Goal: Information Seeking & Learning: Find specific fact

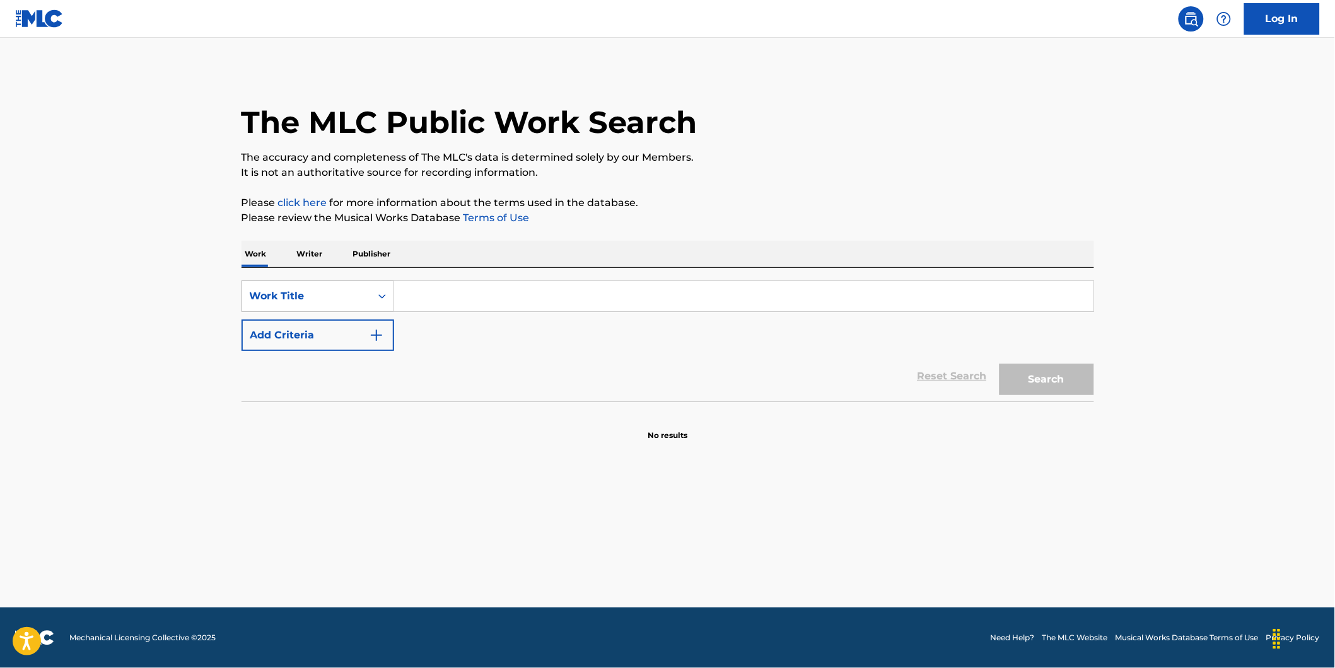
click at [319, 303] on div "Work Title" at bounding box center [307, 296] width 114 height 15
click at [313, 333] on div "MLC Song Code" at bounding box center [317, 328] width 151 height 32
click at [429, 286] on input "Search Form" at bounding box center [743, 296] width 699 height 30
paste input "BB1HDG/"
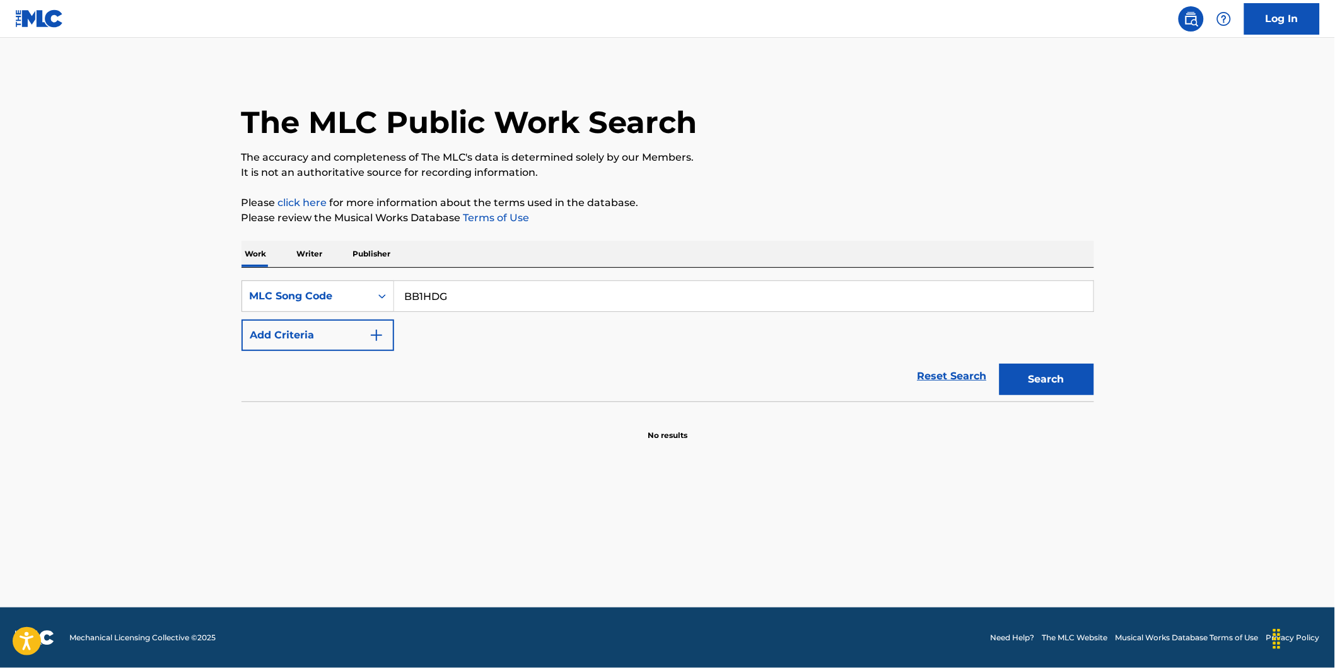
type input "BB1HDG"
click at [1000, 364] on button "Search" at bounding box center [1047, 380] width 95 height 32
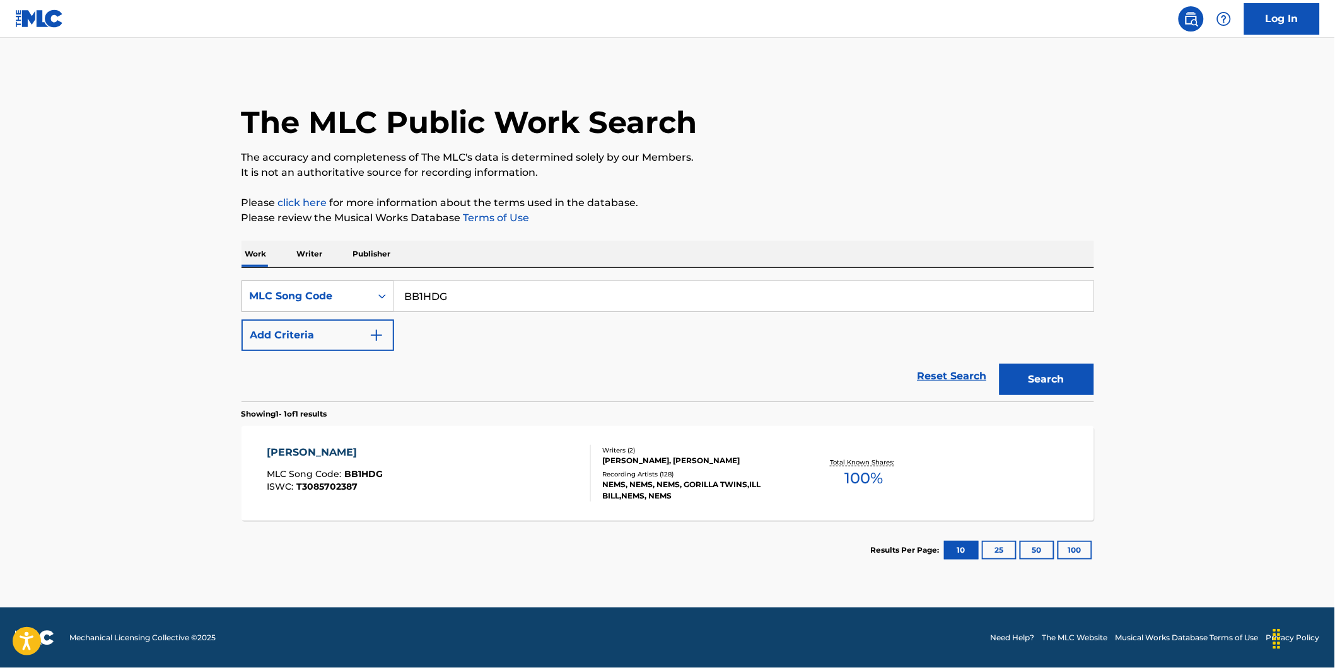
click at [378, 299] on icon "Search Form" at bounding box center [382, 296] width 13 height 13
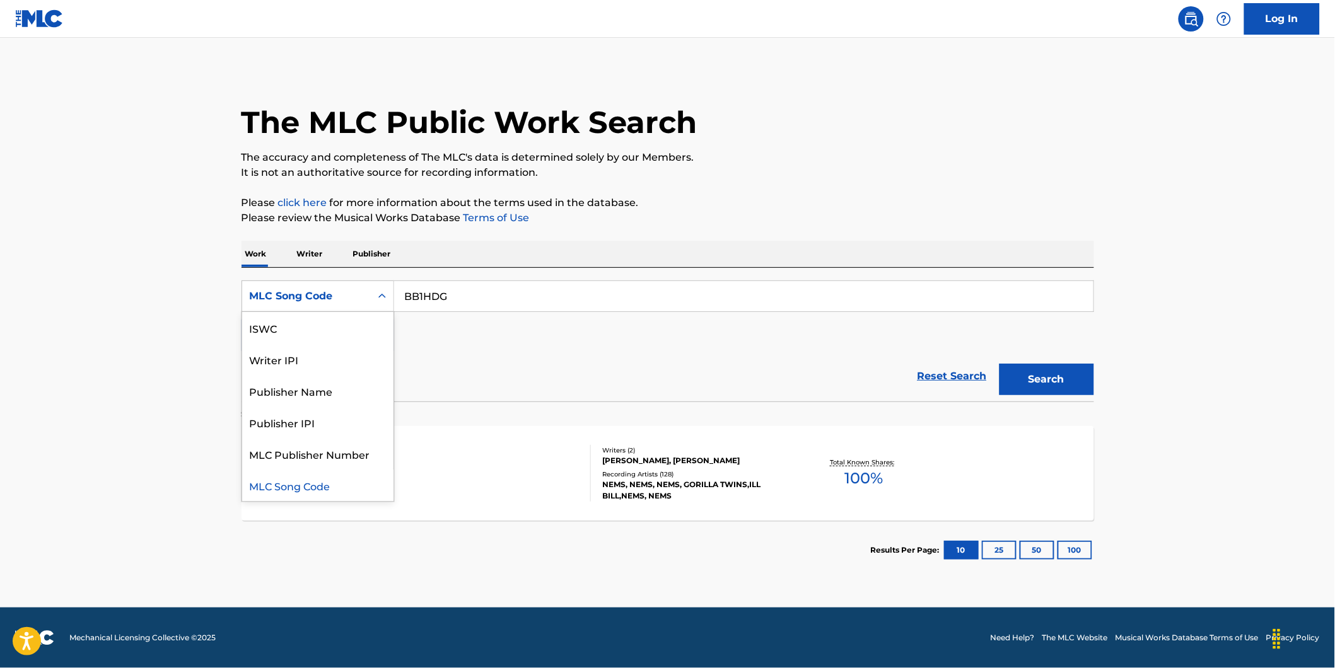
scroll to position [0, 0]
click at [306, 339] on div "Work Title" at bounding box center [317, 328] width 151 height 32
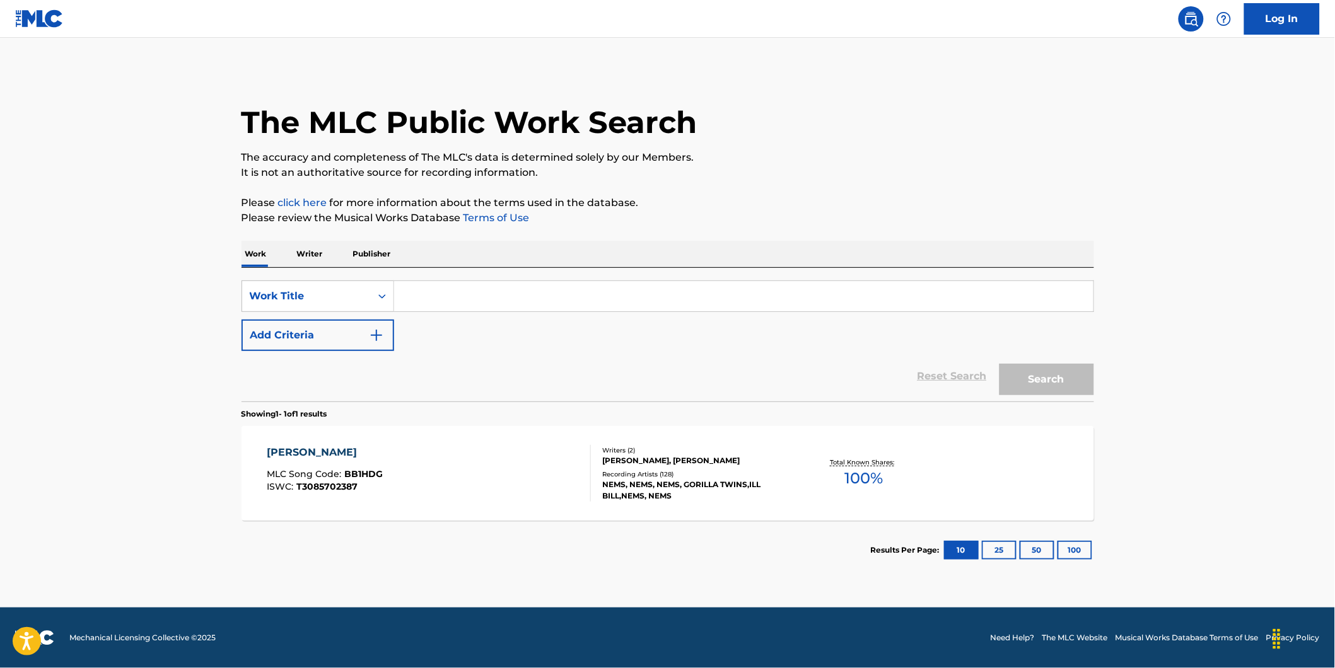
click at [442, 297] on input "Search Form" at bounding box center [743, 296] width 699 height 30
paste input "[PERSON_NAME]"
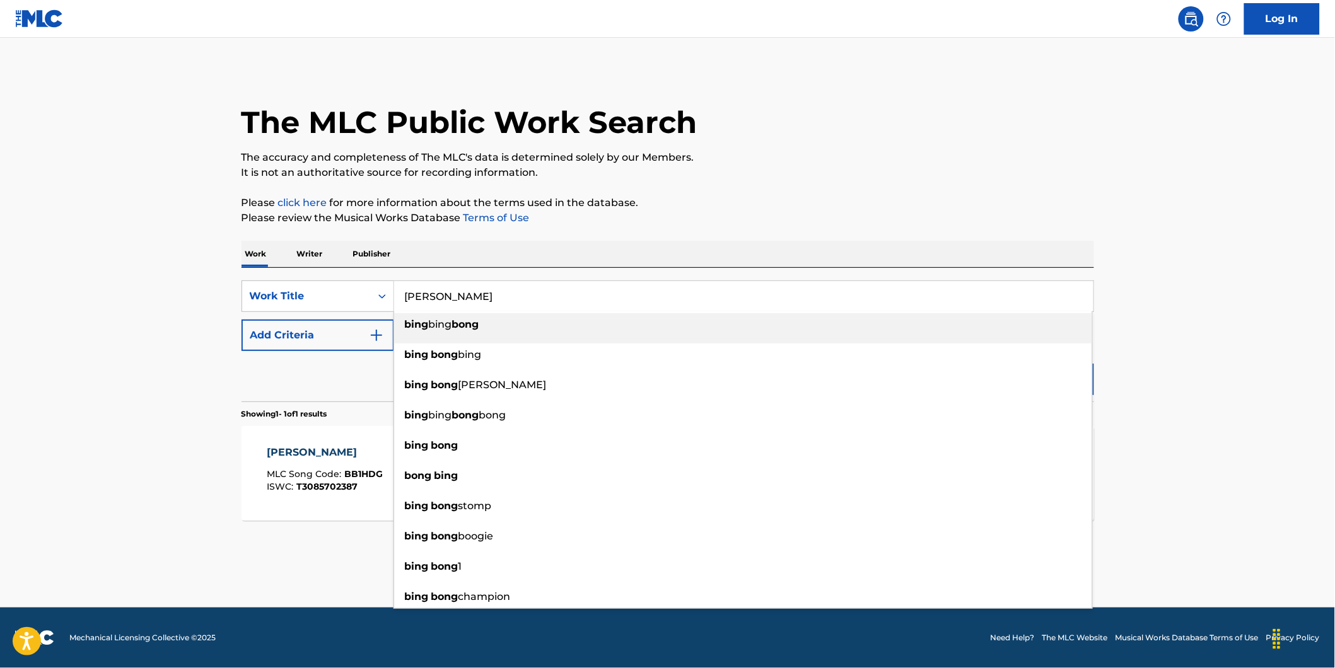
type input "[PERSON_NAME]"
click at [0, 254] on html "Accessibility Screen-Reader Guide, Feedback, and Issue Reporting | New window C…" at bounding box center [667, 334] width 1335 height 668
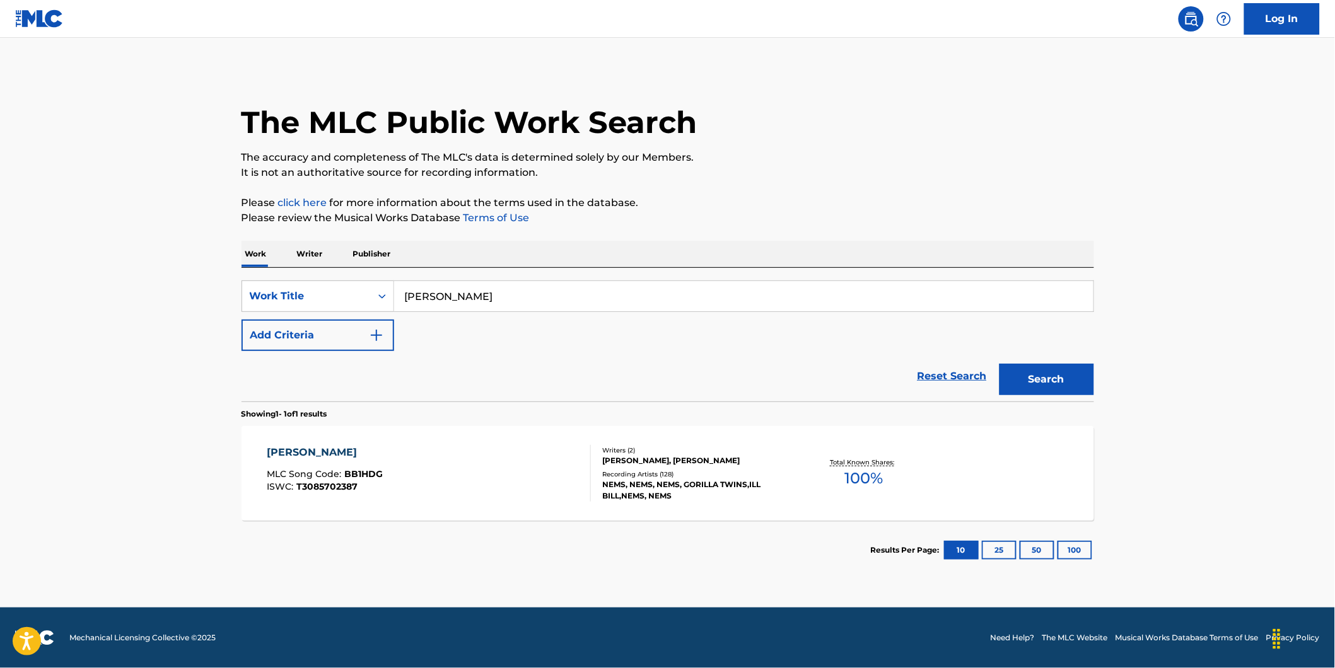
click at [319, 335] on button "Add Criteria" at bounding box center [318, 336] width 153 height 32
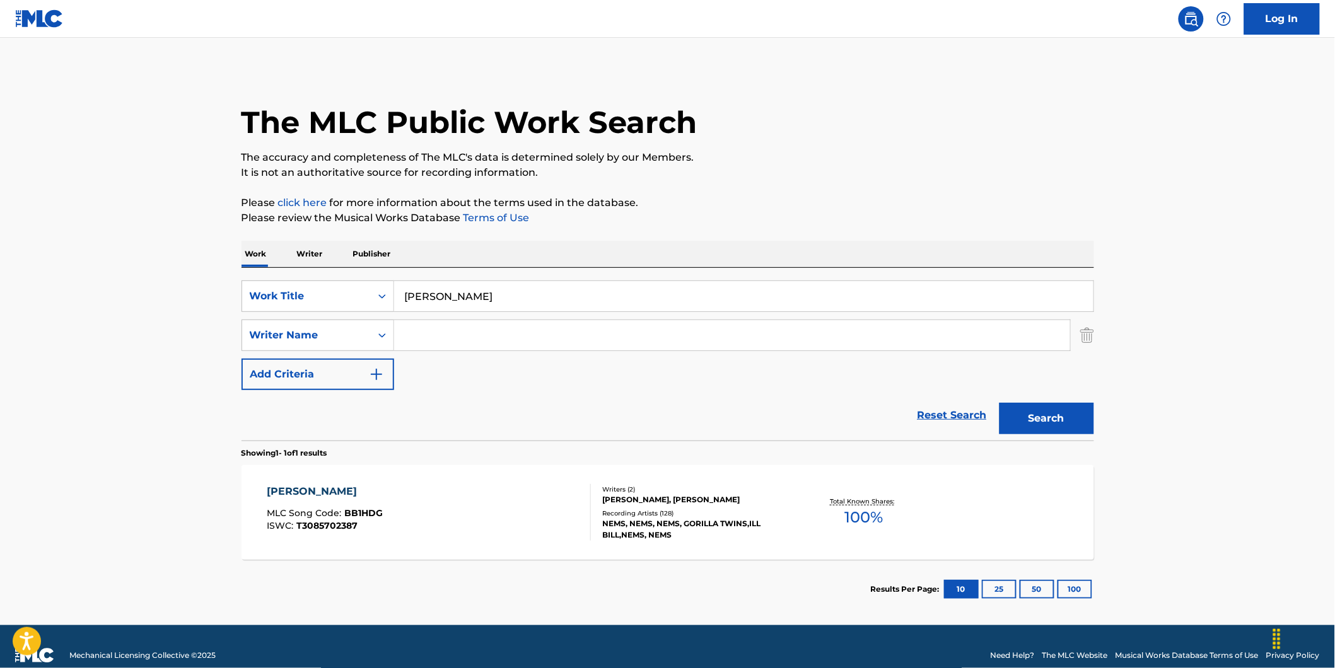
click at [427, 337] on input "Search Form" at bounding box center [732, 335] width 676 height 30
paste input "Nems"
click at [1000, 403] on button "Search" at bounding box center [1047, 419] width 95 height 32
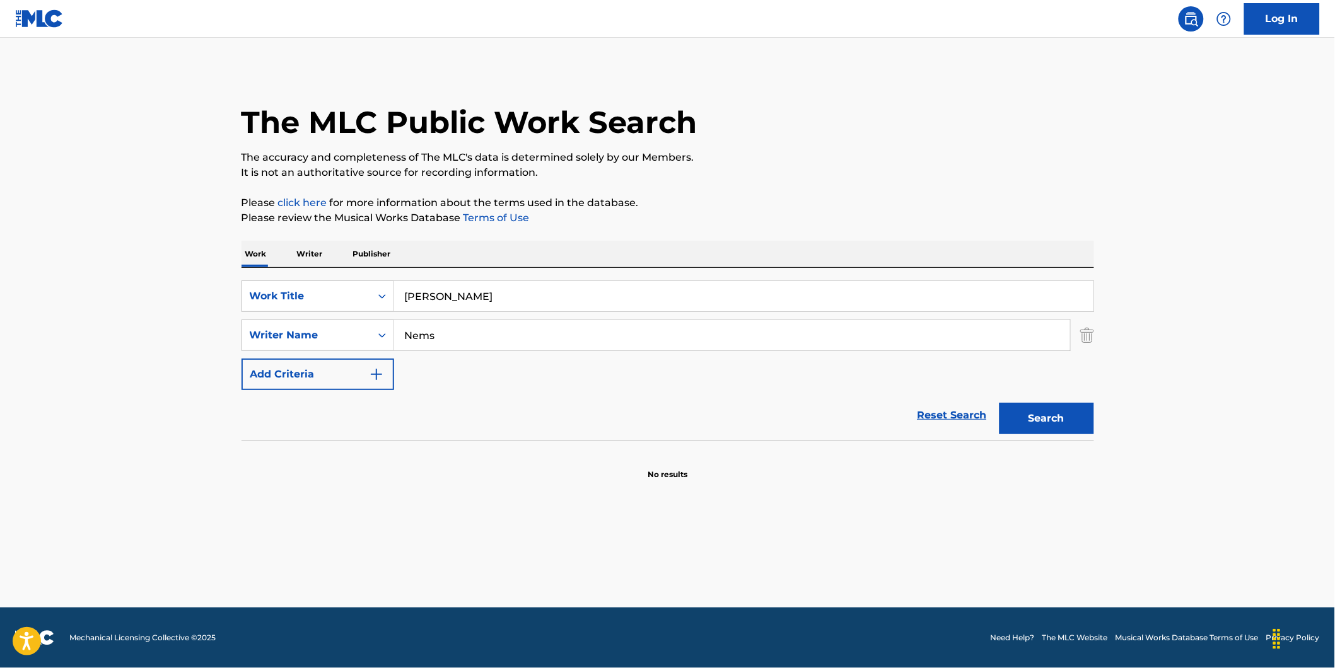
drag, startPoint x: 484, startPoint y: 337, endPoint x: 322, endPoint y: 361, distance: 163.1
click at [303, 357] on div "SearchWithCriteria73debaf1-70e7-4ac2-a5b7-3f9bb43dfc7a Work Title [PERSON_NAME]…" at bounding box center [668, 336] width 853 height 110
paste input "[PERSON_NAME]"
click at [1000, 403] on button "Search" at bounding box center [1047, 419] width 95 height 32
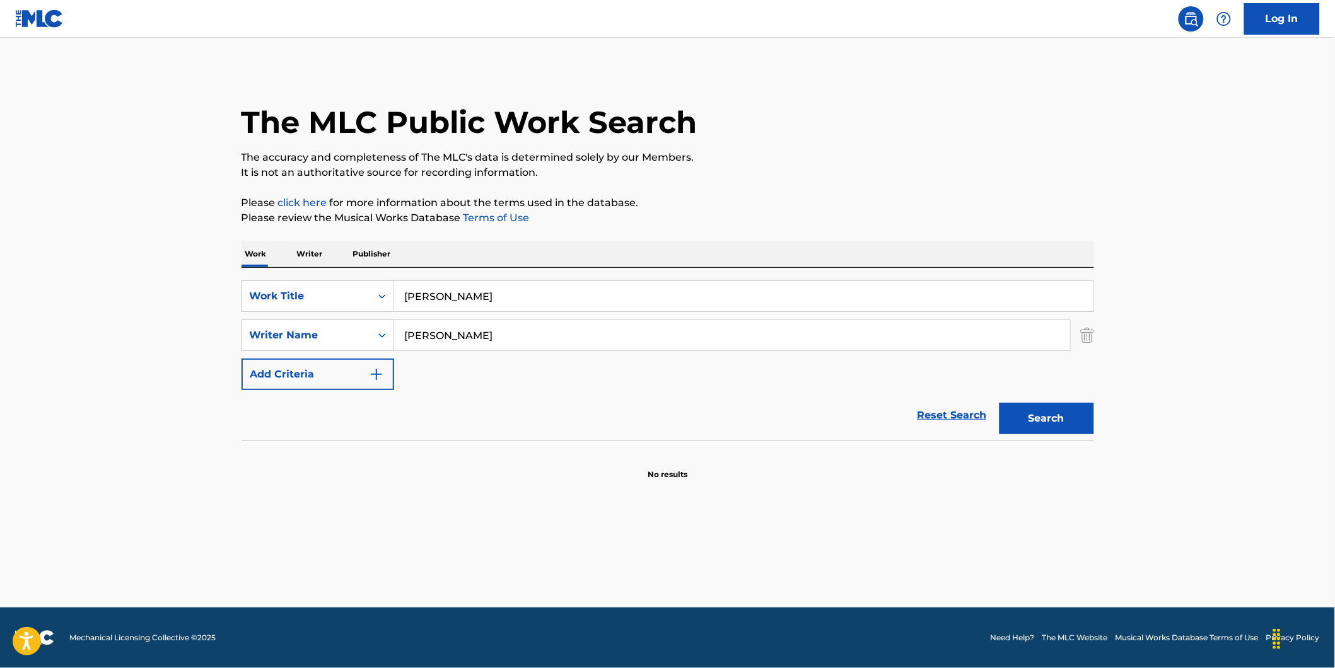
drag, startPoint x: 439, startPoint y: 337, endPoint x: 549, endPoint y: 363, distance: 113.2
click at [549, 363] on div "SearchWithCriteria73debaf1-70e7-4ac2-a5b7-3f9bb43dfc7a Work Title [PERSON_NAME]…" at bounding box center [668, 336] width 853 height 110
type input "[PERSON_NAME]"
click at [1000, 403] on button "Search" at bounding box center [1047, 419] width 95 height 32
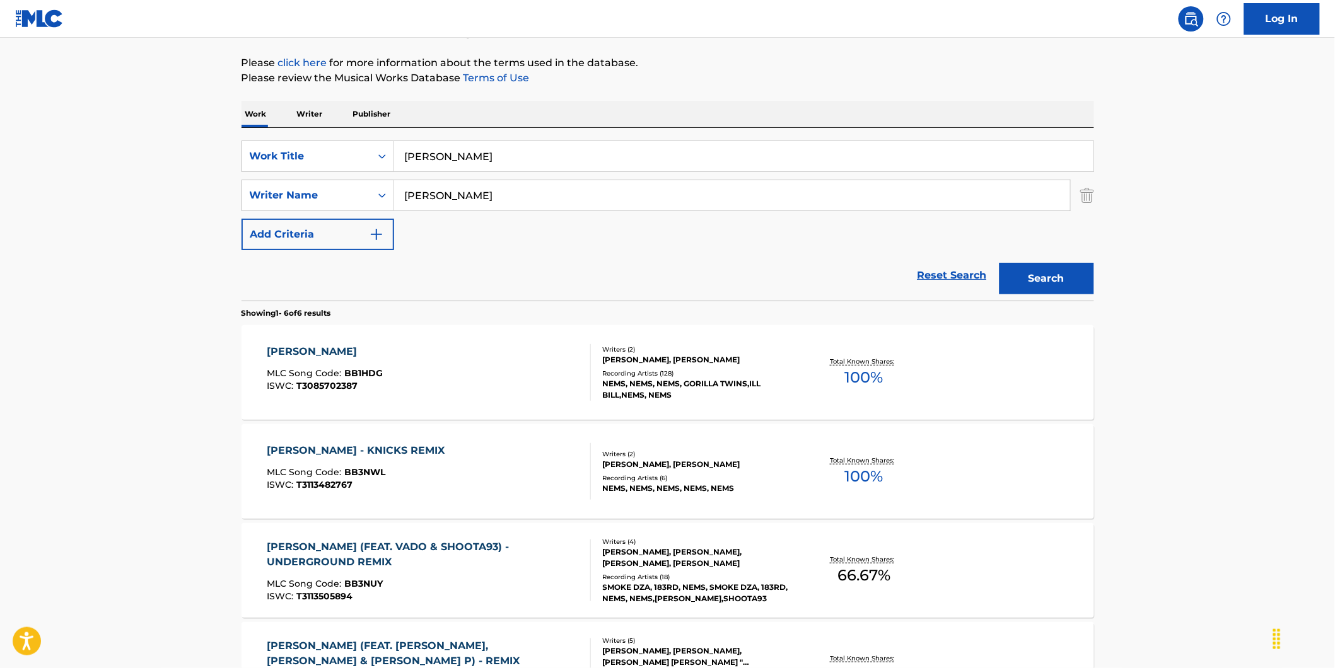
scroll to position [210, 0]
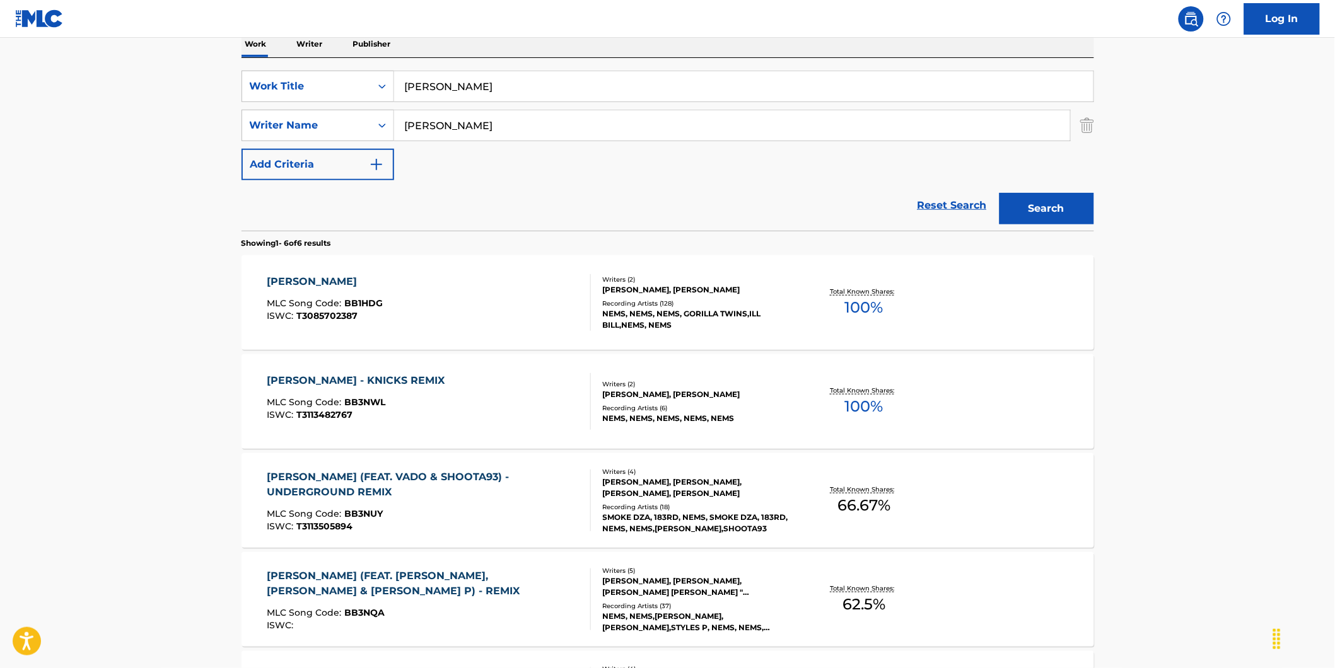
click at [339, 405] on span "MLC Song Code :" at bounding box center [306, 402] width 78 height 11
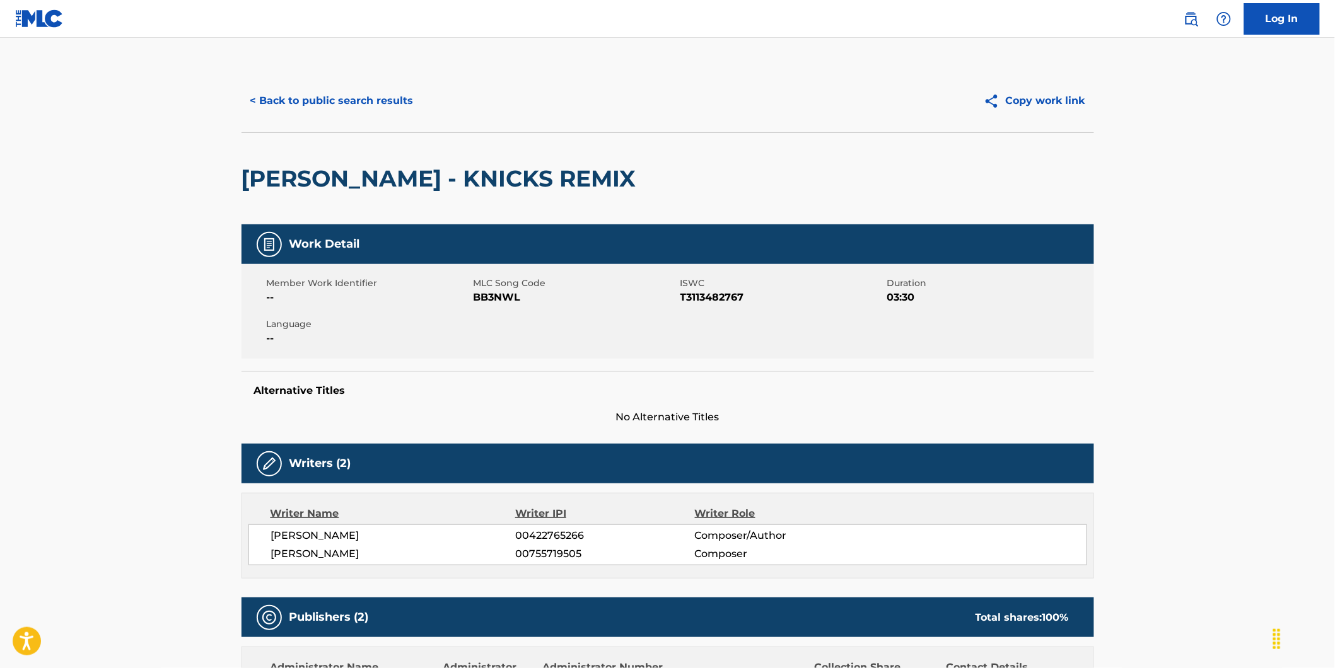
click at [264, 98] on button "< Back to public search results" at bounding box center [332, 101] width 181 height 32
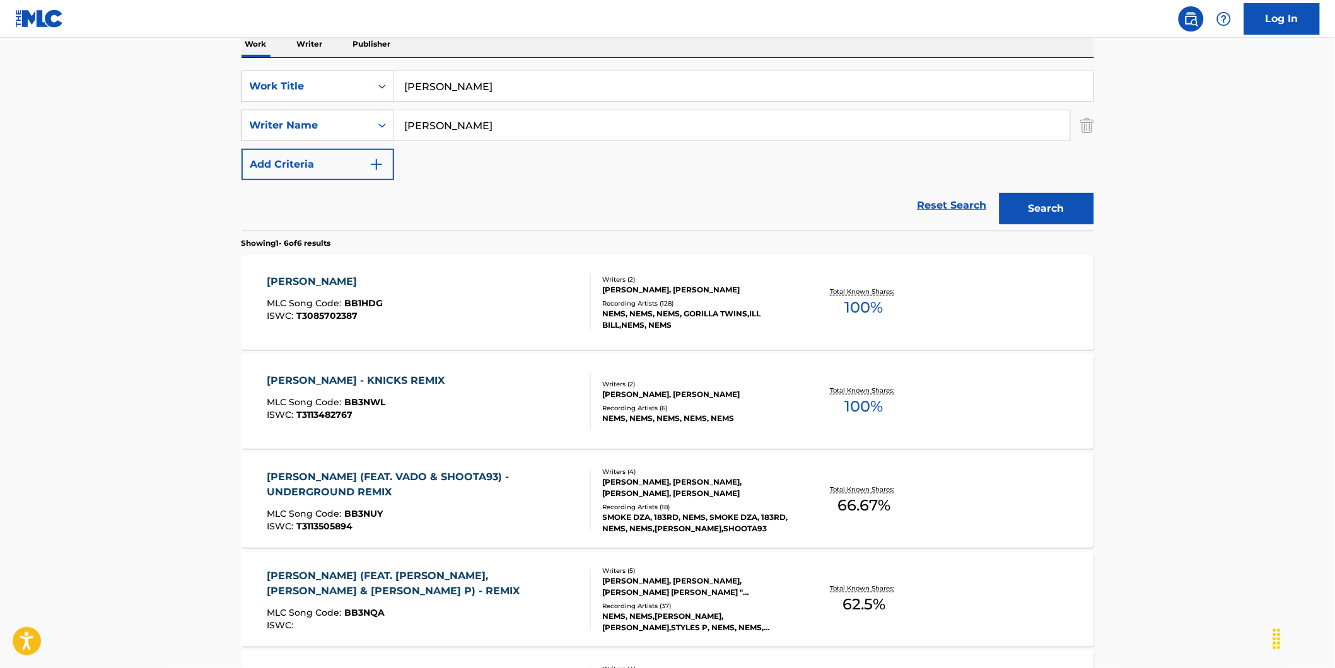
drag, startPoint x: 482, startPoint y: 129, endPoint x: 423, endPoint y: 173, distance: 74.0
click at [341, 161] on div "SearchWithCriteria73debaf1-70e7-4ac2-a5b7-3f9bb43dfc7a Work Title [PERSON_NAME]…" at bounding box center [668, 126] width 853 height 110
click at [716, 168] on div "SearchWithCriteria73debaf1-70e7-4ac2-a5b7-3f9bb43dfc7a Work Title [PERSON_NAME]…" at bounding box center [668, 126] width 853 height 110
paste input "[PERSON_NAME]"
drag, startPoint x: 445, startPoint y: 124, endPoint x: 328, endPoint y: 127, distance: 116.7
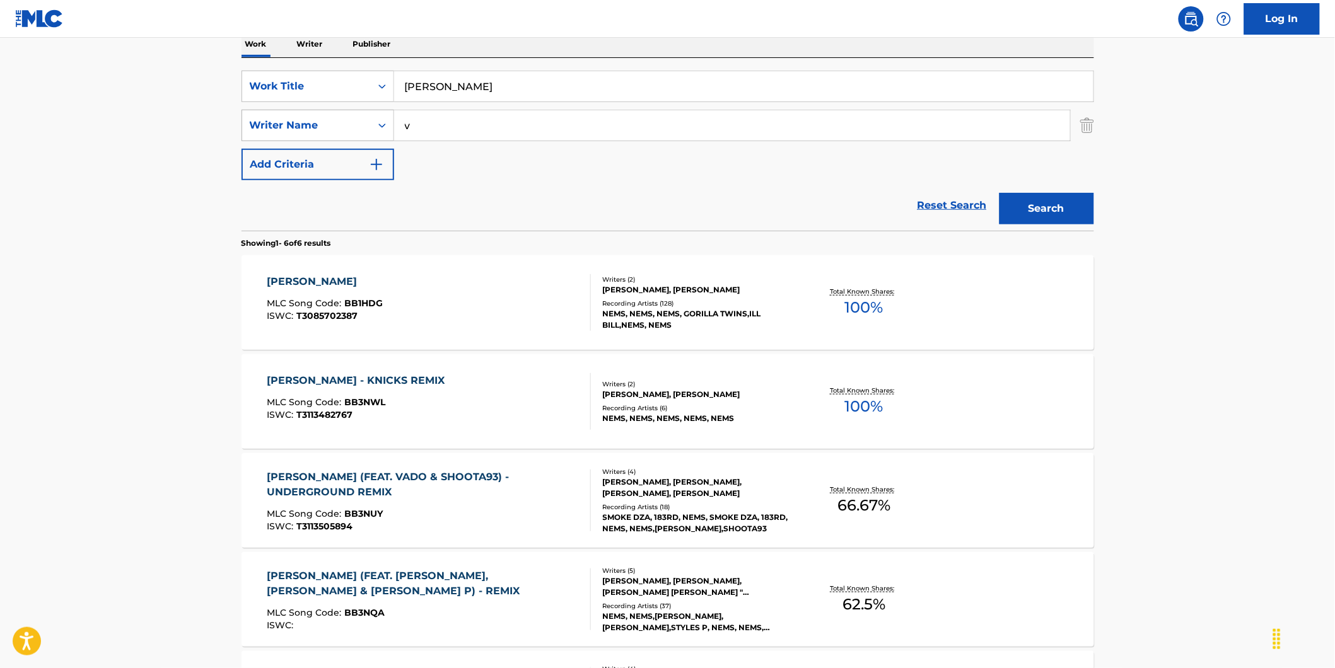
click at [328, 127] on div "SearchWithCriteria89ec61a7-207f-4d65-a546-bab85c57fd7c Writer Name v" at bounding box center [668, 126] width 853 height 32
type input "[PERSON_NAME]"
click at [1000, 193] on button "Search" at bounding box center [1047, 209] width 95 height 32
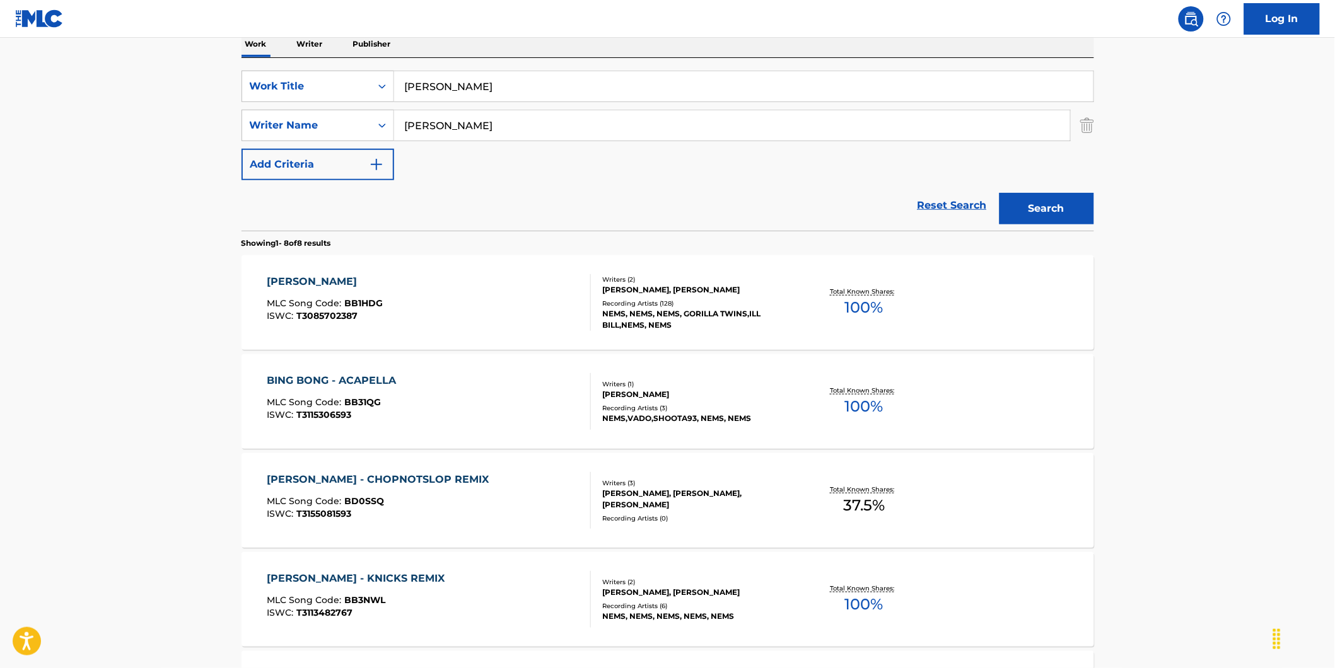
scroll to position [0, 0]
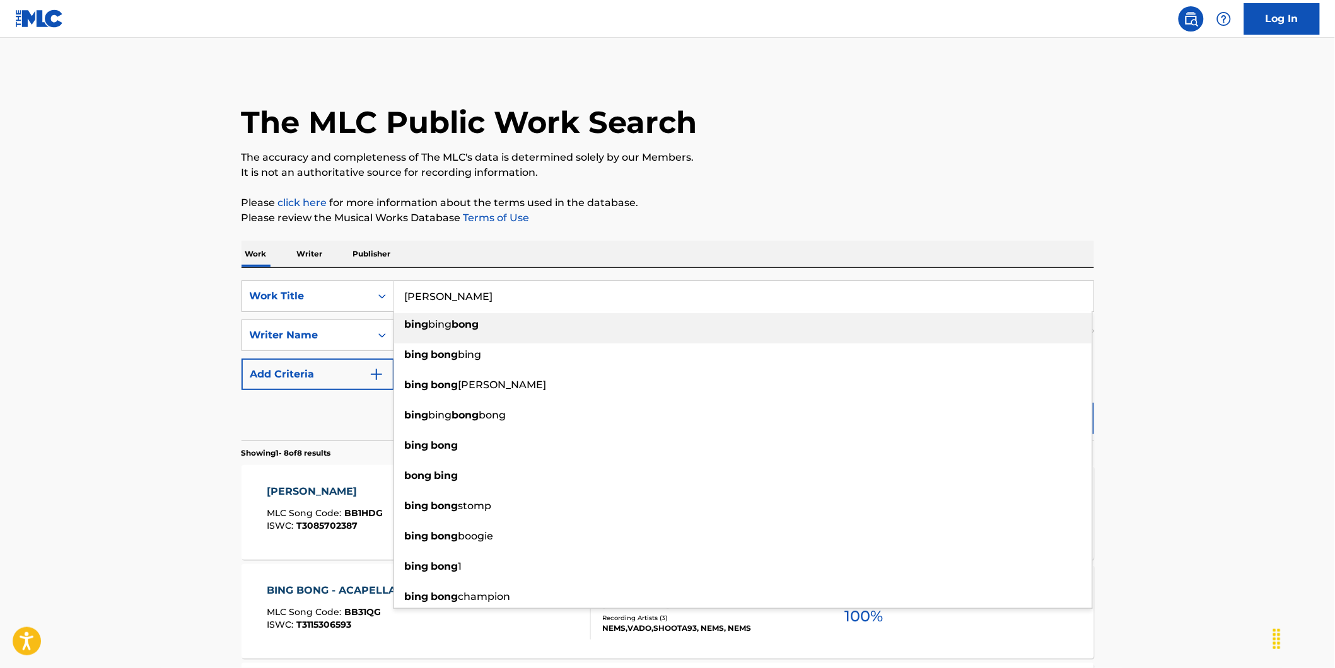
drag, startPoint x: 505, startPoint y: 293, endPoint x: 166, endPoint y: 286, distance: 339.3
click at [223, 286] on main "The MLC Public Work Search The accuracy and completeness of The MLC's data is d…" at bounding box center [667, 678] width 1335 height 1281
paste input "Shards"
type input "Shards"
click at [21, 274] on main "The MLC Public Work Search The accuracy and completeness of The MLC's data is d…" at bounding box center [667, 678] width 1335 height 1281
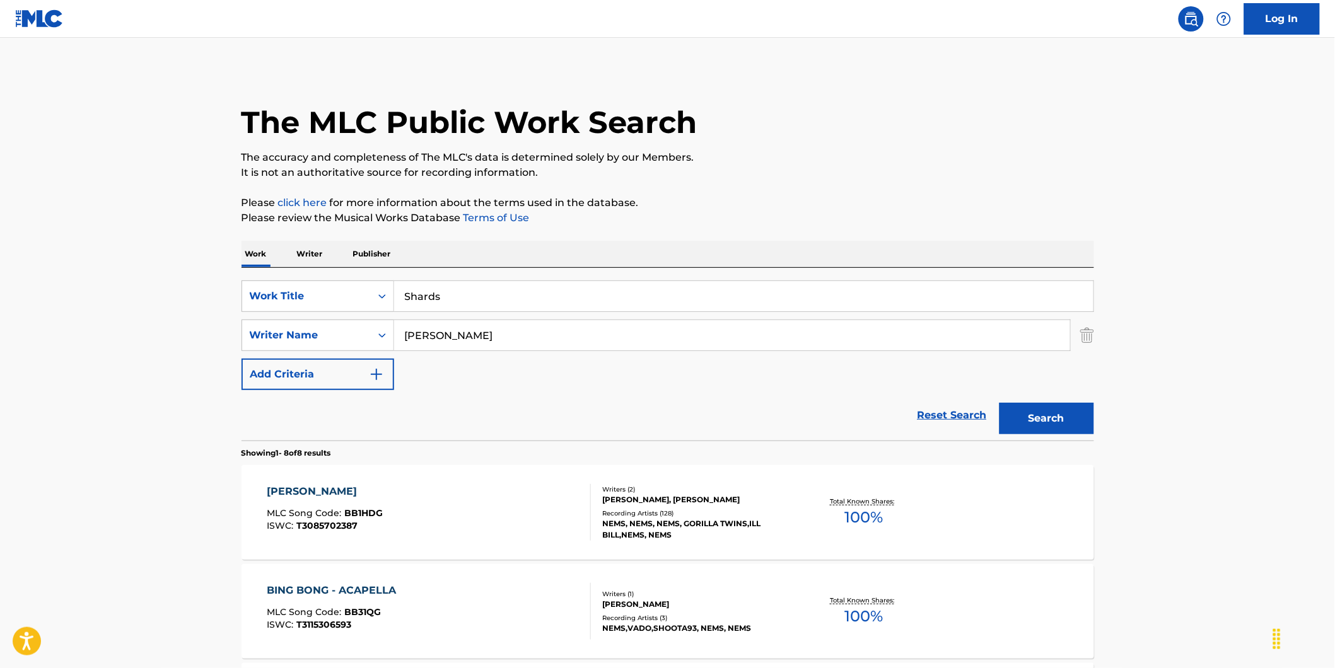
drag, startPoint x: 487, startPoint y: 348, endPoint x: -3, endPoint y: 342, distance: 490.0
click at [0, 342] on html "Accessibility Screen-Reader Guide, Feedback, and Issue Reporting | New window C…" at bounding box center [667, 334] width 1335 height 668
paste input "Skorde"
click at [1000, 403] on button "Search" at bounding box center [1047, 419] width 95 height 32
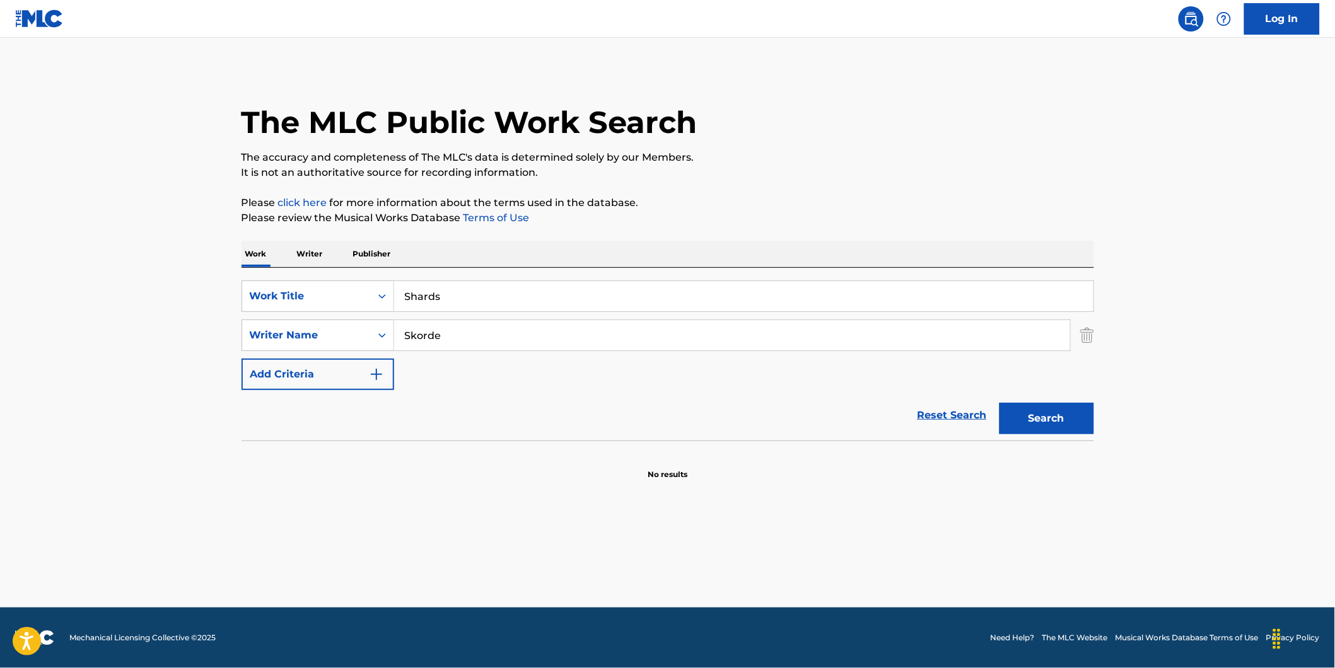
drag, startPoint x: 488, startPoint y: 330, endPoint x: 487, endPoint y: 366, distance: 35.3
click at [282, 374] on div "SearchWithCriteria73debaf1-70e7-4ac2-a5b7-3f9bb43dfc7a Work Title Shards Search…" at bounding box center [668, 336] width 853 height 110
paste input "[PERSON_NAME]"
click at [1000, 403] on button "Search" at bounding box center [1047, 419] width 95 height 32
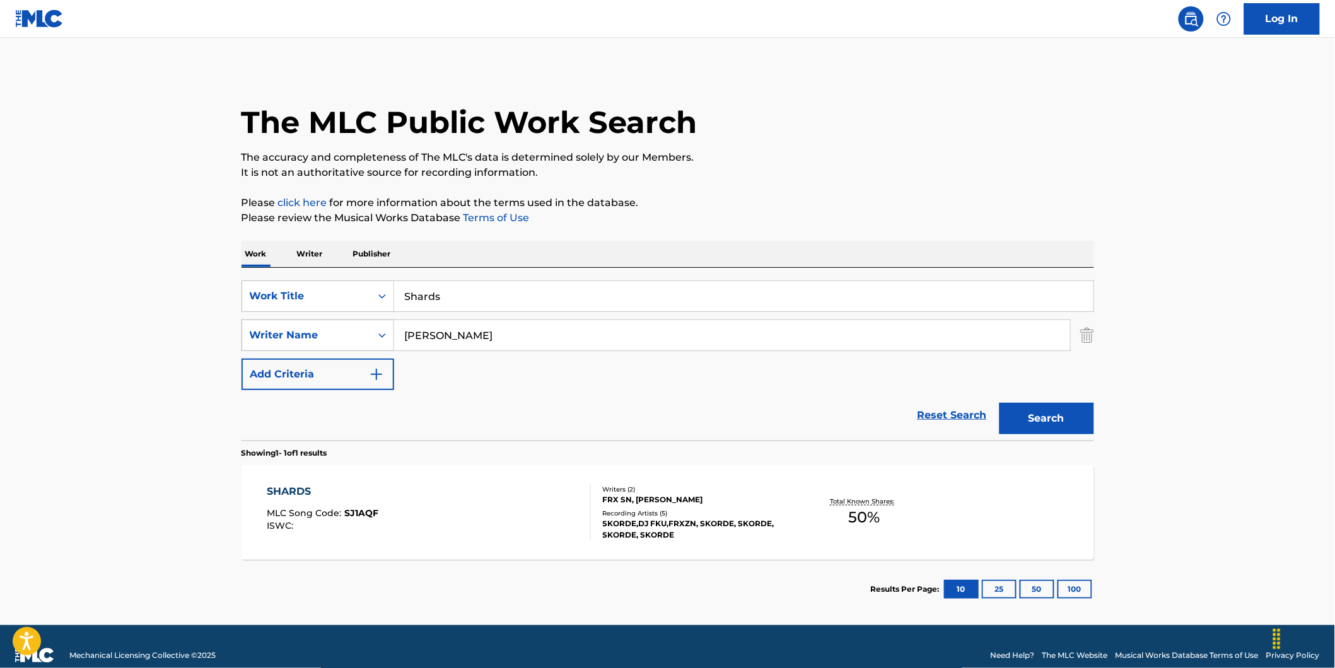
drag, startPoint x: 556, startPoint y: 339, endPoint x: 376, endPoint y: 331, distance: 179.9
click at [376, 331] on div "SearchWithCriteria89ec61a7-207f-4d65-a546-bab85c57fd7c Writer Name [PERSON_NAME]" at bounding box center [668, 336] width 853 height 32
paste input "FRX SN"
type input "FRX SN"
click at [1000, 403] on button "Search" at bounding box center [1047, 419] width 95 height 32
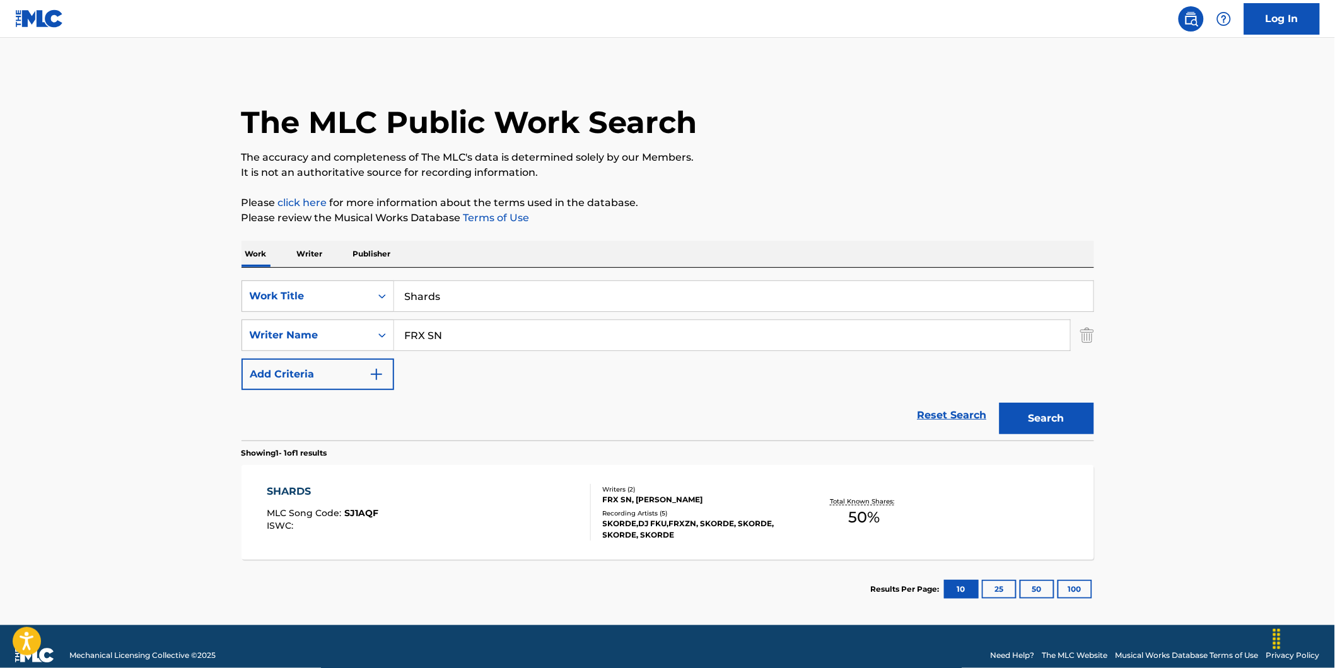
click at [379, 496] on div "SHARDS MLC Song Code : SJ1AQF ISWC :" at bounding box center [429, 512] width 324 height 57
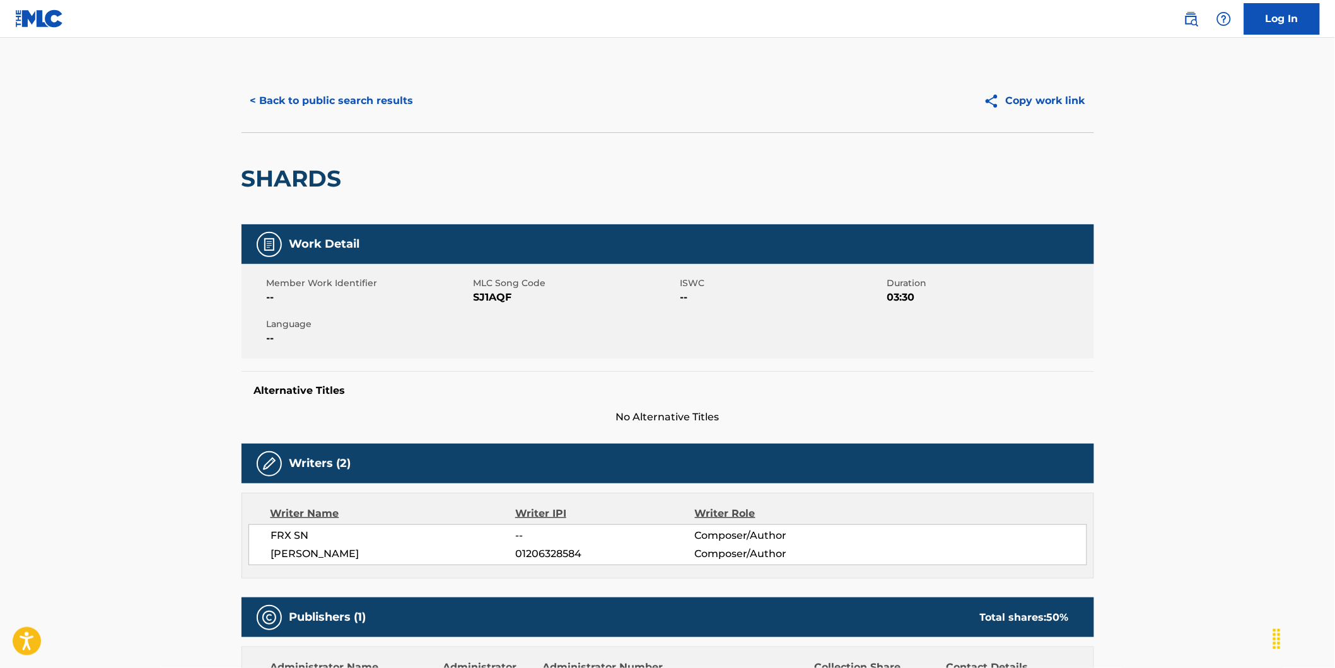
click at [250, 98] on button "< Back to public search results" at bounding box center [332, 101] width 181 height 32
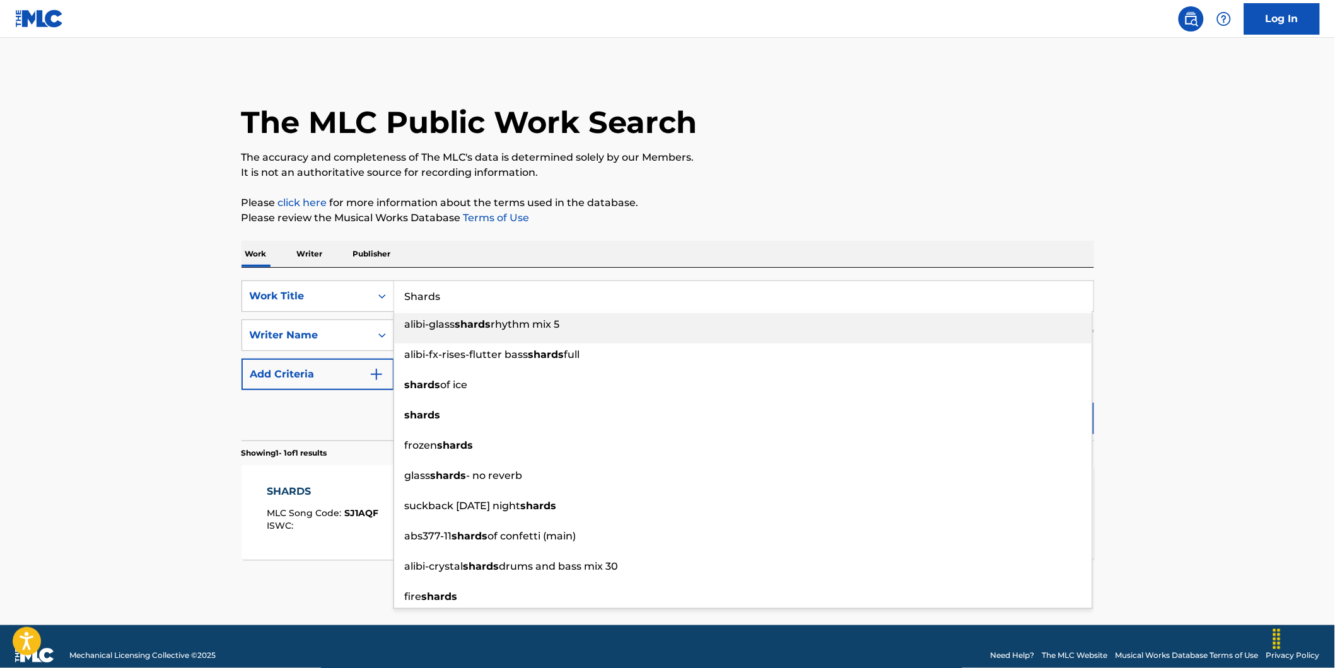
drag, startPoint x: 274, startPoint y: 313, endPoint x: 182, endPoint y: 317, distance: 92.1
click at [264, 314] on div "SearchWithCriteria73debaf1-70e7-4ac2-a5b7-3f9bb43dfc7a Work Title Shards alibi-…" at bounding box center [668, 336] width 853 height 110
paste input "Abandon All Hope"
type input "Abandon All Hope"
click at [42, 320] on main "The MLC Public Work Search The accuracy and completeness of The MLC's data is d…" at bounding box center [667, 332] width 1335 height 588
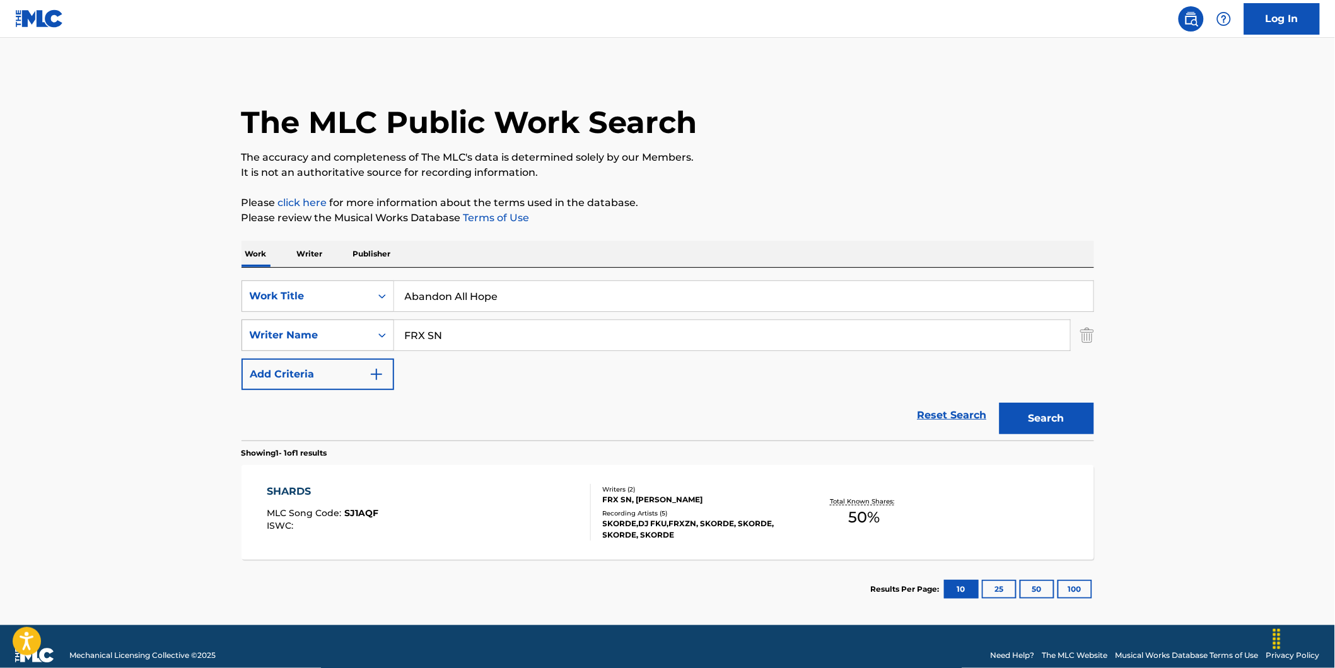
drag, startPoint x: 465, startPoint y: 332, endPoint x: 362, endPoint y: 349, distance: 104.7
click at [362, 349] on div "SearchWithCriteria89ec61a7-207f-4d65-a546-bab85c57fd7c Writer Name FRX SN" at bounding box center [668, 336] width 853 height 32
paste input "Dying Fetus"
click at [1000, 403] on button "Search" at bounding box center [1047, 419] width 95 height 32
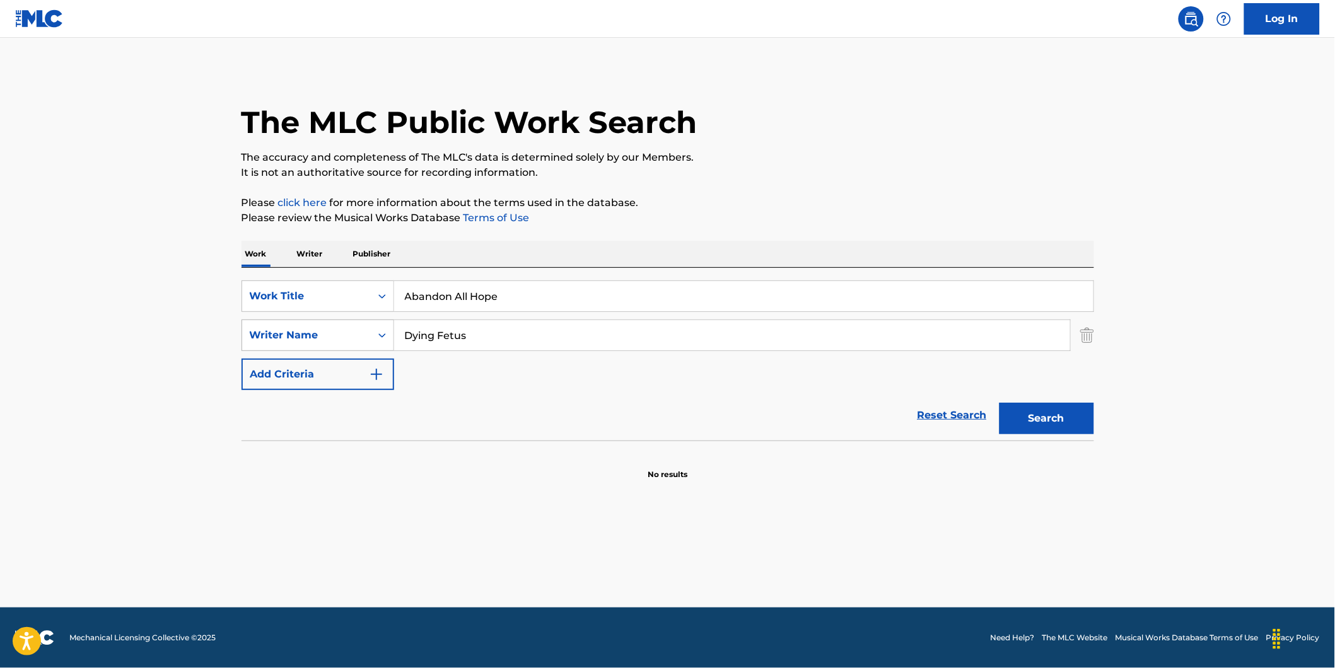
paste input "[PERSON_NAME]"
drag, startPoint x: 555, startPoint y: 342, endPoint x: 341, endPoint y: 349, distance: 214.5
click at [341, 349] on div "SearchWithCriteria89ec61a7-207f-4d65-a546-bab85c57fd7c Writer Name Dying Fetus" at bounding box center [668, 336] width 853 height 32
click at [1000, 403] on button "Search" at bounding box center [1047, 419] width 95 height 32
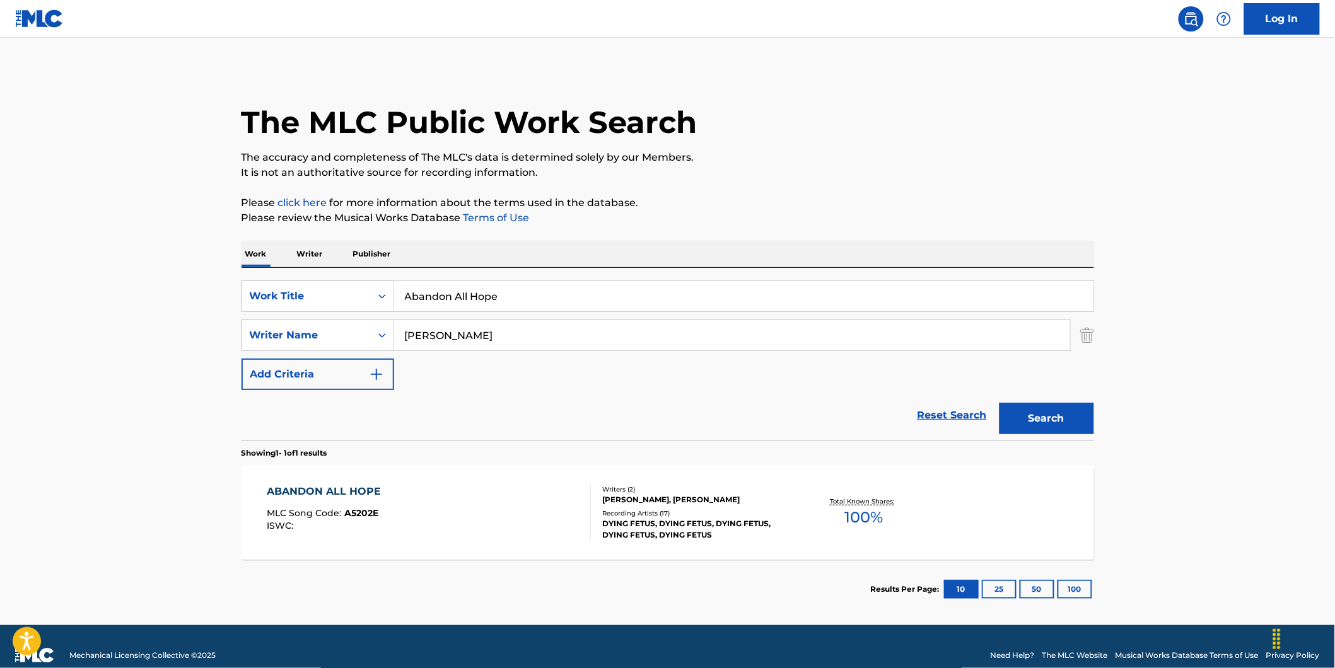
paste input "[PERSON_NAME]"
type input "[PERSON_NAME]"
click at [1000, 403] on button "Search" at bounding box center [1047, 419] width 95 height 32
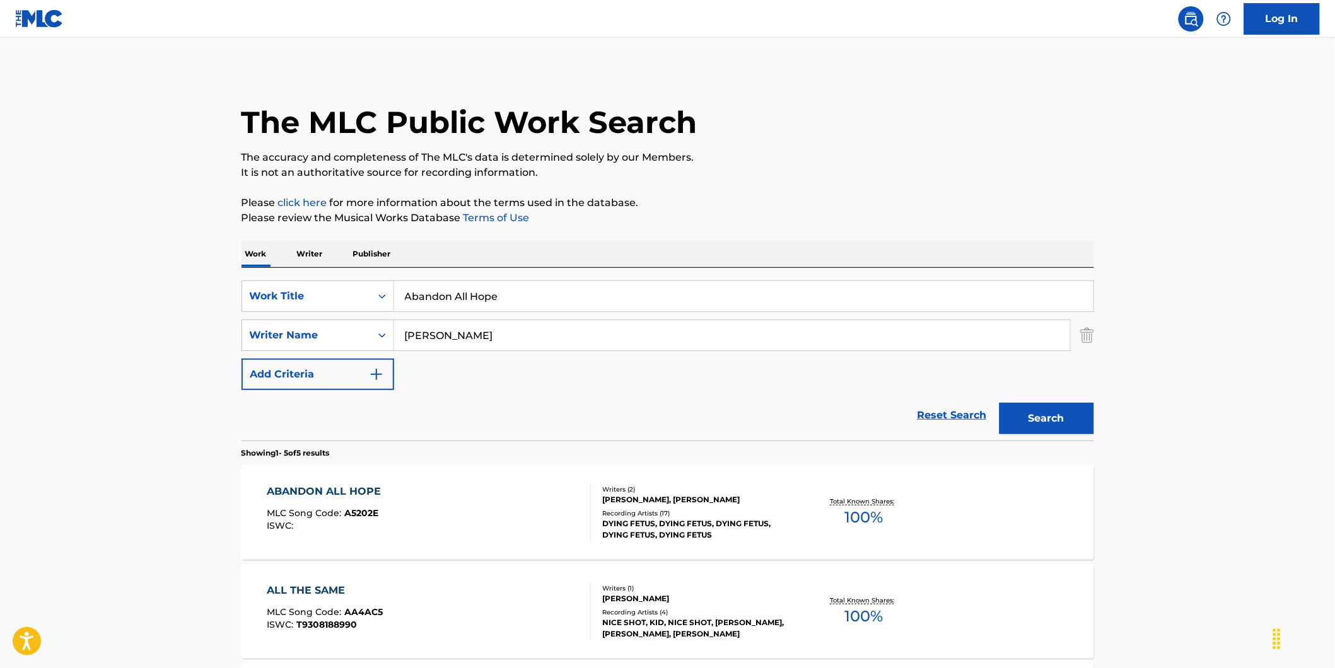
scroll to position [140, 0]
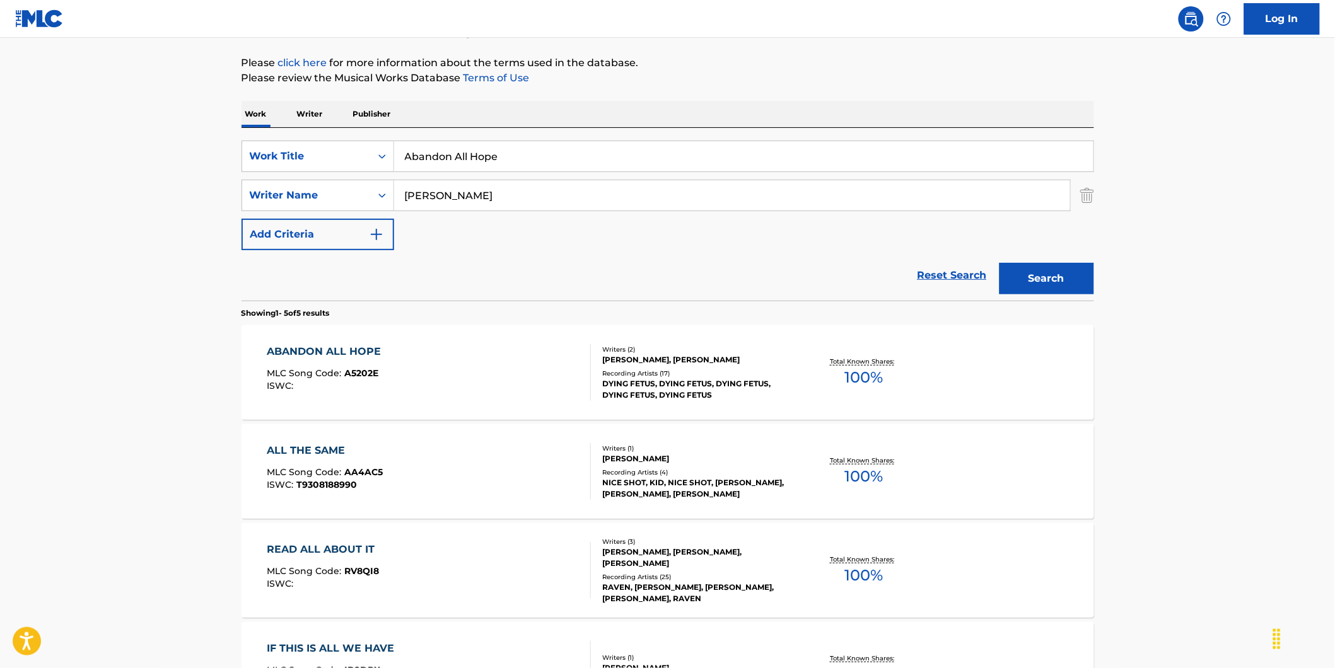
click at [292, 373] on span "MLC Song Code :" at bounding box center [306, 373] width 78 height 11
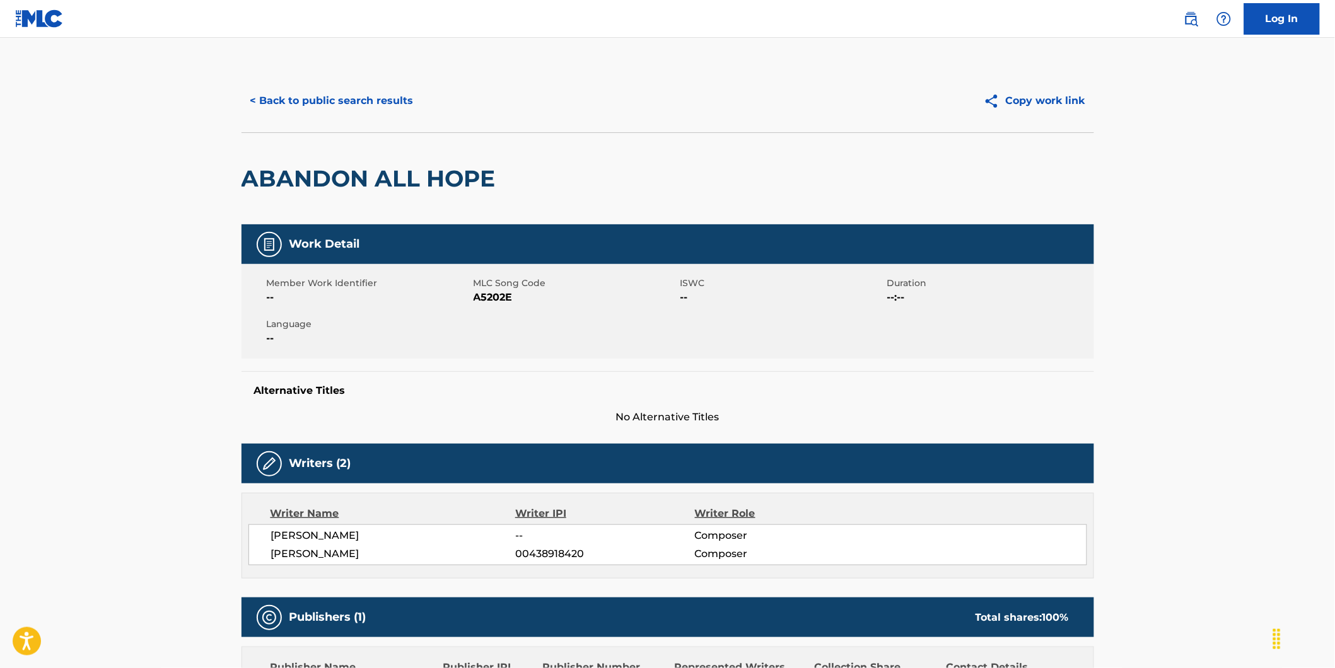
click at [482, 298] on span "A5202E" at bounding box center [576, 297] width 204 height 15
click at [481, 298] on span "A5202E" at bounding box center [576, 297] width 204 height 15
copy span "A5202E"
click at [363, 105] on button "< Back to public search results" at bounding box center [332, 101] width 181 height 32
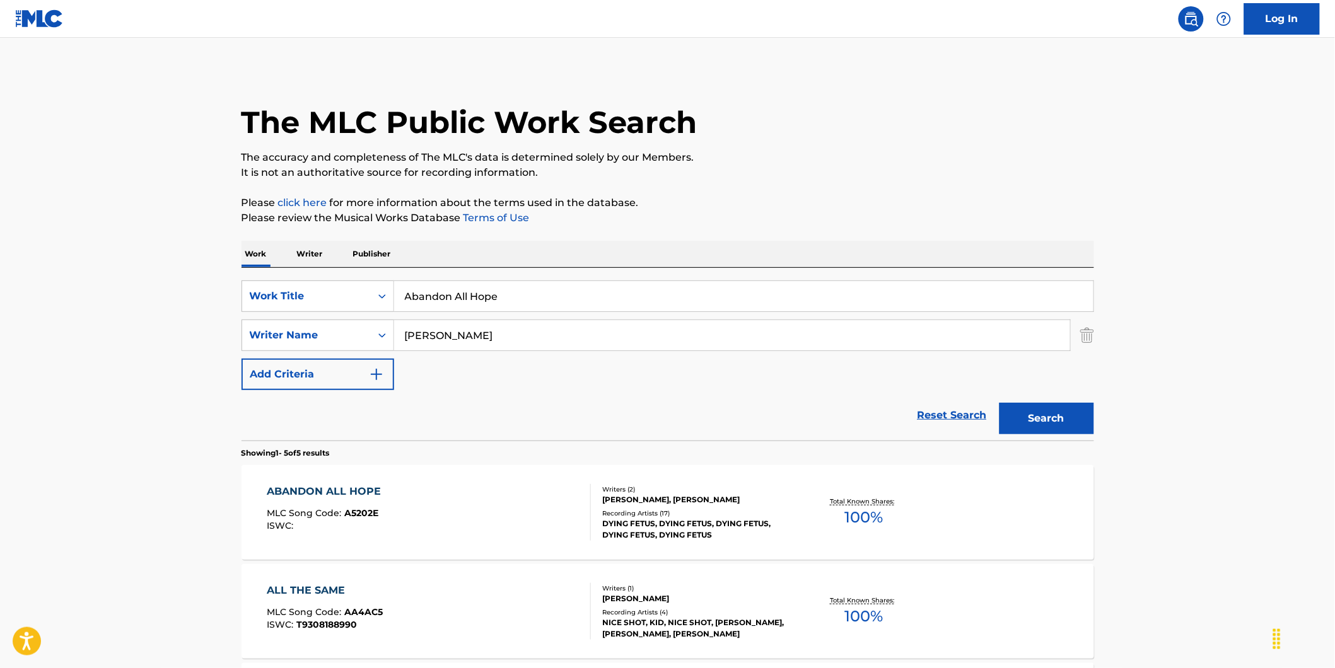
scroll to position [140, 0]
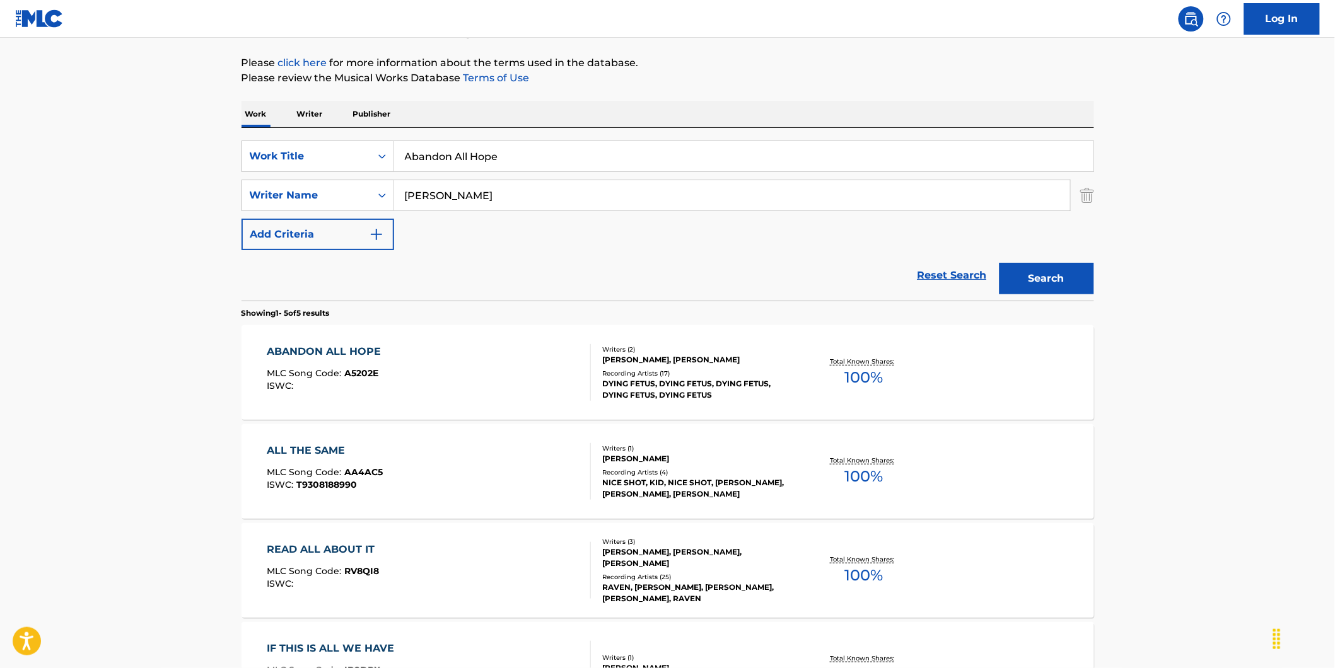
drag, startPoint x: 560, startPoint y: 148, endPoint x: 116, endPoint y: 187, distance: 445.7
click at [148, 184] on main "The MLC Public Work Search The accuracy and completeness of The MLC's data is d…" at bounding box center [667, 390] width 1335 height 984
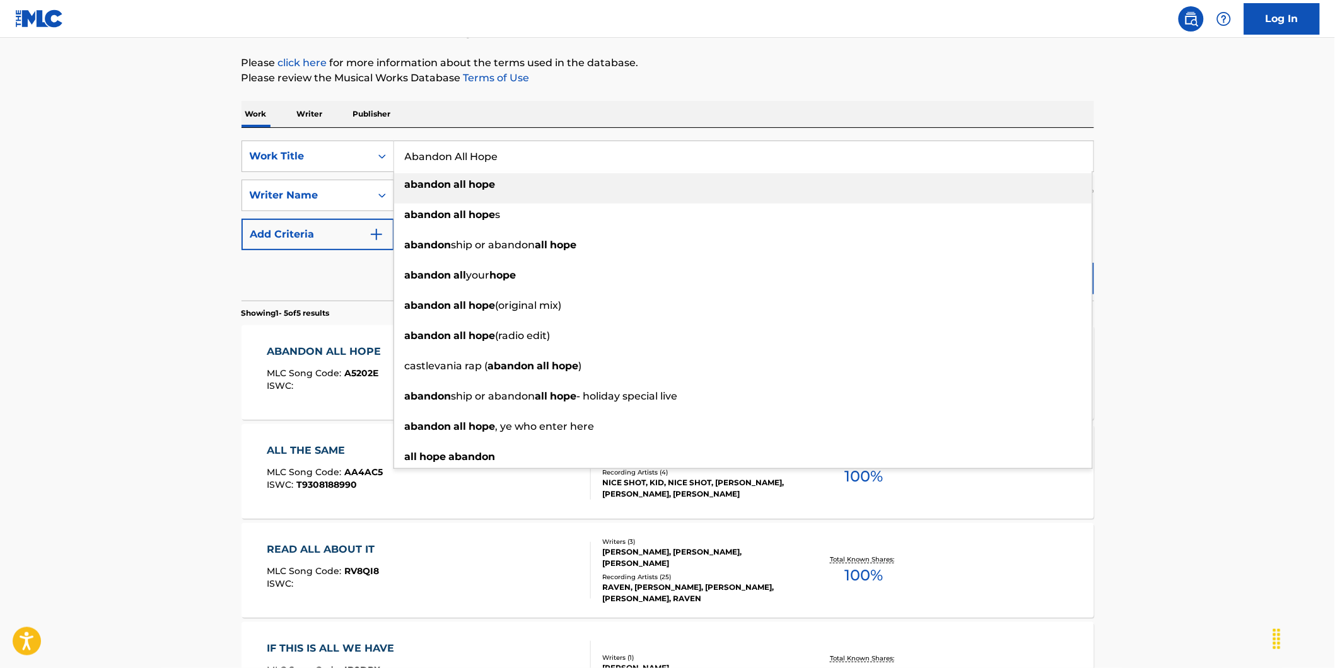
paste input "First Doom"
type input "First Doom"
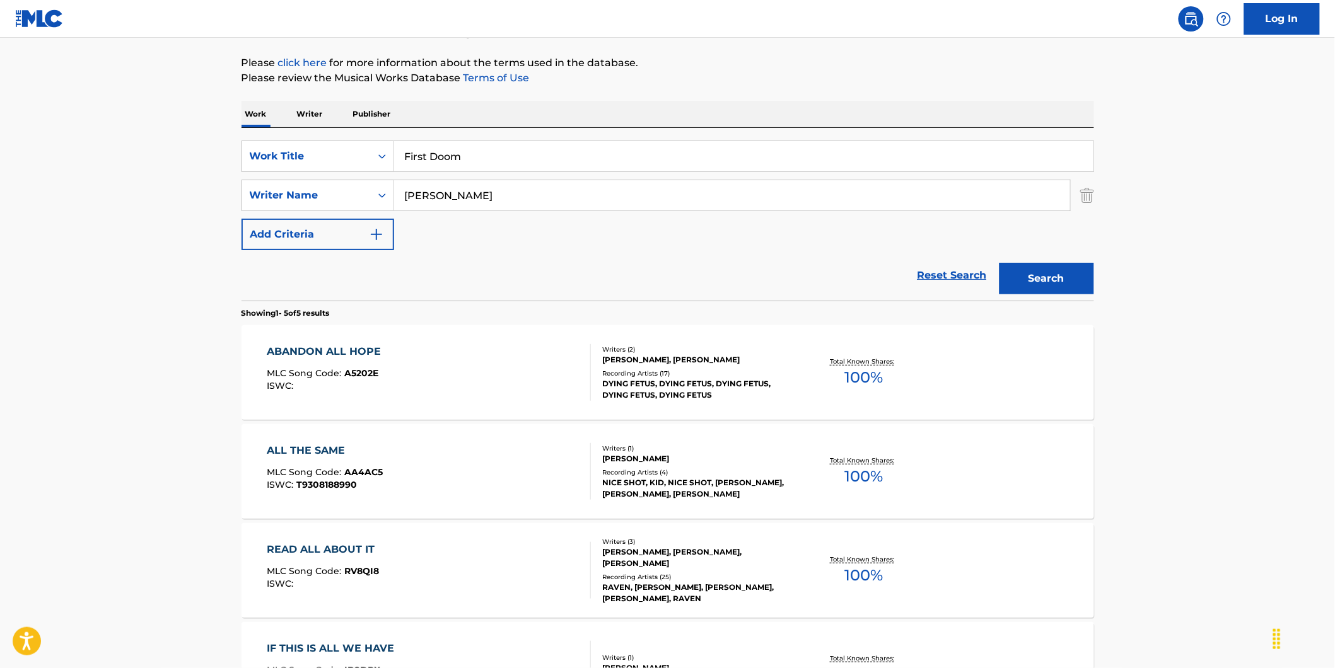
click at [59, 197] on main "The MLC Public Work Search The accuracy and completeness of The MLC's data is d…" at bounding box center [667, 390] width 1335 height 984
drag, startPoint x: 541, startPoint y: 199, endPoint x: 614, endPoint y: 248, distance: 88.5
click at [405, 248] on div "SearchWithCriteria73debaf1-70e7-4ac2-a5b7-3f9bb43dfc7a Work Title First Doom Se…" at bounding box center [668, 196] width 853 height 110
paste input "Amorphis"
click at [1000, 263] on button "Search" at bounding box center [1047, 279] width 95 height 32
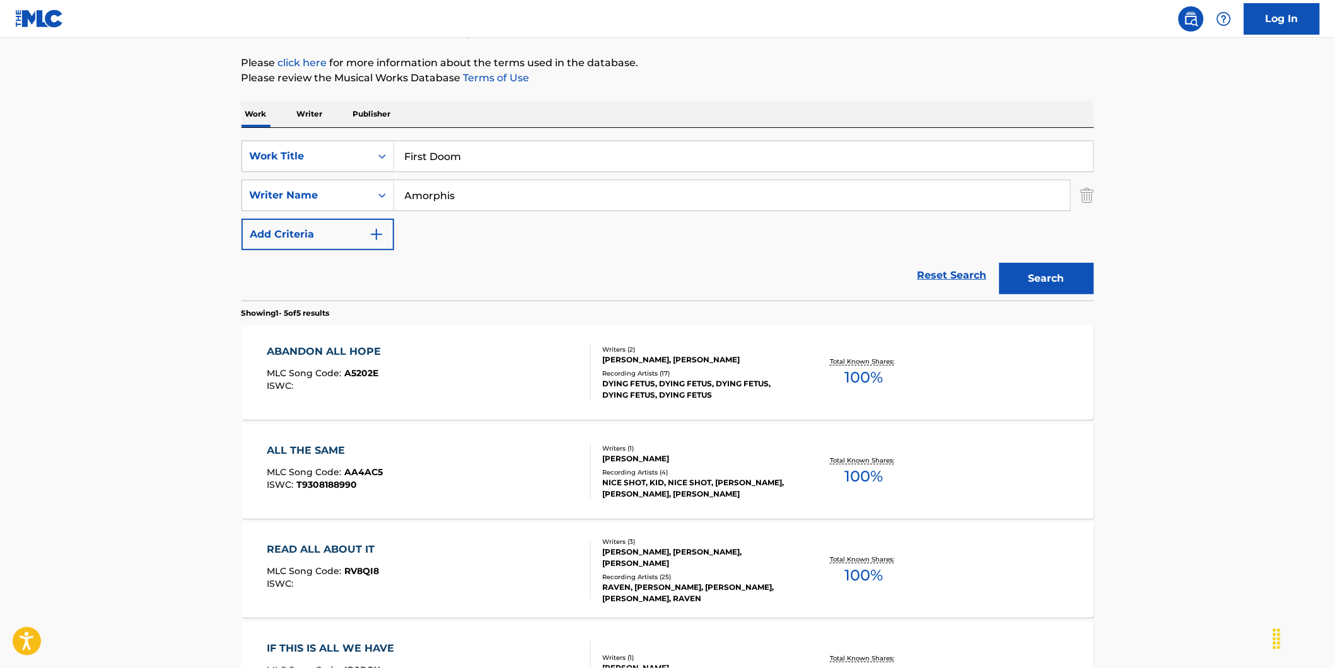
scroll to position [0, 0]
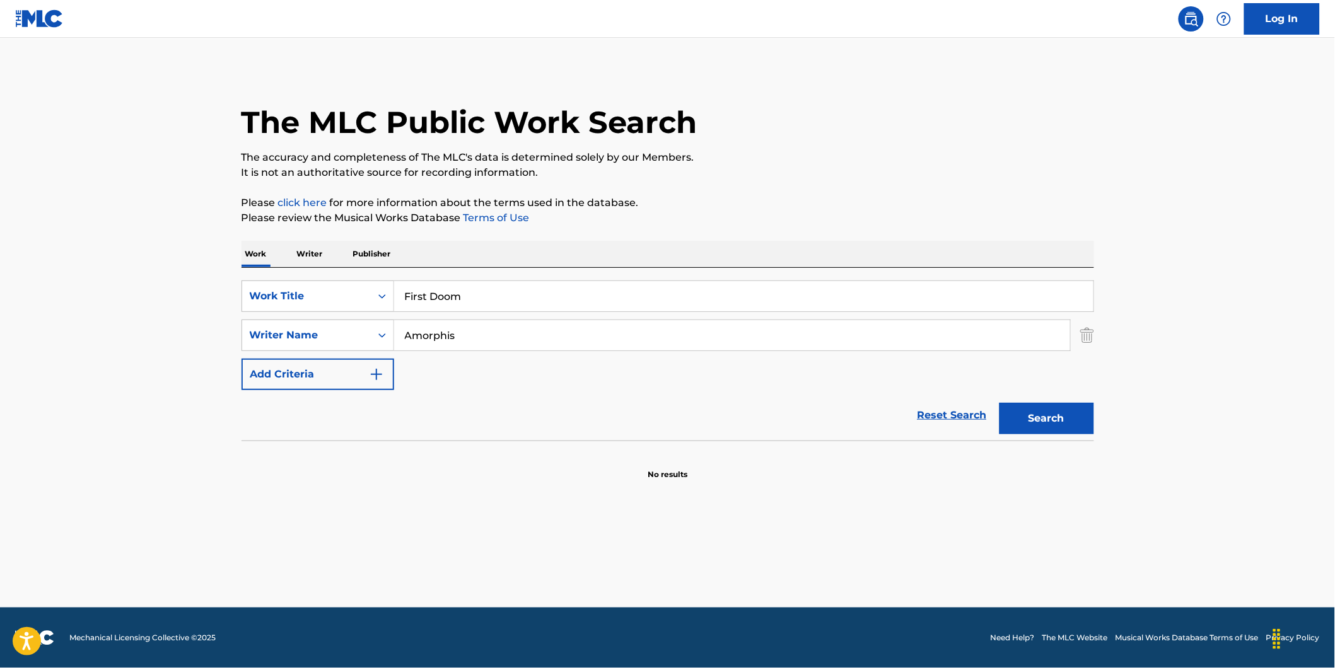
paste input "[PERSON_NAME]"
drag, startPoint x: 520, startPoint y: 331, endPoint x: 671, endPoint y: 419, distance: 174.9
click at [351, 354] on div "SearchWithCriteria73debaf1-70e7-4ac2-a5b7-3f9bb43dfc7a Work Title First Doom Se…" at bounding box center [668, 336] width 853 height 110
type input "[PERSON_NAME]"
click at [1000, 403] on button "Search" at bounding box center [1047, 419] width 95 height 32
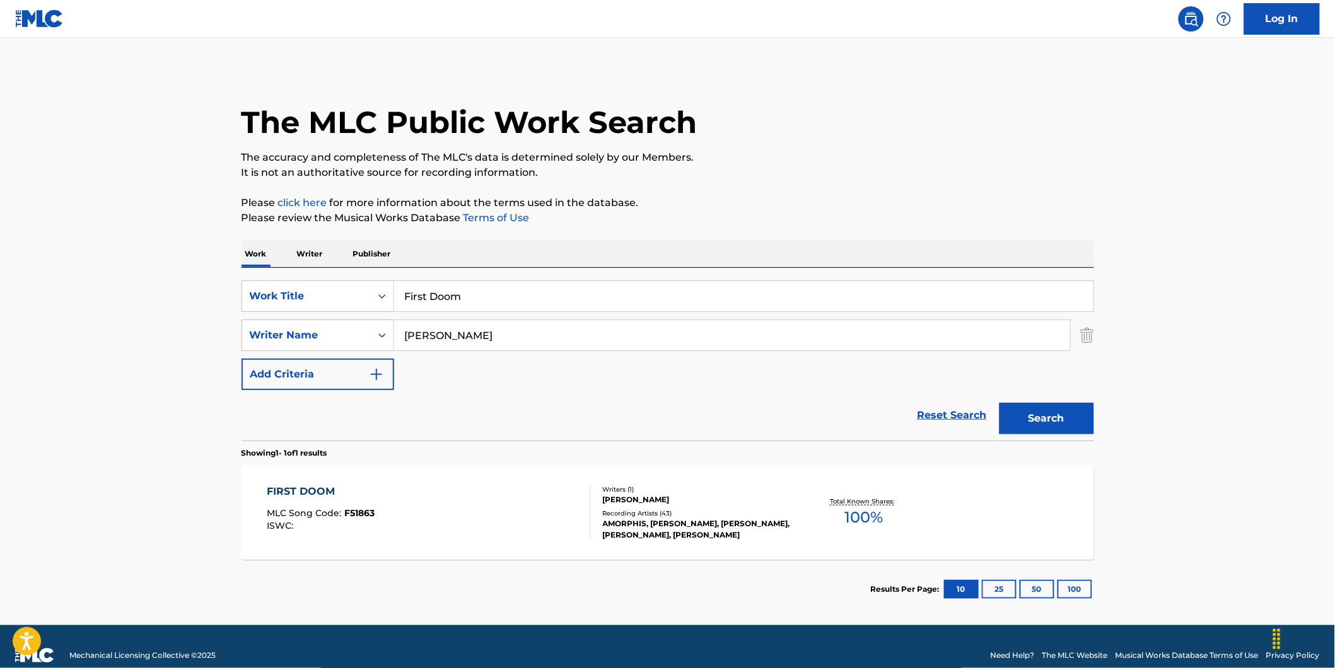
click at [426, 508] on div "FIRST DOOM MLC Song Code : F51863 ISWC :" at bounding box center [429, 512] width 324 height 57
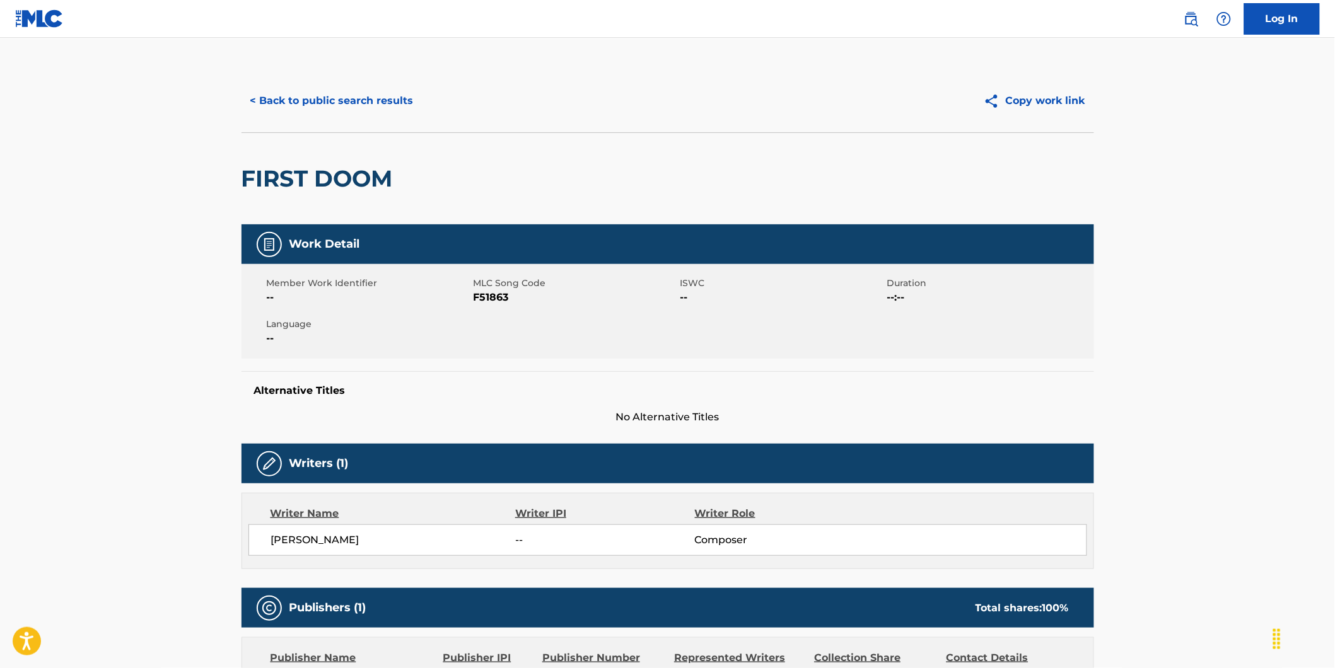
click at [489, 298] on span "F51863" at bounding box center [576, 297] width 204 height 15
copy span "F51863"
click at [347, 96] on button "< Back to public search results" at bounding box center [332, 101] width 181 height 32
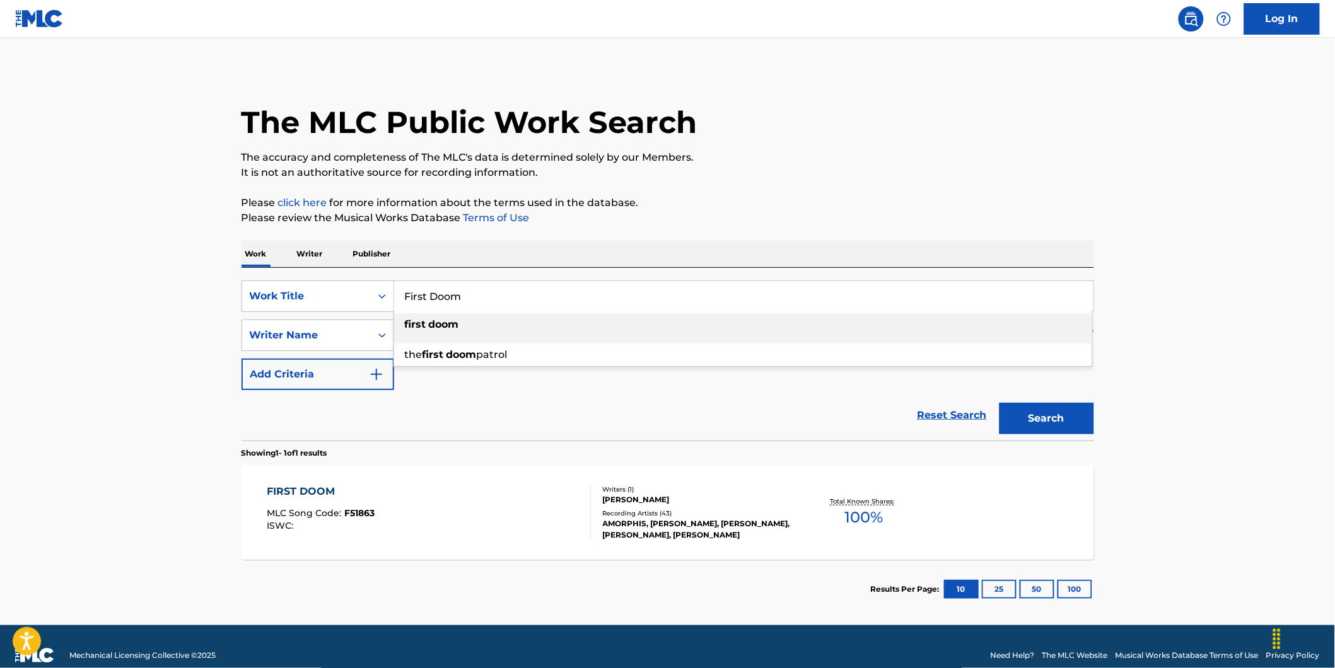
drag, startPoint x: 549, startPoint y: 294, endPoint x: 191, endPoint y: 283, distance: 357.8
click at [242, 279] on div "SearchWithCriteria73debaf1-70e7-4ac2-a5b7-3f9bb43dfc7a Work Title First Doom fi…" at bounding box center [668, 354] width 853 height 173
paste input "Make Me Blind"
type input "Make Me Blind"
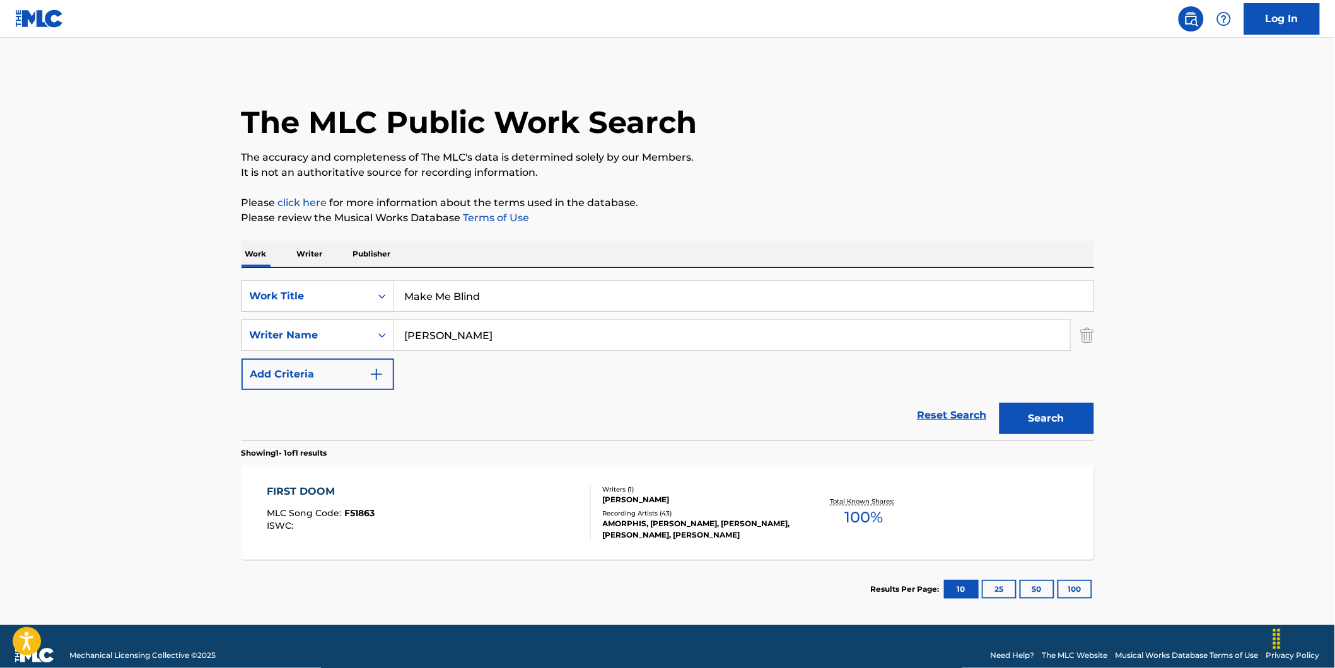
click at [185, 283] on main "The MLC Public Work Search The accuracy and completeness of The MLC's data is d…" at bounding box center [667, 332] width 1335 height 588
drag, startPoint x: 563, startPoint y: 332, endPoint x: 231, endPoint y: 366, distance: 333.5
click at [197, 358] on main "The MLC Public Work Search The accuracy and completeness of The MLC's data is d…" at bounding box center [667, 332] width 1335 height 588
paste input "Humanity's Last Breath"
click at [1000, 403] on button "Search" at bounding box center [1047, 419] width 95 height 32
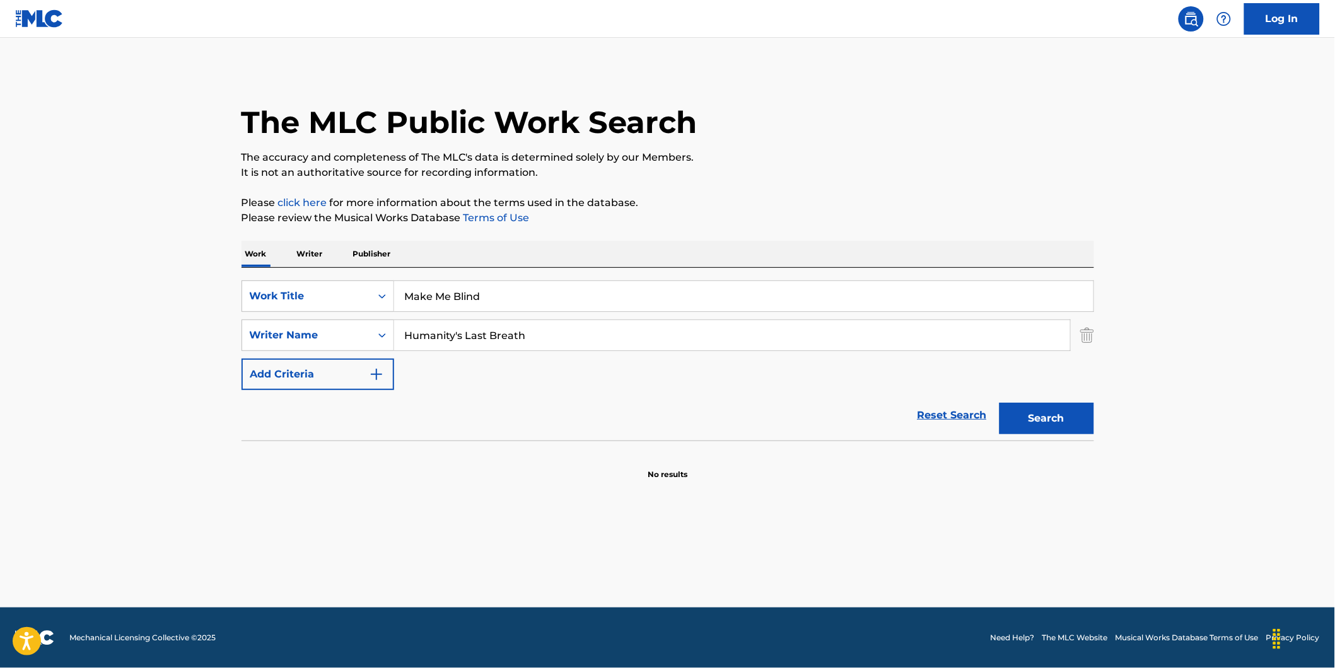
click at [458, 336] on input "Humanity's Last Breath" at bounding box center [732, 335] width 676 height 30
click at [1000, 403] on button "Search" at bounding box center [1047, 419] width 95 height 32
drag, startPoint x: 585, startPoint y: 335, endPoint x: 522, endPoint y: 387, distance: 82.0
click at [329, 345] on div "SearchWithCriteria89ec61a7-207f-4d65-a546-bab85c57fd7c Writer Name Humanitys La…" at bounding box center [668, 336] width 853 height 32
paste input "[PERSON_NAME]"
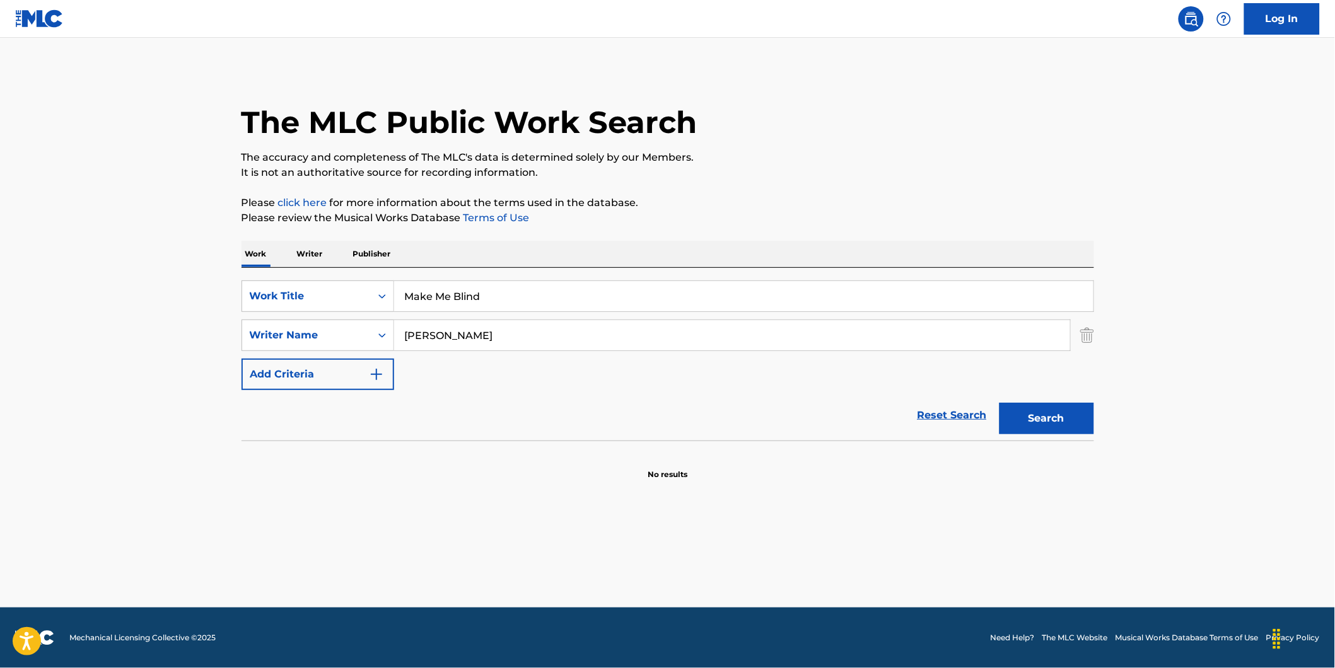
type input "[PERSON_NAME]"
click at [1000, 403] on button "Search" at bounding box center [1047, 419] width 95 height 32
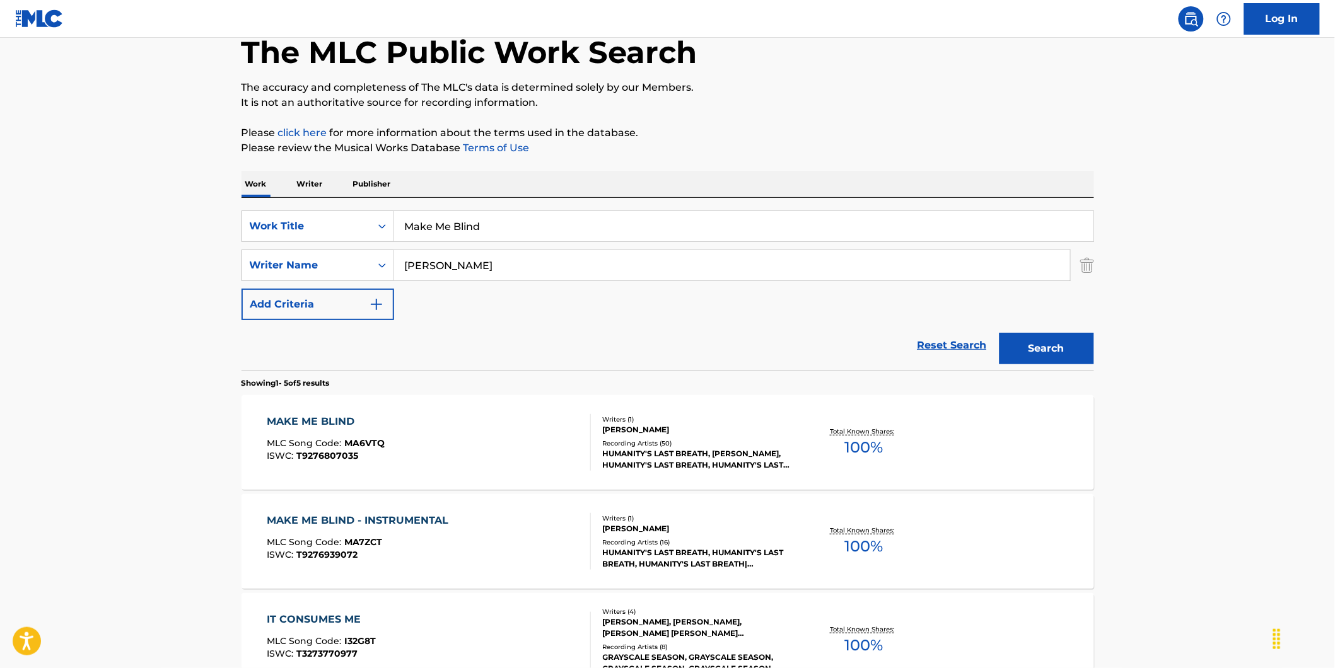
scroll to position [140, 0]
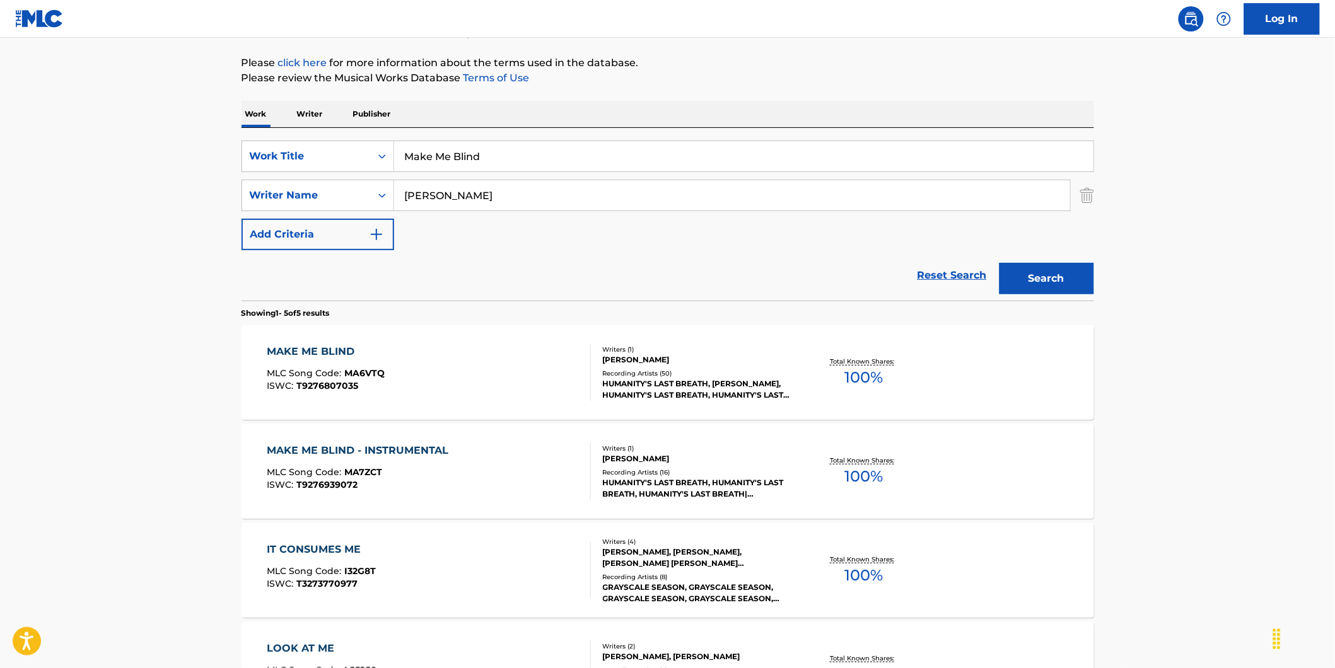
click at [305, 480] on span "T9276939072" at bounding box center [326, 484] width 61 height 11
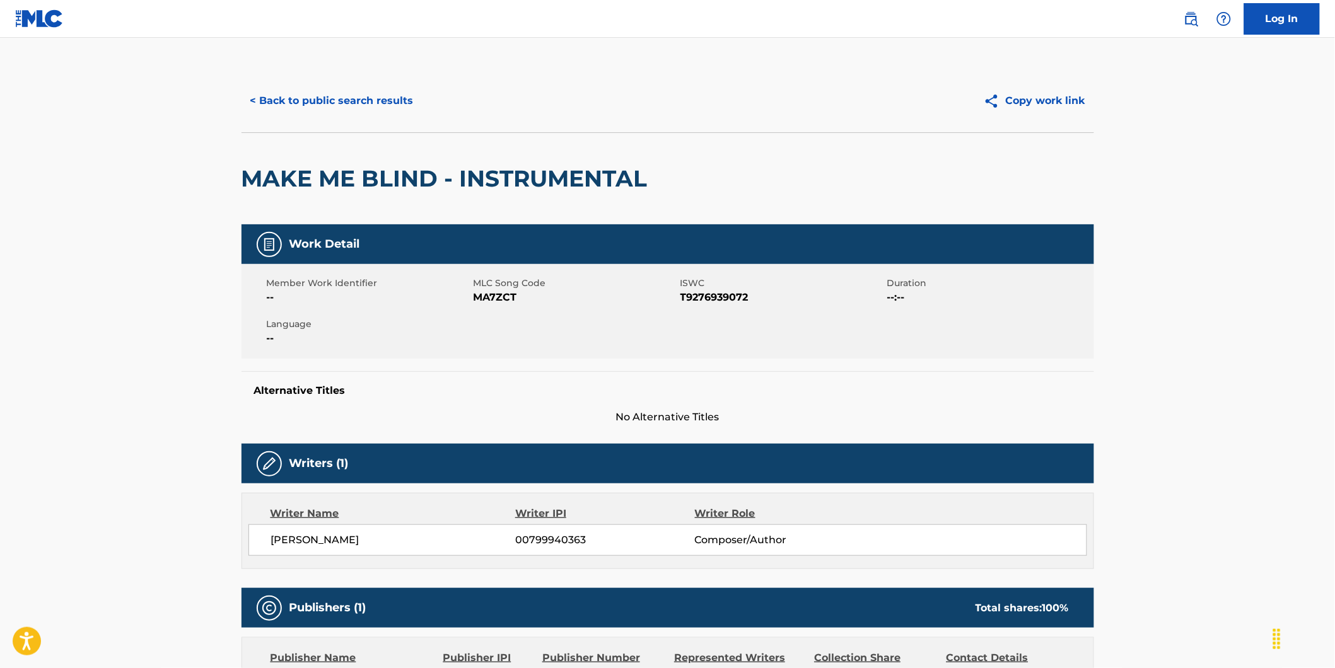
click at [292, 96] on button "< Back to public search results" at bounding box center [332, 101] width 181 height 32
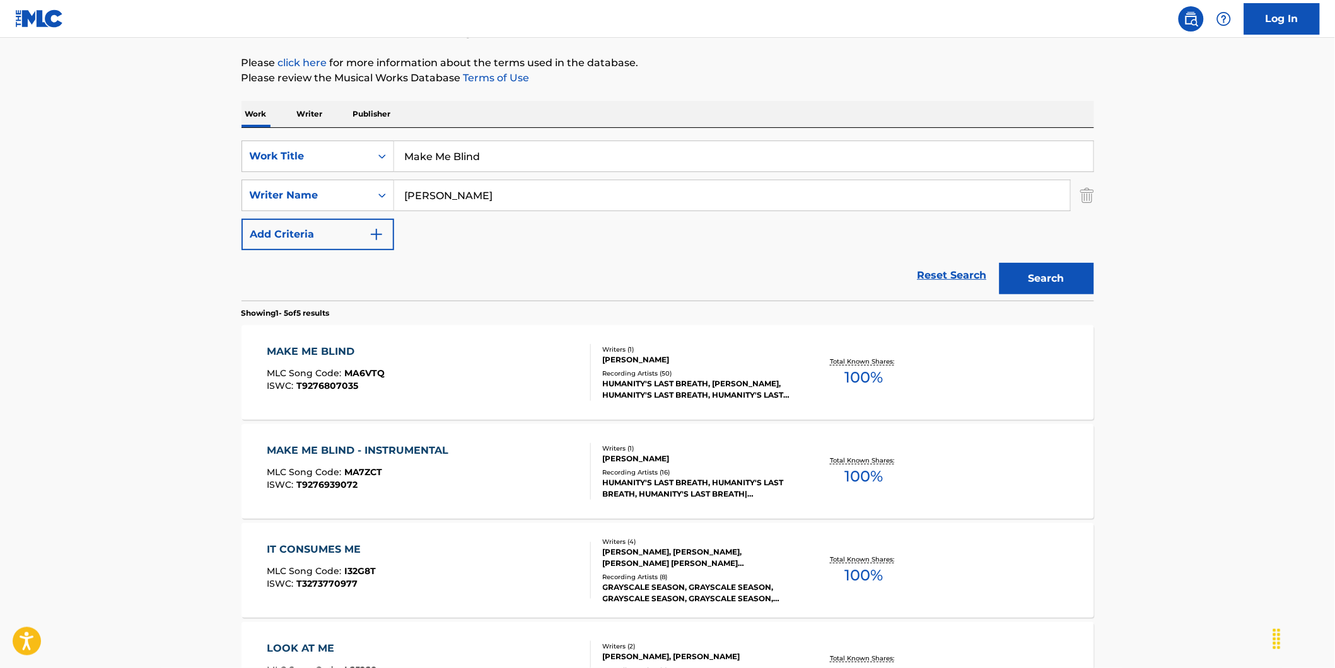
scroll to position [210, 0]
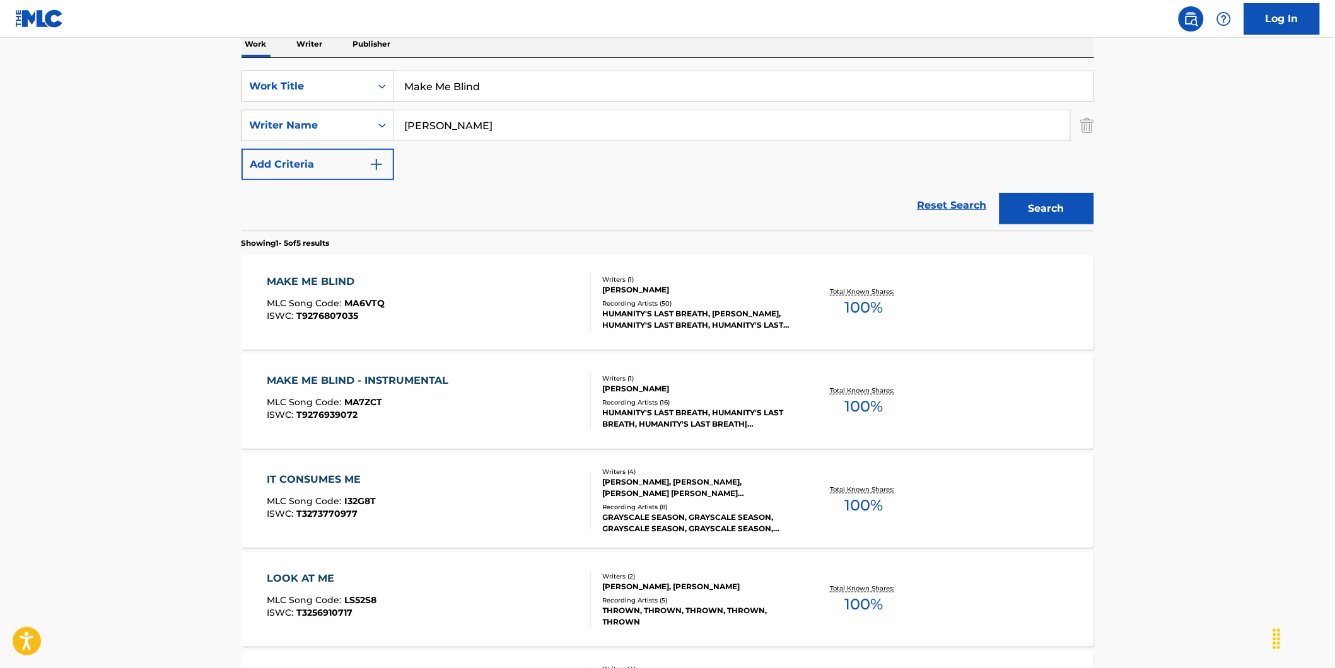
click at [419, 329] on div "MAKE ME BLIND MLC Song Code : MA6VTQ ISWC : T9276807035" at bounding box center [429, 302] width 324 height 57
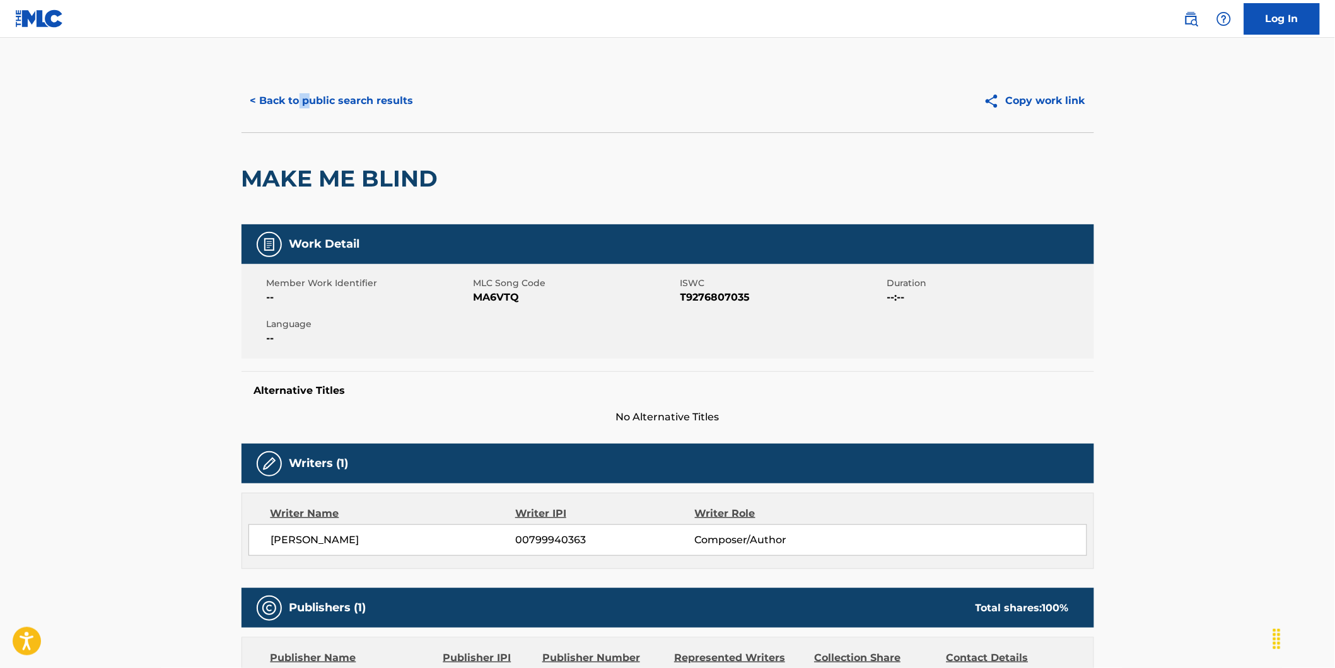
click at [287, 124] on div "< Back to public search results Copy work link" at bounding box center [668, 100] width 853 height 63
drag, startPoint x: 287, startPoint y: 124, endPoint x: 286, endPoint y: 110, distance: 14.6
click at [286, 110] on button "< Back to public search results" at bounding box center [332, 101] width 181 height 32
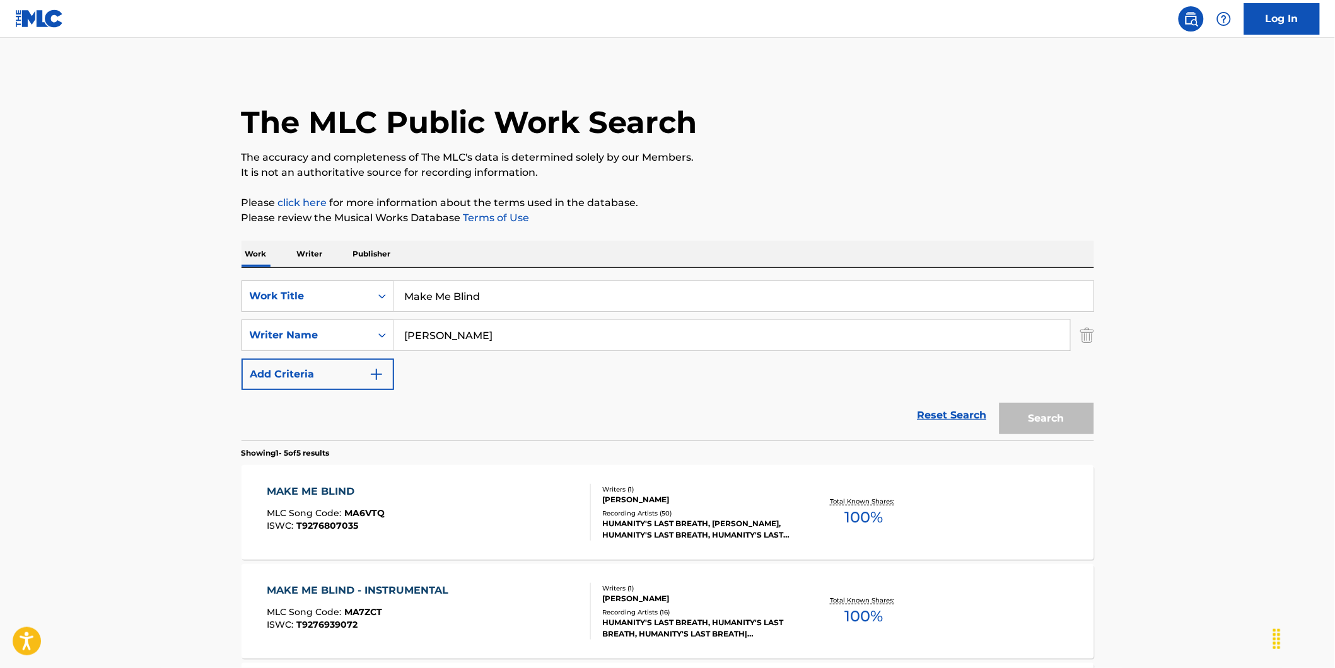
scroll to position [210, 0]
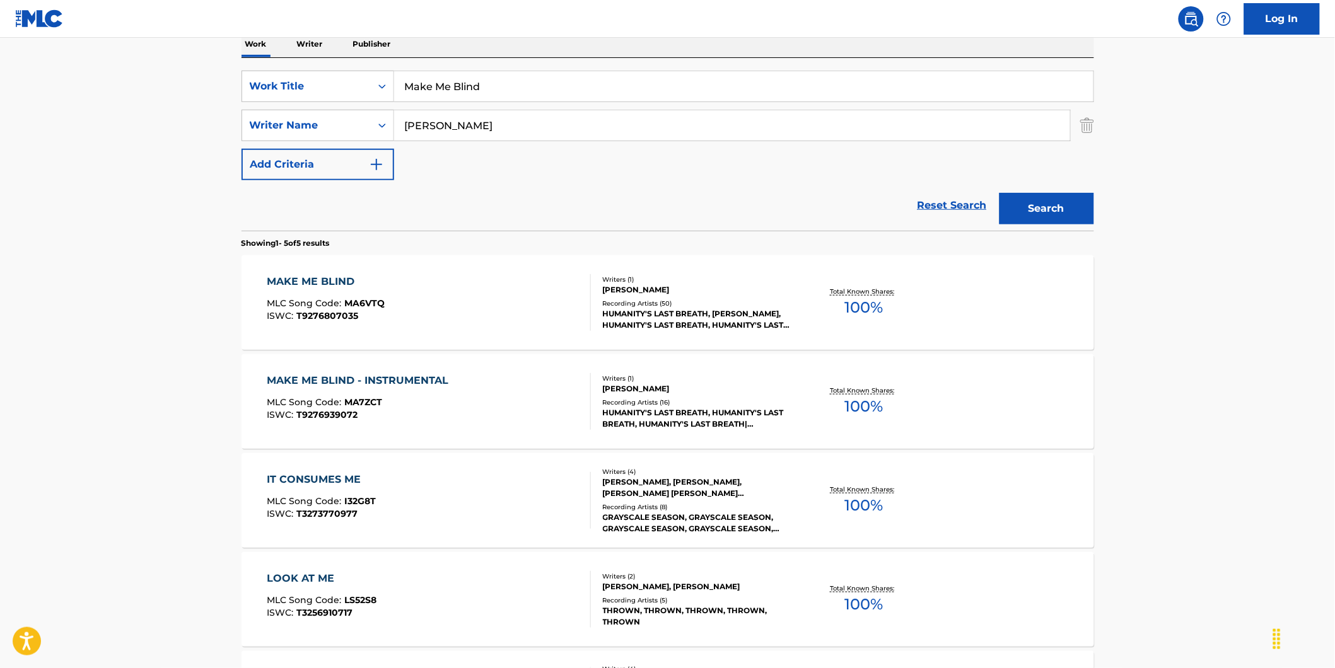
click at [328, 402] on span "MLC Song Code :" at bounding box center [306, 402] width 78 height 11
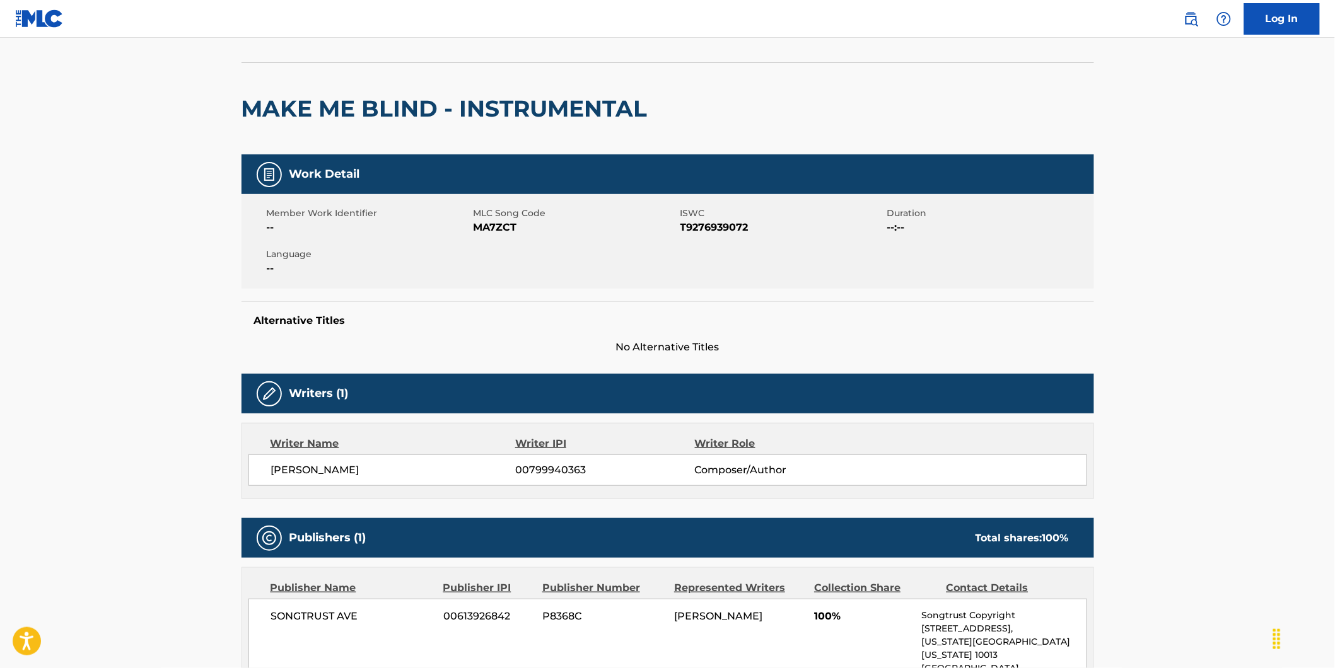
scroll to position [350, 0]
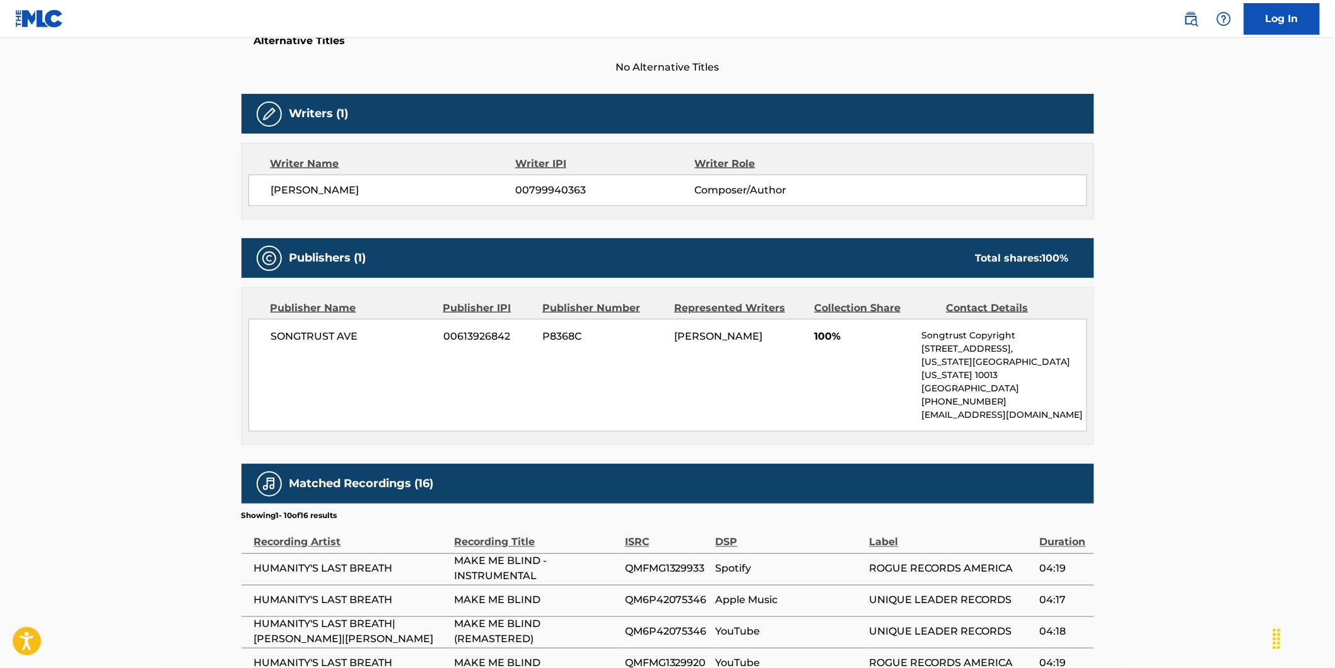
click at [203, 415] on main "< Back to public search results Copy work link MAKE ME BLIND - INSTRUMENTAL Wor…" at bounding box center [667, 311] width 1335 height 1247
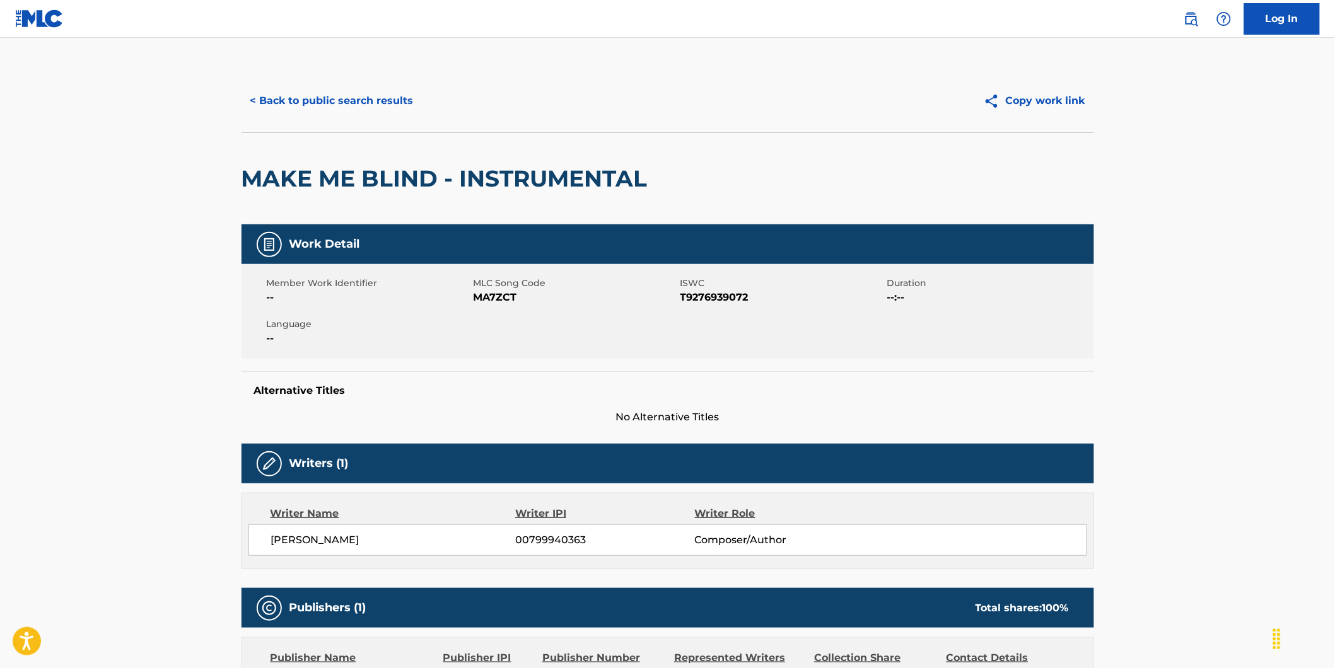
click at [489, 296] on span "MA7ZCT" at bounding box center [576, 297] width 204 height 15
copy span "MA7ZCT"
click at [279, 90] on button "< Back to public search results" at bounding box center [332, 101] width 181 height 32
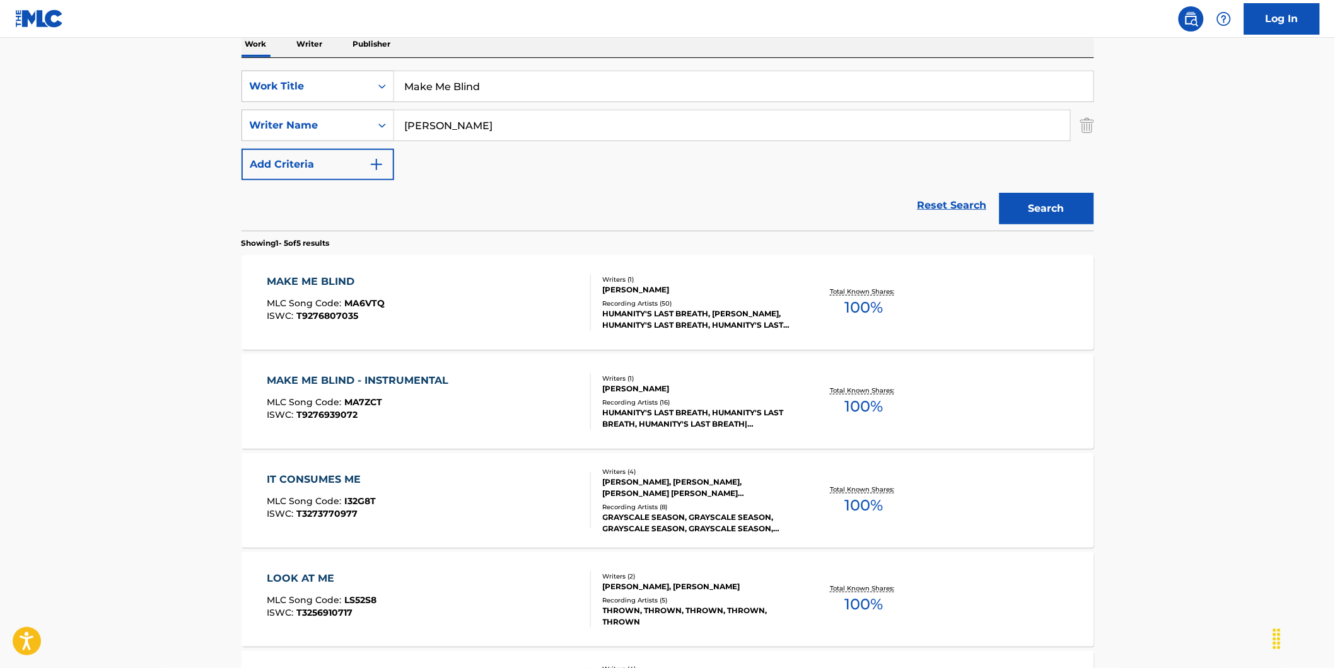
click at [293, 320] on span "ISWC :" at bounding box center [282, 315] width 30 height 11
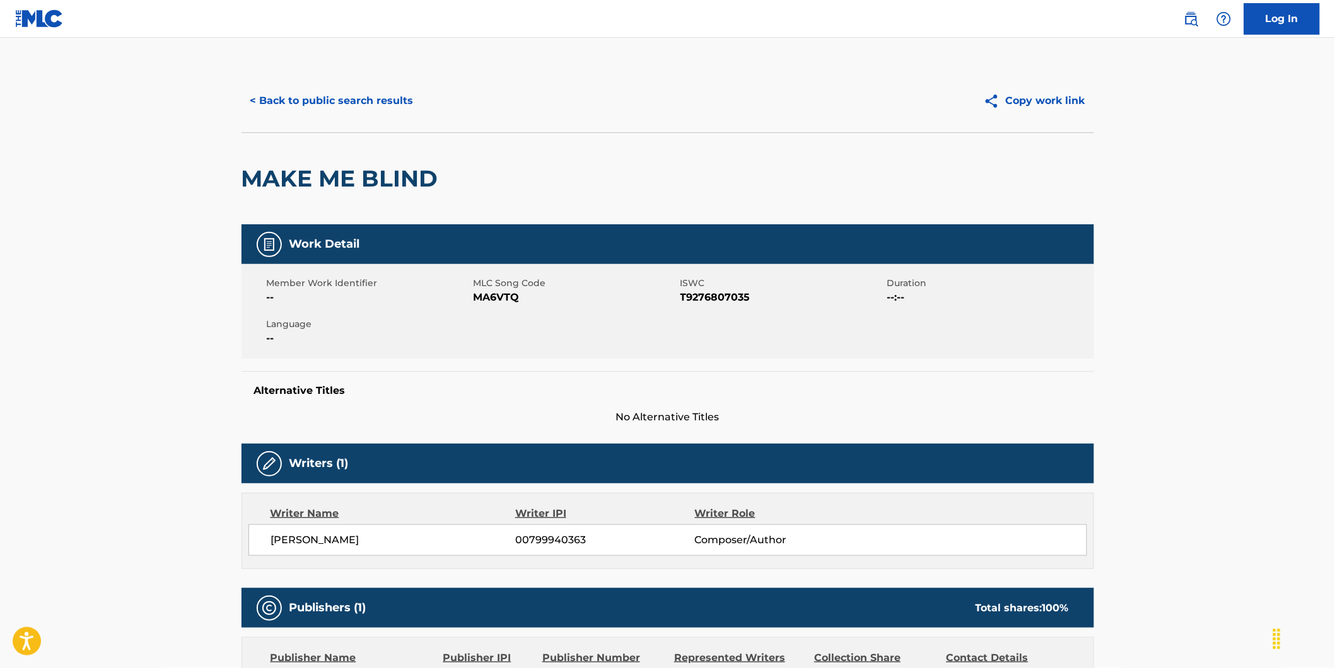
click at [501, 298] on span "MA6VTQ" at bounding box center [576, 297] width 204 height 15
copy span "MA6VTQ"
click at [284, 102] on button "< Back to public search results" at bounding box center [332, 101] width 181 height 32
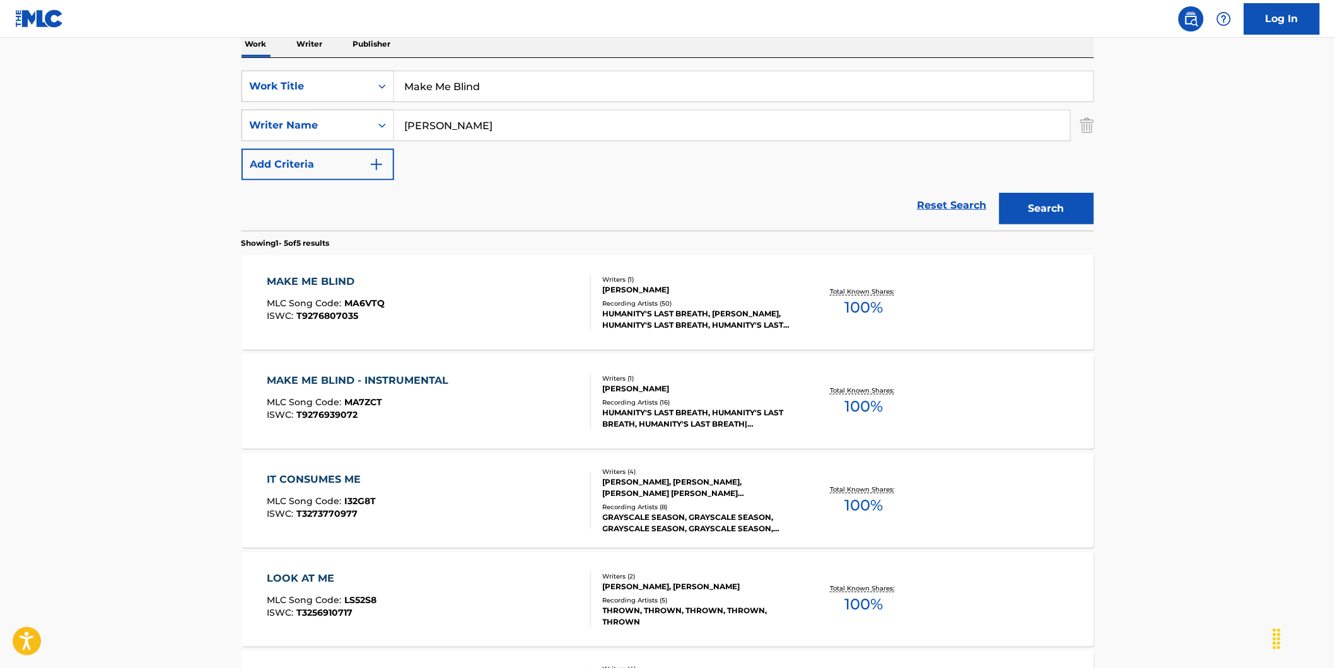
drag, startPoint x: 519, startPoint y: 90, endPoint x: 59, endPoint y: 140, distance: 463.0
click at [197, 105] on main "The MLC Public Work Search The accuracy and completeness of The MLC's data is d…" at bounding box center [667, 320] width 1335 height 984
paste input "WYB"
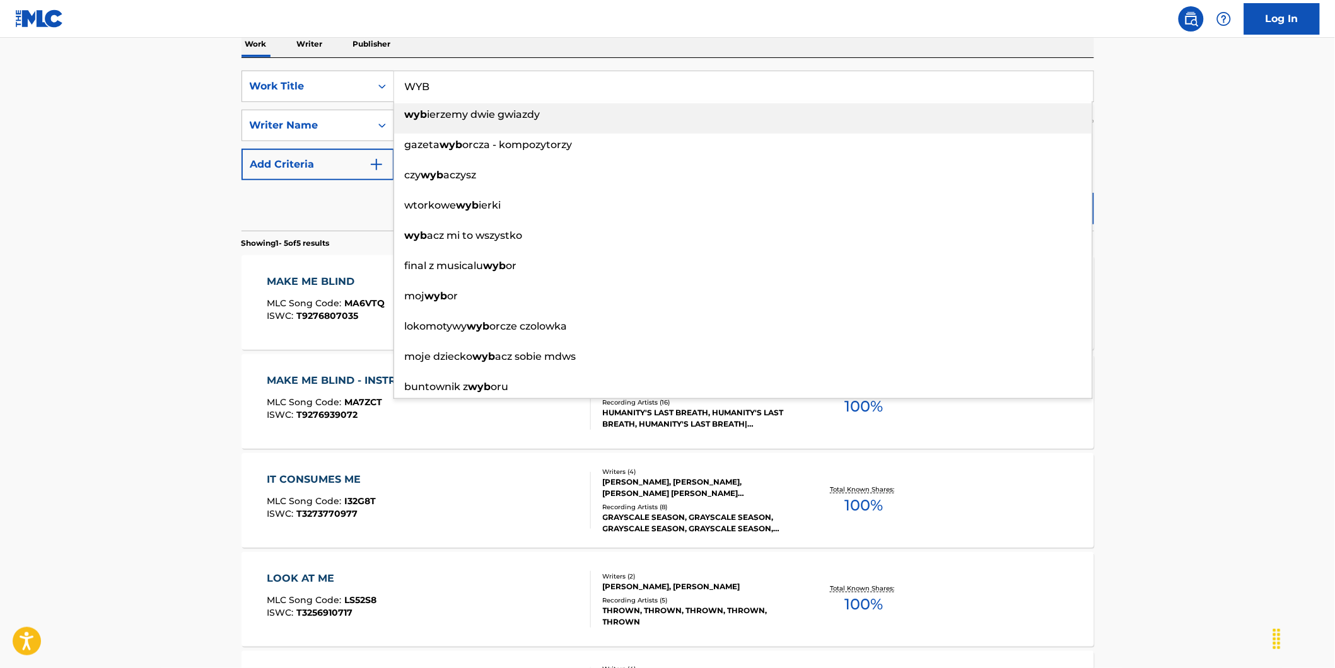
type input "WYB"
click at [32, 146] on main "The MLC Public Work Search The accuracy and completeness of The MLC's data is d…" at bounding box center [667, 320] width 1335 height 984
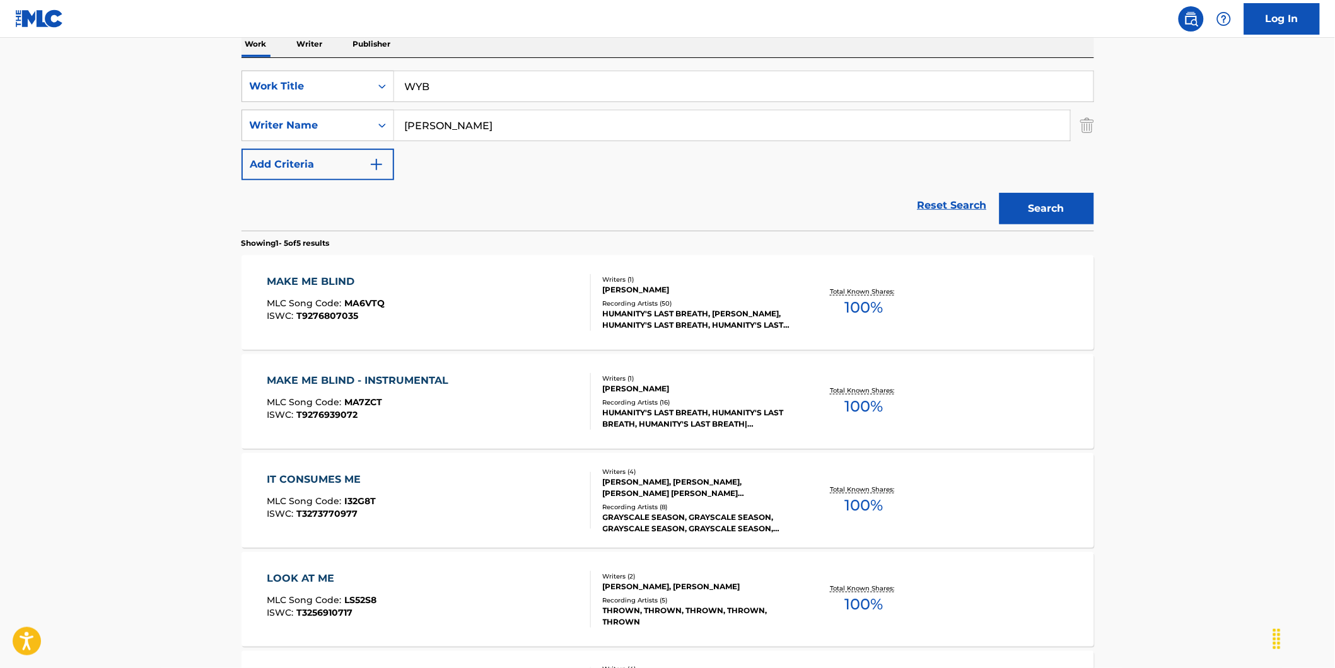
paste input "OT The Real"
drag, startPoint x: 526, startPoint y: 120, endPoint x: 393, endPoint y: 145, distance: 135.3
click at [359, 140] on div "SearchWithCriteria89ec61a7-207f-4d65-a546-bab85c57fd7c Writer Name [PERSON_NAME]" at bounding box center [668, 126] width 853 height 32
click at [1000, 193] on button "Search" at bounding box center [1047, 209] width 95 height 32
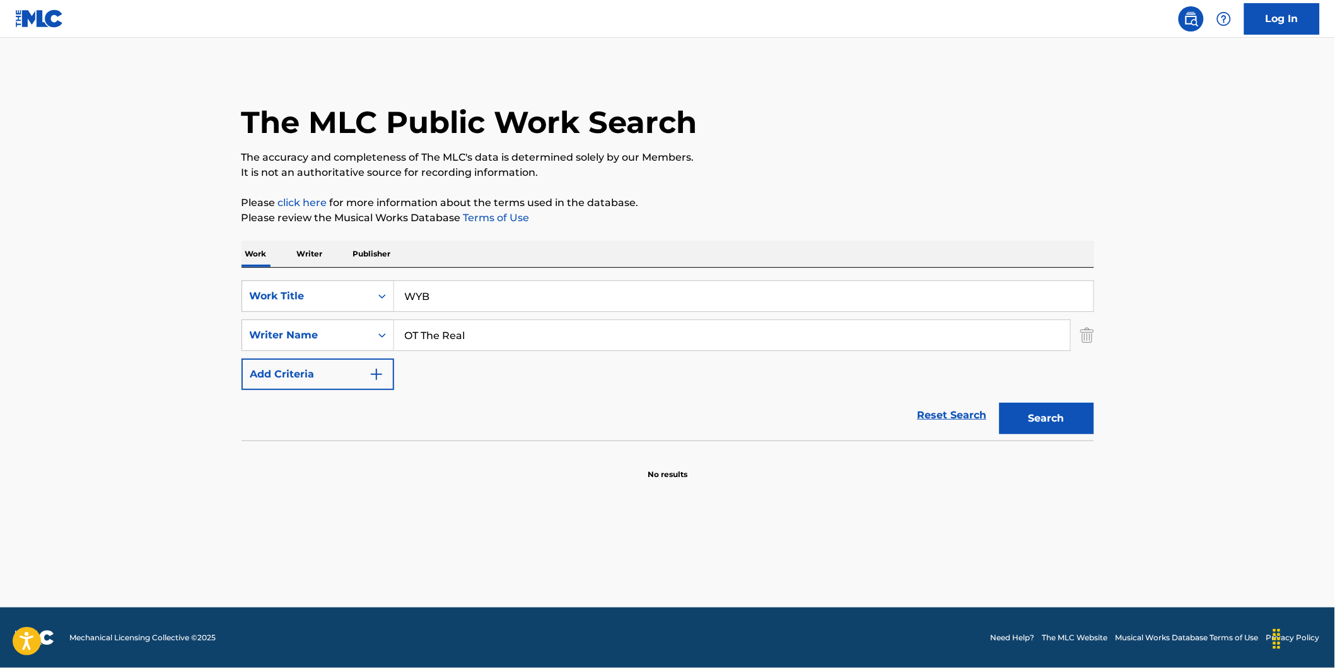
scroll to position [0, 0]
paste input "[PERSON_NAME]"
click at [1000, 403] on button "Search" at bounding box center [1047, 419] width 95 height 32
drag, startPoint x: 445, startPoint y: 335, endPoint x: 631, endPoint y: 339, distance: 185.4
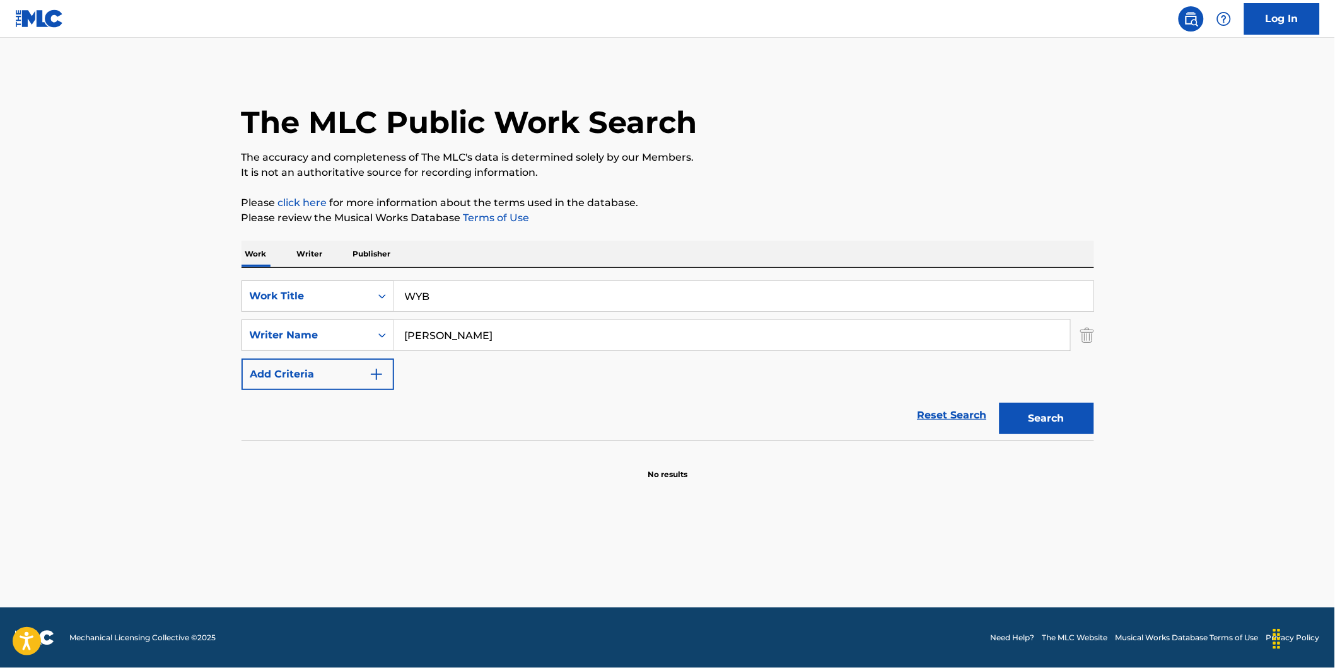
click at [631, 339] on input "[PERSON_NAME]" at bounding box center [732, 335] width 676 height 30
type input "[PERSON_NAME]"
click at [1000, 403] on button "Search" at bounding box center [1047, 419] width 95 height 32
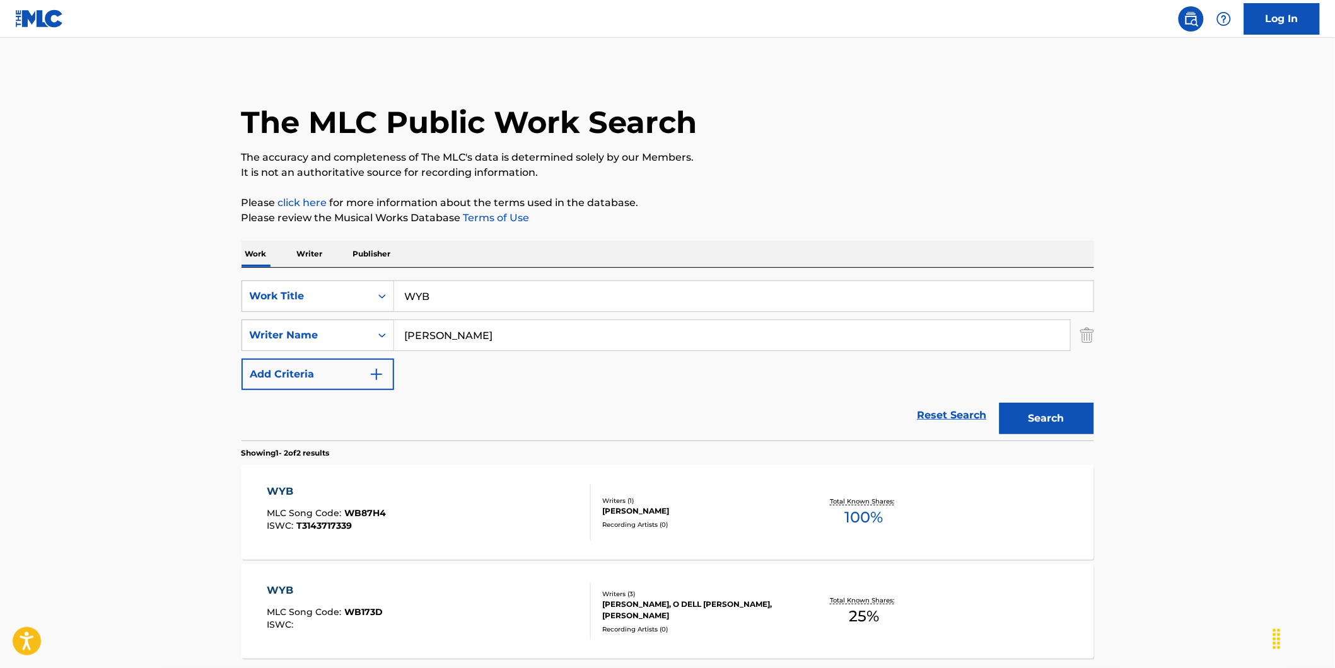
click at [186, 363] on main "The MLC Public Work Search The accuracy and completeness of The MLC's data is d…" at bounding box center [667, 381] width 1335 height 687
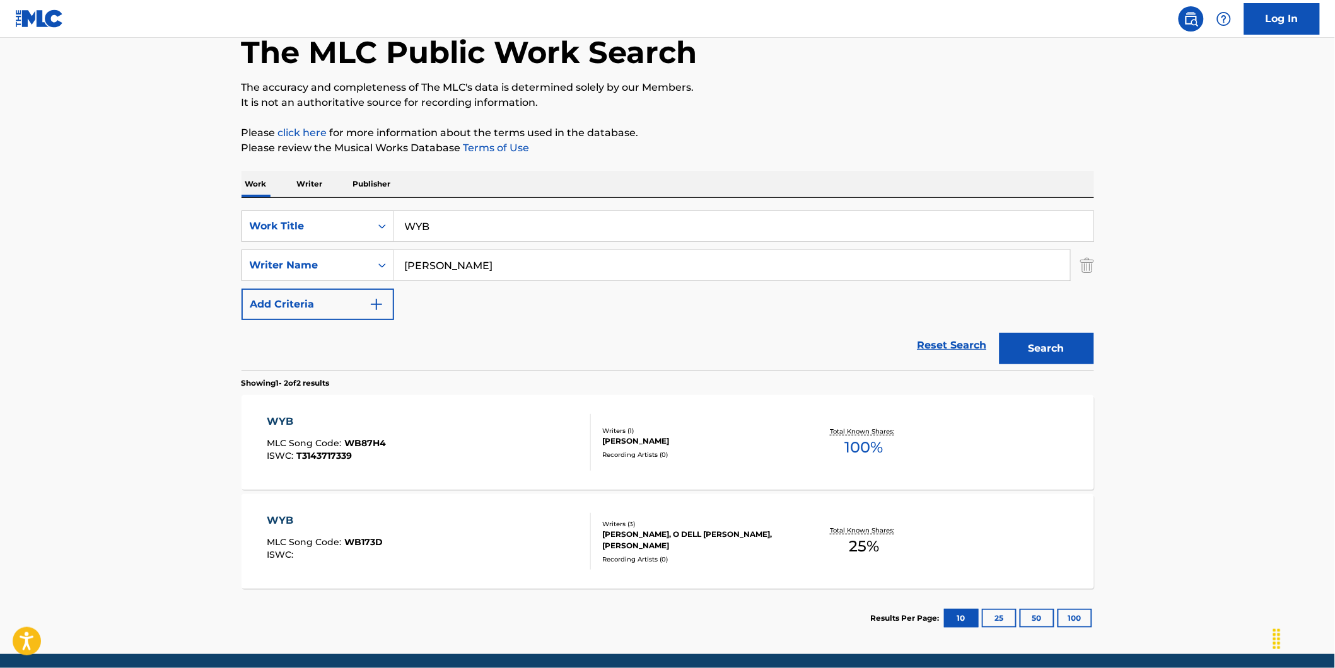
click at [420, 457] on div "WYB MLC Song Code : WB87H4 ISWC : T3143717339" at bounding box center [429, 442] width 324 height 57
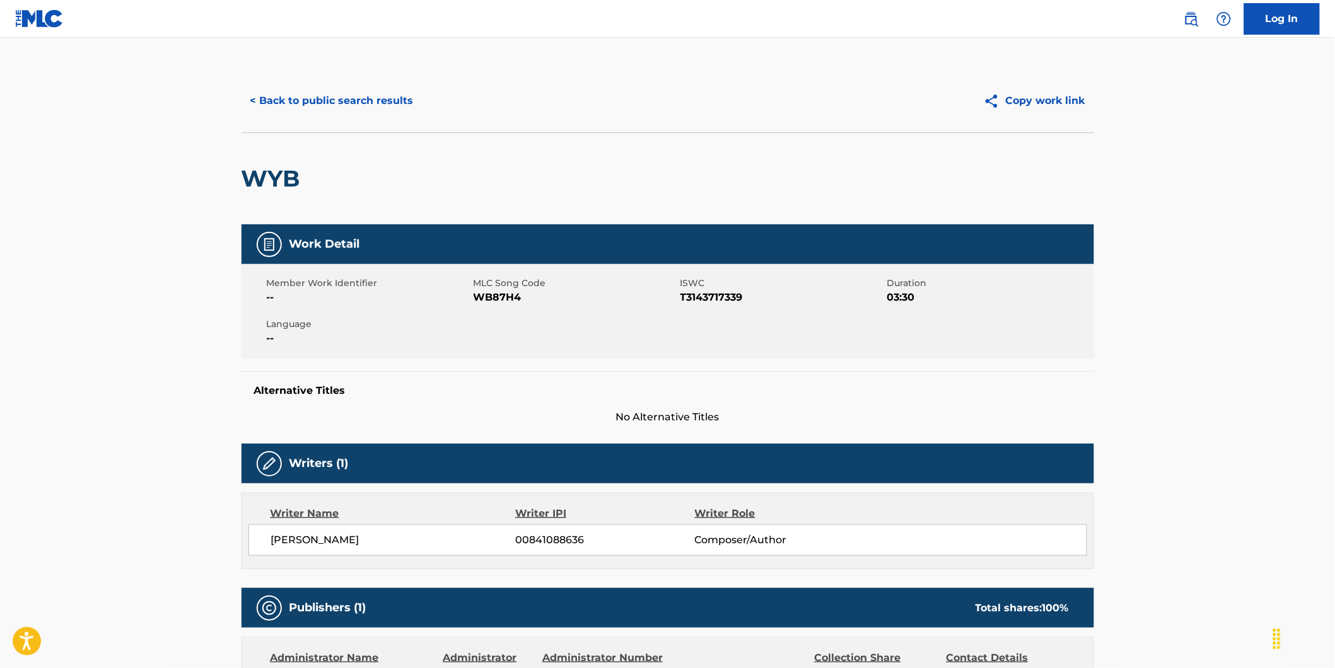
drag, startPoint x: 272, startPoint y: 543, endPoint x: 428, endPoint y: 541, distance: 155.1
click at [428, 541] on span "[PERSON_NAME]" at bounding box center [393, 540] width 245 height 15
copy span "[PERSON_NAME]"
click at [101, 330] on main "< Back to public search results Copy work link WYB Work Detail Member Work Iden…" at bounding box center [667, 531] width 1335 height 986
click at [247, 104] on button "< Back to public search results" at bounding box center [332, 101] width 181 height 32
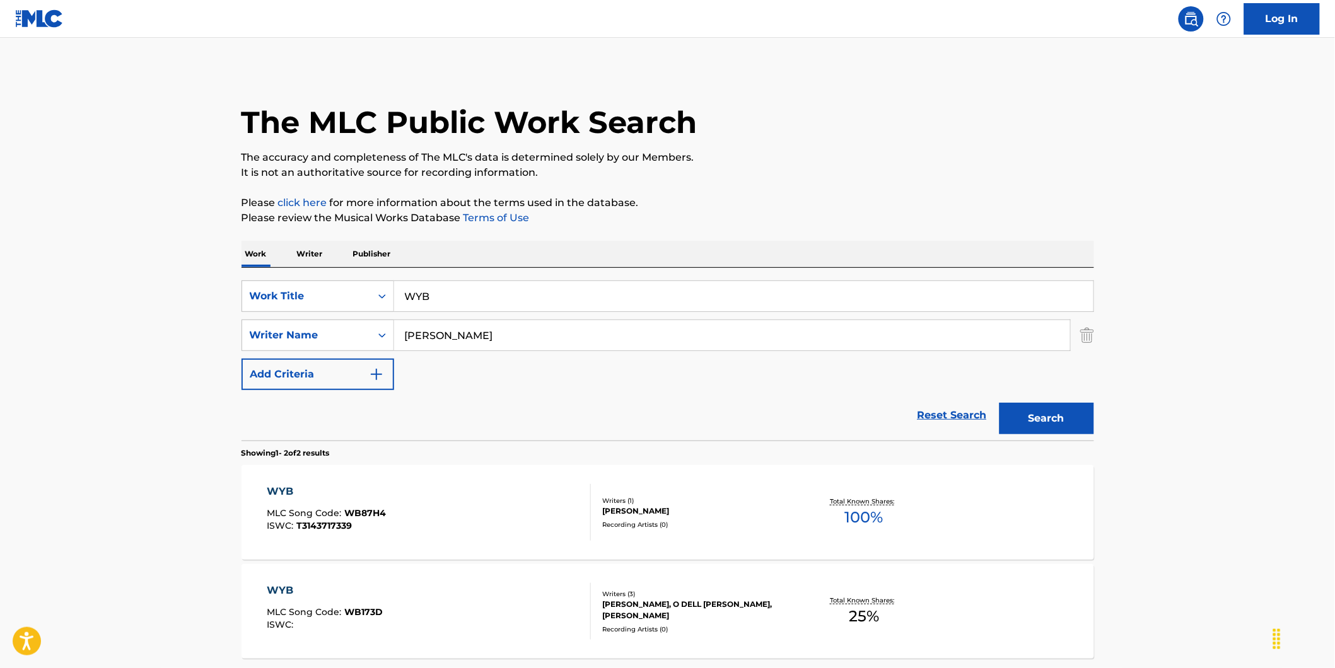
scroll to position [45, 0]
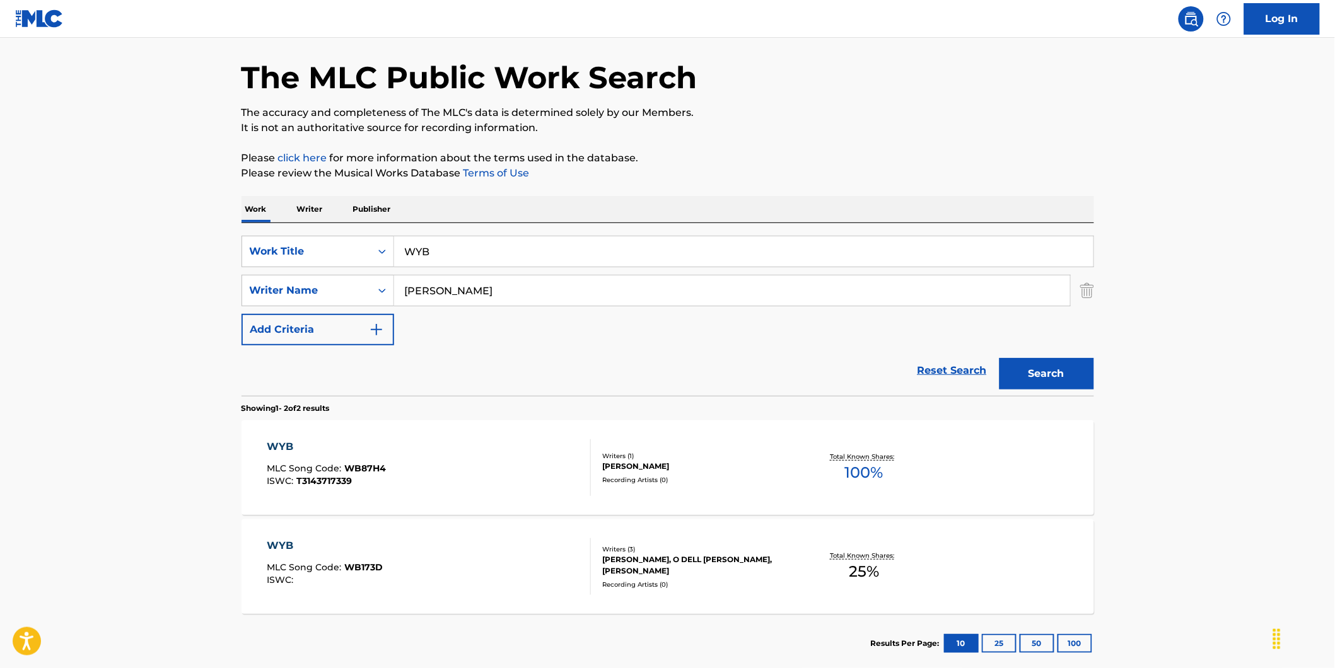
click at [281, 546] on div "WYB" at bounding box center [325, 546] width 116 height 15
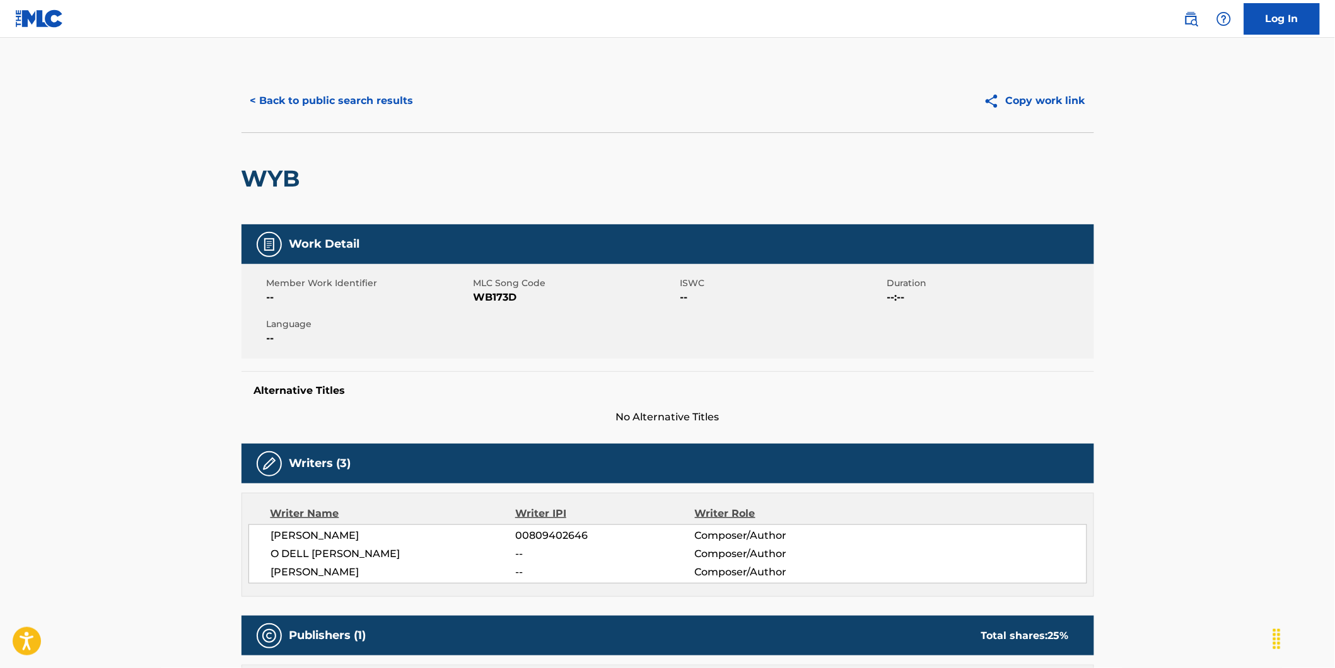
click at [288, 103] on button "< Back to public search results" at bounding box center [332, 101] width 181 height 32
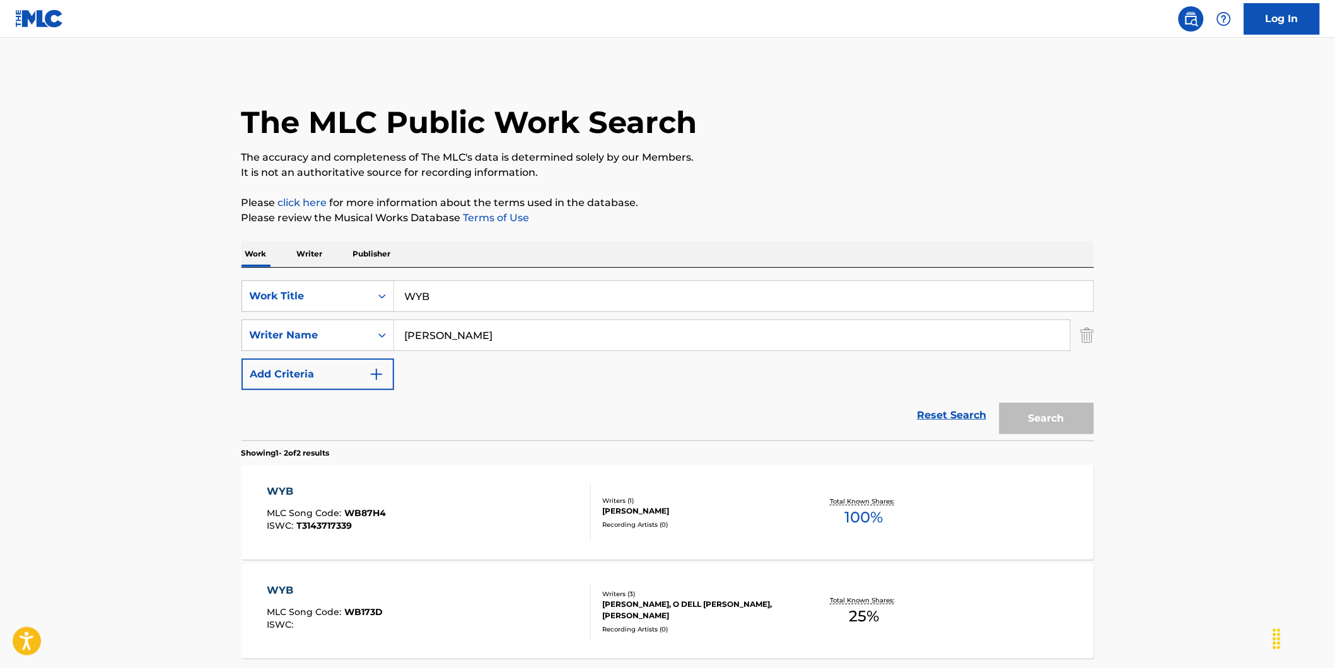
scroll to position [45, 0]
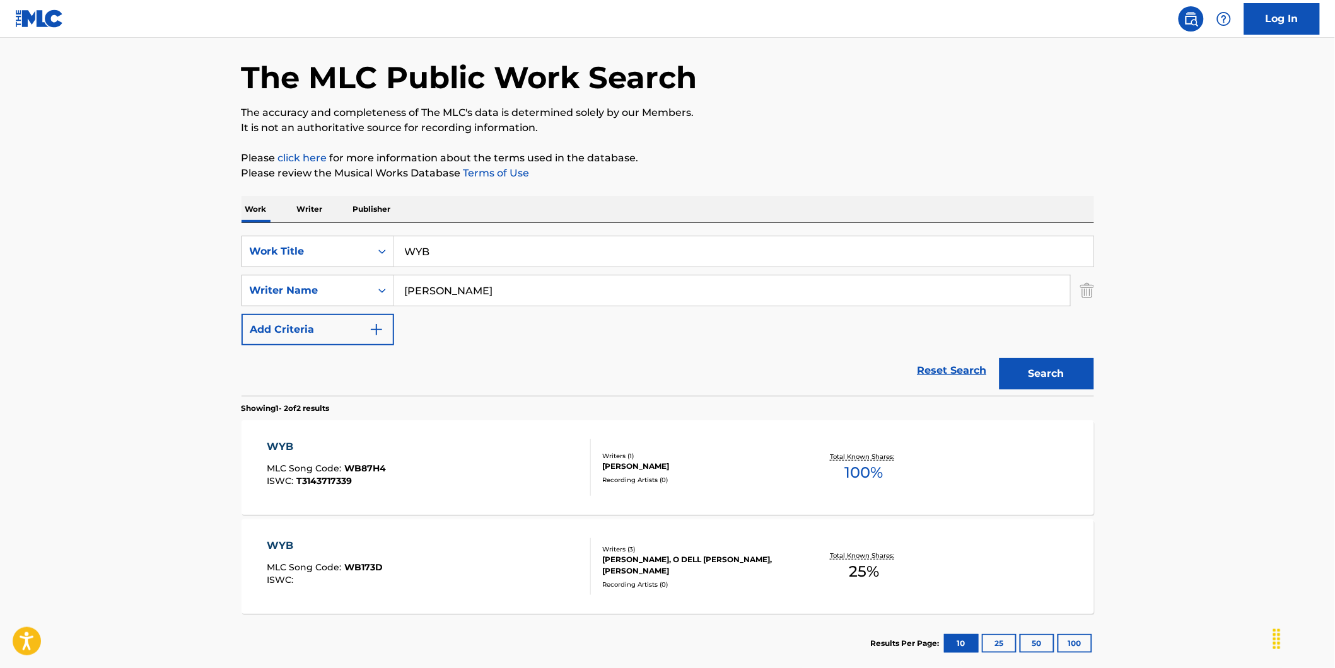
click at [298, 473] on span "MLC Song Code :" at bounding box center [306, 468] width 78 height 11
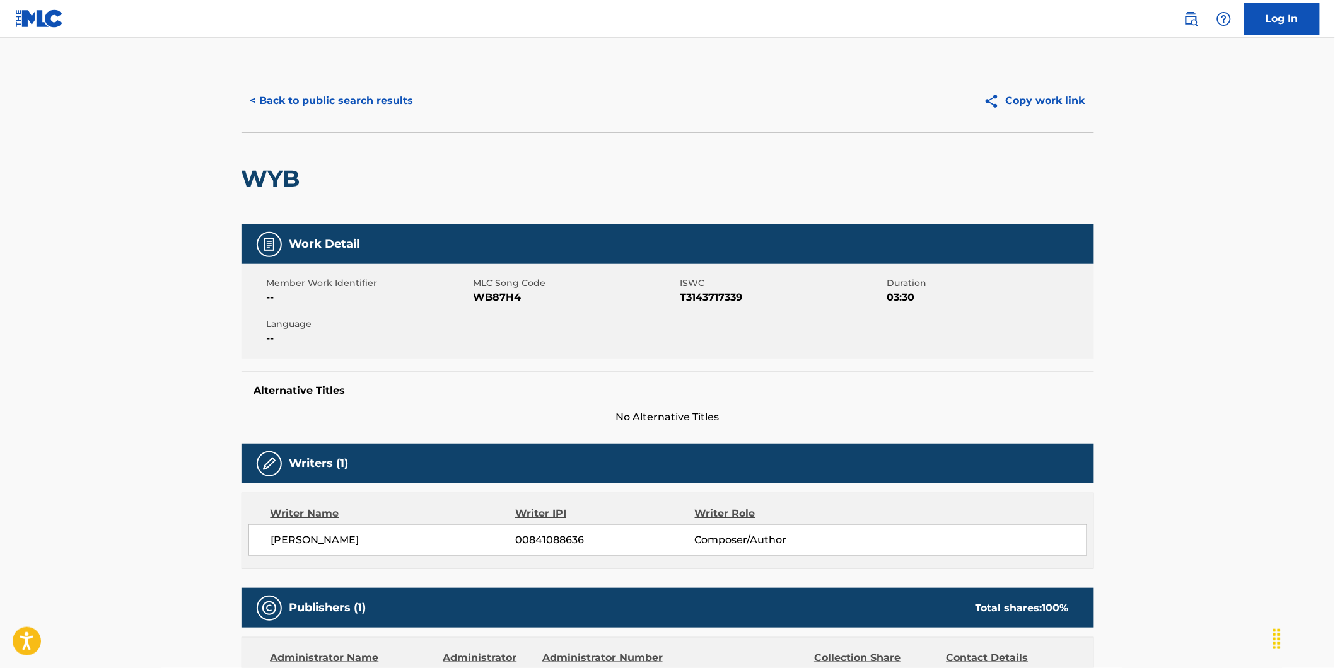
click at [272, 114] on button "< Back to public search results" at bounding box center [332, 101] width 181 height 32
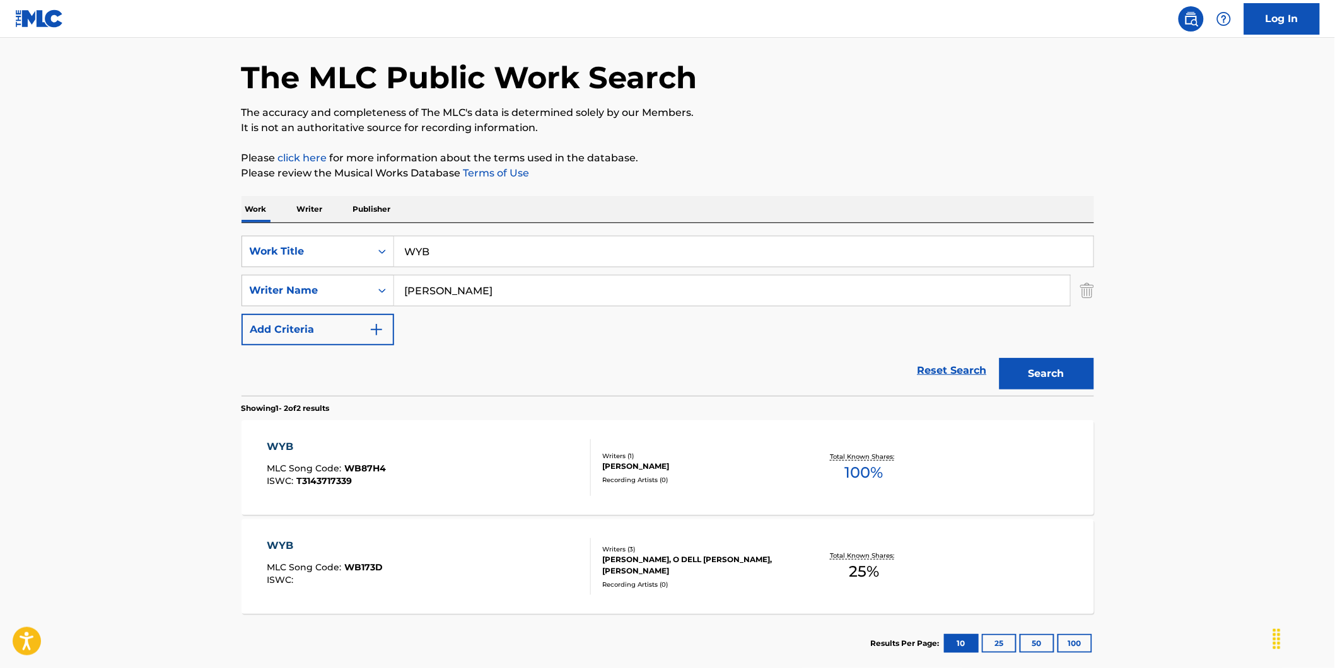
click at [339, 597] on div "WYB MLC Song Code : WB173D ISWC : Writers ( 3 ) [PERSON_NAME], O [PERSON_NAME],…" at bounding box center [668, 567] width 853 height 95
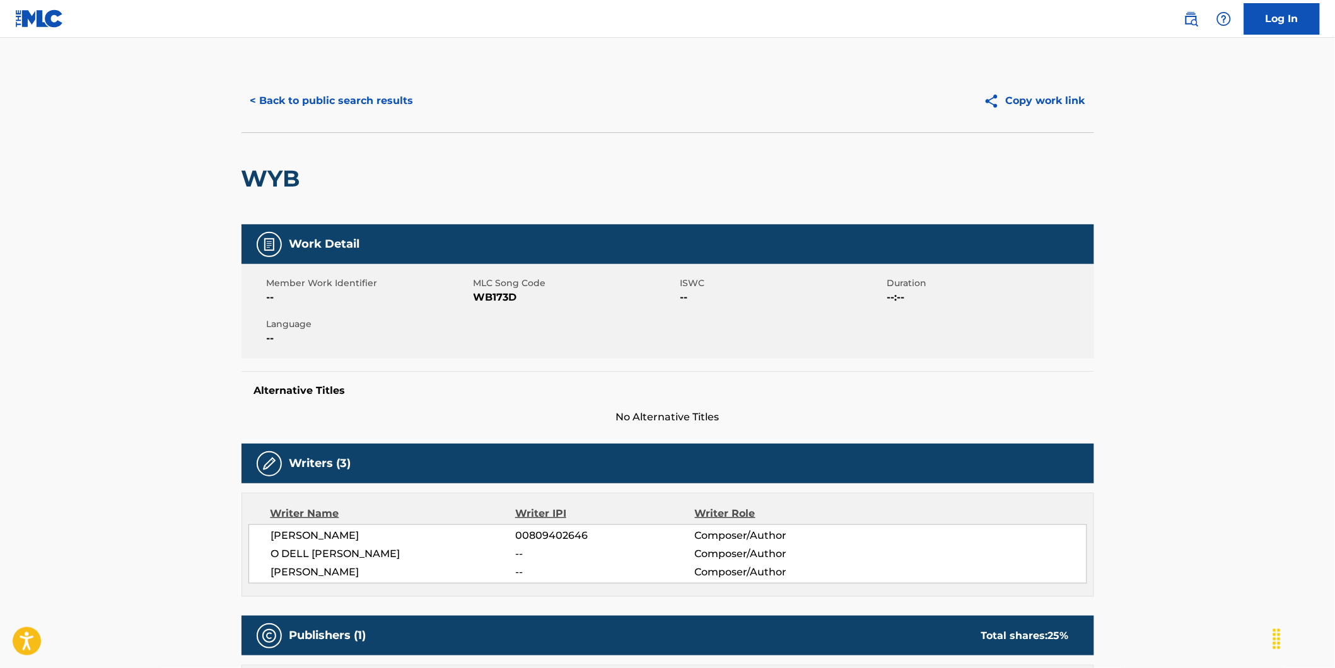
click at [286, 93] on button "< Back to public search results" at bounding box center [332, 101] width 181 height 32
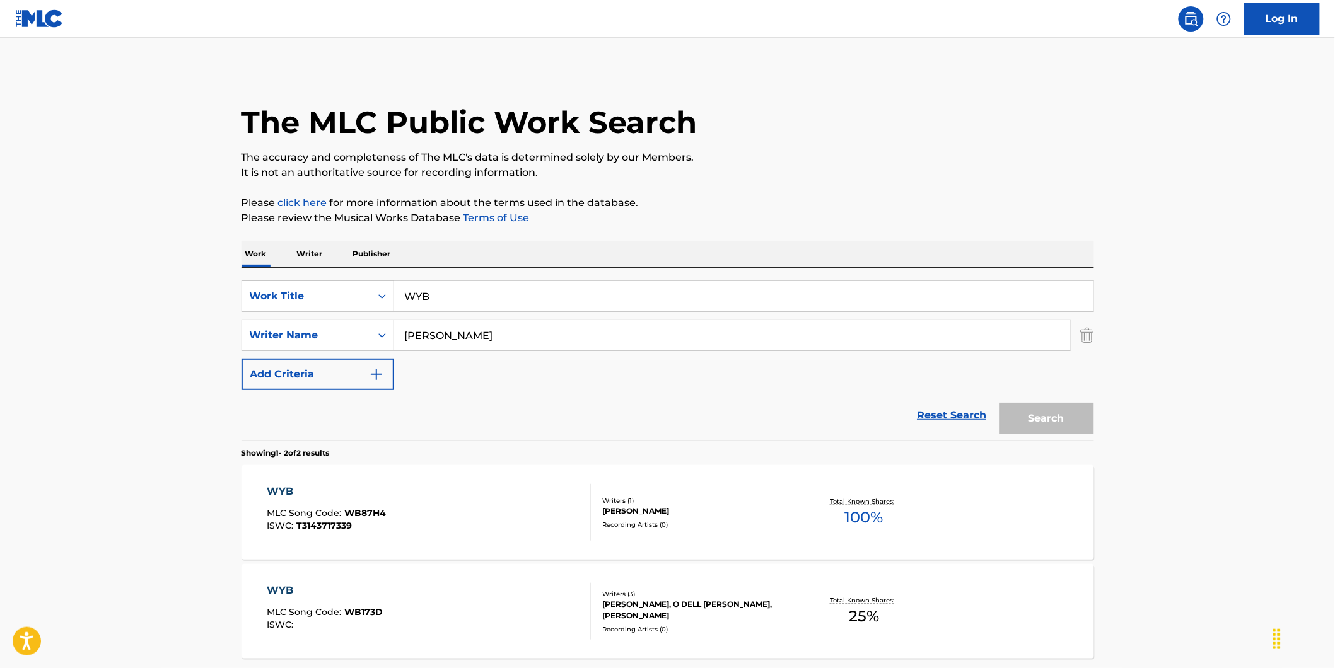
scroll to position [45, 0]
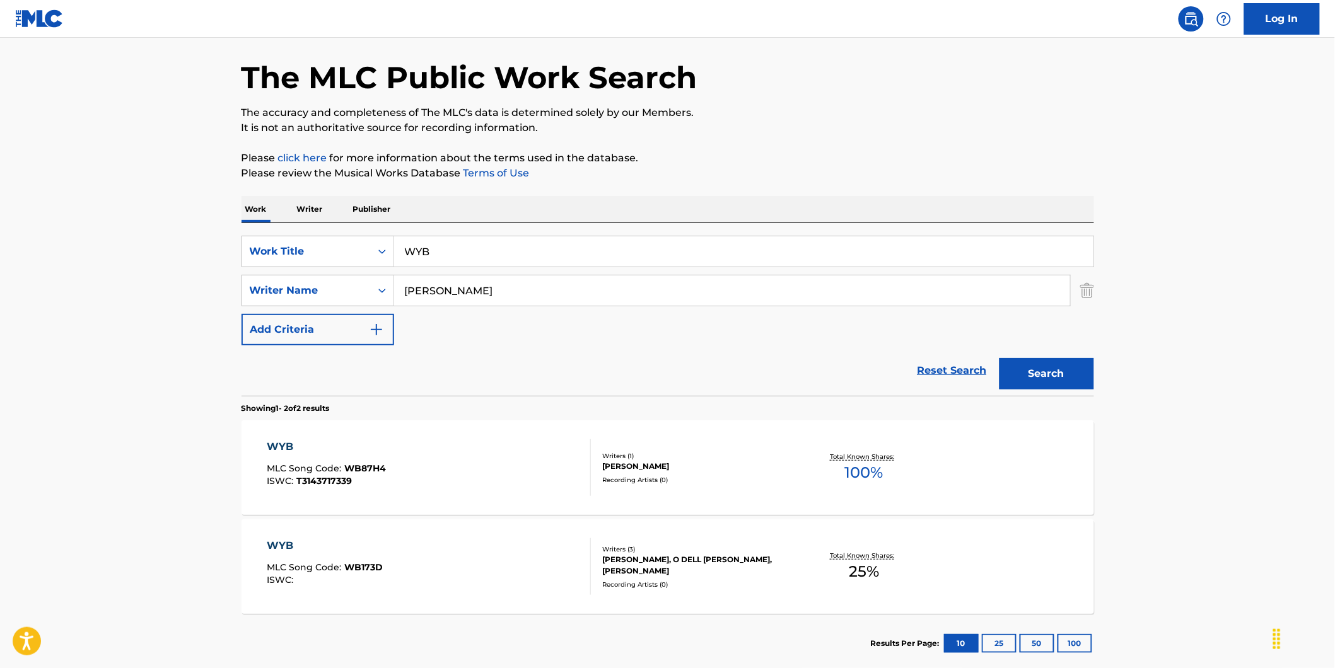
click at [405, 446] on div "WYB MLC Song Code : WB87H4 ISWC : T3143717339" at bounding box center [429, 468] width 324 height 57
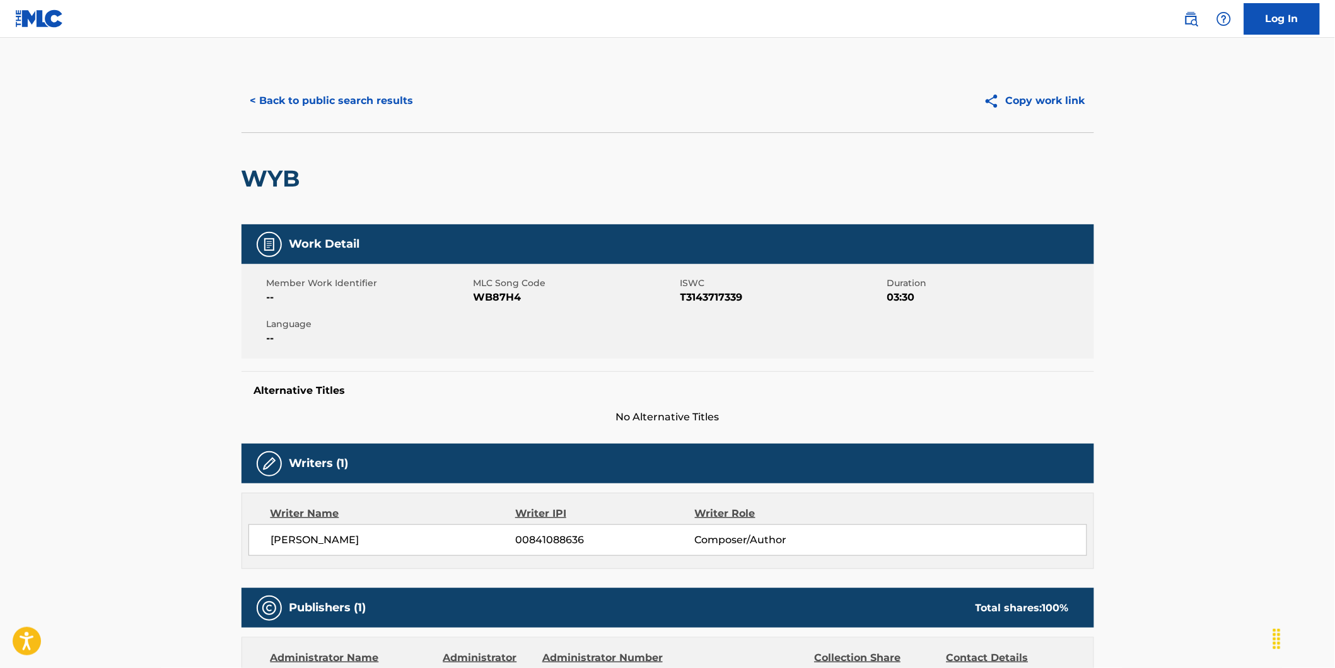
click at [493, 294] on span "WB87H4" at bounding box center [576, 297] width 204 height 15
copy span "WB87H4"
click at [316, 101] on button "< Back to public search results" at bounding box center [332, 101] width 181 height 32
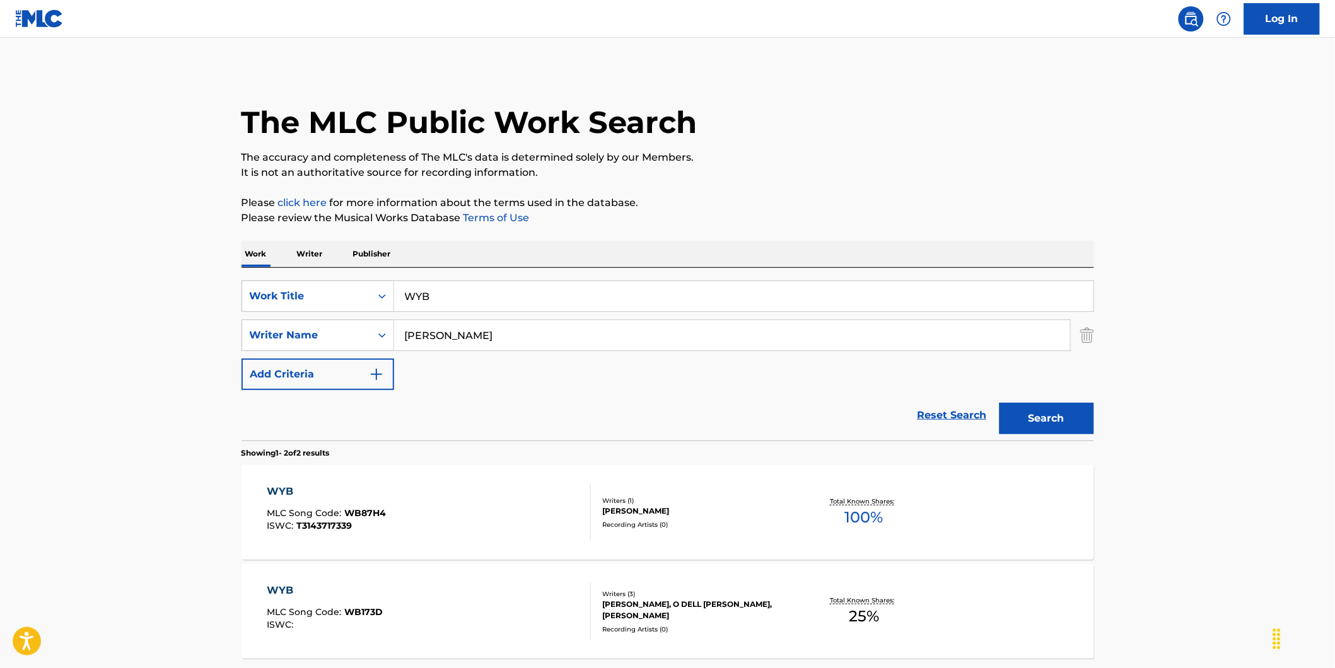
scroll to position [45, 0]
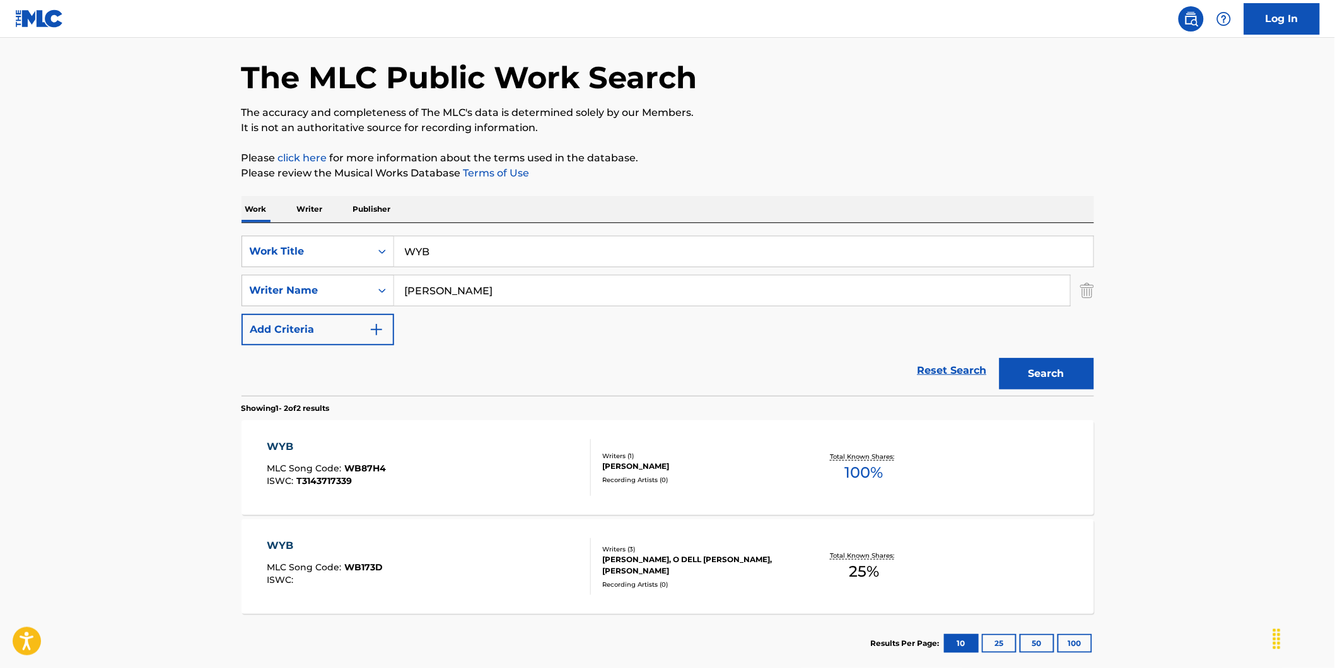
click at [349, 581] on div "ISWC :" at bounding box center [325, 580] width 116 height 9
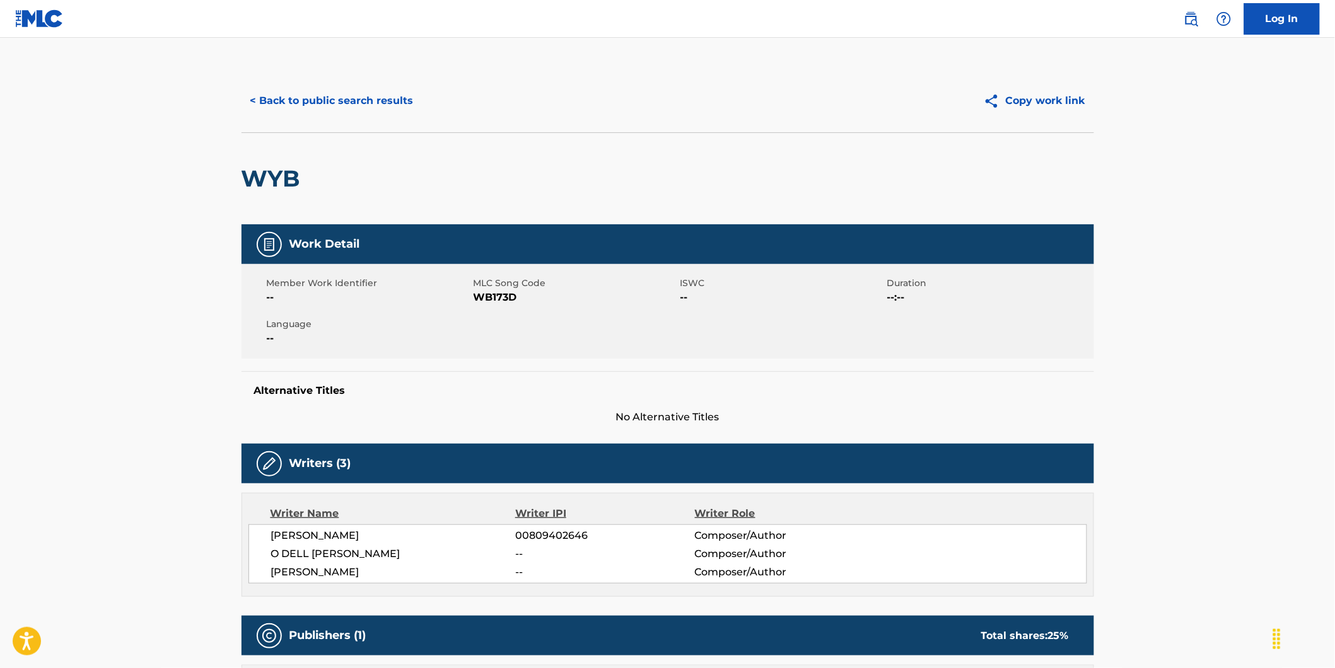
click at [500, 292] on span "WB173D" at bounding box center [576, 297] width 204 height 15
copy span "WB173D"
click at [359, 112] on button "< Back to public search results" at bounding box center [332, 101] width 181 height 32
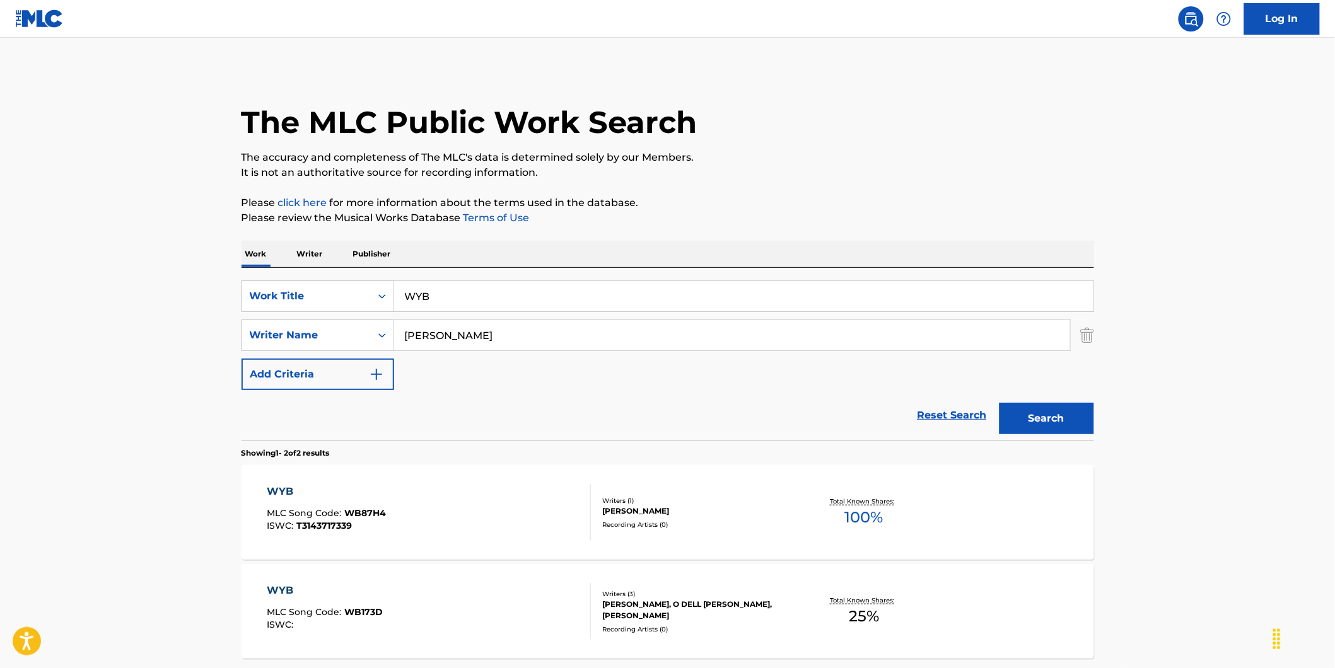
scroll to position [45, 0]
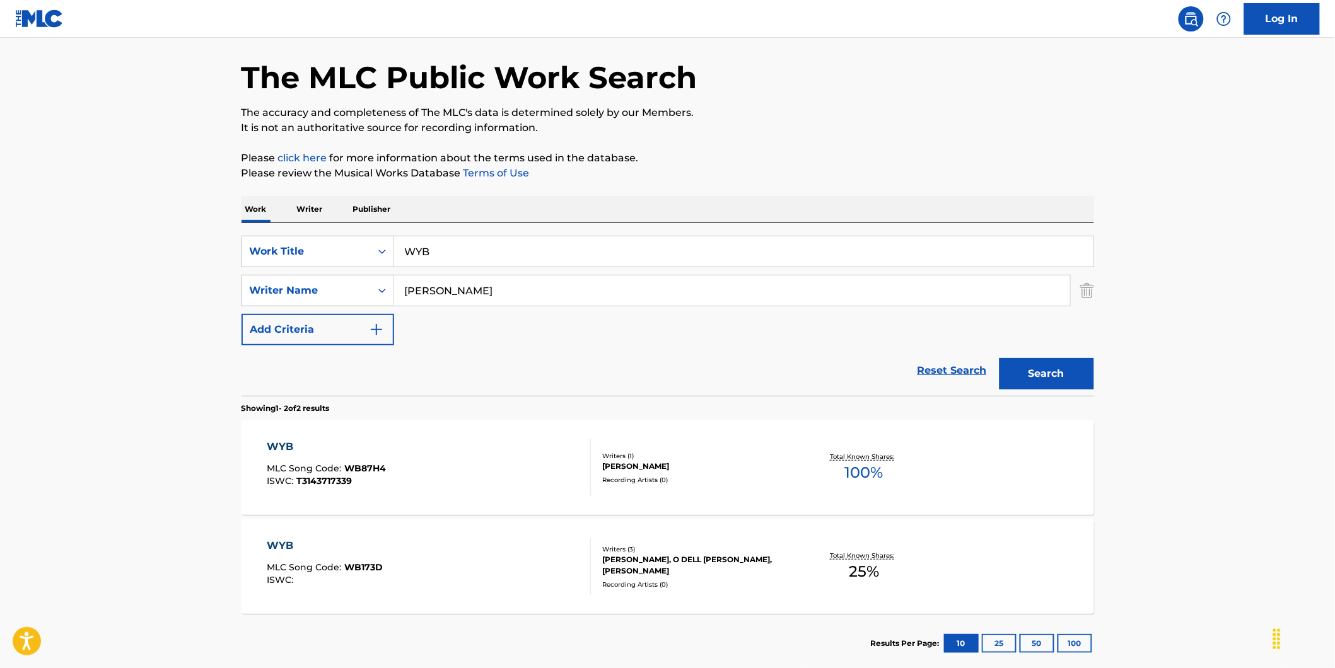
drag, startPoint x: 465, startPoint y: 251, endPoint x: 184, endPoint y: 271, distance: 282.6
click at [193, 269] on main "The MLC Public Work Search The accuracy and completeness of The MLC's data is d…" at bounding box center [667, 336] width 1335 height 687
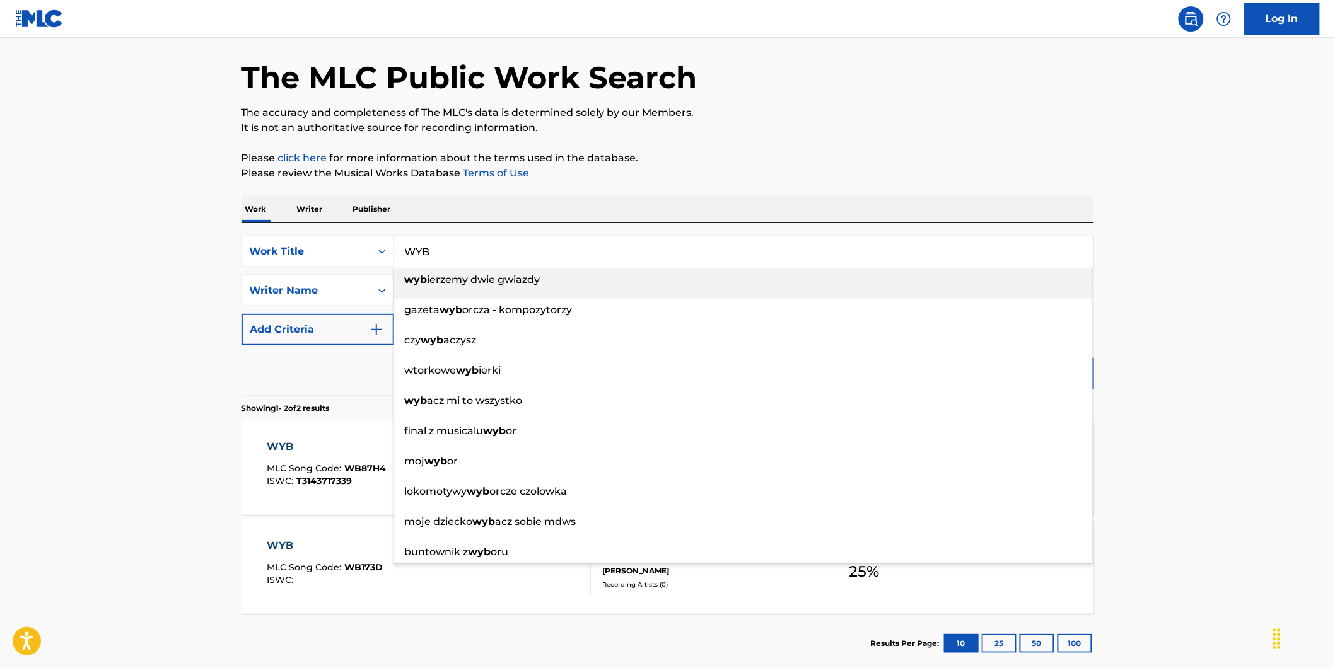
paste input "A [MEDICAL_DATA] UNCONTAINED REIMAGINED"
type input "A [MEDICAL_DATA] UNCONTAINED REIMAGINED"
click at [45, 276] on main "The MLC Public Work Search The accuracy and completeness of The MLC's data is d…" at bounding box center [667, 336] width 1335 height 687
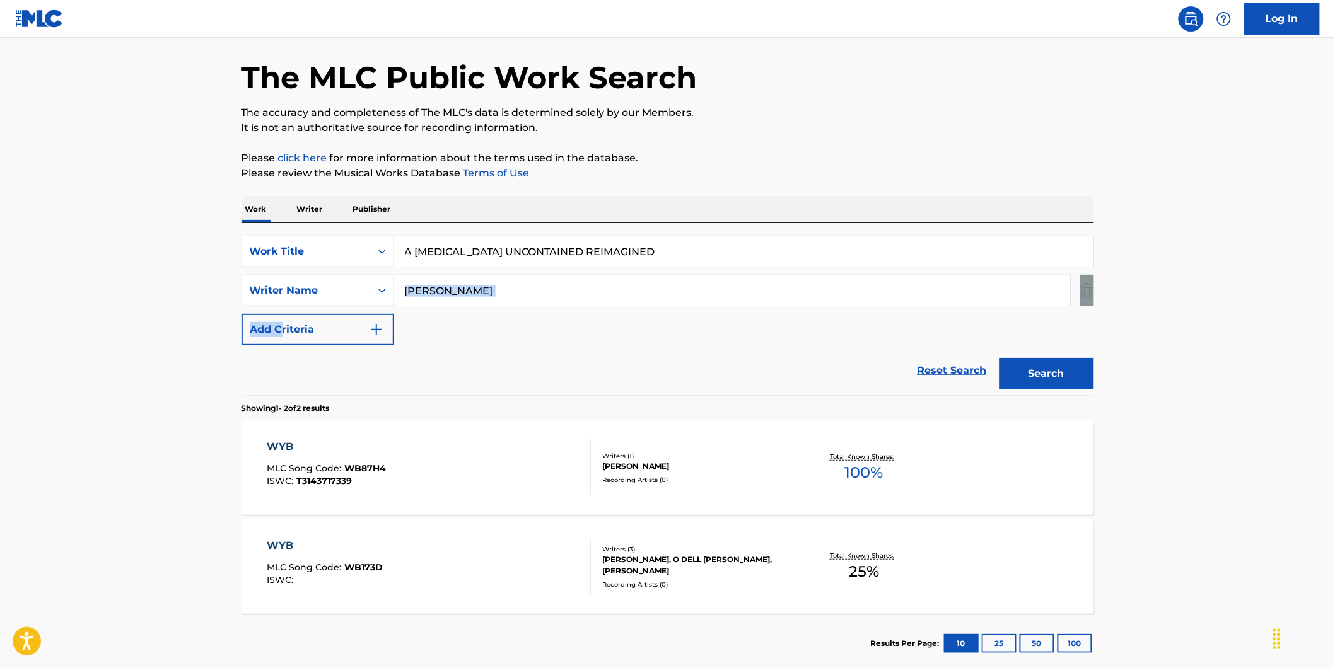
drag, startPoint x: 510, startPoint y: 306, endPoint x: 279, endPoint y: 309, distance: 230.8
click at [279, 309] on div "SearchWithCriteria73debaf1-70e7-4ac2-a5b7-3f9bb43dfc7a Work Title A [MEDICAL_DA…" at bounding box center [668, 291] width 853 height 110
click at [657, 286] on input "[PERSON_NAME]" at bounding box center [732, 291] width 676 height 30
drag, startPoint x: 657, startPoint y: 286, endPoint x: 281, endPoint y: 313, distance: 377.4
click at [279, 312] on div "SearchWithCriteria73debaf1-70e7-4ac2-a5b7-3f9bb43dfc7a Work Title A [MEDICAL_DA…" at bounding box center [668, 291] width 853 height 110
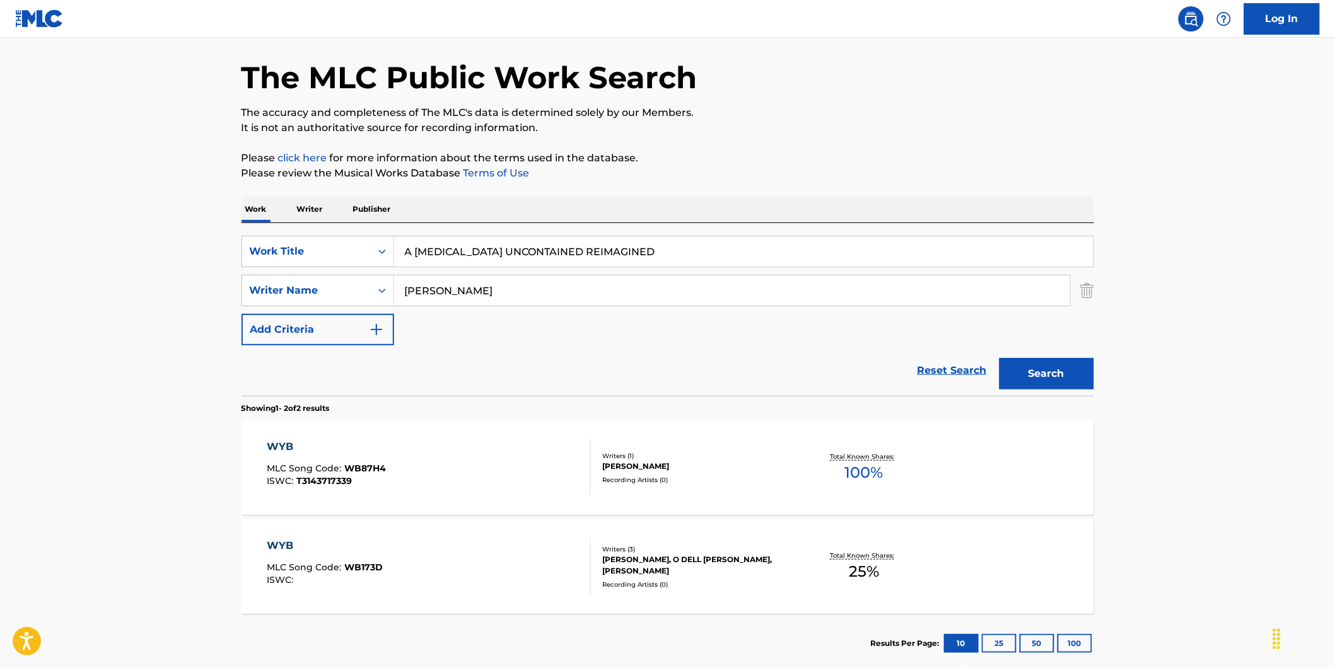
paste input "Dayseeker"
click at [1000, 358] on button "Search" at bounding box center [1047, 374] width 95 height 32
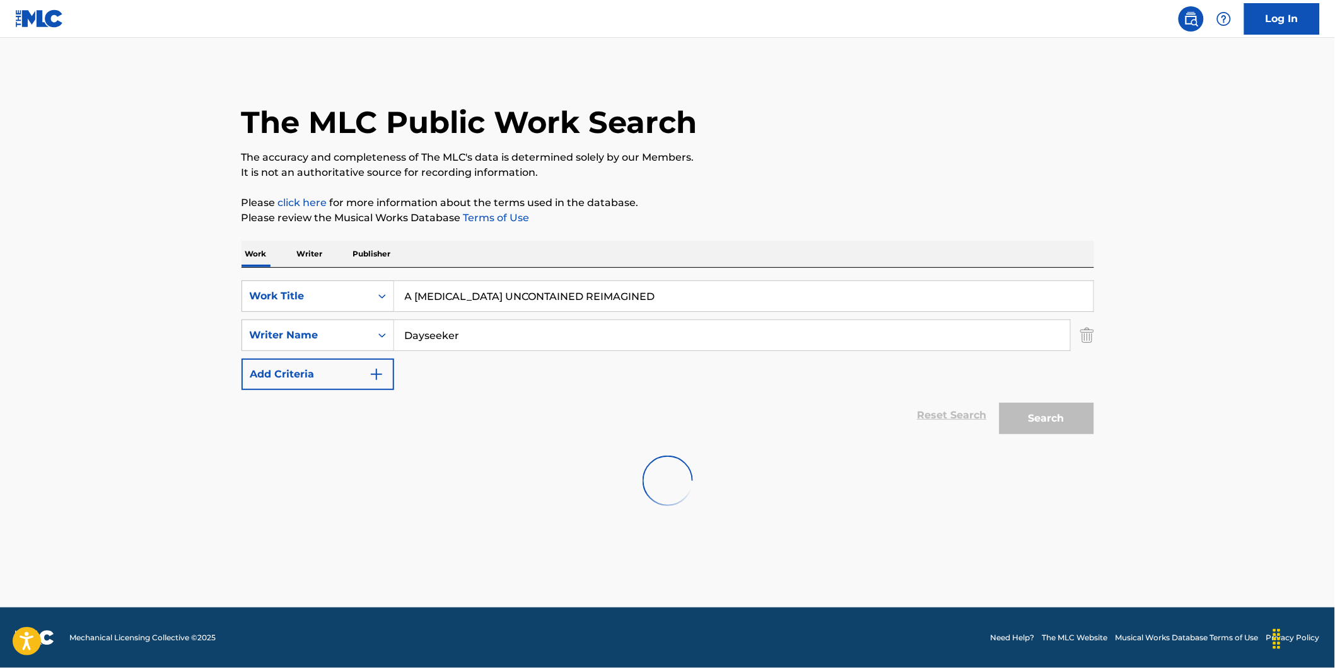
scroll to position [0, 0]
drag, startPoint x: 612, startPoint y: 341, endPoint x: 388, endPoint y: 371, distance: 225.8
click at [388, 371] on div "SearchWithCriteria73debaf1-70e7-4ac2-a5b7-3f9bb43dfc7a Work Title A [MEDICAL_DA…" at bounding box center [668, 336] width 853 height 110
paste input "[PERSON_NAME]"
click at [1000, 403] on button "Search" at bounding box center [1047, 419] width 95 height 32
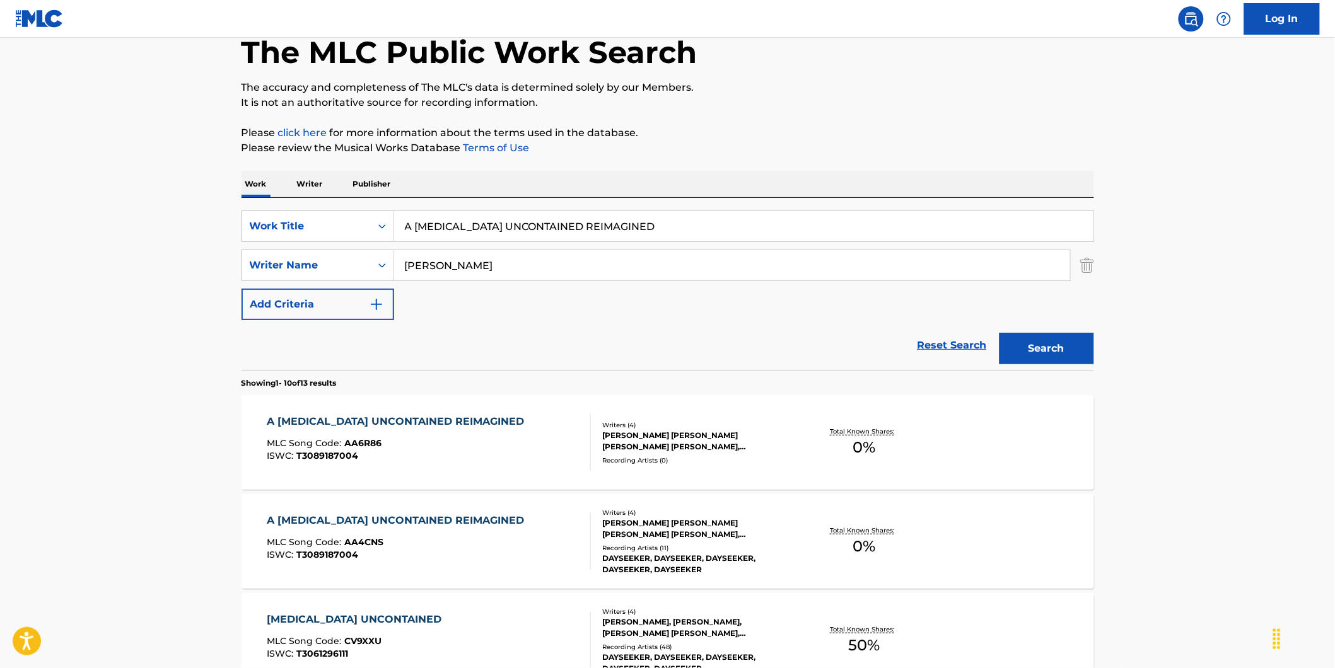
scroll to position [210, 0]
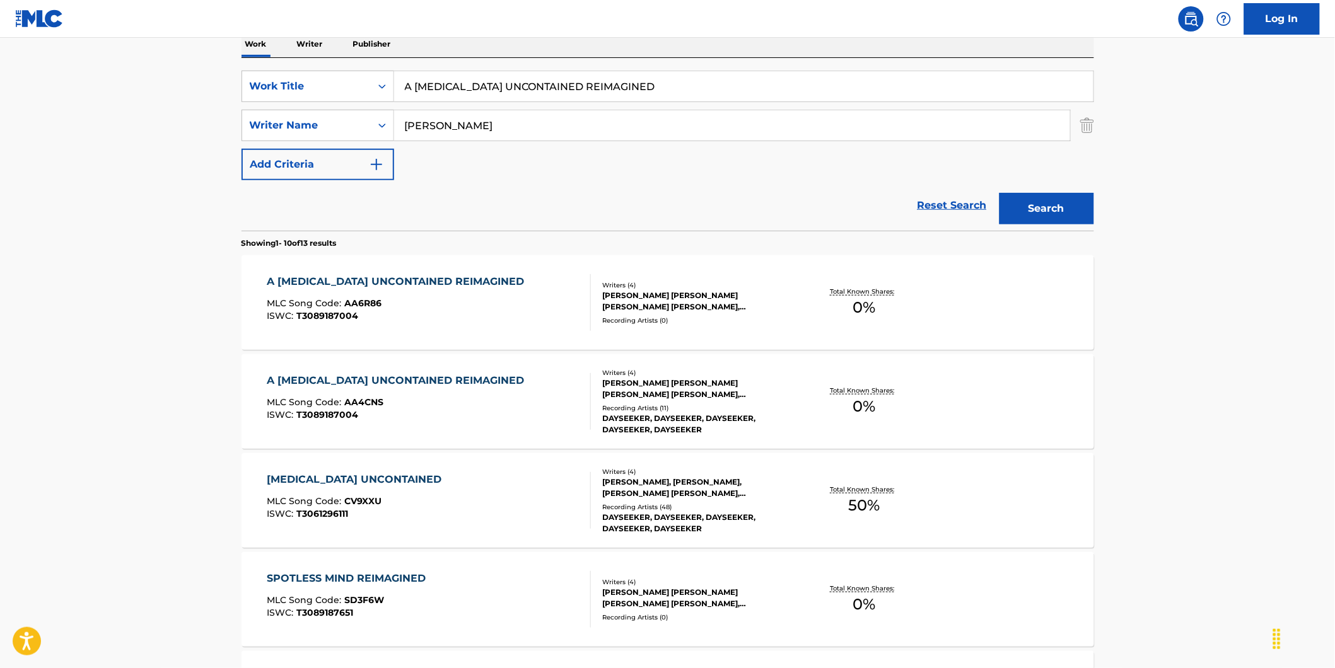
drag, startPoint x: 597, startPoint y: 125, endPoint x: 347, endPoint y: 147, distance: 251.3
click at [344, 142] on div "SearchWithCriteria73debaf1-70e7-4ac2-a5b7-3f9bb43dfc7a Work Title A [MEDICAL_DA…" at bounding box center [668, 126] width 853 height 110
paste input "[PERSON_NAME] [PERSON_NAME]"
click at [1000, 193] on button "Search" at bounding box center [1047, 209] width 95 height 32
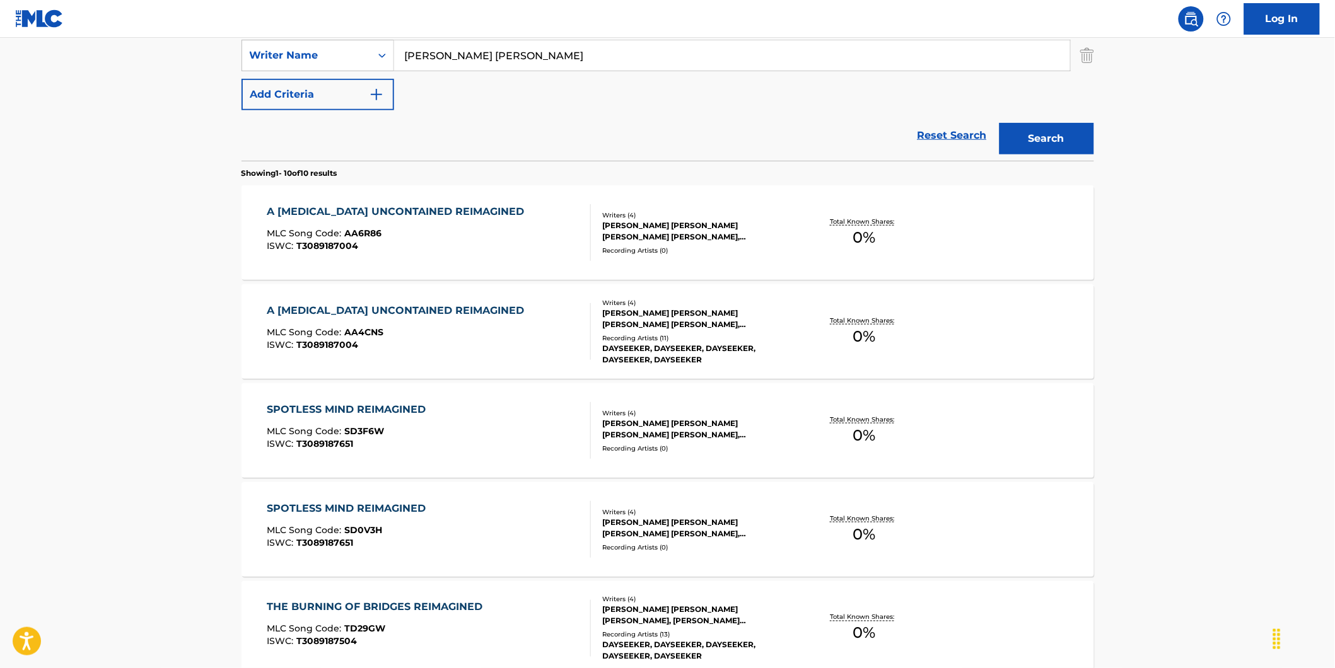
scroll to position [0, 0]
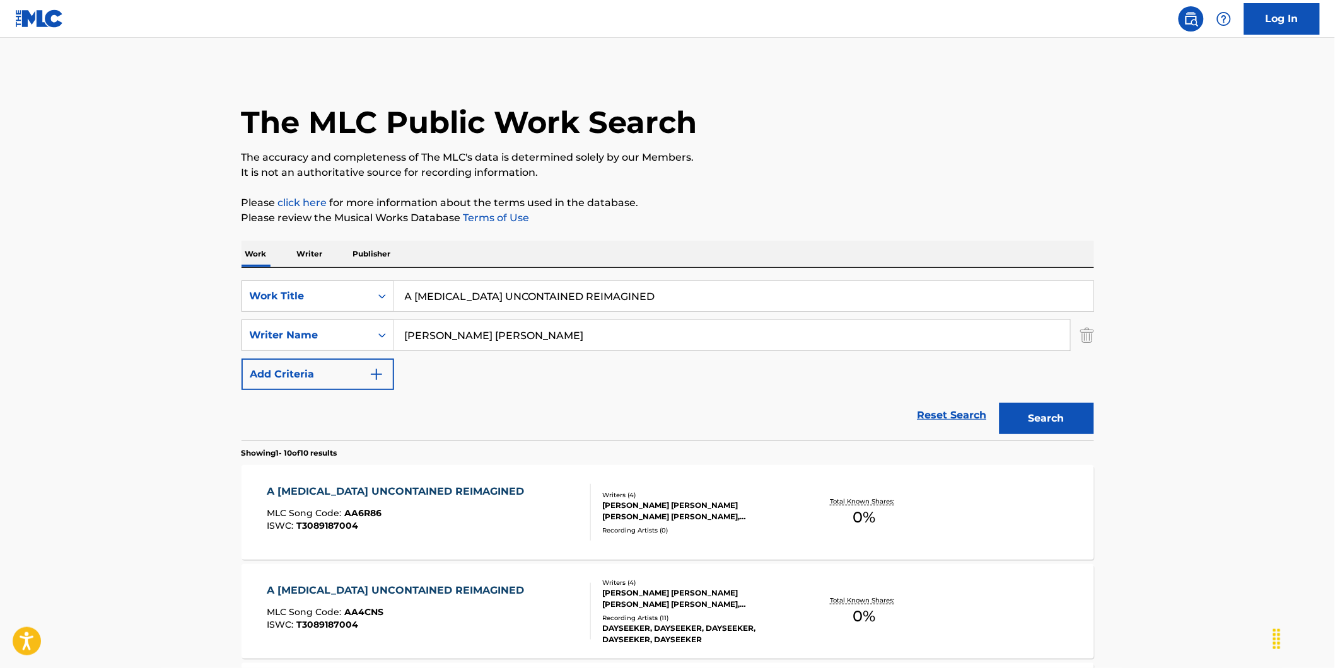
drag, startPoint x: 544, startPoint y: 342, endPoint x: 281, endPoint y: 356, distance: 263.3
click at [272, 355] on div "SearchWithCriteria73debaf1-70e7-4ac2-a5b7-3f9bb43dfc7a Work Title A [MEDICAL_DA…" at bounding box center [668, 336] width 853 height 110
paste input "[PERSON_NAME]"
click at [1000, 403] on button "Search" at bounding box center [1047, 419] width 95 height 32
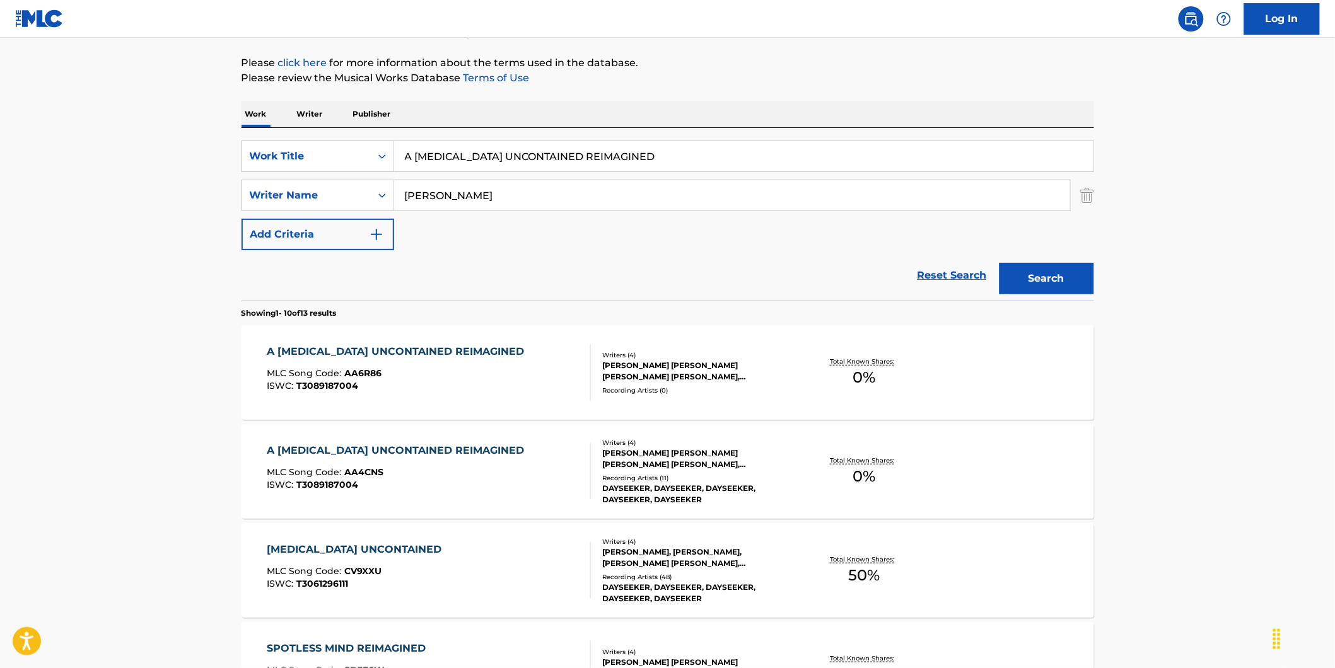
drag, startPoint x: 571, startPoint y: 198, endPoint x: 394, endPoint y: 199, distance: 177.2
click at [394, 199] on input "[PERSON_NAME]" at bounding box center [732, 195] width 676 height 30
paste input "[PERSON_NAME] [PERSON_NAME]"
type input "[PERSON_NAME] [PERSON_NAME]"
click at [1000, 263] on button "Search" at bounding box center [1047, 279] width 95 height 32
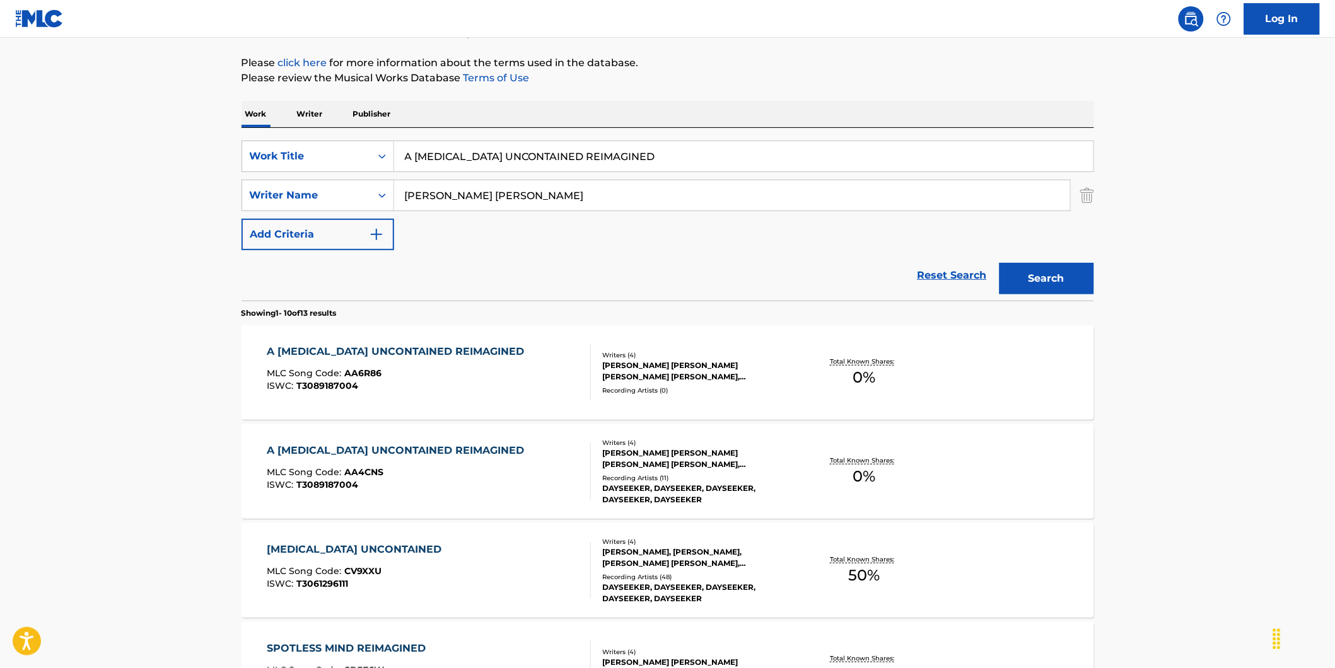
scroll to position [210, 0]
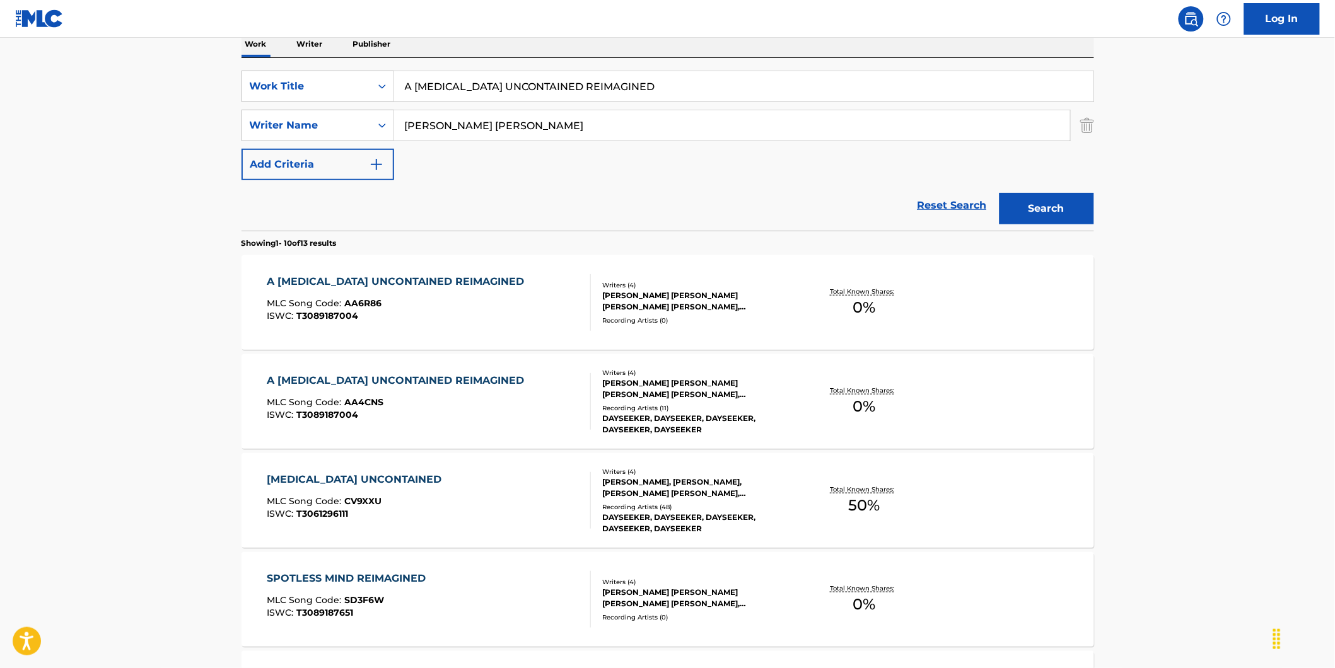
click at [370, 281] on div "A [MEDICAL_DATA] UNCONTAINED REIMAGINED" at bounding box center [399, 281] width 264 height 15
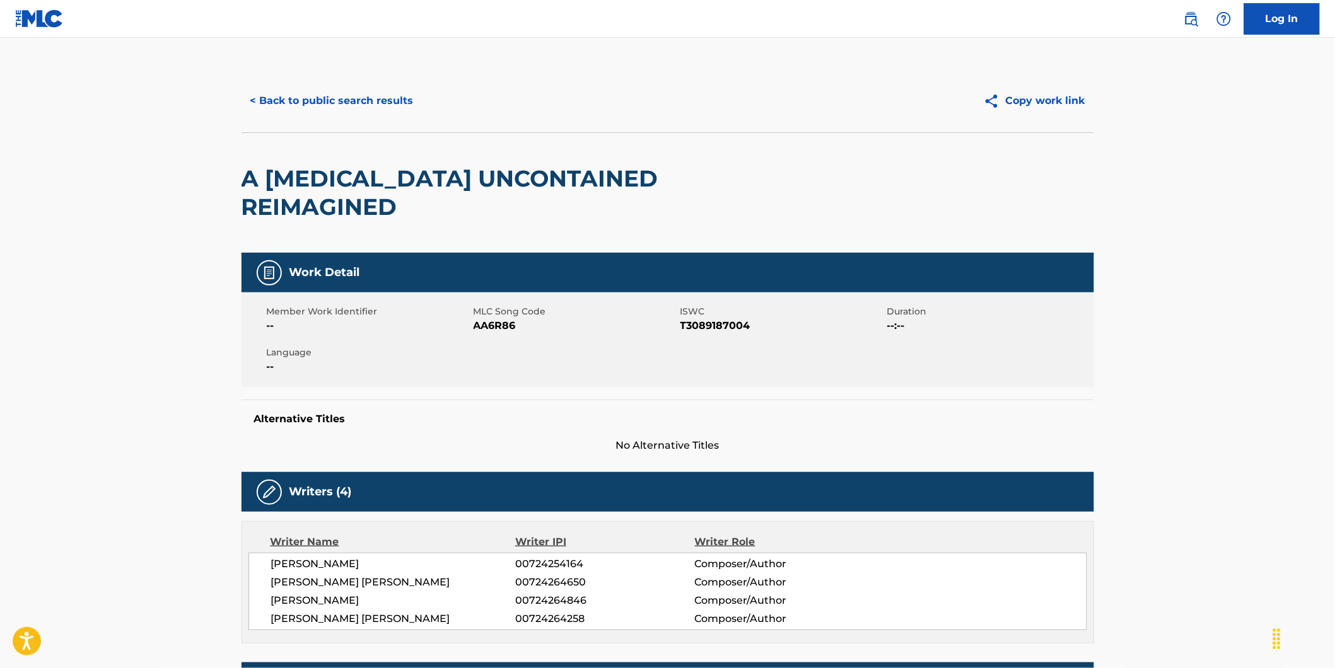
click at [255, 108] on button "< Back to public search results" at bounding box center [332, 101] width 181 height 32
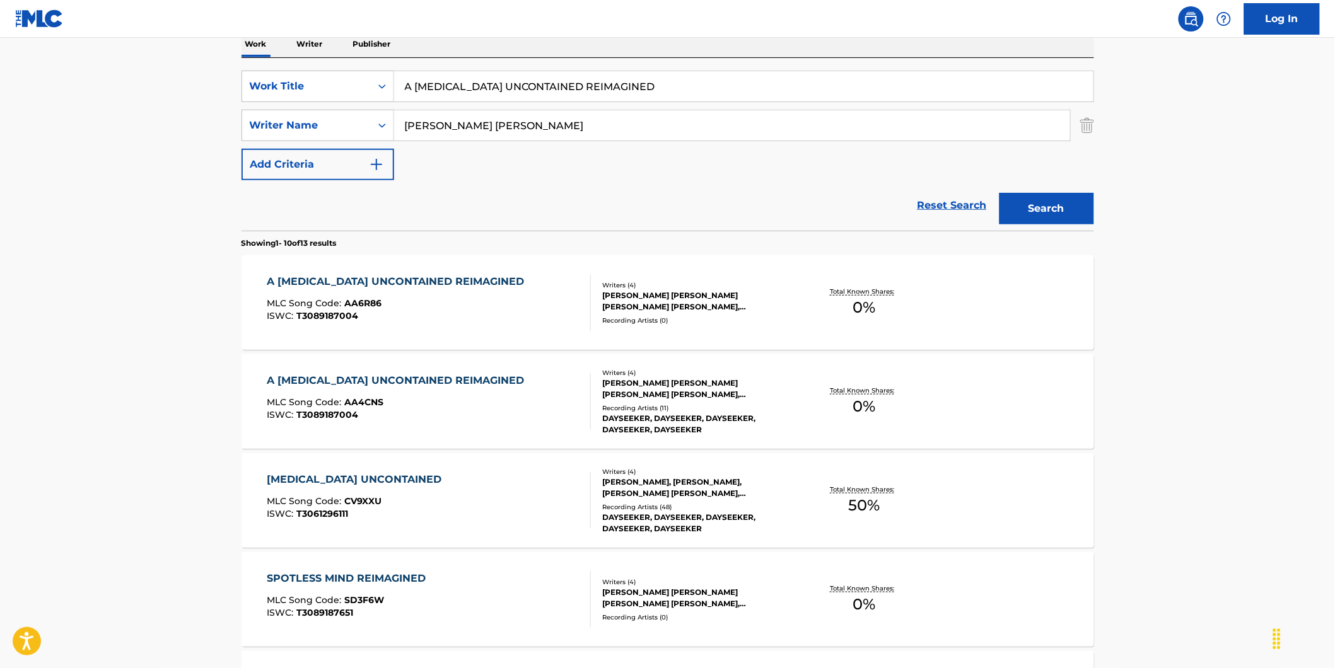
click at [357, 432] on div "A [MEDICAL_DATA] UNCONTAINED REIMAGINED MLC Song Code : AA4CNS ISWC : T30891870…" at bounding box center [668, 401] width 853 height 95
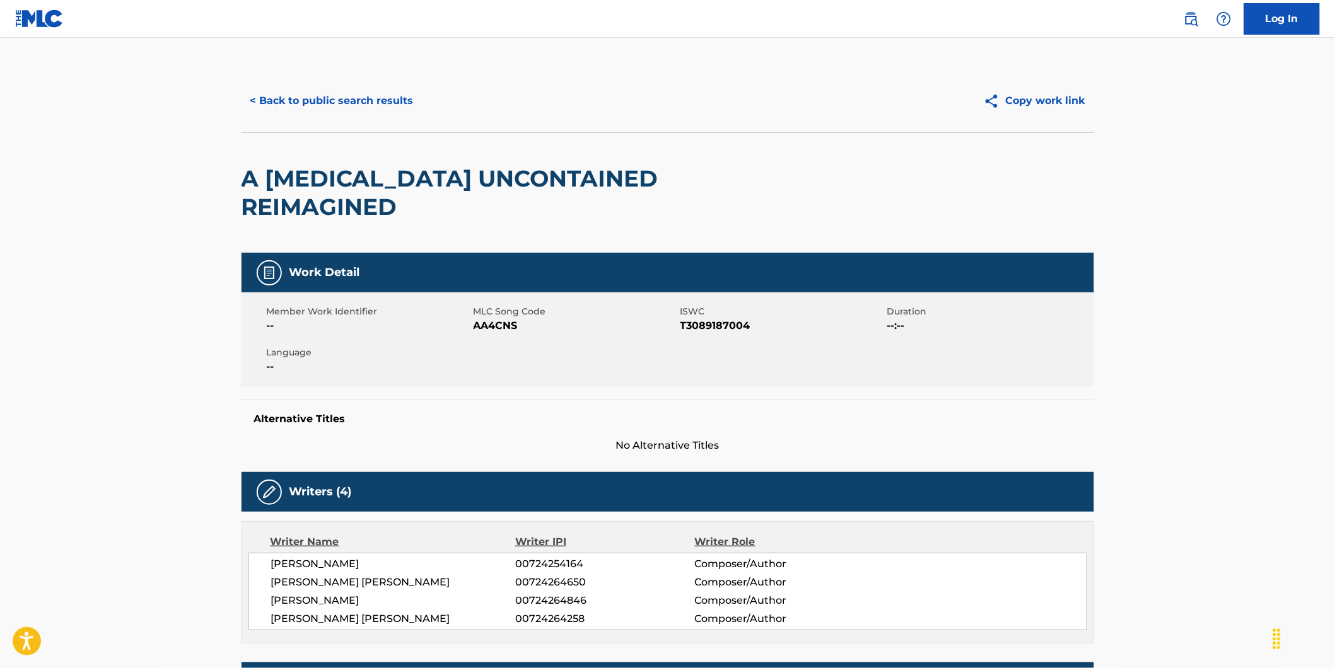
click at [307, 90] on button "< Back to public search results" at bounding box center [332, 101] width 181 height 32
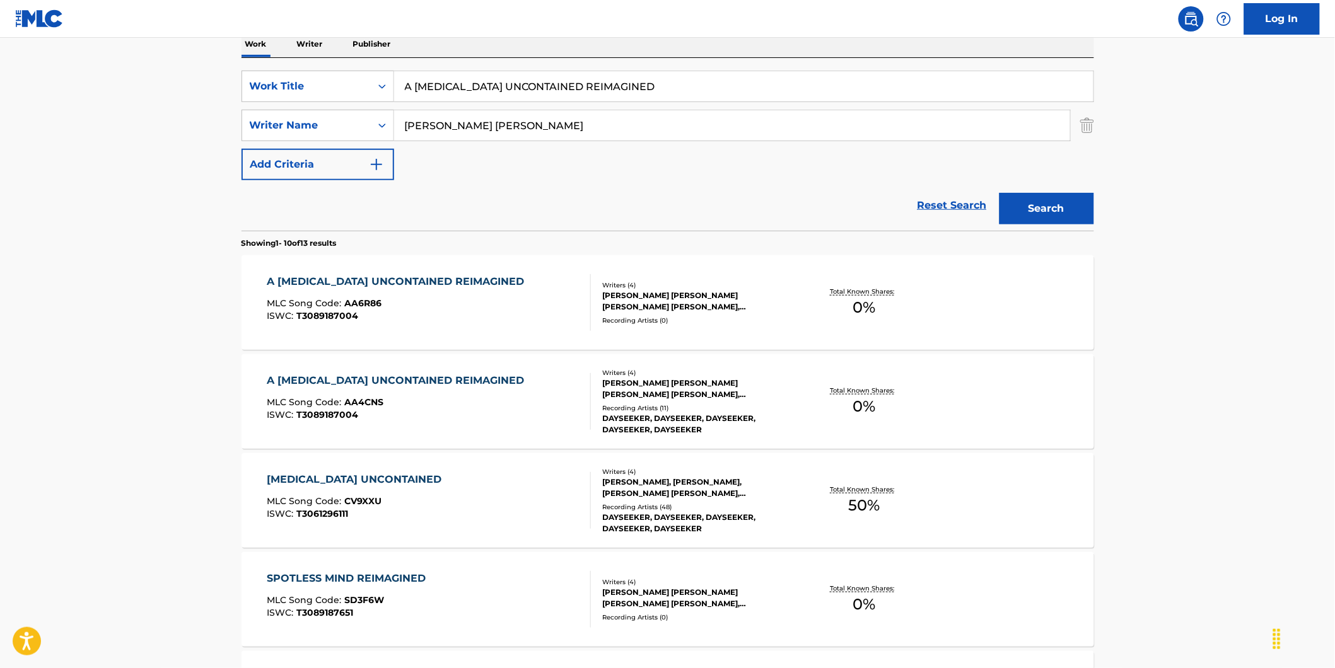
click at [354, 494] on div "[MEDICAL_DATA] UNCONTAINED MLC Song Code : CV9XXU ISWC : T3061296111" at bounding box center [357, 500] width 181 height 57
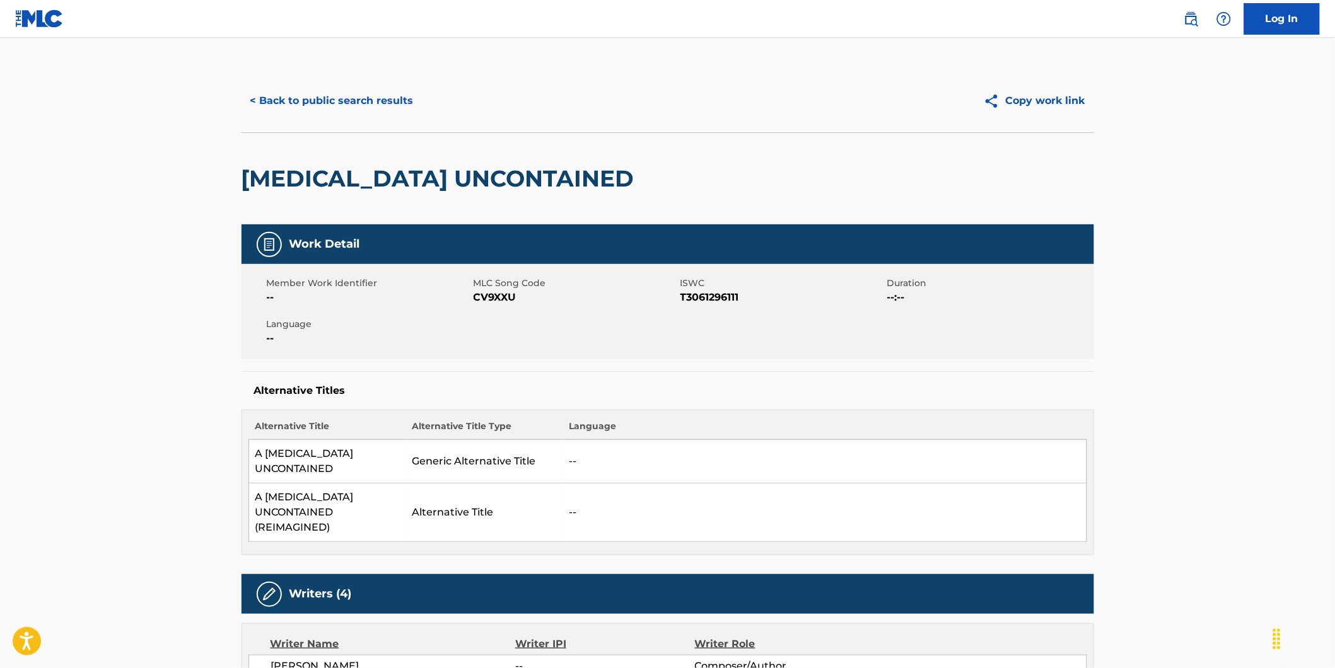
click at [488, 299] on span "CV9XXU" at bounding box center [576, 297] width 204 height 15
copy span "CV9XXU"
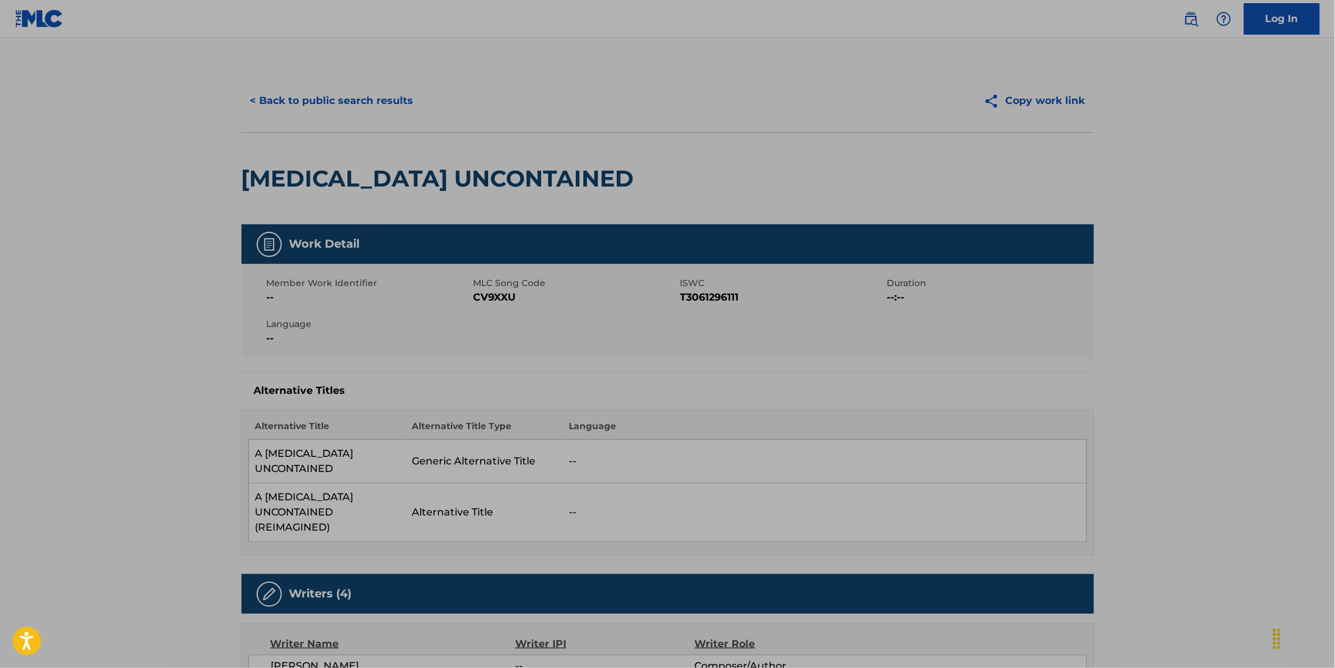
click at [273, 137] on div "[MEDICAL_DATA] UNCONTAINED" at bounding box center [441, 178] width 399 height 91
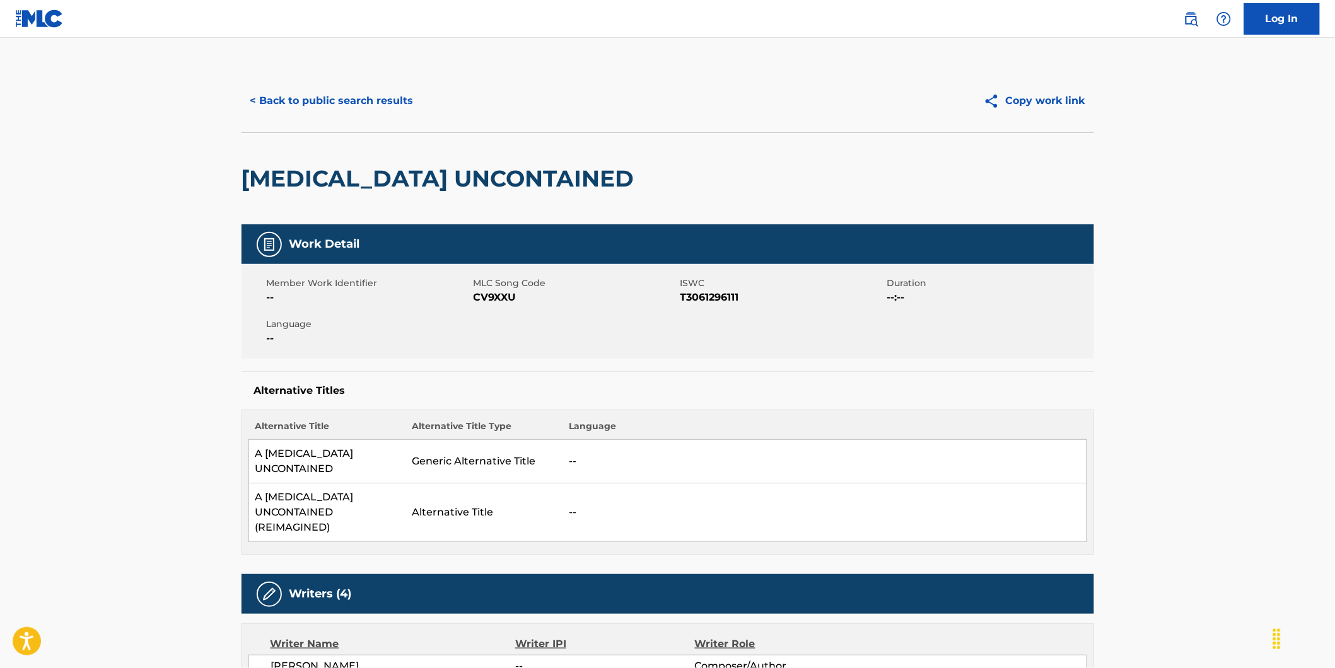
click at [270, 98] on button "< Back to public search results" at bounding box center [332, 101] width 181 height 32
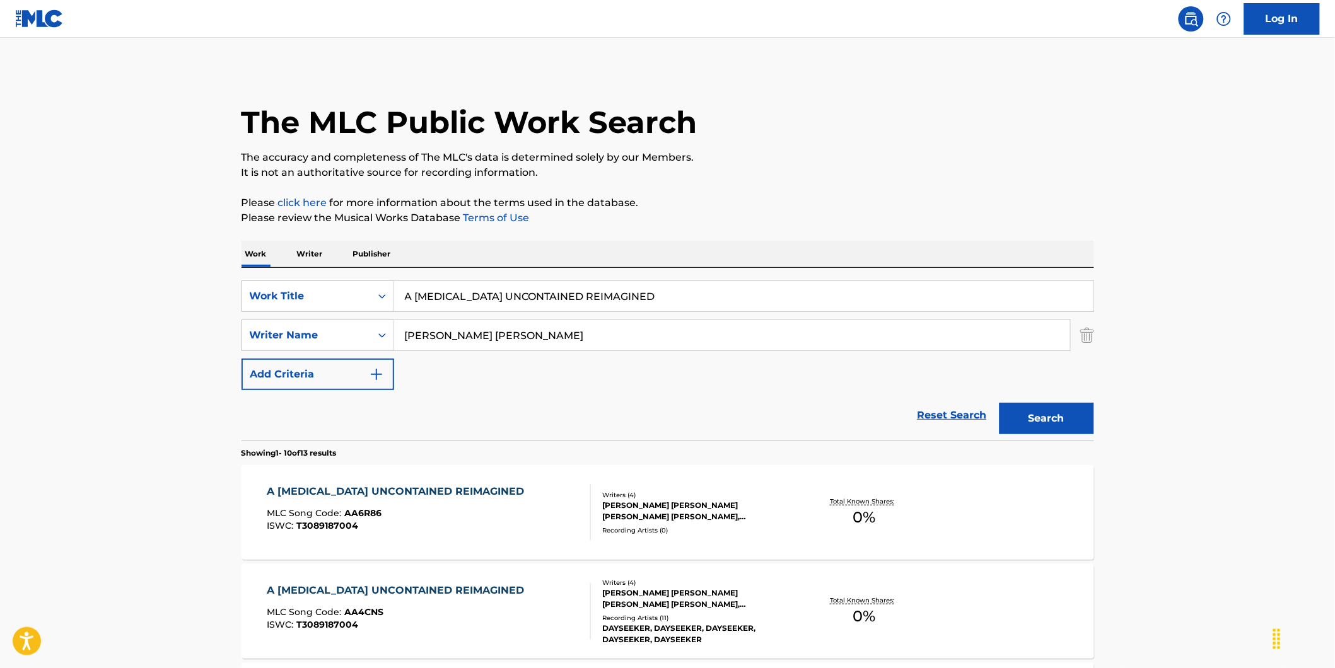
scroll to position [210, 0]
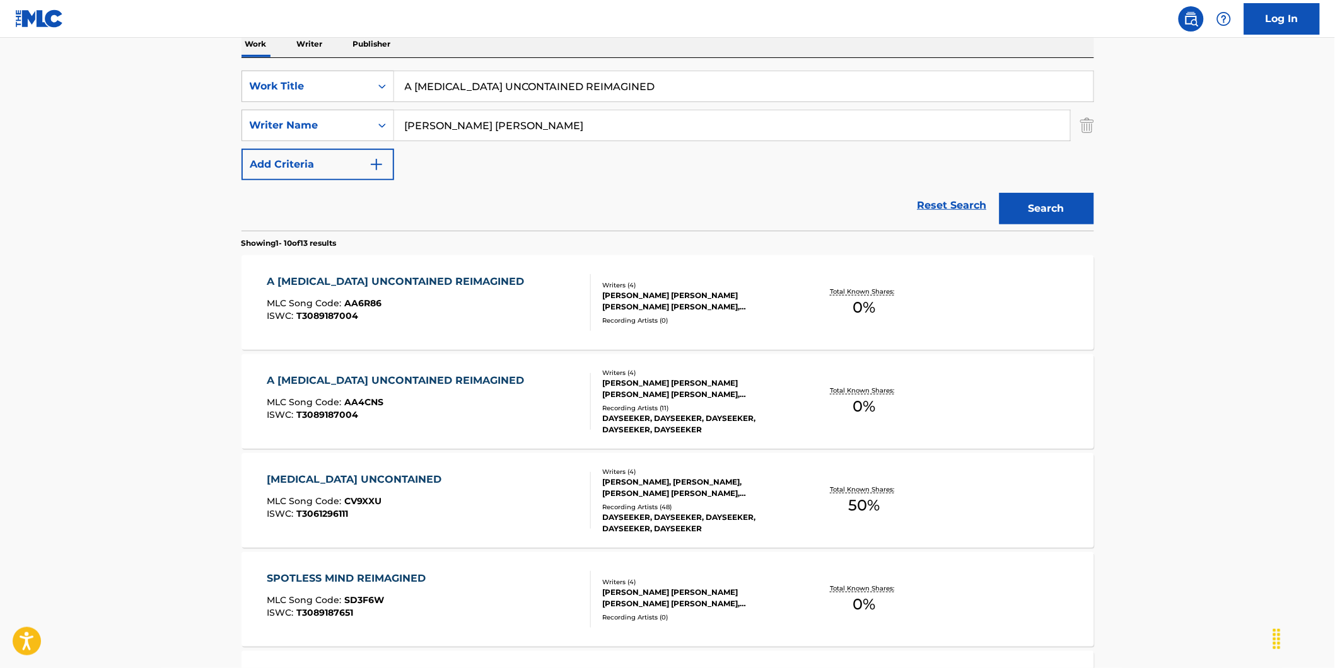
click at [375, 387] on div "A [MEDICAL_DATA] UNCONTAINED REIMAGINED" at bounding box center [399, 380] width 264 height 15
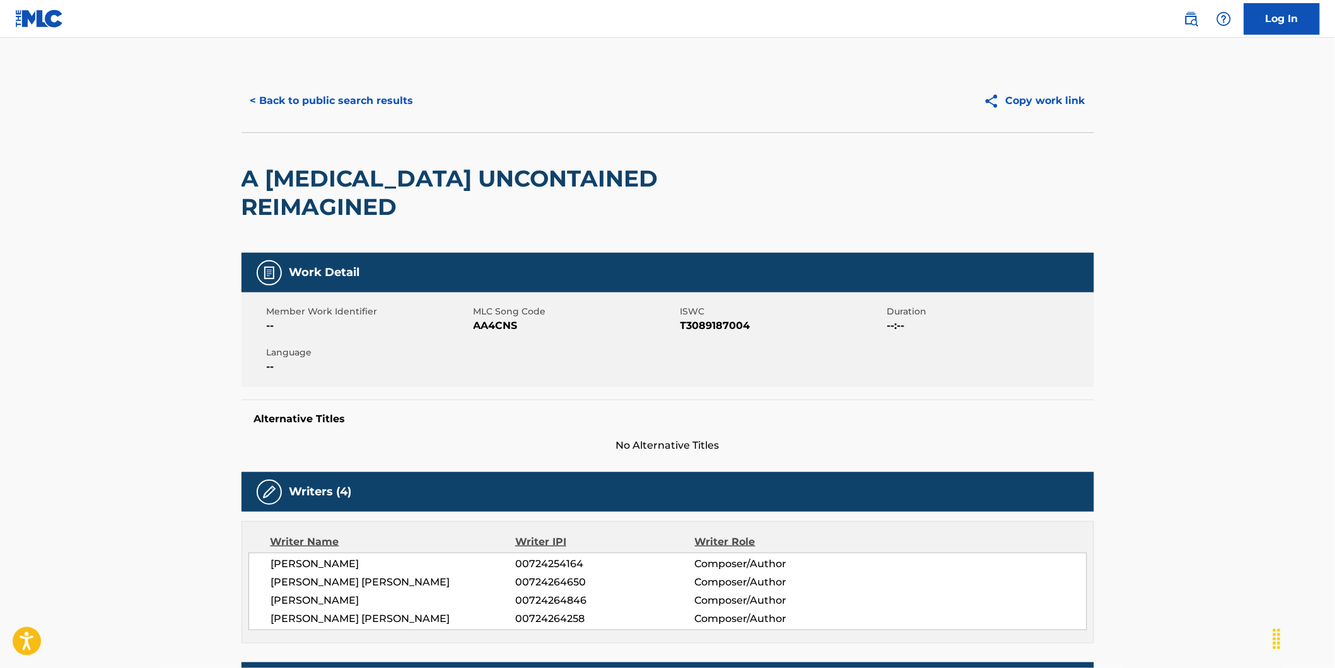
click at [484, 318] on span "AA4CNS" at bounding box center [576, 325] width 204 height 15
copy span "AA4CNS"
click at [252, 105] on button "< Back to public search results" at bounding box center [332, 101] width 181 height 32
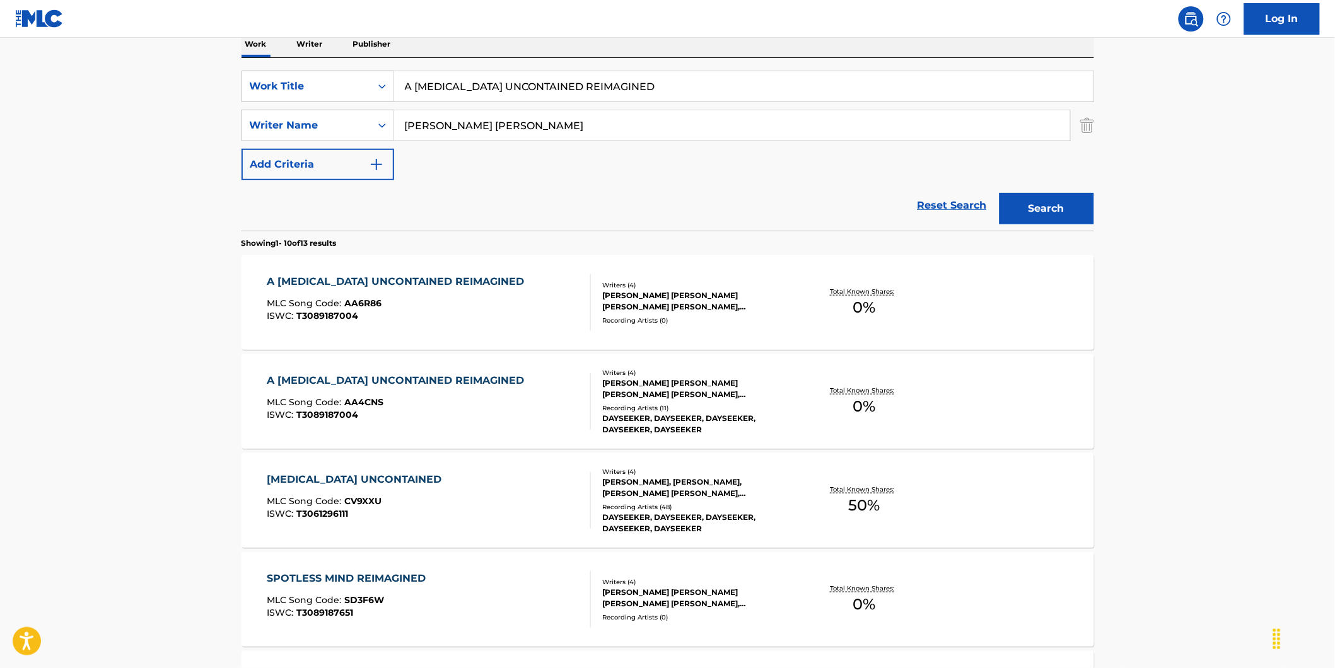
click at [380, 300] on div "MLC Song Code : AA6R86" at bounding box center [399, 305] width 264 height 13
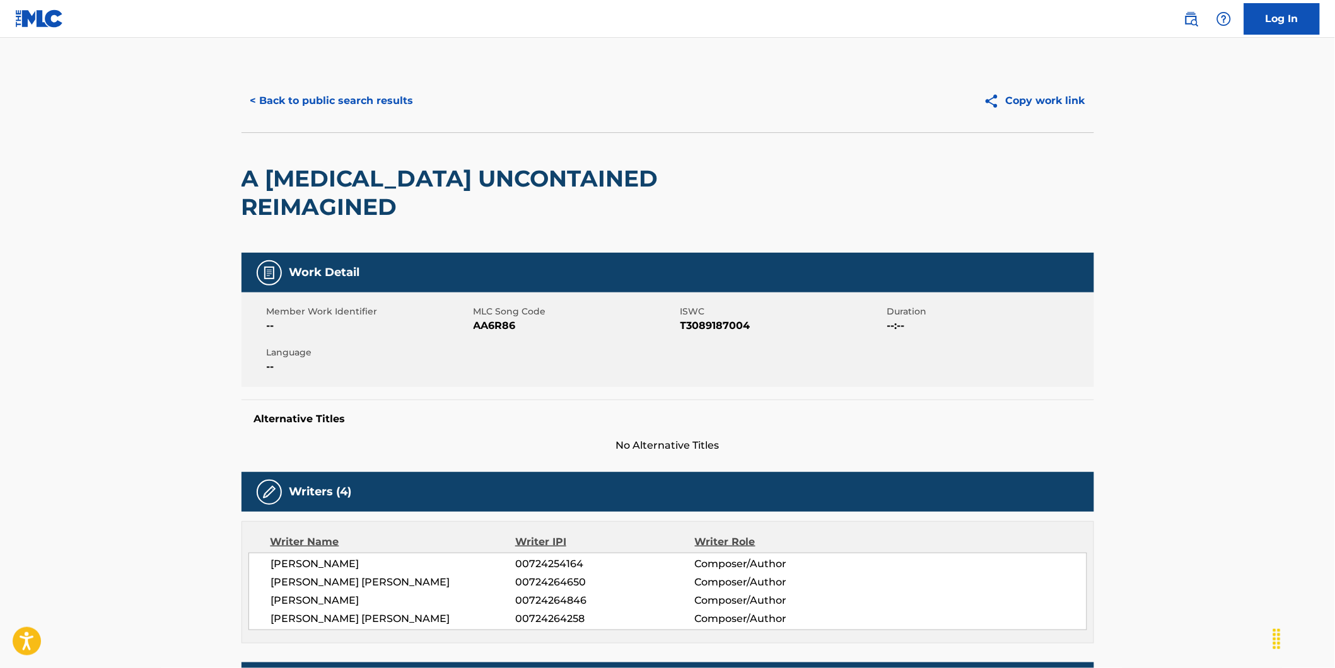
click at [484, 318] on span "AA6R86" at bounding box center [576, 325] width 204 height 15
copy span "AA6R86"
click at [327, 103] on button "< Back to public search results" at bounding box center [332, 101] width 181 height 32
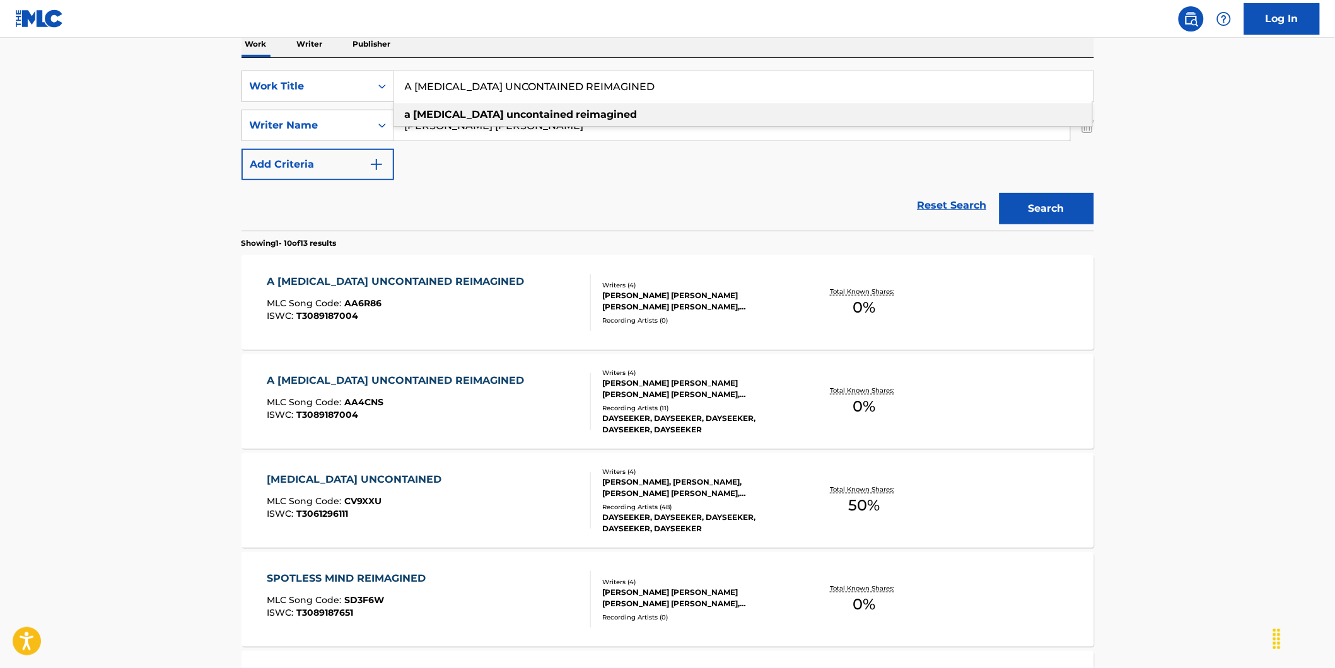
drag, startPoint x: 640, startPoint y: 93, endPoint x: 202, endPoint y: 93, distance: 437.6
click at [202, 93] on main "The MLC Public Work Search The accuracy and completeness of The MLC's data is d…" at bounding box center [667, 570] width 1335 height 1484
paste input "[PERSON_NAME]"
type input "[PERSON_NAME]"
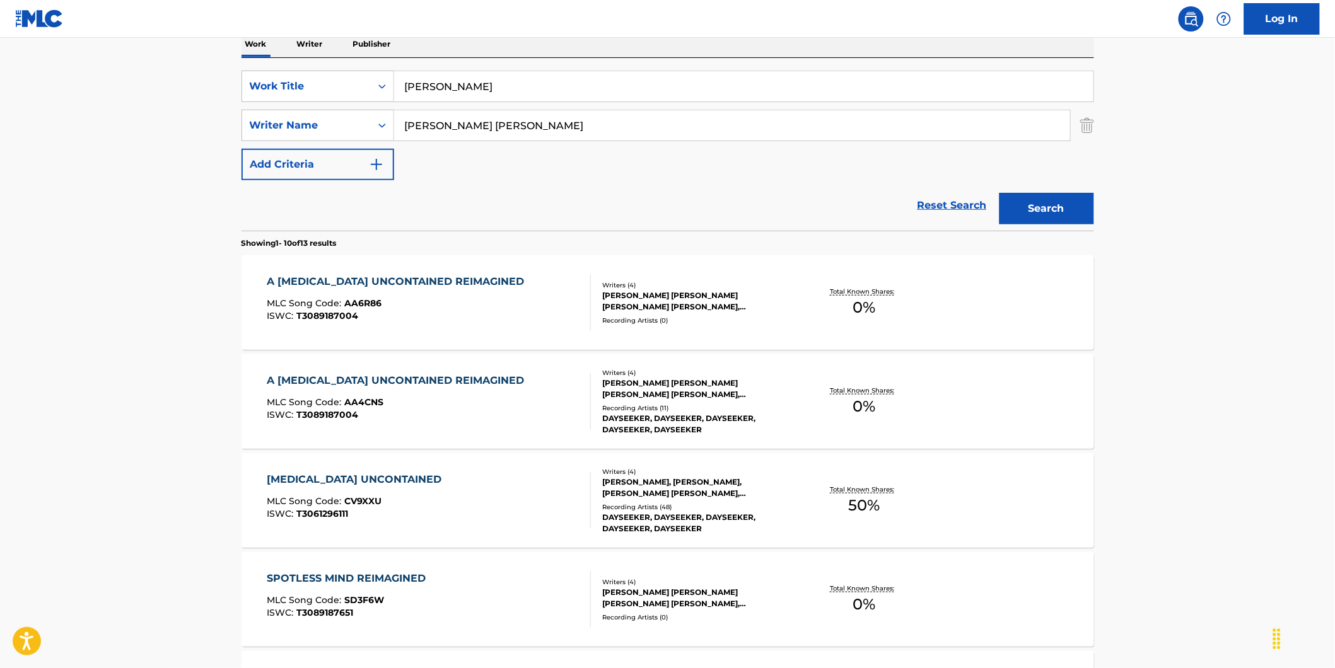
click at [0, 172] on html "Accessibility Screen-Reader Guide, Feedback, and Issue Reporting | New window C…" at bounding box center [667, 124] width 1335 height 668
drag, startPoint x: 637, startPoint y: 115, endPoint x: 376, endPoint y: 116, distance: 260.4
click at [376, 116] on div "SearchWithCriteria89ec61a7-207f-4d65-a546-bab85c57fd7c Writer Name [PERSON_NAME…" at bounding box center [668, 126] width 853 height 32
paste input "Seek"
click at [1000, 193] on button "Search" at bounding box center [1047, 209] width 95 height 32
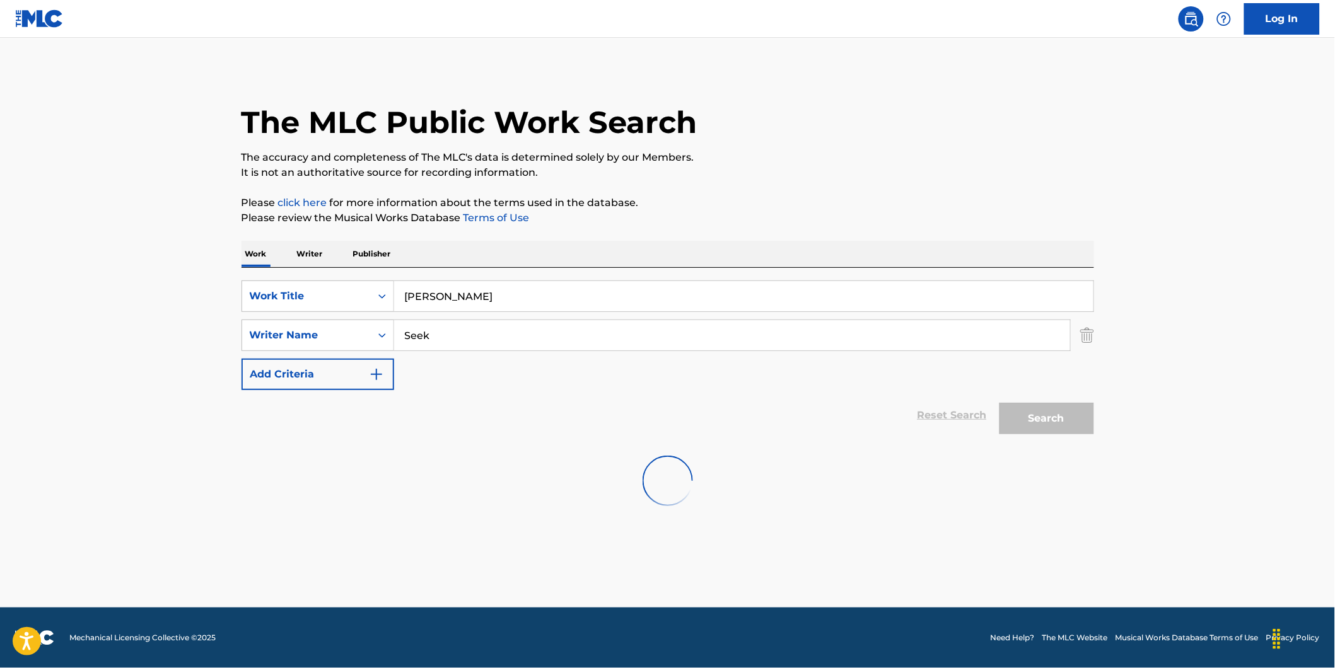
scroll to position [0, 0]
drag, startPoint x: 387, startPoint y: 339, endPoint x: 372, endPoint y: 355, distance: 21.9
click at [356, 348] on div "SearchWithCriteria89ec61a7-207f-4d65-a546-bab85c57fd7c Writer Name Seek" at bounding box center [668, 336] width 853 height 32
paste input "[PERSON_NAME]"
type input "[PERSON_NAME]"
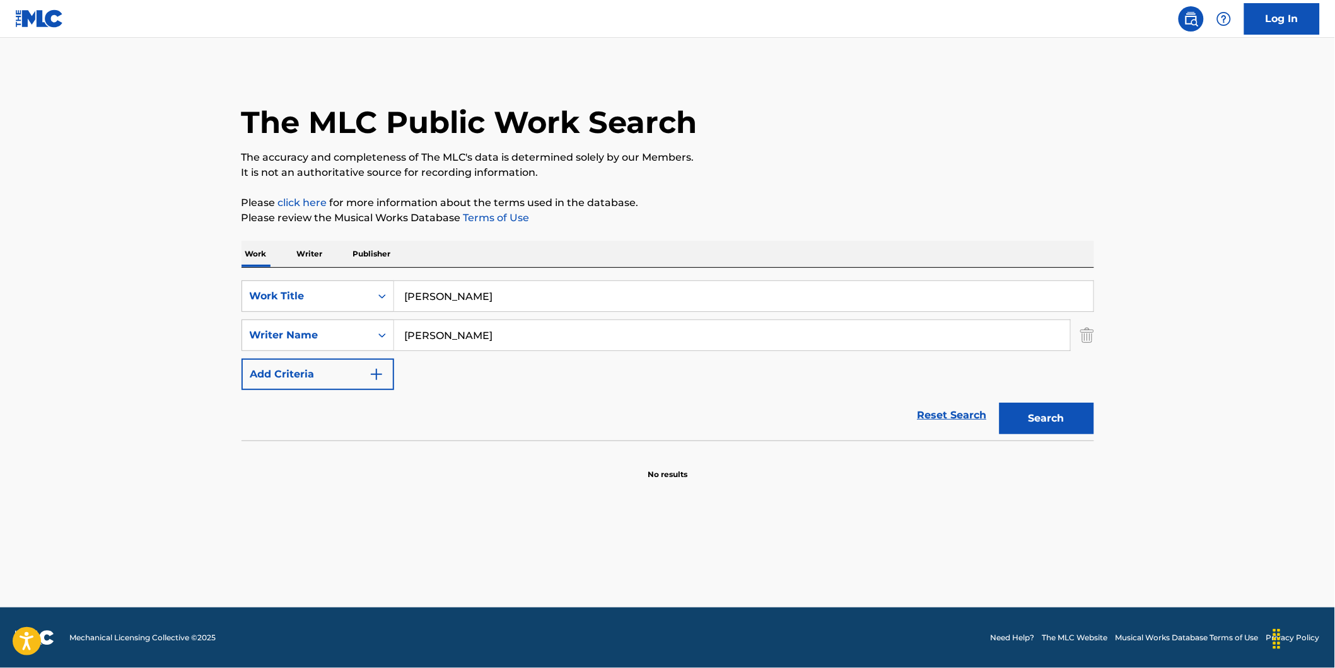
click at [1000, 403] on button "Search" at bounding box center [1047, 419] width 95 height 32
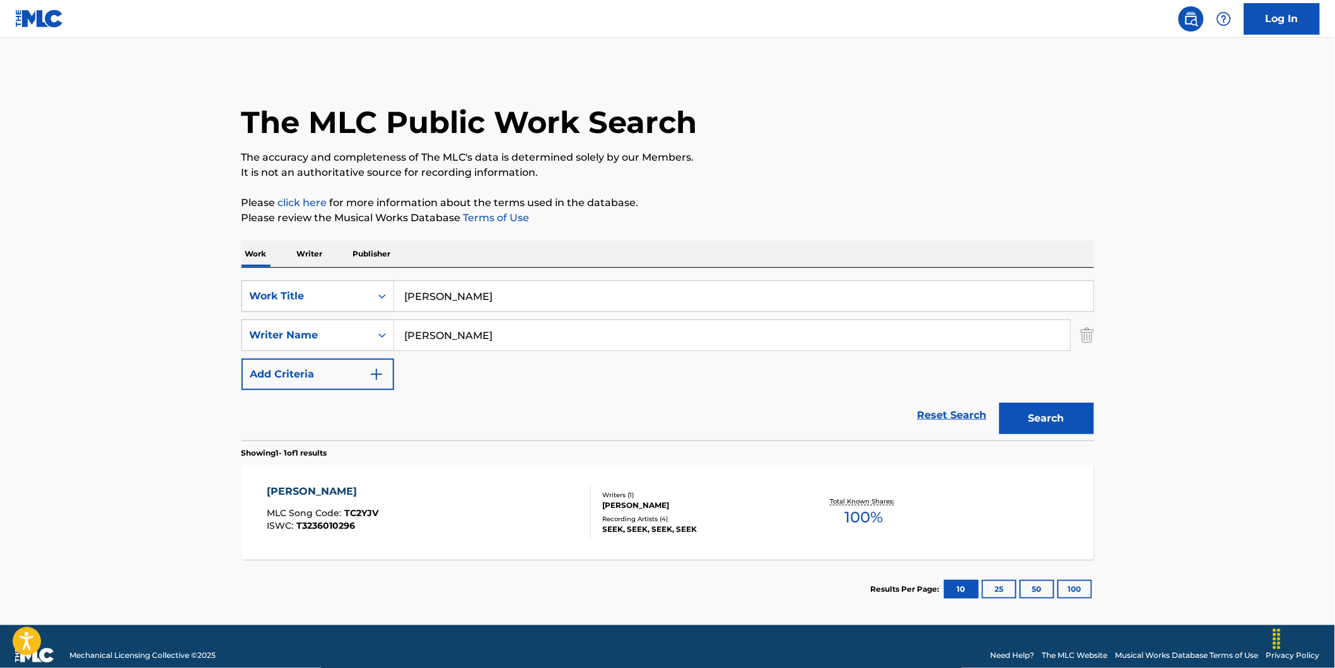
click at [482, 502] on div "[PERSON_NAME] MLC Song Code : TC2YJV ISWC : T3236010296" at bounding box center [429, 512] width 324 height 57
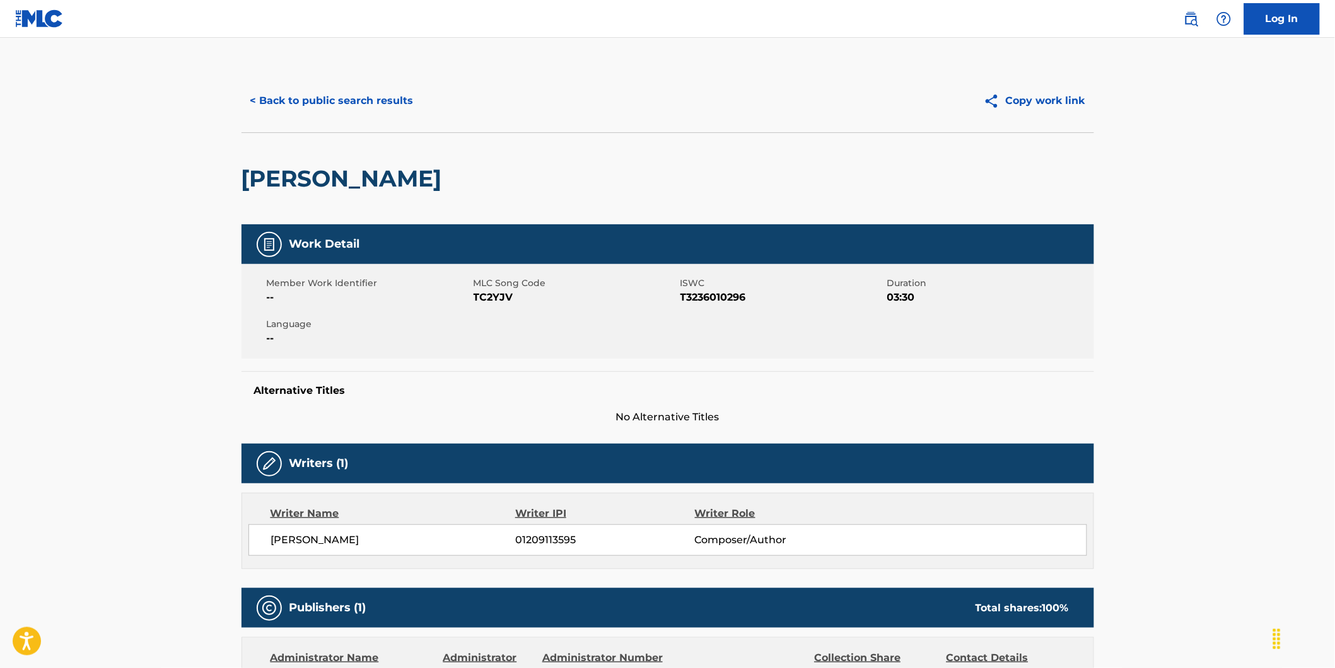
click at [308, 104] on button "< Back to public search results" at bounding box center [332, 101] width 181 height 32
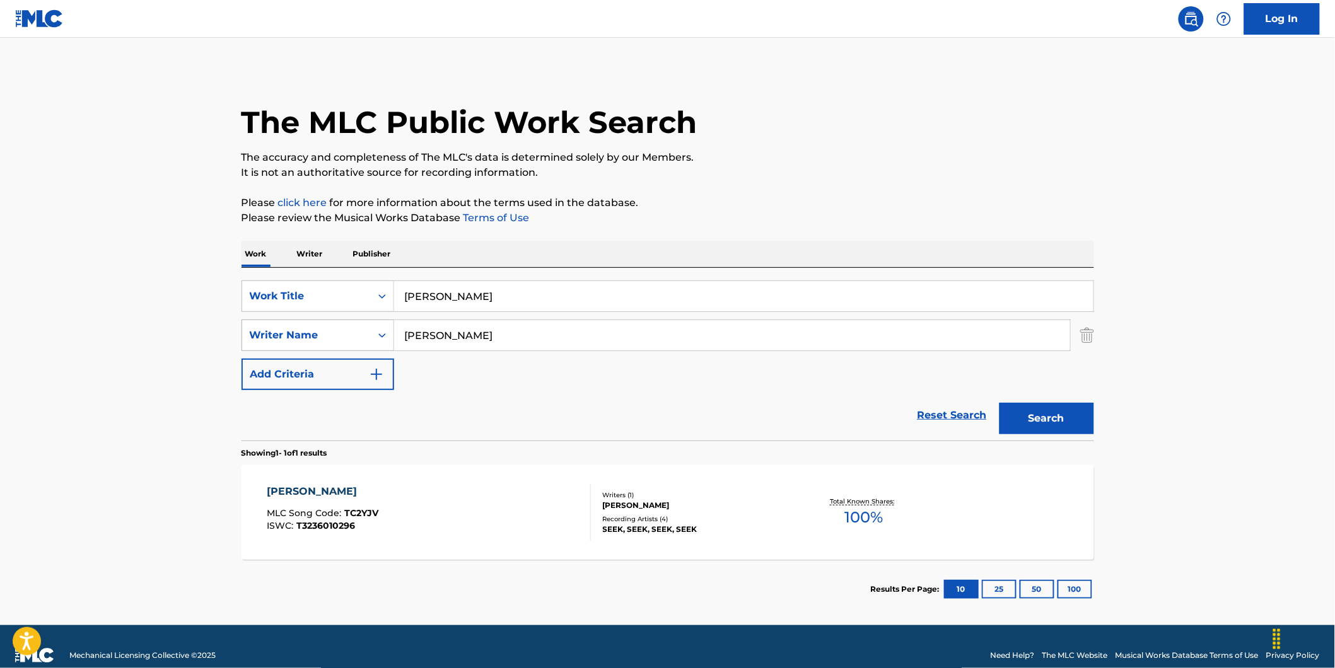
drag, startPoint x: 528, startPoint y: 339, endPoint x: 296, endPoint y: 349, distance: 232.3
click at [296, 349] on div "SearchWithCriteria89ec61a7-207f-4d65-a546-bab85c57fd7c Writer Name [PERSON_NAME]" at bounding box center [668, 336] width 853 height 32
click at [506, 511] on div "[PERSON_NAME] MLC Song Code : TC2YJV ISWC : T3236010296" at bounding box center [429, 512] width 324 height 57
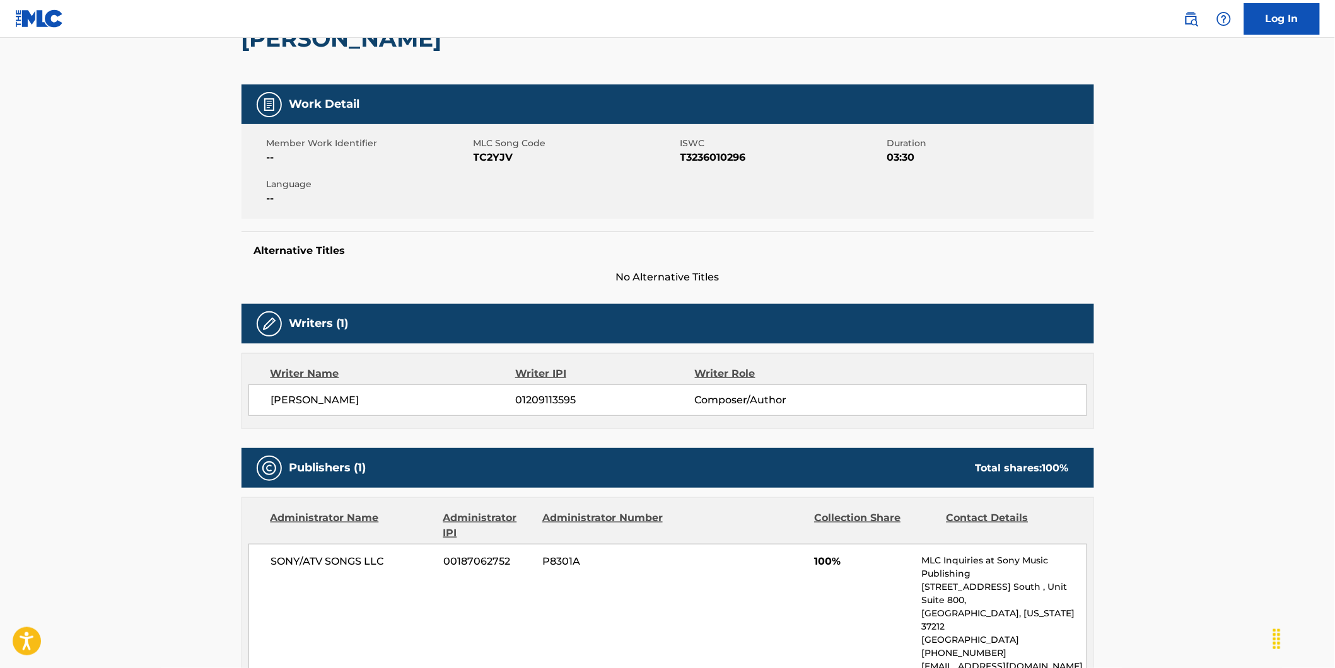
scroll to position [70, 0]
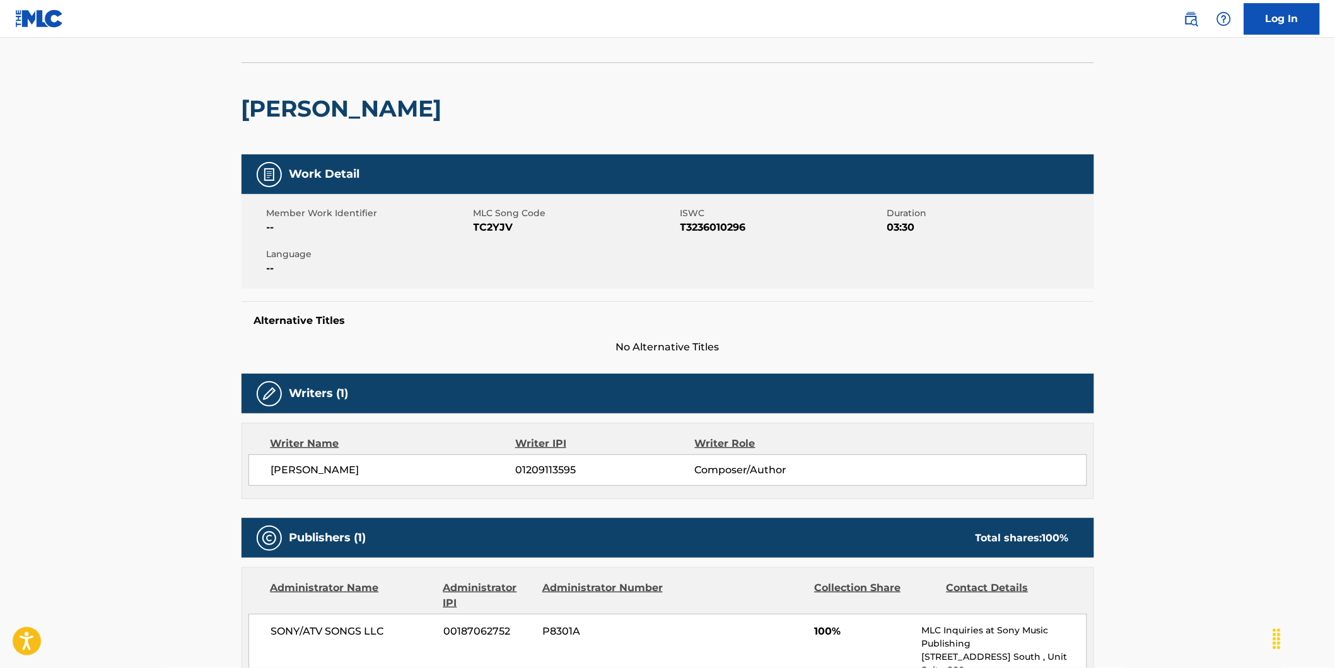
click at [330, 106] on h2 "[PERSON_NAME]" at bounding box center [345, 109] width 207 height 28
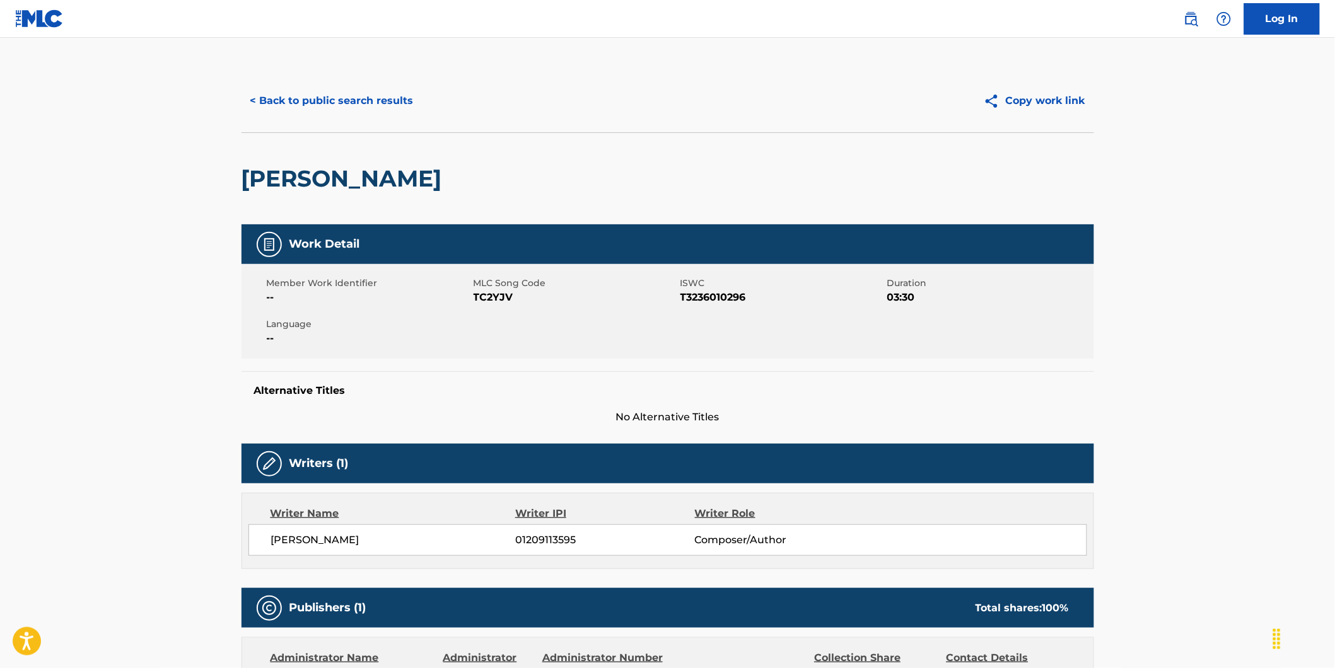
click at [272, 111] on button "< Back to public search results" at bounding box center [332, 101] width 181 height 32
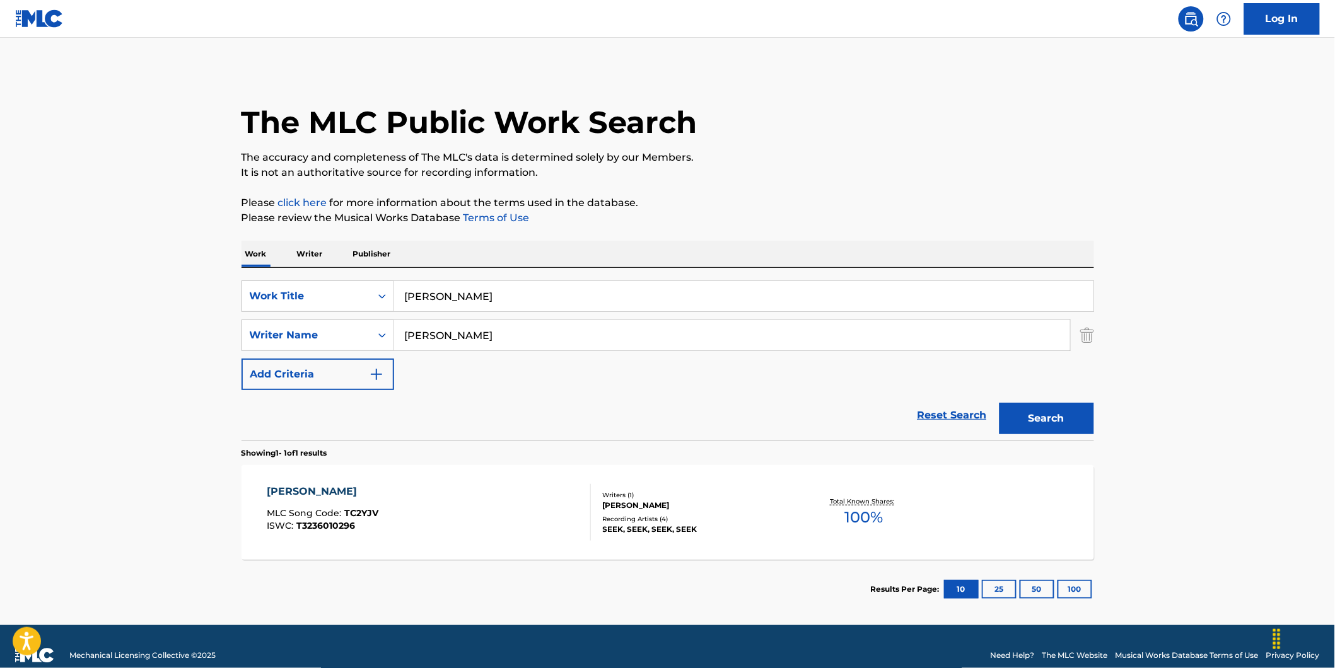
drag, startPoint x: 510, startPoint y: 297, endPoint x: 159, endPoint y: 314, distance: 351.0
click at [190, 314] on main "The MLC Public Work Search The accuracy and completeness of The MLC's data is d…" at bounding box center [667, 332] width 1335 height 588
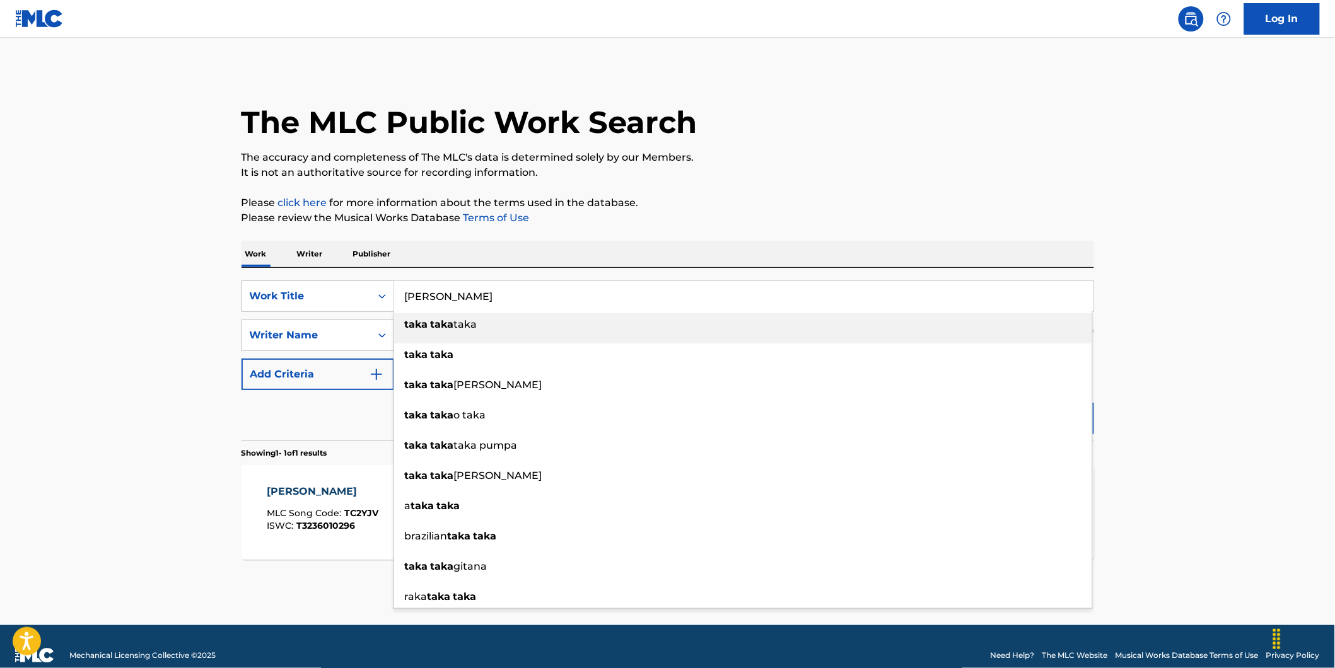
paste input "BBQ"
type input "BBQ"
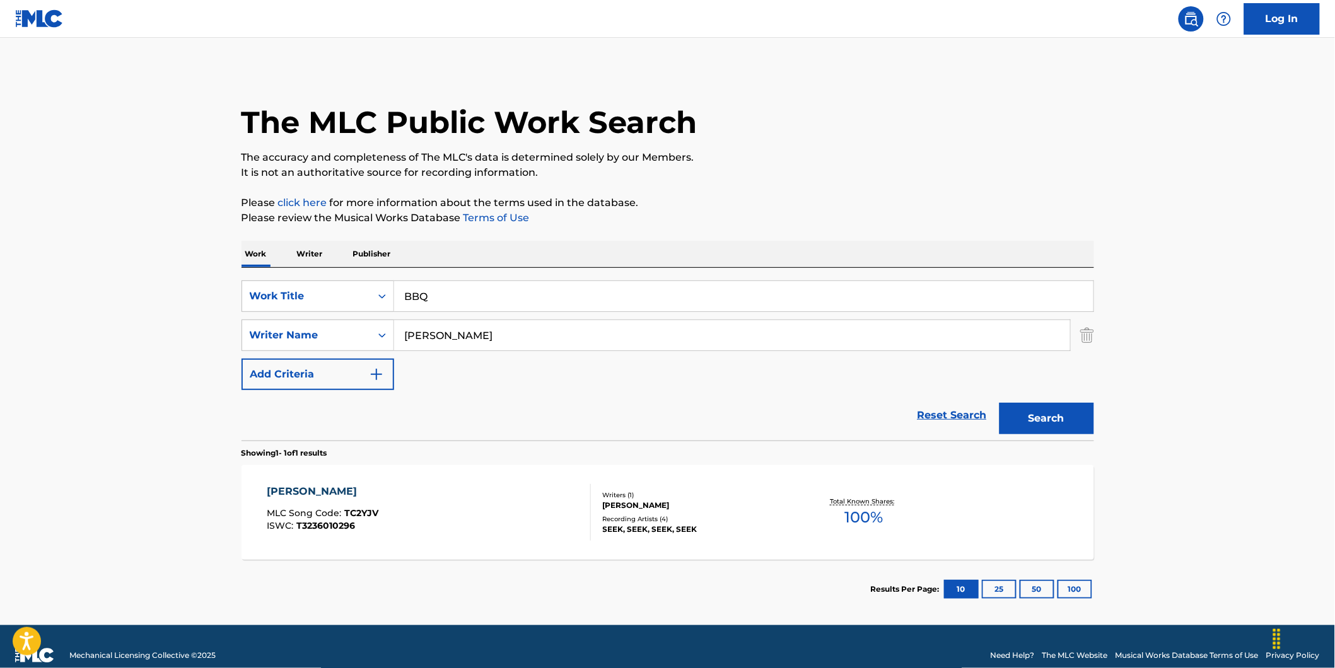
click at [1, 301] on main "The MLC Public Work Search The accuracy and completeness of The MLC's data is d…" at bounding box center [667, 332] width 1335 height 588
paste input "RICTA"
drag, startPoint x: 539, startPoint y: 335, endPoint x: 324, endPoint y: 360, distance: 217.1
click at [305, 358] on div "SearchWithCriteria73debaf1-70e7-4ac2-a5b7-3f9bb43dfc7a Work Title BBQ SearchWit…" at bounding box center [668, 336] width 853 height 110
click at [1000, 403] on button "Search" at bounding box center [1047, 419] width 95 height 32
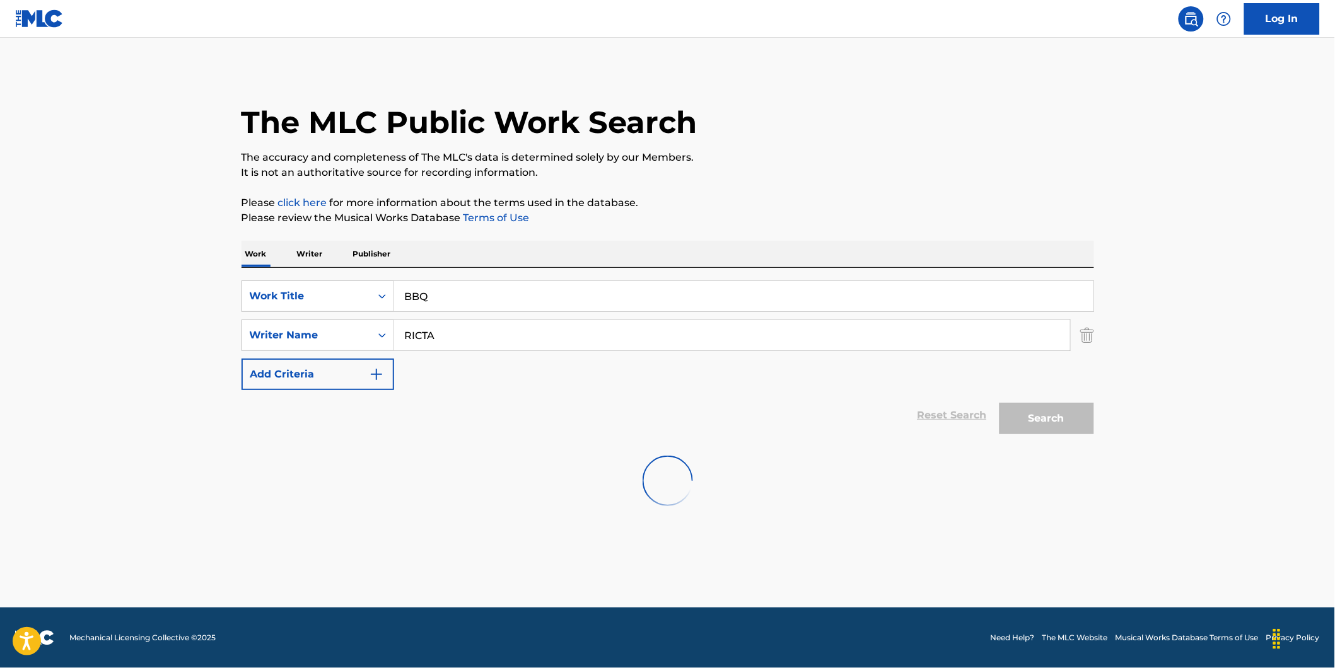
click at [1000, 403] on button "Search" at bounding box center [1047, 419] width 95 height 32
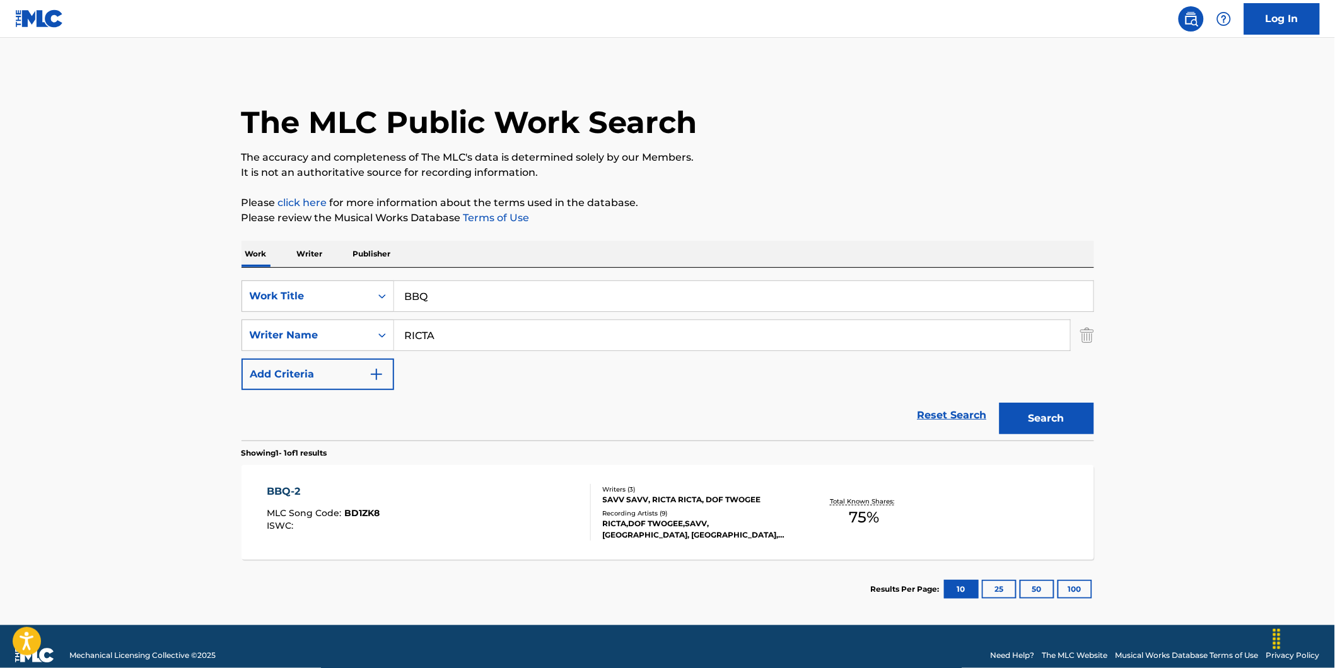
click at [650, 370] on div "SearchWithCriteria73debaf1-70e7-4ac2-a5b7-3f9bb43dfc7a Work Title BBQ SearchWit…" at bounding box center [668, 336] width 853 height 110
drag, startPoint x: 497, startPoint y: 338, endPoint x: 337, endPoint y: 356, distance: 161.1
click at [337, 356] on div "SearchWithCriteria73debaf1-70e7-4ac2-a5b7-3f9bb43dfc7a Work Title BBQ SearchWit…" at bounding box center [668, 336] width 853 height 110
paste input "[PERSON_NAME]"
click at [1000, 403] on button "Search" at bounding box center [1047, 419] width 95 height 32
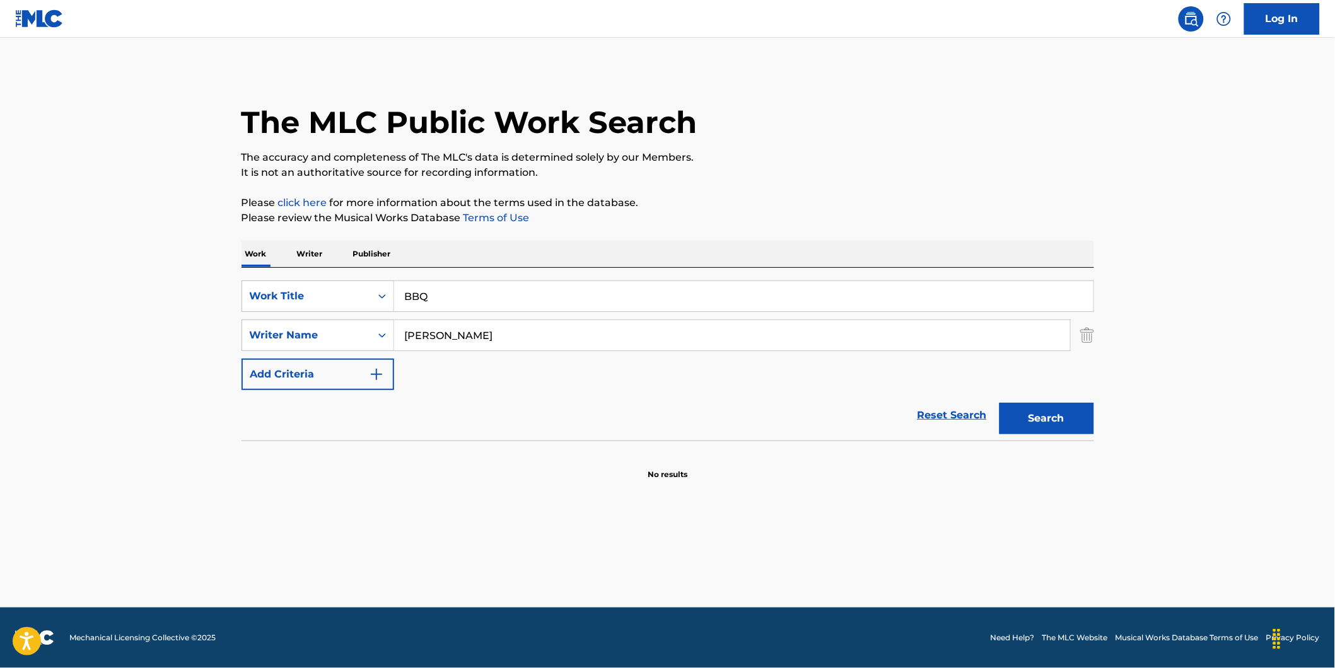
paste input "[PERSON_NAME]"
drag, startPoint x: 565, startPoint y: 342, endPoint x: 682, endPoint y: 433, distance: 148.3
click at [603, 424] on form "SearchWithCriteria73debaf1-70e7-4ac2-a5b7-3f9bb43dfc7a Work Title BBQ SearchWit…" at bounding box center [668, 361] width 853 height 160
click at [1000, 403] on button "Search" at bounding box center [1047, 419] width 95 height 32
drag, startPoint x: 615, startPoint y: 358, endPoint x: 388, endPoint y: 335, distance: 227.5
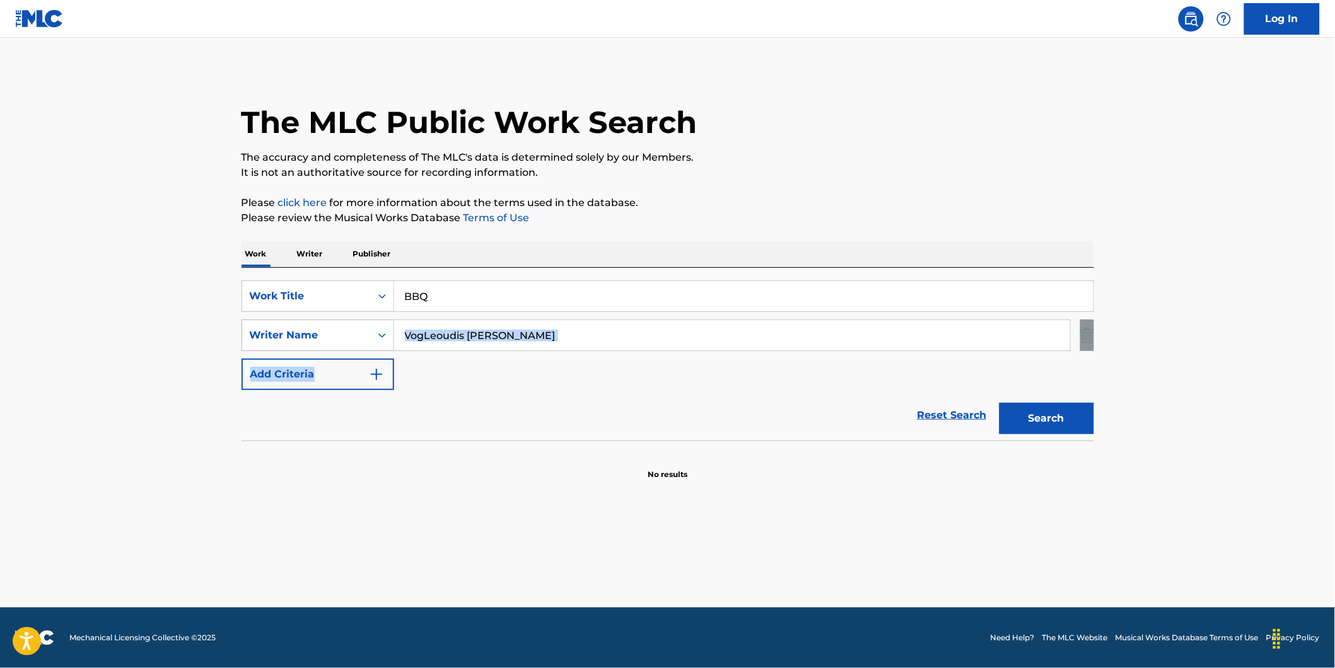
click at [388, 335] on div "SearchWithCriteria73debaf1-70e7-4ac2-a5b7-3f9bb43dfc7a Work Title BBQ SearchWit…" at bounding box center [668, 336] width 853 height 110
click at [521, 342] on input "VogLeoudis [PERSON_NAME]" at bounding box center [732, 335] width 676 height 30
drag, startPoint x: 368, startPoint y: 310, endPoint x: 528, endPoint y: 375, distance: 173.7
click at [500, 388] on div "SearchWithCriteria73debaf1-70e7-4ac2-a5b7-3f9bb43dfc7a Work Title BBQ SearchWit…" at bounding box center [668, 336] width 853 height 110
paste input "[PERSON_NAME]"
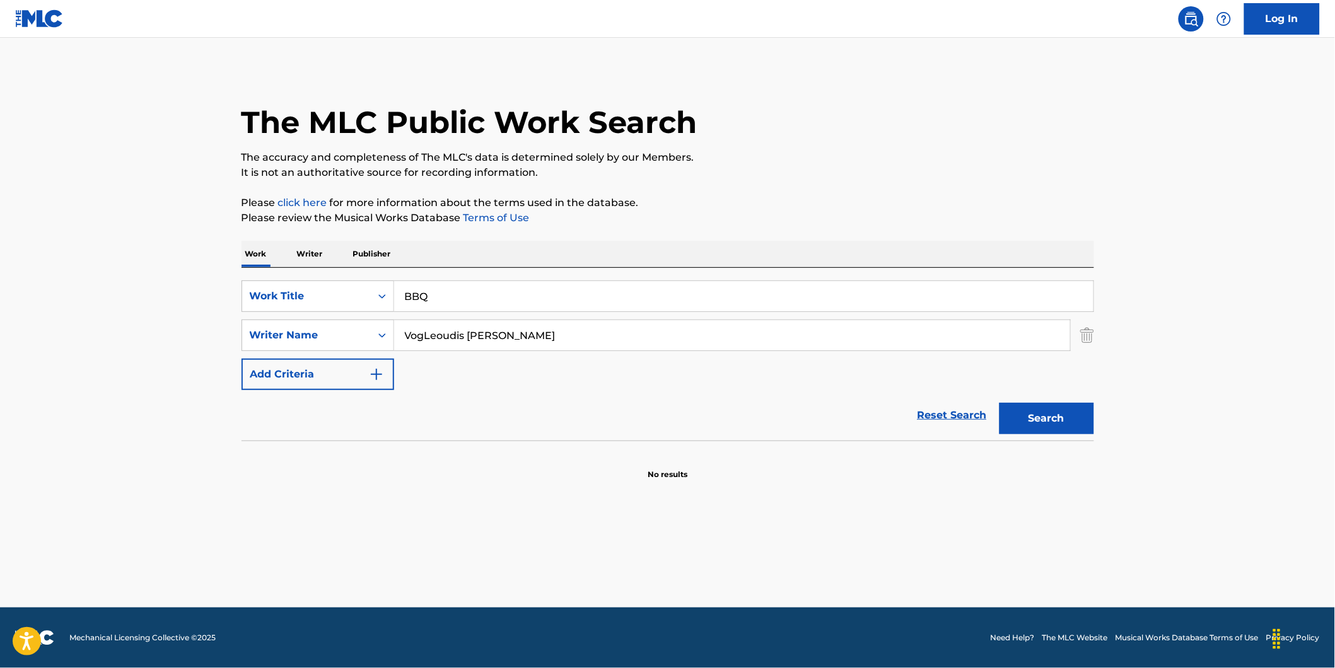
click at [1000, 403] on button "Search" at bounding box center [1047, 419] width 95 height 32
drag, startPoint x: 709, startPoint y: 339, endPoint x: 192, endPoint y: 335, distance: 516.5
click at [192, 335] on main "The MLC Public Work Search The accuracy and completeness of The MLC's data is d…" at bounding box center [667, 323] width 1335 height 570
paste input "Search Form"
type input "[PERSON_NAME]"
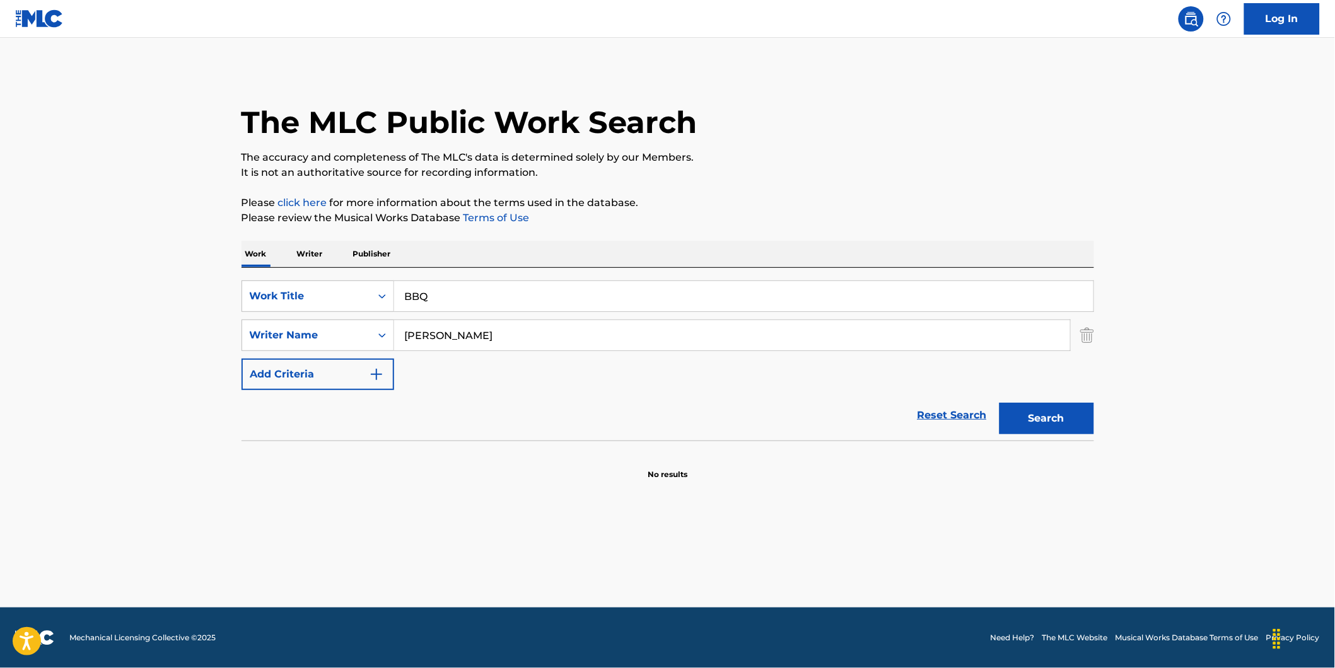
click at [1000, 403] on button "Search" at bounding box center [1047, 419] width 95 height 32
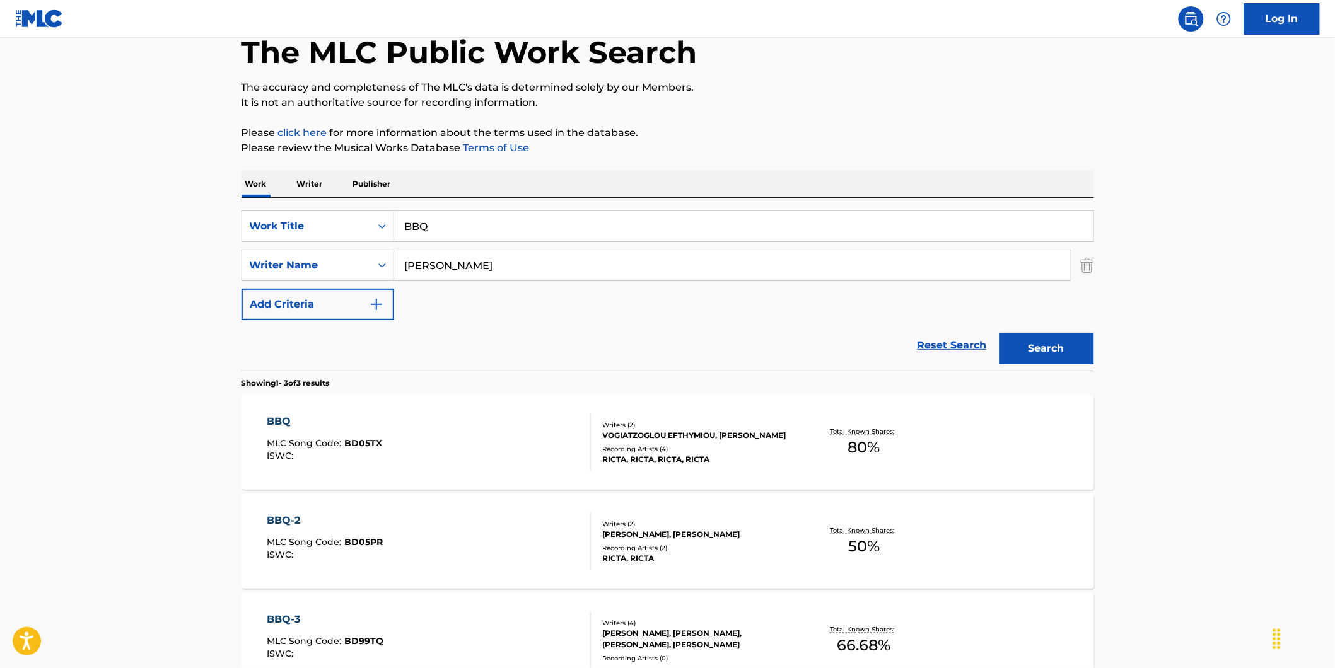
scroll to position [210, 0]
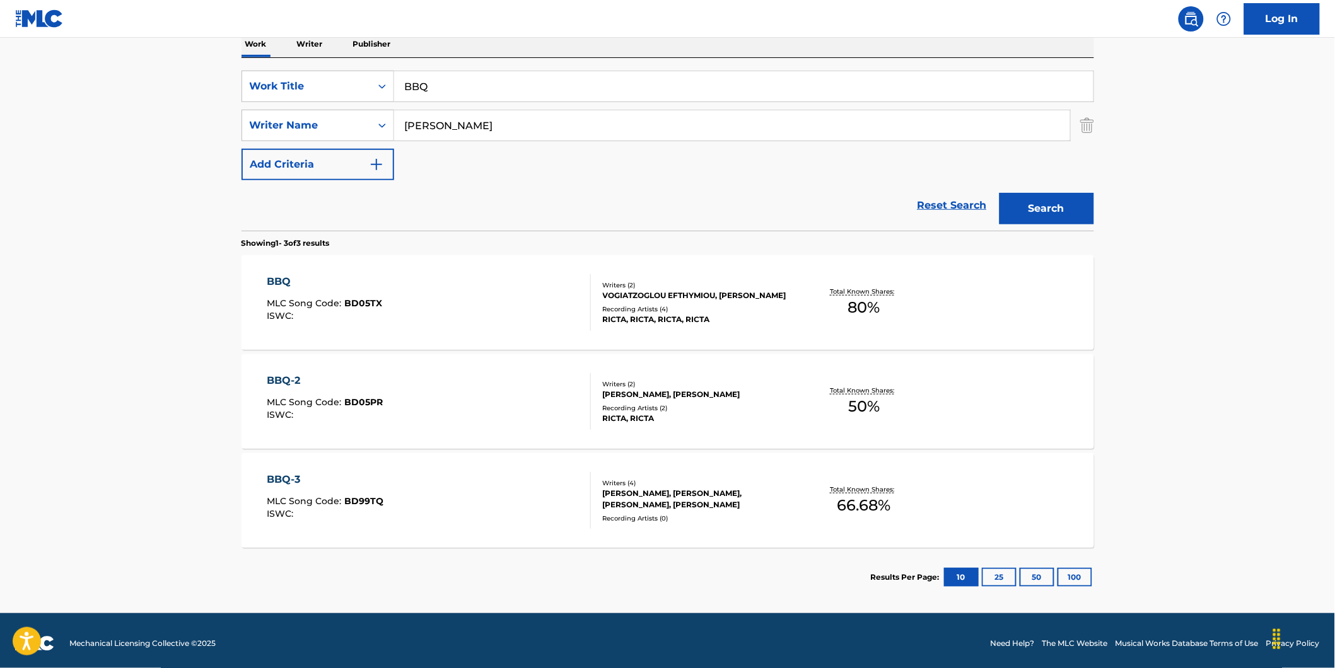
click at [383, 315] on div "BBQ MLC Song Code : BD05TX ISWC :" at bounding box center [429, 302] width 324 height 57
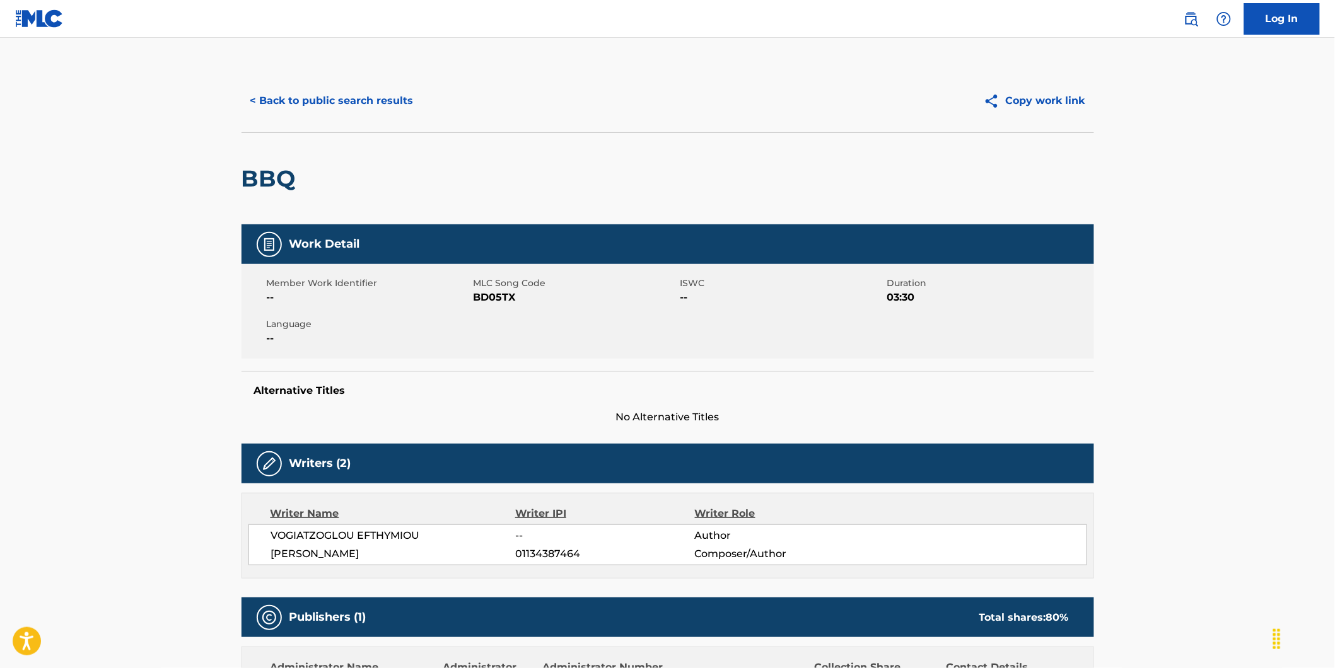
click at [313, 95] on button "< Back to public search results" at bounding box center [332, 101] width 181 height 32
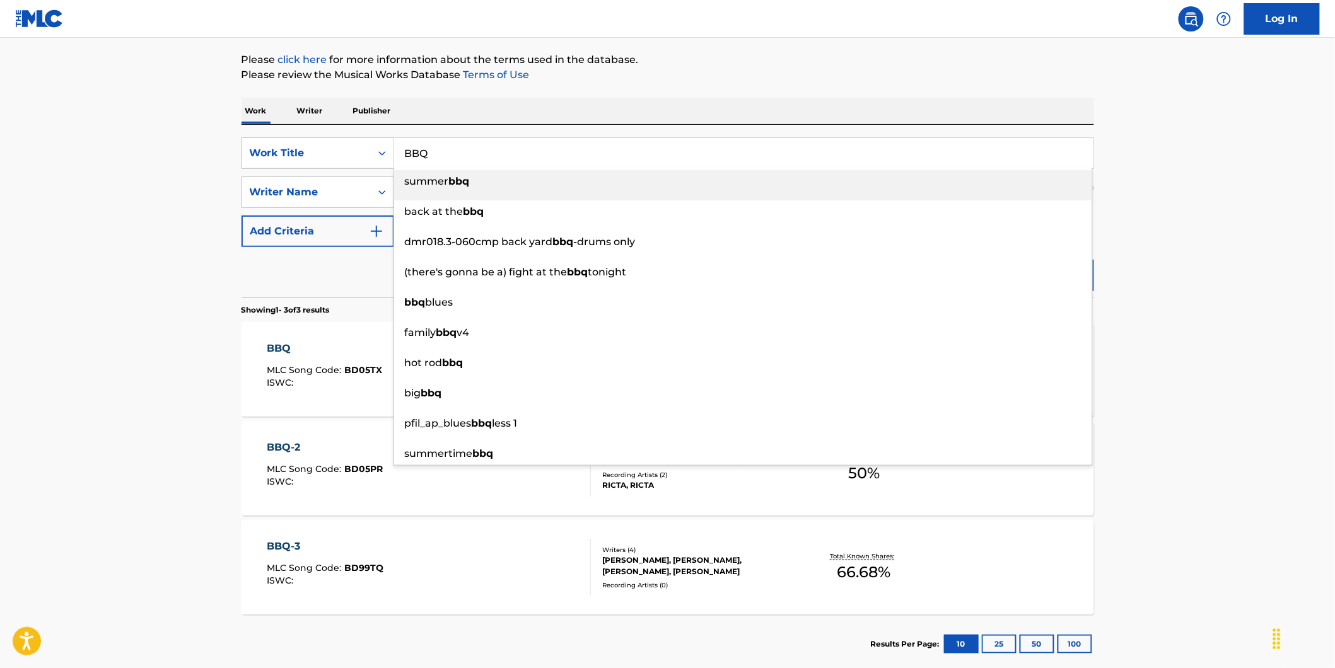
drag, startPoint x: 511, startPoint y: 148, endPoint x: 177, endPoint y: 180, distance: 336.4
click at [310, 166] on div "SearchWithCriteria73debaf1-70e7-4ac2-a5b7-3f9bb43dfc7a Work Title BBQ summer bb…" at bounding box center [668, 153] width 853 height 32
paste input "Misery"
type input "Misery"
click at [165, 184] on main "The MLC Public Work Search The accuracy and completeness of The MLC's data is d…" at bounding box center [667, 288] width 1335 height 786
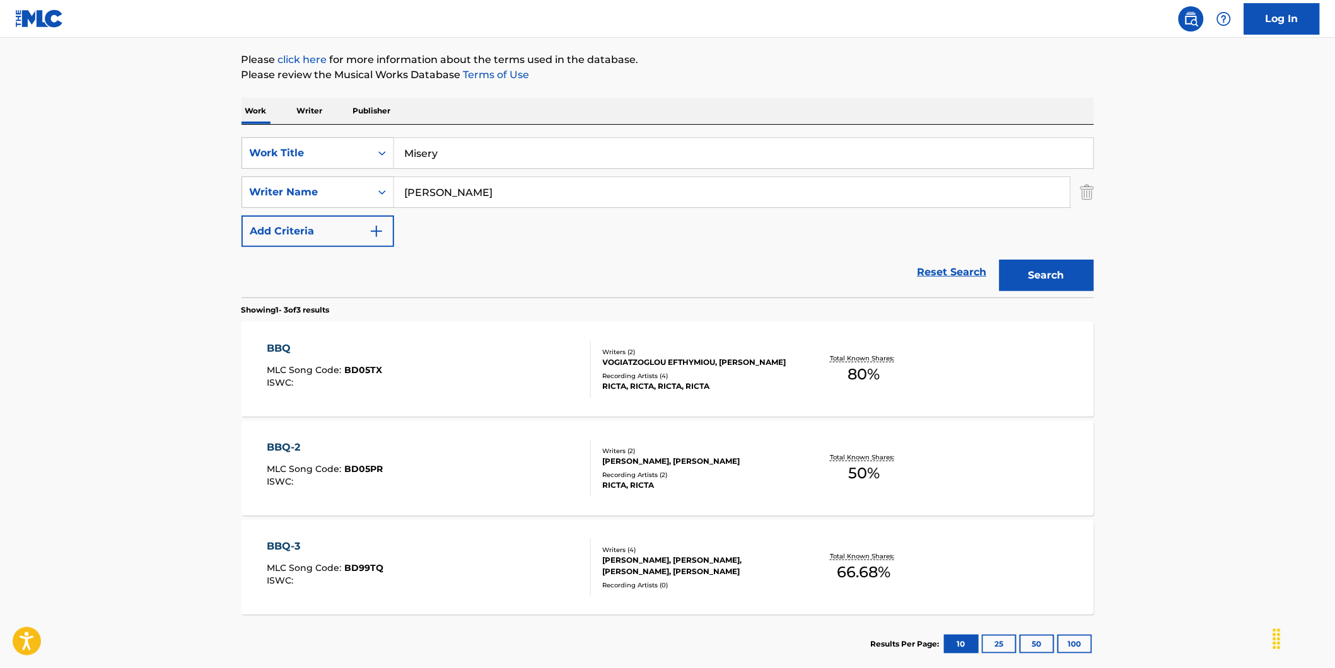
drag, startPoint x: 545, startPoint y: 187, endPoint x: 463, endPoint y: 226, distance: 90.6
click at [368, 218] on div "SearchWithCriteria73debaf1-70e7-4ac2-a5b7-3f9bb43dfc7a Work Title Misery Search…" at bounding box center [668, 192] width 853 height 110
paste input "The Brain"
click at [1000, 260] on button "Search" at bounding box center [1047, 276] width 95 height 32
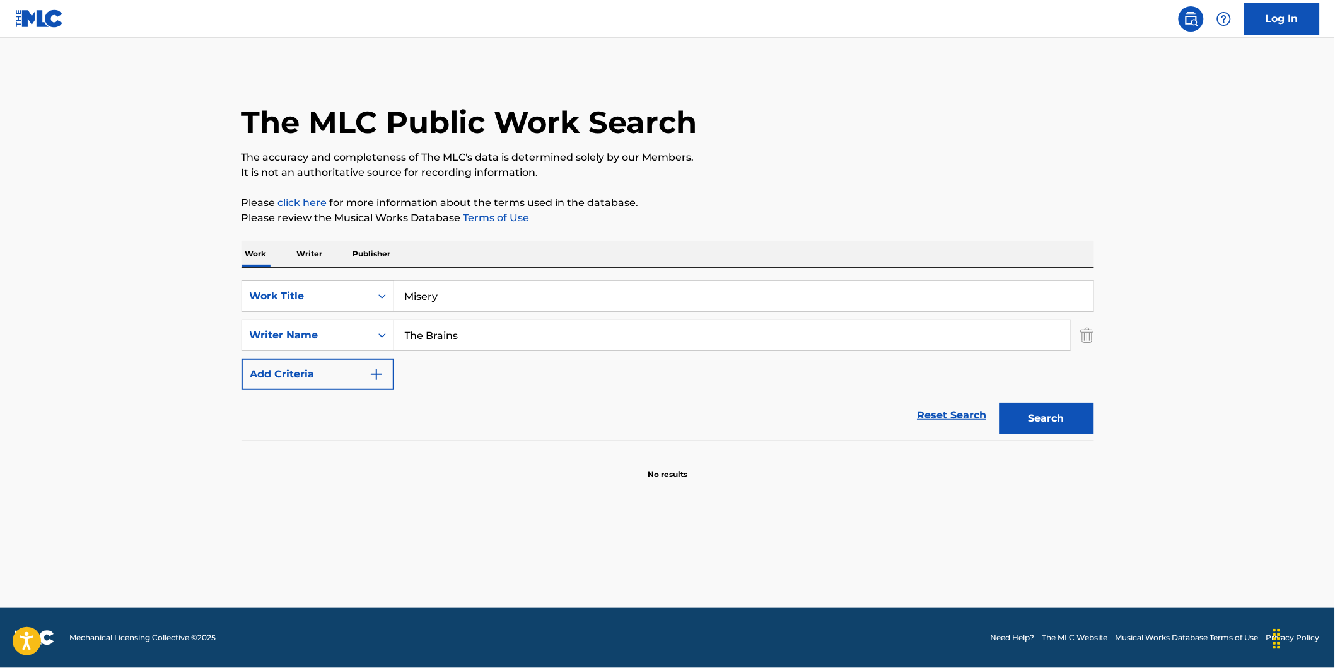
paste input "[PERSON_NAME] [PERSON_NAME]"
drag, startPoint x: 495, startPoint y: 330, endPoint x: 296, endPoint y: 358, distance: 200.6
click at [296, 358] on div "SearchWithCriteria73debaf1-70e7-4ac2-a5b7-3f9bb43dfc7a Work Title Misery Search…" at bounding box center [668, 336] width 853 height 110
click at [1000, 403] on button "Search" at bounding box center [1047, 419] width 95 height 32
drag, startPoint x: 441, startPoint y: 341, endPoint x: 489, endPoint y: 342, distance: 47.3
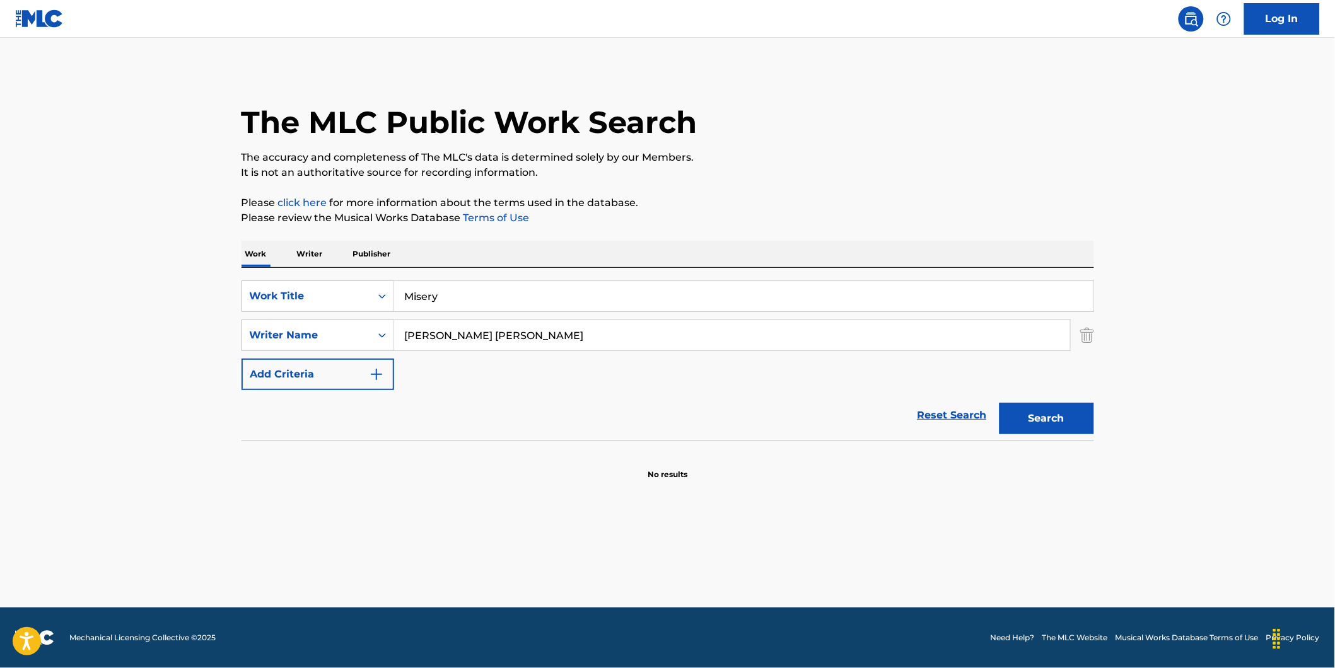
click at [489, 342] on input "[PERSON_NAME] [PERSON_NAME]" at bounding box center [732, 335] width 676 height 30
click at [450, 341] on input "[PERSON_NAME] [PERSON_NAME]" at bounding box center [732, 335] width 676 height 30
type input "[PERSON_NAME]"
click at [1000, 403] on button "Search" at bounding box center [1047, 419] width 95 height 32
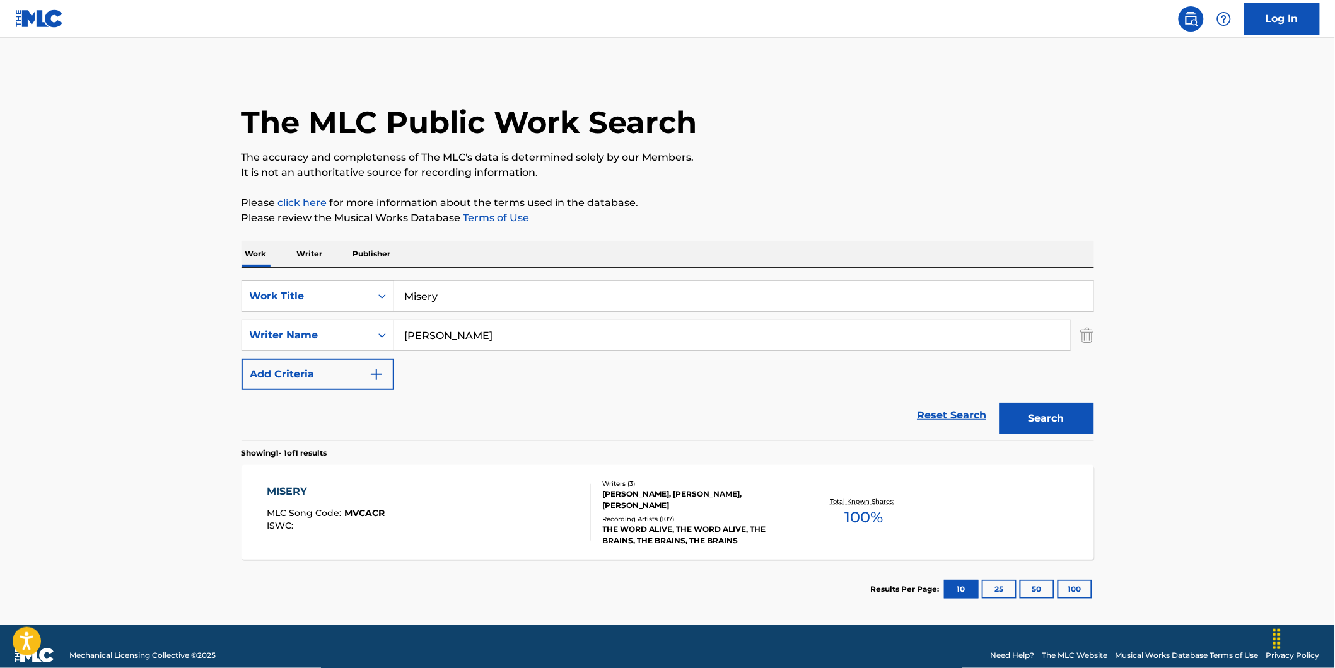
click at [464, 515] on div "MISERY MLC Song Code : MVCACR ISWC :" at bounding box center [429, 512] width 324 height 57
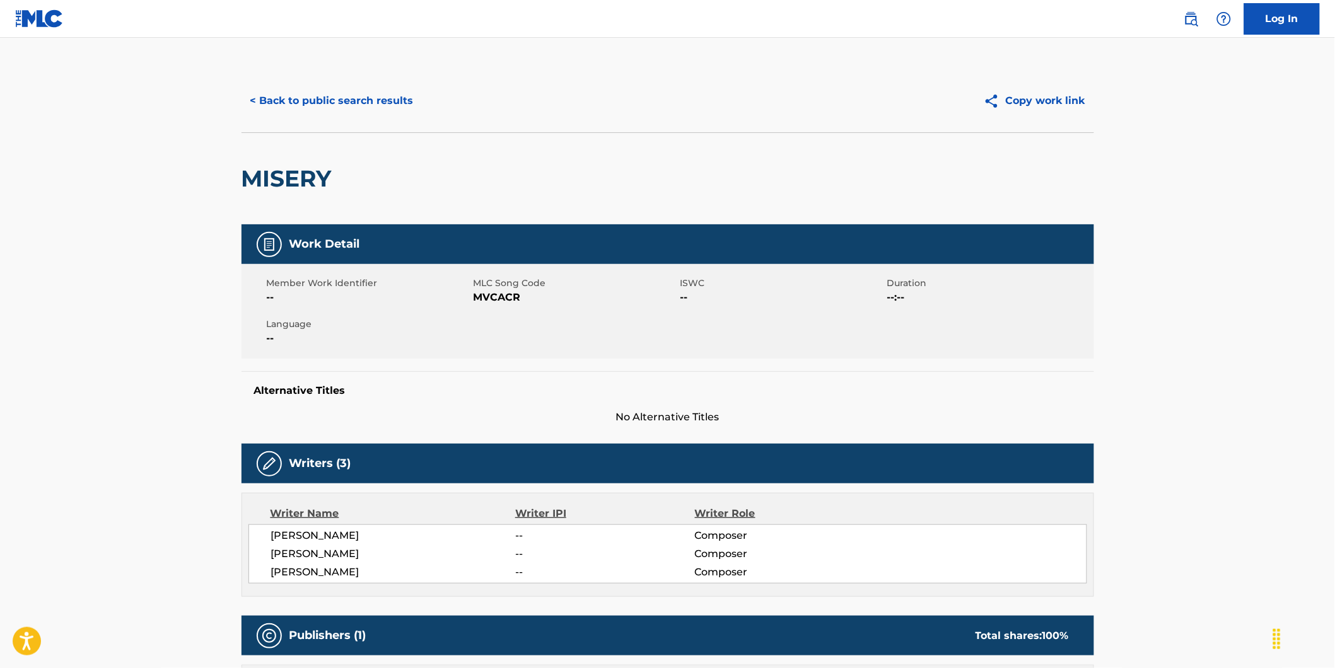
click at [284, 106] on button "< Back to public search results" at bounding box center [332, 101] width 181 height 32
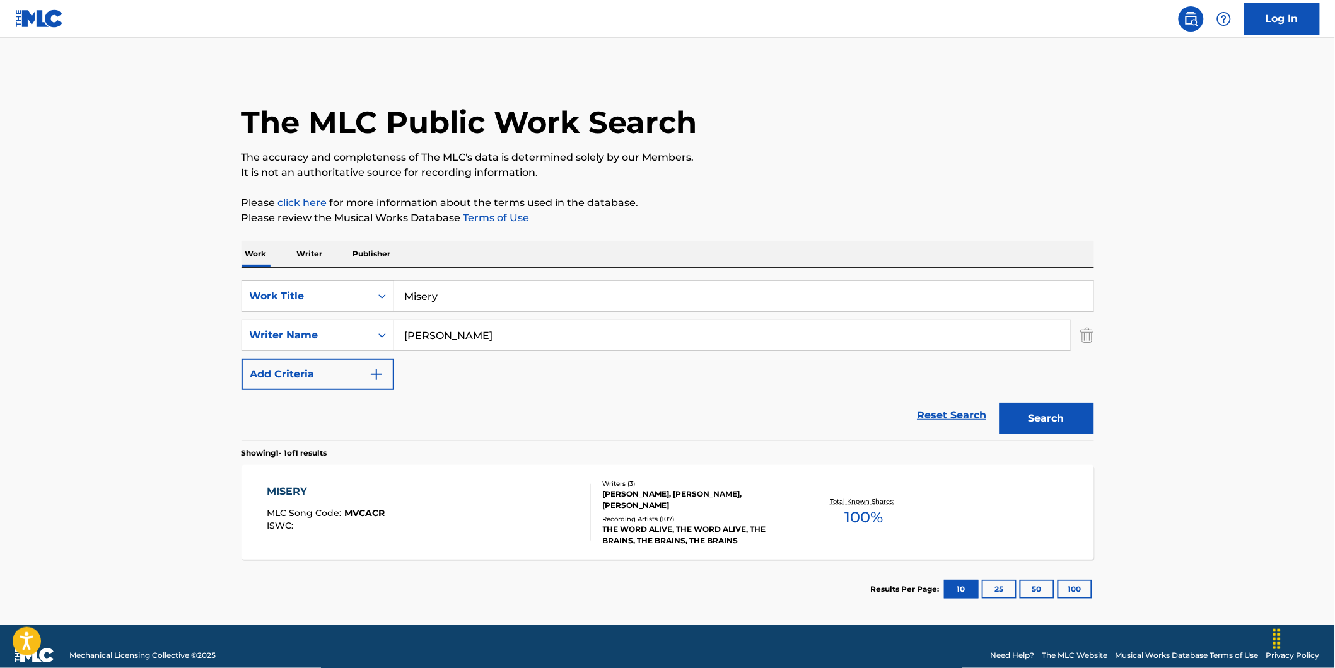
drag, startPoint x: 536, startPoint y: 335, endPoint x: 565, endPoint y: 415, distance: 85.2
click at [330, 379] on div "SearchWithCriteria73debaf1-70e7-4ac2-a5b7-3f9bb43dfc7a Work Title Misery Search…" at bounding box center [668, 336] width 853 height 110
paste input "[PERSON_NAME]"
click at [1000, 403] on button "Search" at bounding box center [1047, 419] width 95 height 32
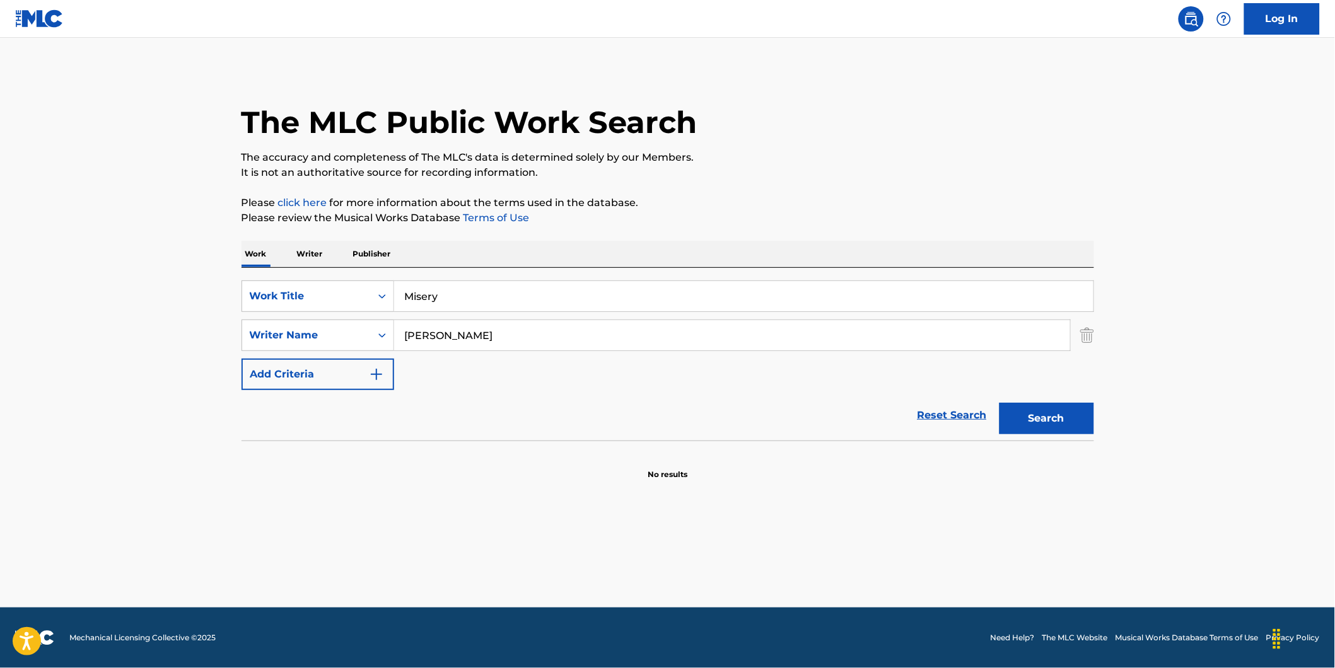
click at [461, 335] on input "[PERSON_NAME]" at bounding box center [732, 335] width 676 height 30
click at [1000, 403] on button "Search" at bounding box center [1047, 419] width 95 height 32
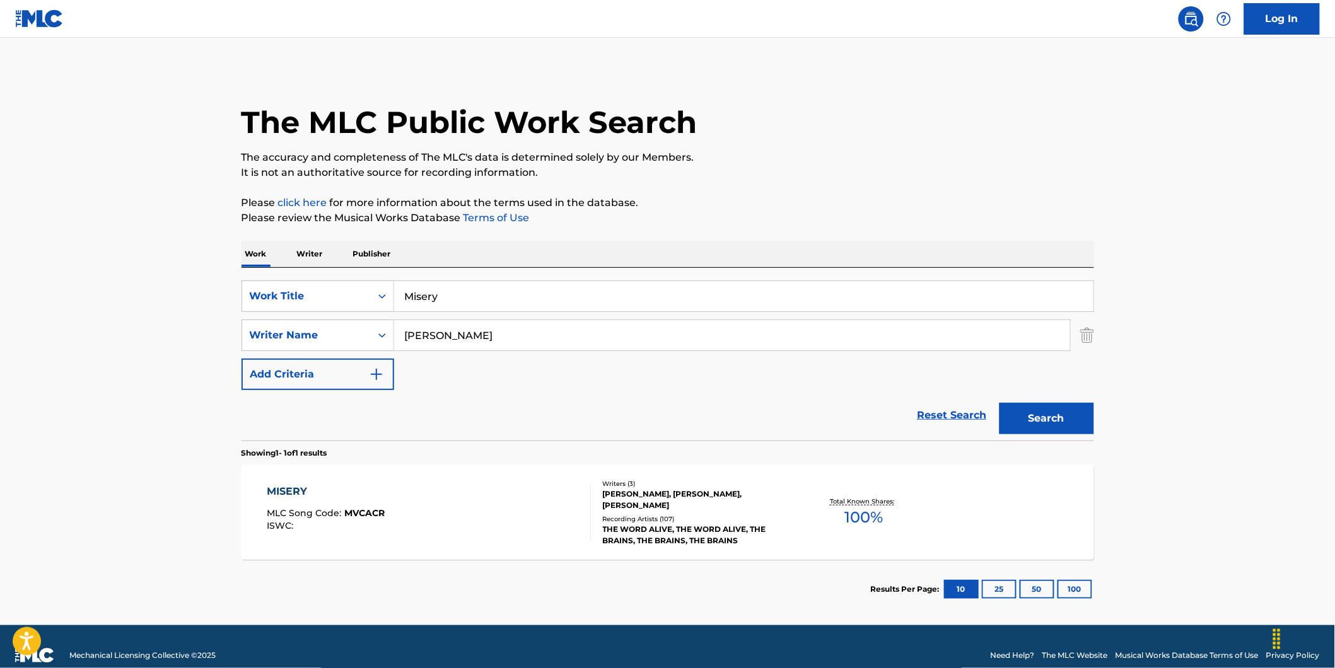
drag, startPoint x: 537, startPoint y: 331, endPoint x: 315, endPoint y: 370, distance: 225.3
click at [315, 370] on div "SearchWithCriteria73debaf1-70e7-4ac2-a5b7-3f9bb43dfc7a Work Title Misery Search…" at bounding box center [668, 336] width 853 height 110
paste input "[PERSON_NAME]"
type input "[PERSON_NAME]"
click at [1000, 403] on button "Search" at bounding box center [1047, 419] width 95 height 32
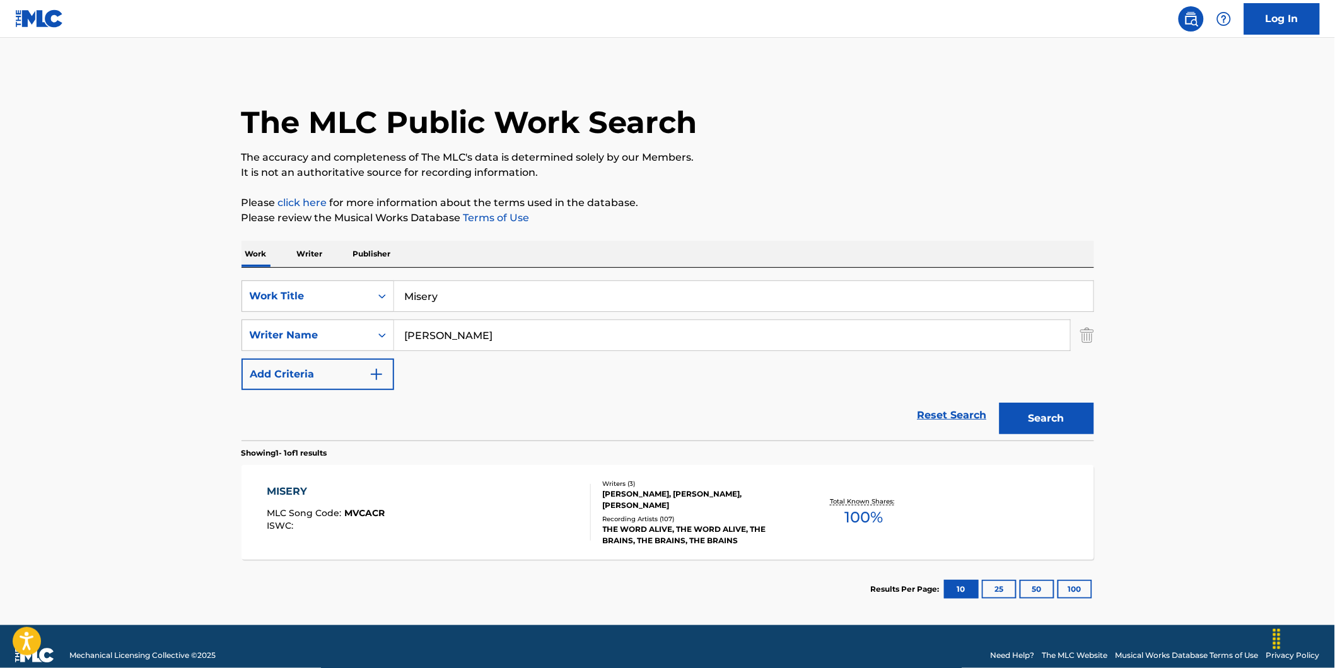
click at [430, 513] on div "MISERY MLC Song Code : MVCACR ISWC :" at bounding box center [429, 512] width 324 height 57
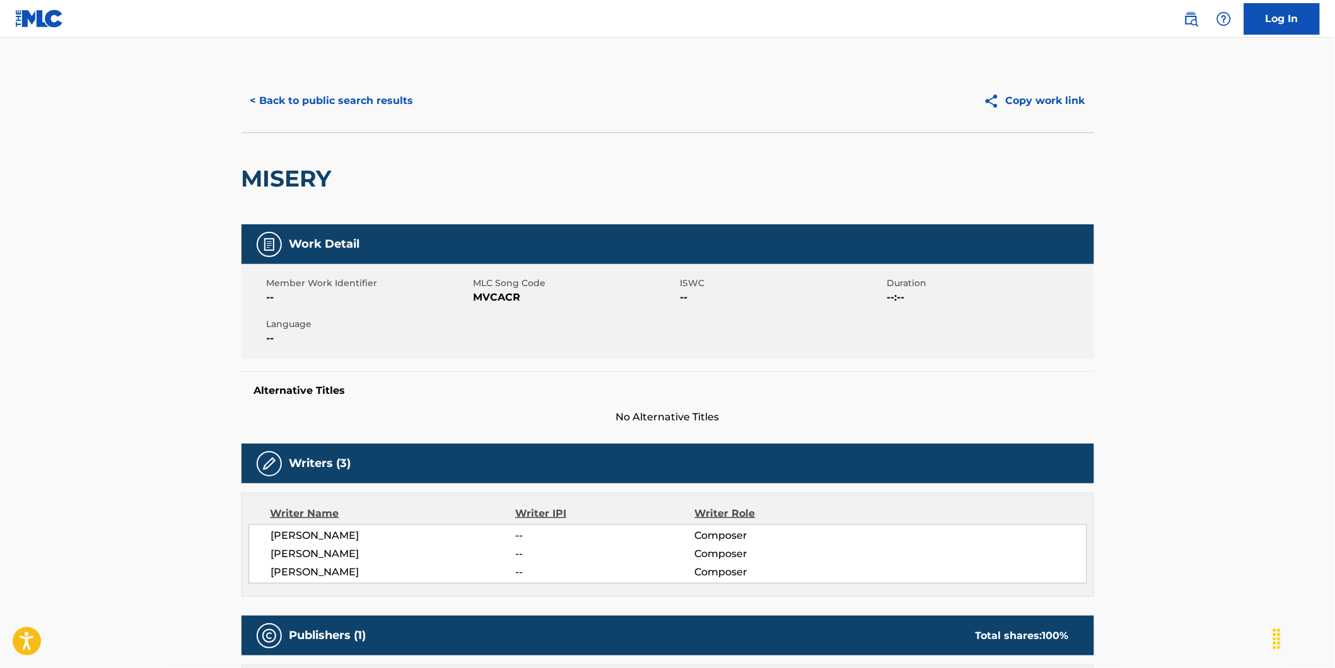
click at [482, 301] on span "MVCACR" at bounding box center [576, 297] width 204 height 15
click at [376, 103] on button "< Back to public search results" at bounding box center [332, 101] width 181 height 32
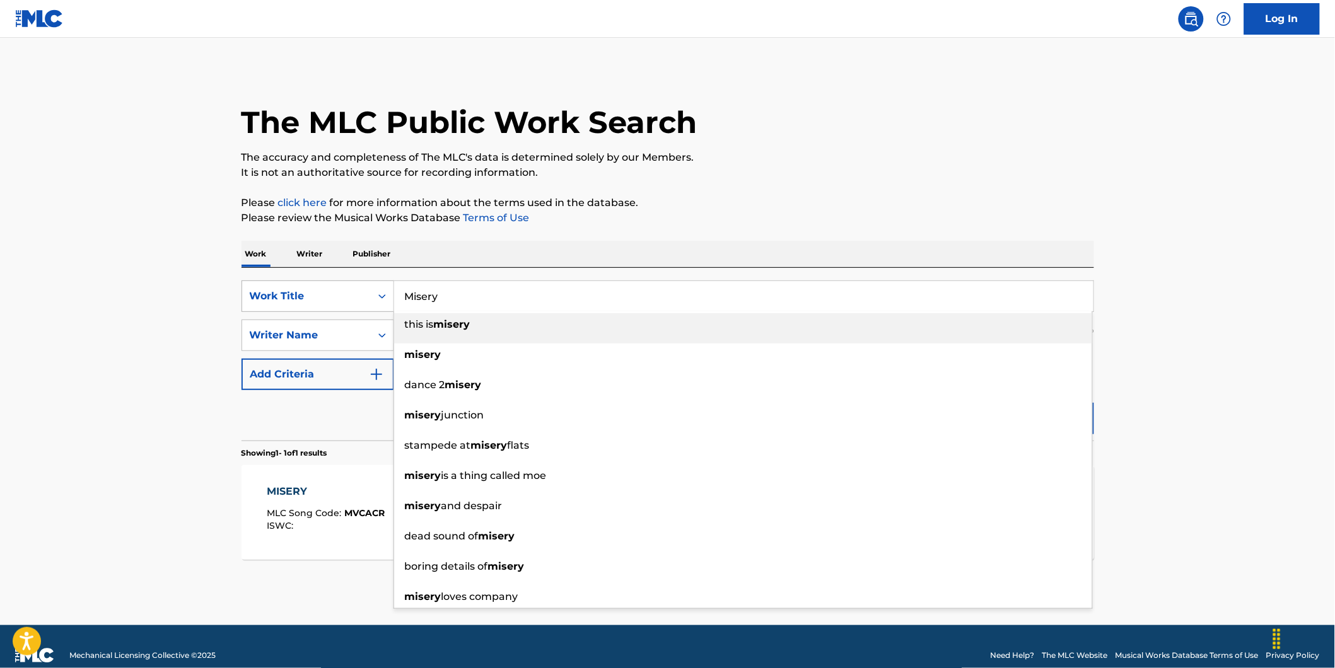
drag, startPoint x: 501, startPoint y: 305, endPoint x: 245, endPoint y: 300, distance: 256.1
click at [252, 300] on div "SearchWithCriteria73debaf1-70e7-4ac2-a5b7-3f9bb43dfc7a Work Title Misery this i…" at bounding box center [668, 297] width 853 height 32
paste input "LAST DANCE"
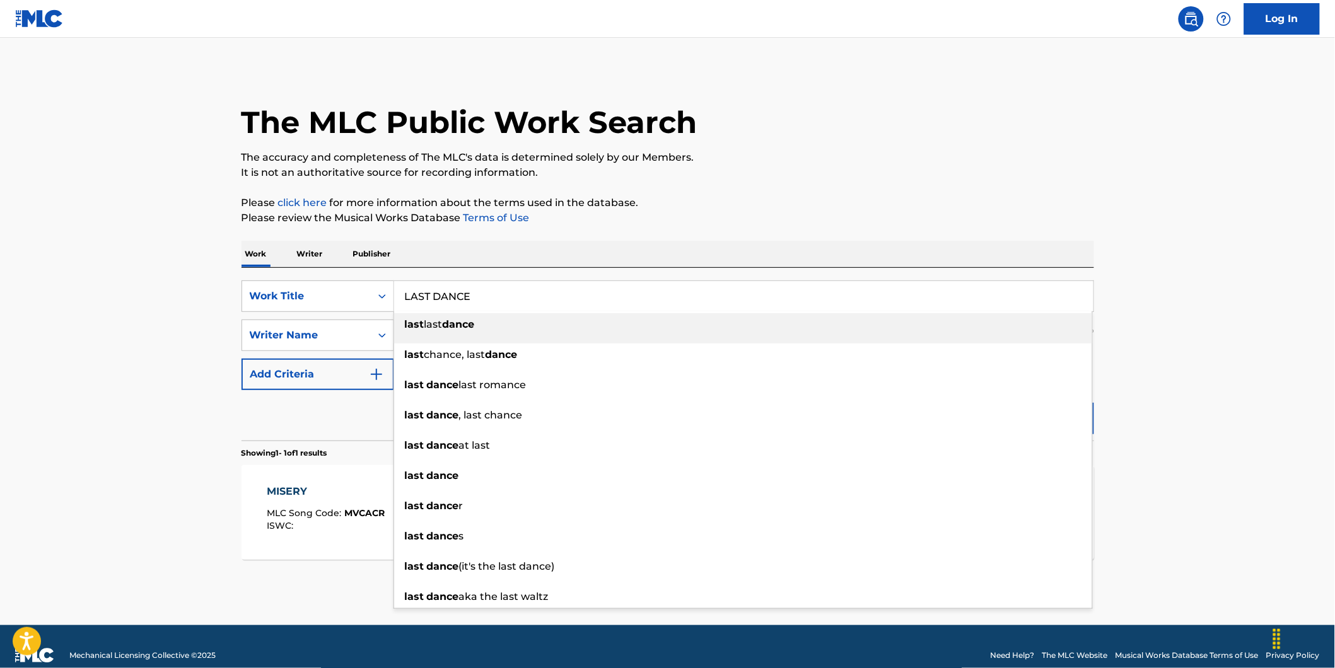
type input "LAST DANCE"
click at [159, 298] on main "The MLC Public Work Search The accuracy and completeness of The MLC's data is d…" at bounding box center [667, 332] width 1335 height 588
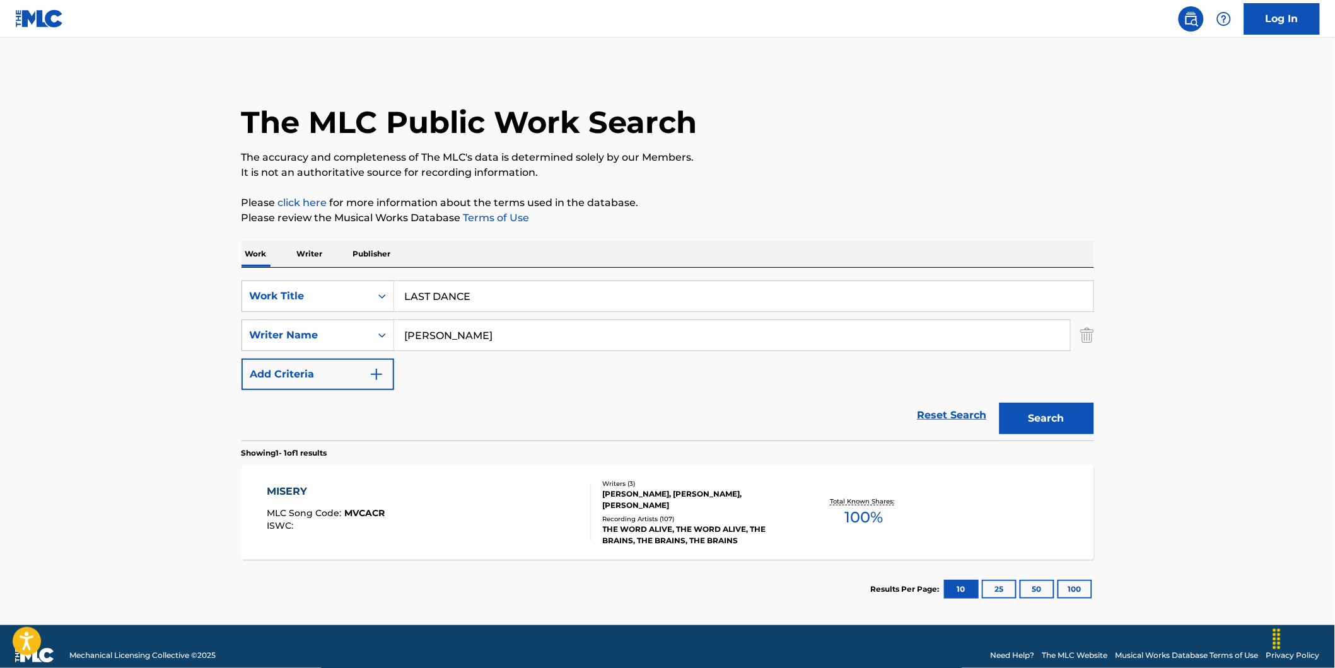
paste input "Vremya & Steklo"
drag, startPoint x: 597, startPoint y: 332, endPoint x: 434, endPoint y: 361, distance: 166.0
click at [276, 338] on div "SearchWithCriteria89ec61a7-207f-4d65-a546-bab85c57fd7c Writer Name [PERSON_NAME]" at bounding box center [668, 336] width 853 height 32
click at [1000, 403] on button "Search" at bounding box center [1047, 419] width 95 height 32
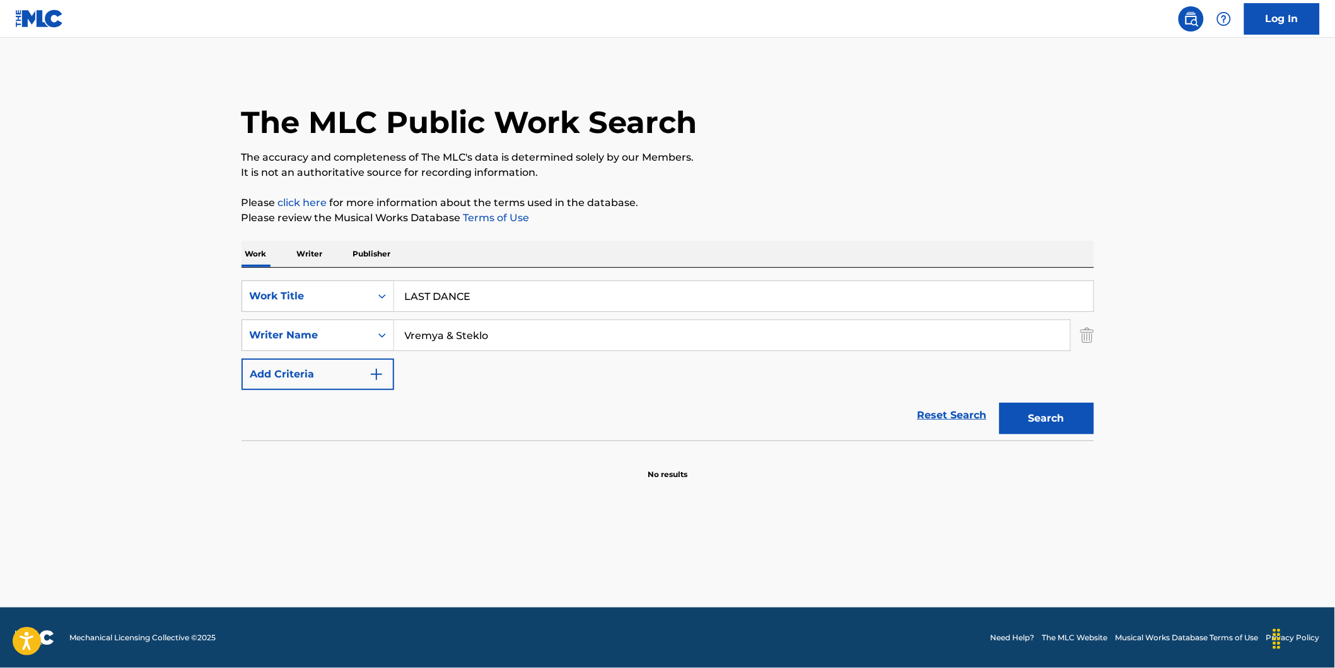
drag, startPoint x: 448, startPoint y: 335, endPoint x: 587, endPoint y: 344, distance: 139.0
click at [587, 342] on input "Vremya & Steklo" at bounding box center [732, 335] width 676 height 30
click at [1000, 403] on button "Search" at bounding box center [1047, 419] width 95 height 32
click at [443, 335] on input "Vremya" at bounding box center [732, 335] width 676 height 30
drag, startPoint x: 443, startPoint y: 335, endPoint x: 406, endPoint y: 338, distance: 36.7
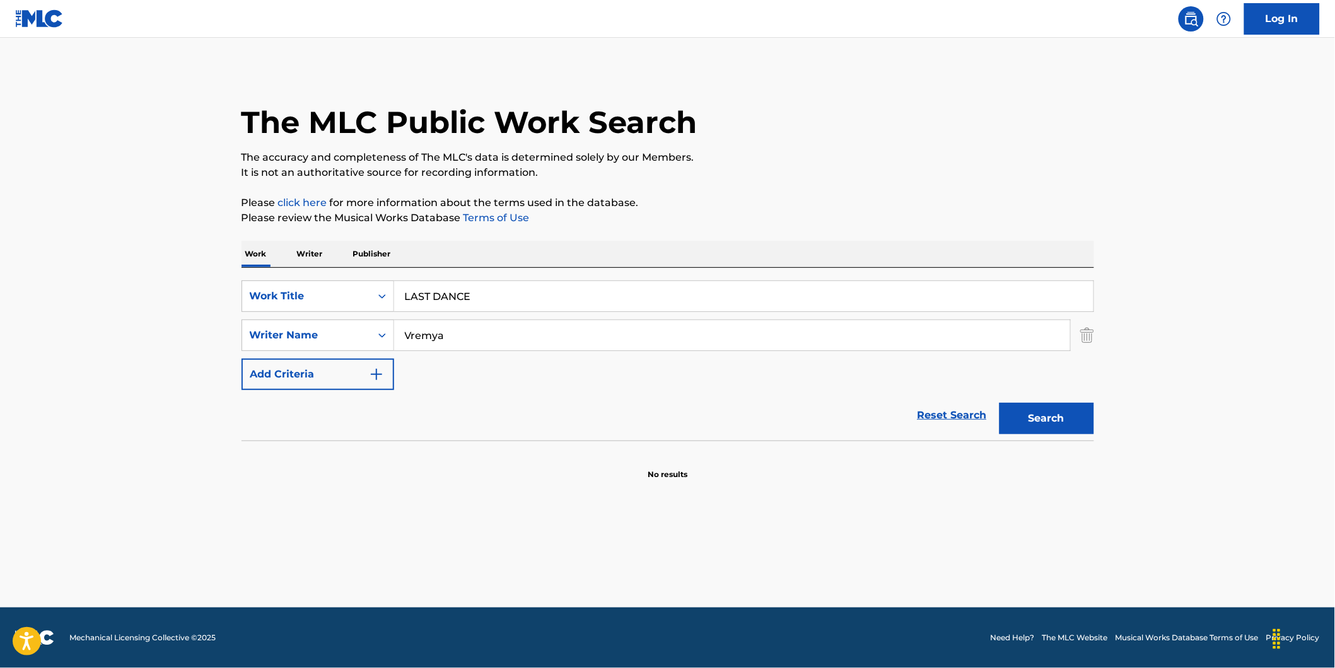
click at [406, 338] on input "Vremya" at bounding box center [732, 335] width 676 height 30
type input "Vremya & Steklo"
drag, startPoint x: 455, startPoint y: 333, endPoint x: 317, endPoint y: 332, distance: 138.7
click at [317, 332] on div "SearchWithCriteria89ec61a7-207f-4d65-a546-bab85c57fd7c Writer Name [PERSON_NAME…" at bounding box center [668, 336] width 853 height 32
click at [1000, 403] on button "Search" at bounding box center [1047, 419] width 95 height 32
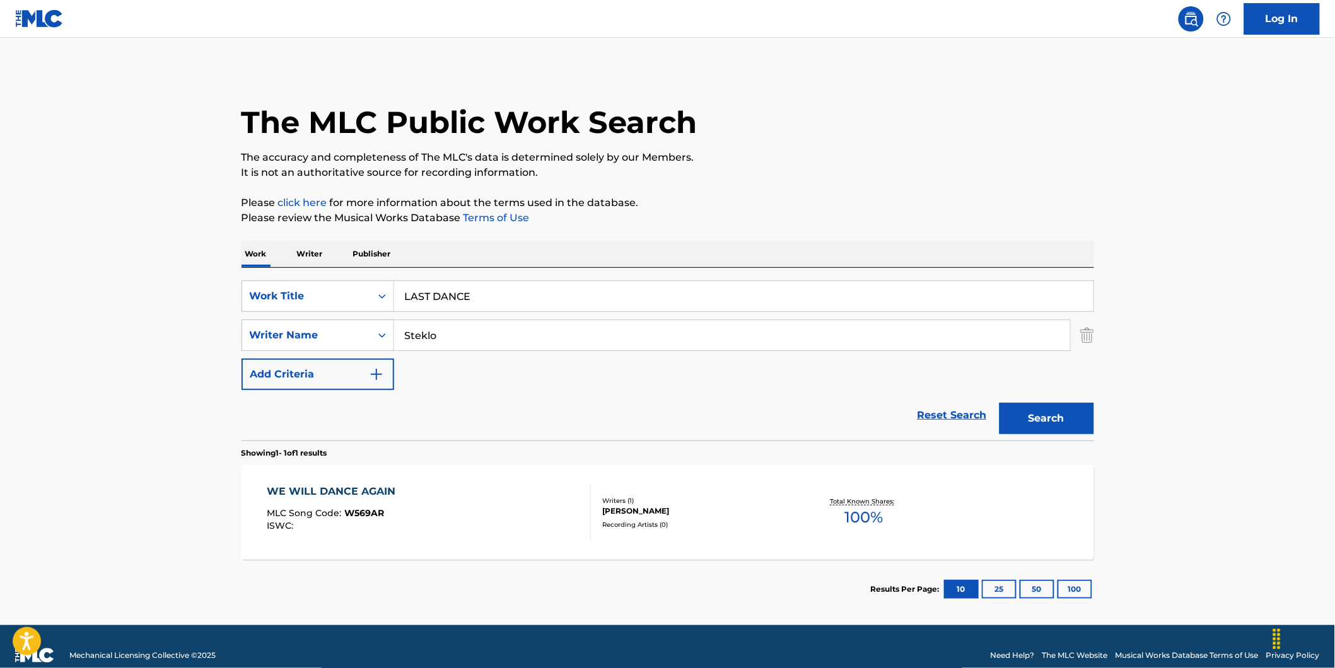
drag, startPoint x: 508, startPoint y: 327, endPoint x: 530, endPoint y: 341, distance: 25.9
click at [369, 338] on div "SearchWithCriteria89ec61a7-207f-4d65-a546-bab85c57fd7c Writer Name Steklo" at bounding box center [668, 336] width 853 height 32
paste input "[PERSON_NAME]"
click at [1000, 403] on button "Search" at bounding box center [1047, 419] width 95 height 32
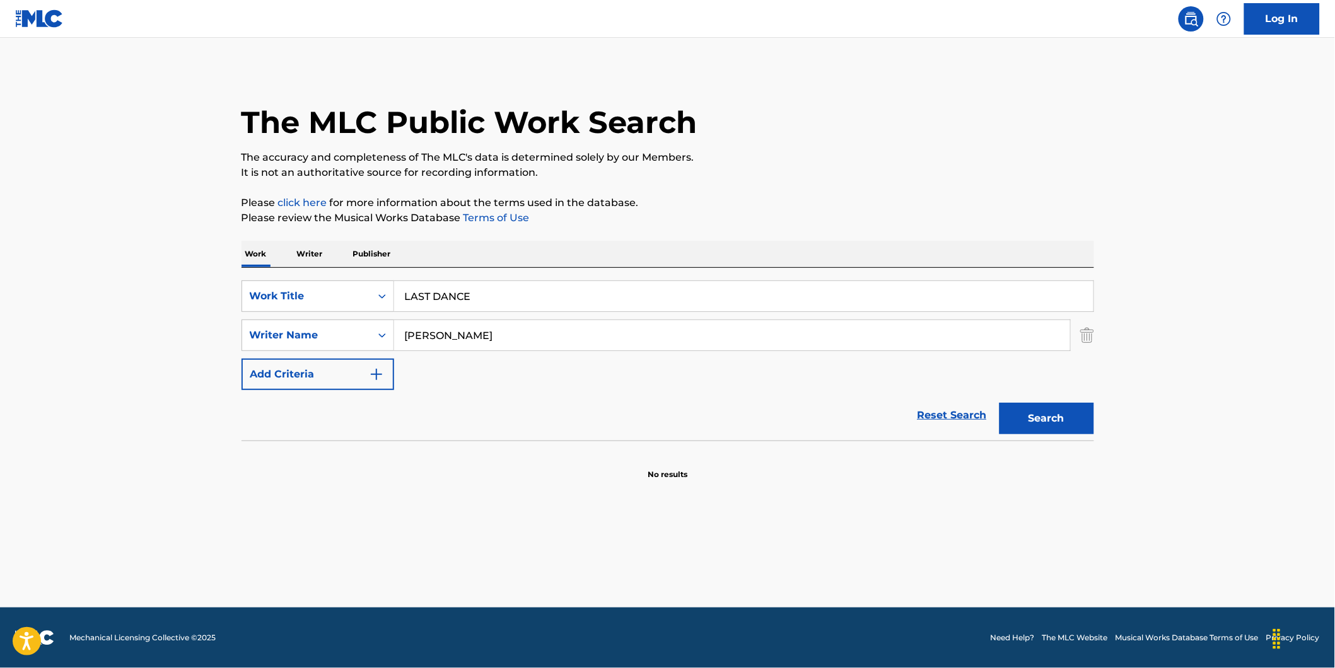
drag, startPoint x: 441, startPoint y: 336, endPoint x: 705, endPoint y: 378, distance: 267.0
click at [184, 355] on main "The MLC Public Work Search The accuracy and completeness of The MLC's data is d…" at bounding box center [667, 323] width 1335 height 570
paste input "ZAVHORODNII [PERSON_NAME]"
click at [1000, 403] on button "Search" at bounding box center [1047, 419] width 95 height 32
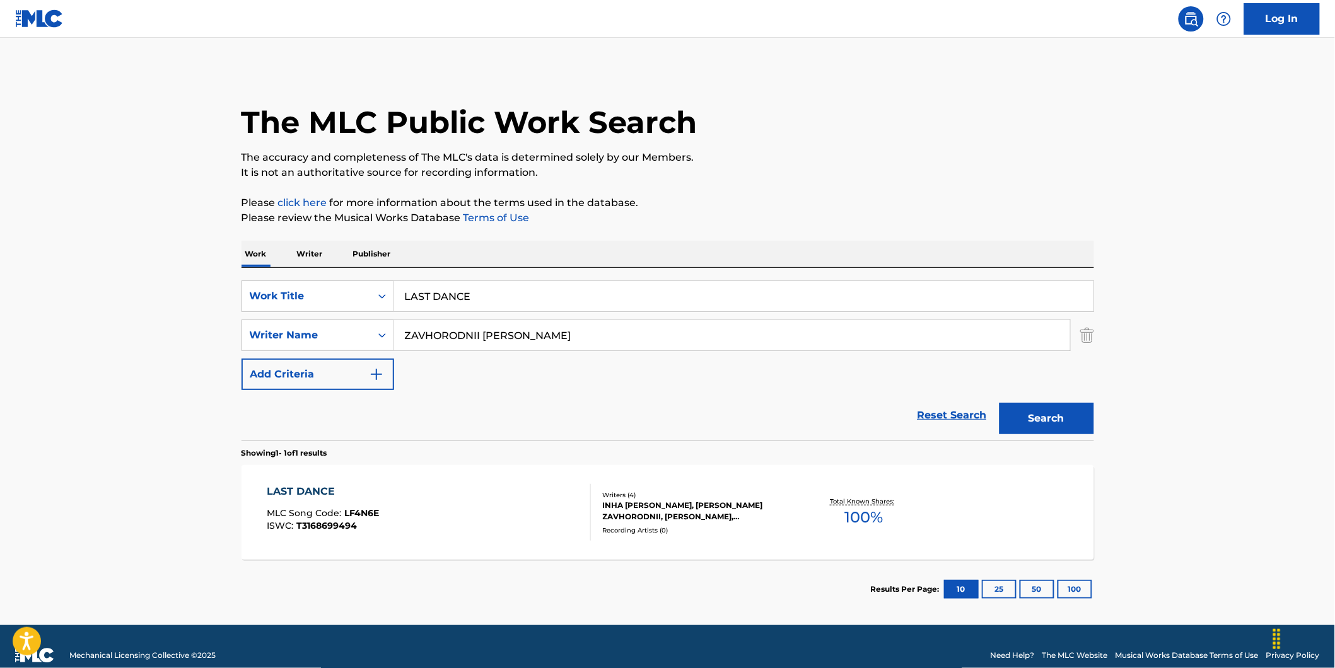
drag, startPoint x: 622, startPoint y: 331, endPoint x: 434, endPoint y: 382, distance: 194.6
click at [349, 363] on div "SearchWithCriteria73debaf1-70e7-4ac2-a5b7-3f9bb43dfc7a Work Title LAST DANCE Se…" at bounding box center [668, 336] width 853 height 110
paste input "DOROFEEVA [PERSON_NAME]"
click at [1000, 403] on button "Search" at bounding box center [1047, 419] width 95 height 32
drag, startPoint x: 639, startPoint y: 333, endPoint x: 330, endPoint y: 357, distance: 309.9
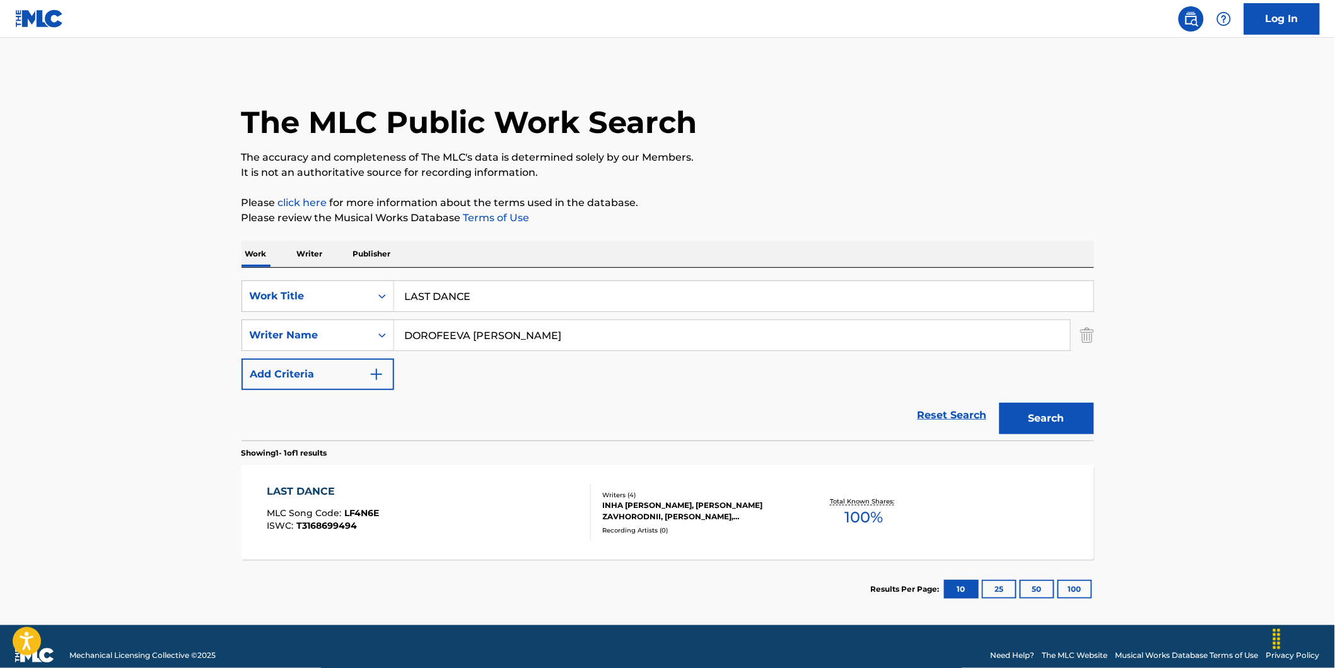
click at [281, 357] on div "SearchWithCriteria73debaf1-70e7-4ac2-a5b7-3f9bb43dfc7a Work Title LAST DANCE Se…" at bounding box center [668, 336] width 853 height 110
paste input "KAHARLYK [MEDICAL_DATA]"
type input "KAHARLYK INHA VOLODYMYRIVNA"
click at [1000, 403] on button "Search" at bounding box center [1047, 419] width 95 height 32
click at [329, 487] on div "LAST DANCE" at bounding box center [323, 491] width 112 height 15
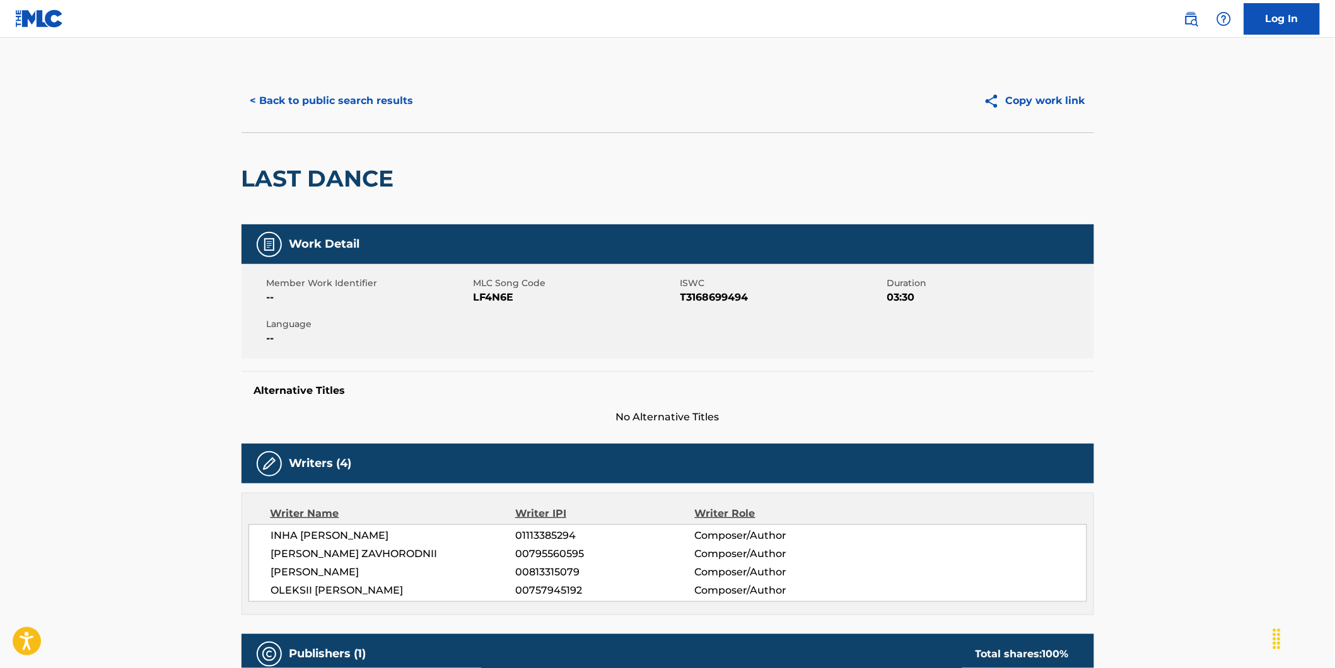
click at [299, 107] on button "< Back to public search results" at bounding box center [332, 101] width 181 height 32
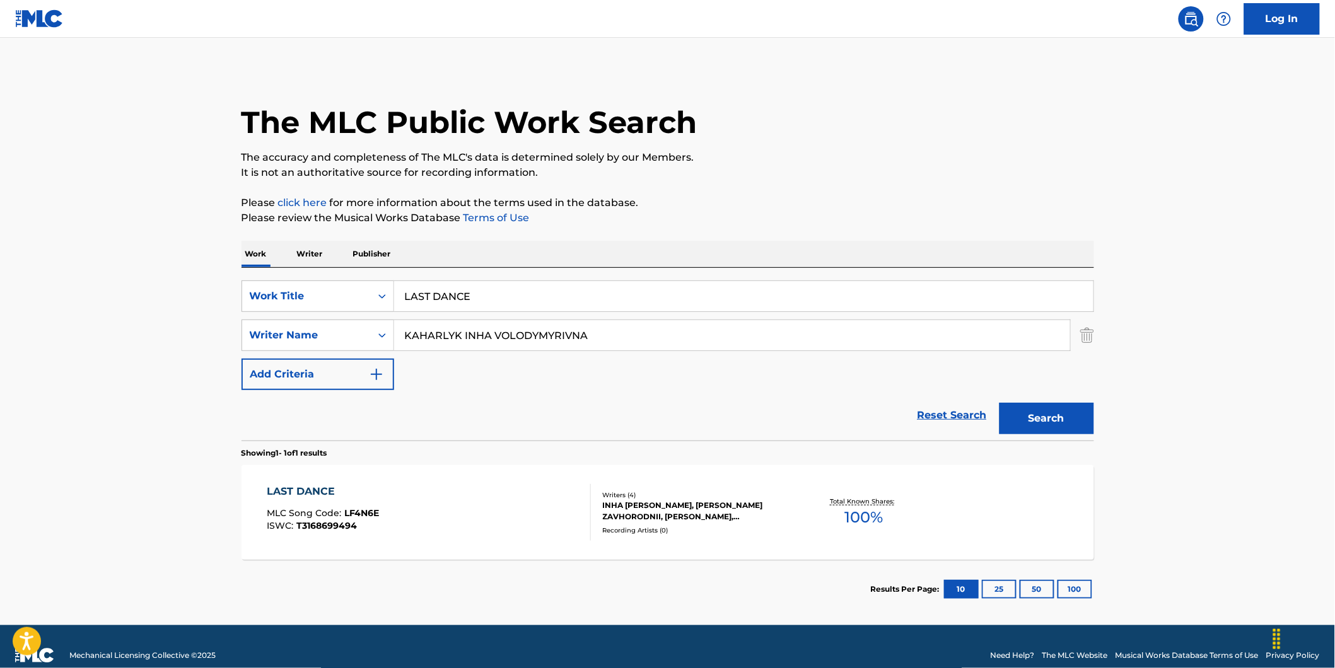
drag, startPoint x: 573, startPoint y: 293, endPoint x: 178, endPoint y: 286, distance: 394.8
click at [187, 286] on main "The MLC Public Work Search The accuracy and completeness of The MLC's data is d…" at bounding box center [667, 332] width 1335 height 588
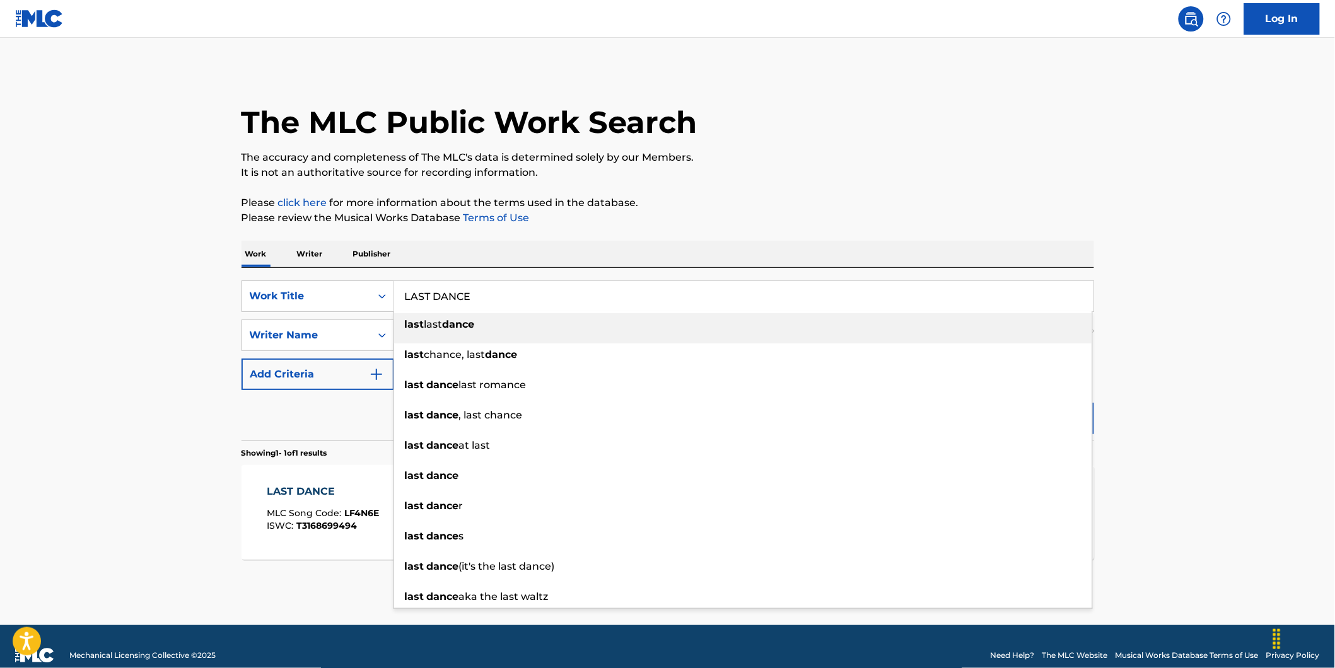
paste input "The Monster Within"
type input "The Monster Within"
click at [96, 276] on main "The MLC Public Work Search The accuracy and completeness of The MLC's data is d…" at bounding box center [667, 332] width 1335 height 588
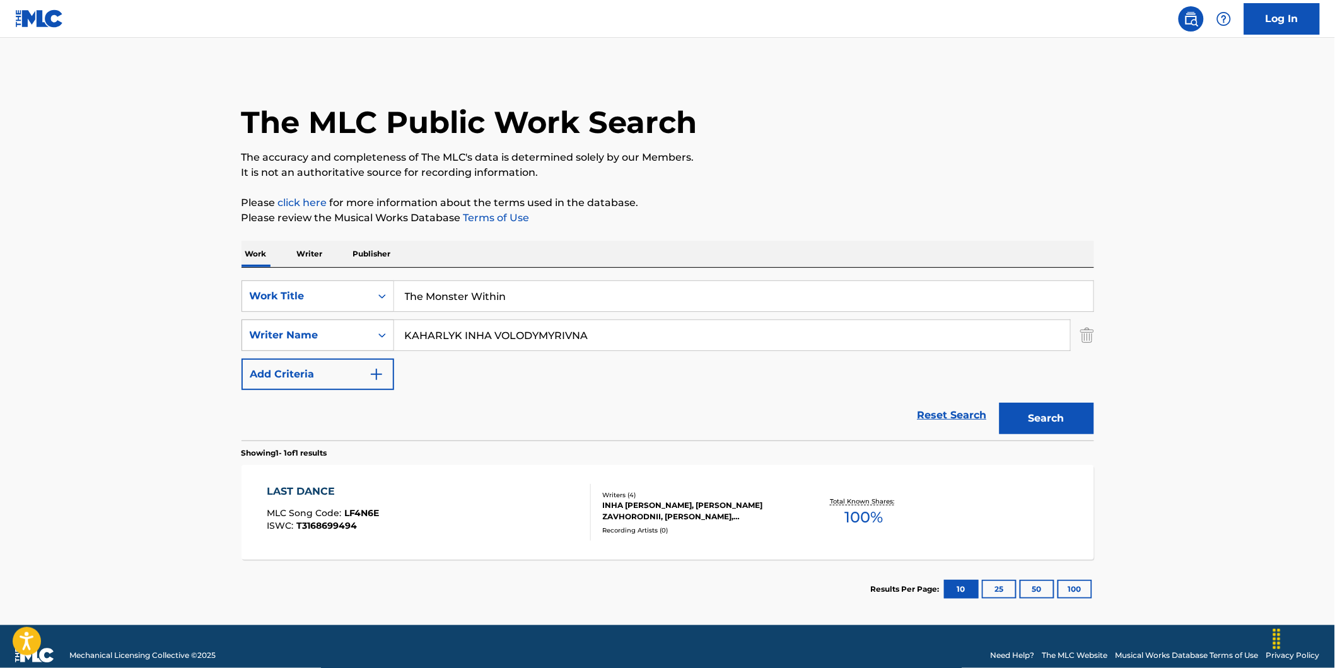
drag, startPoint x: 648, startPoint y: 334, endPoint x: 276, endPoint y: 347, distance: 371.7
click at [260, 341] on div "SearchWithCriteria89ec61a7-207f-4d65-a546-bab85c57fd7c Writer Name [PERSON_NAME]" at bounding box center [668, 336] width 853 height 32
paste input "The Brains"
click at [1000, 403] on button "Search" at bounding box center [1047, 419] width 95 height 32
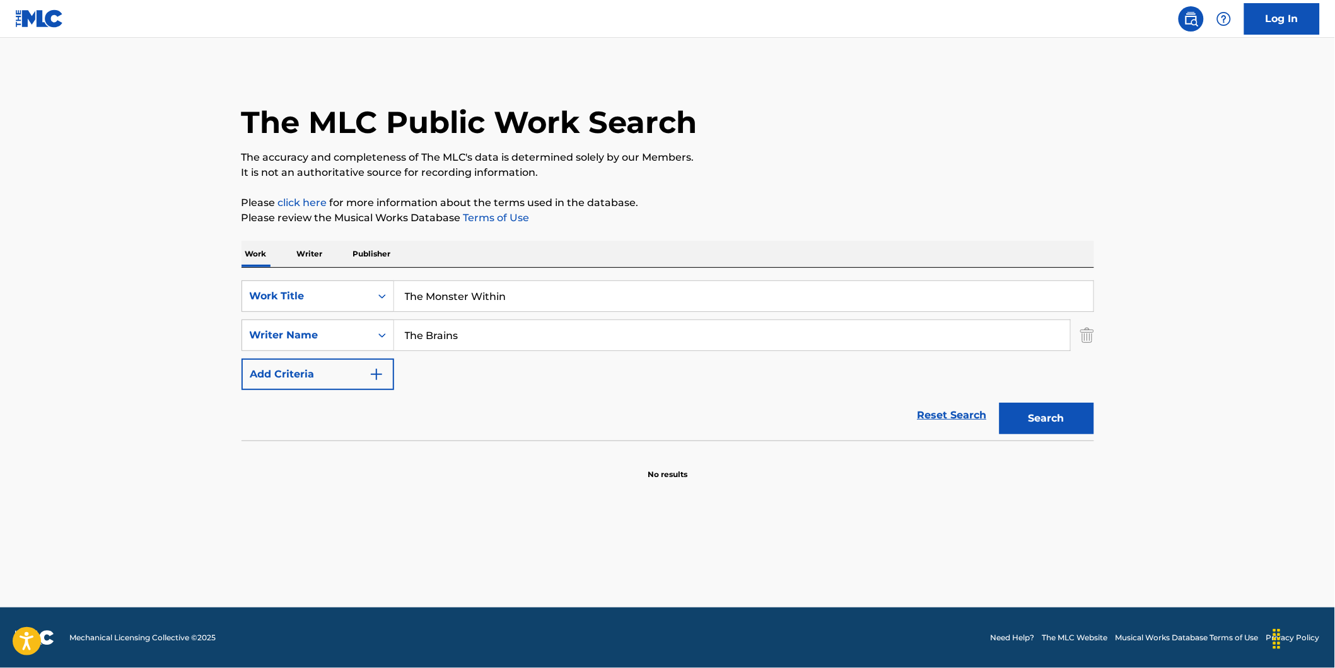
paste input "[PERSON_NAME]"
drag, startPoint x: 494, startPoint y: 334, endPoint x: 530, endPoint y: 369, distance: 50.4
click at [345, 350] on div "SearchWithCriteria89ec61a7-207f-4d65-a546-bab85c57fd7c Writer Name The Brains" at bounding box center [668, 336] width 853 height 32
click at [1000, 403] on button "Search" at bounding box center [1047, 419] width 95 height 32
click at [453, 343] on input "[PERSON_NAME]" at bounding box center [732, 335] width 676 height 30
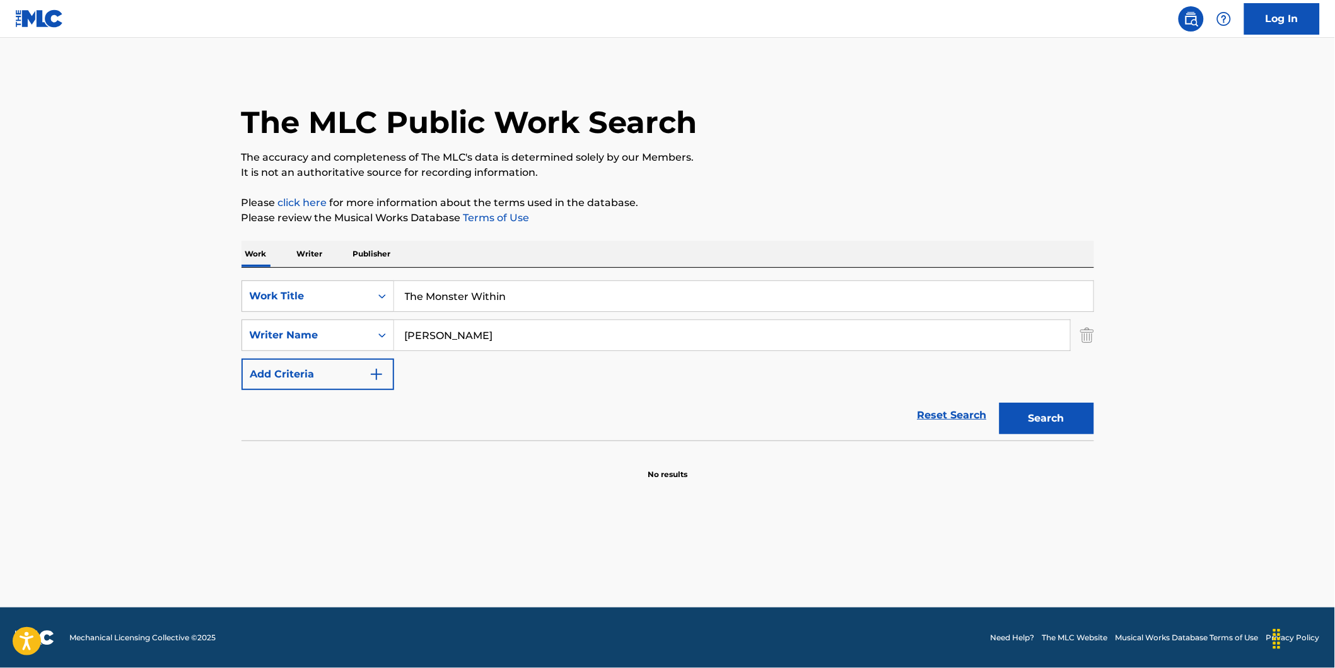
click at [453, 343] on input "[PERSON_NAME]" at bounding box center [732, 335] width 676 height 30
type input "[PERSON_NAME]"
click at [1000, 403] on button "Search" at bounding box center [1047, 419] width 95 height 32
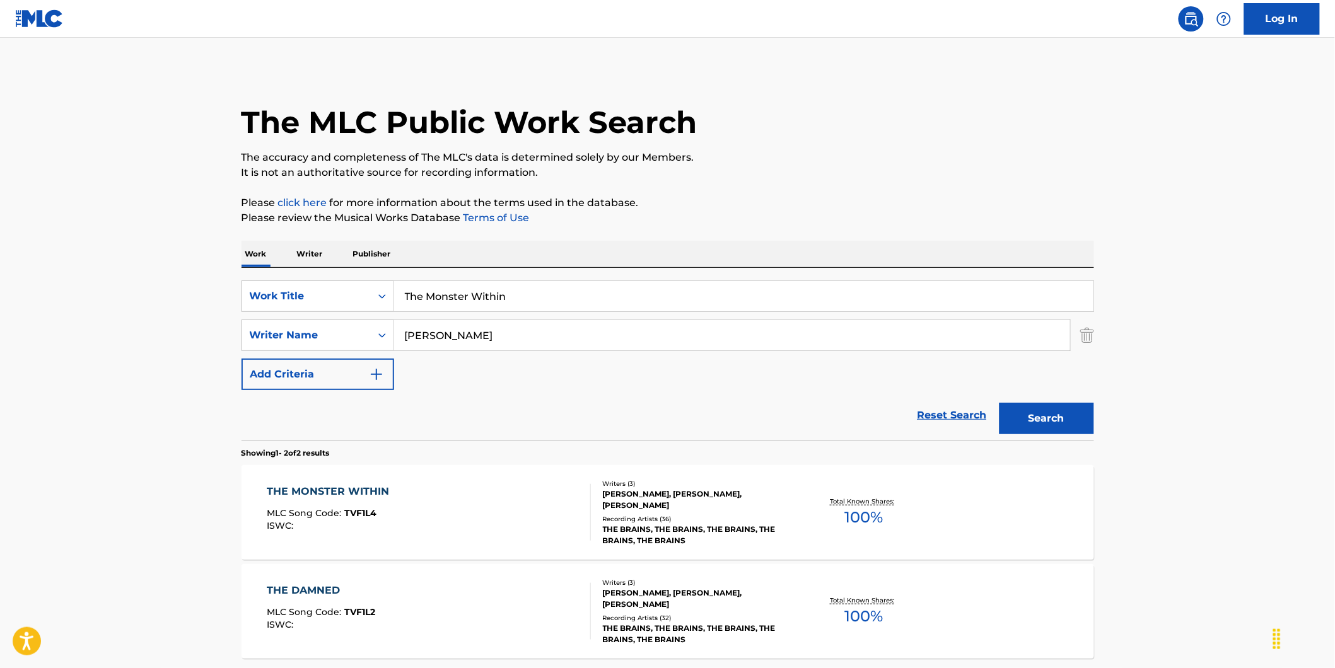
scroll to position [117, 0]
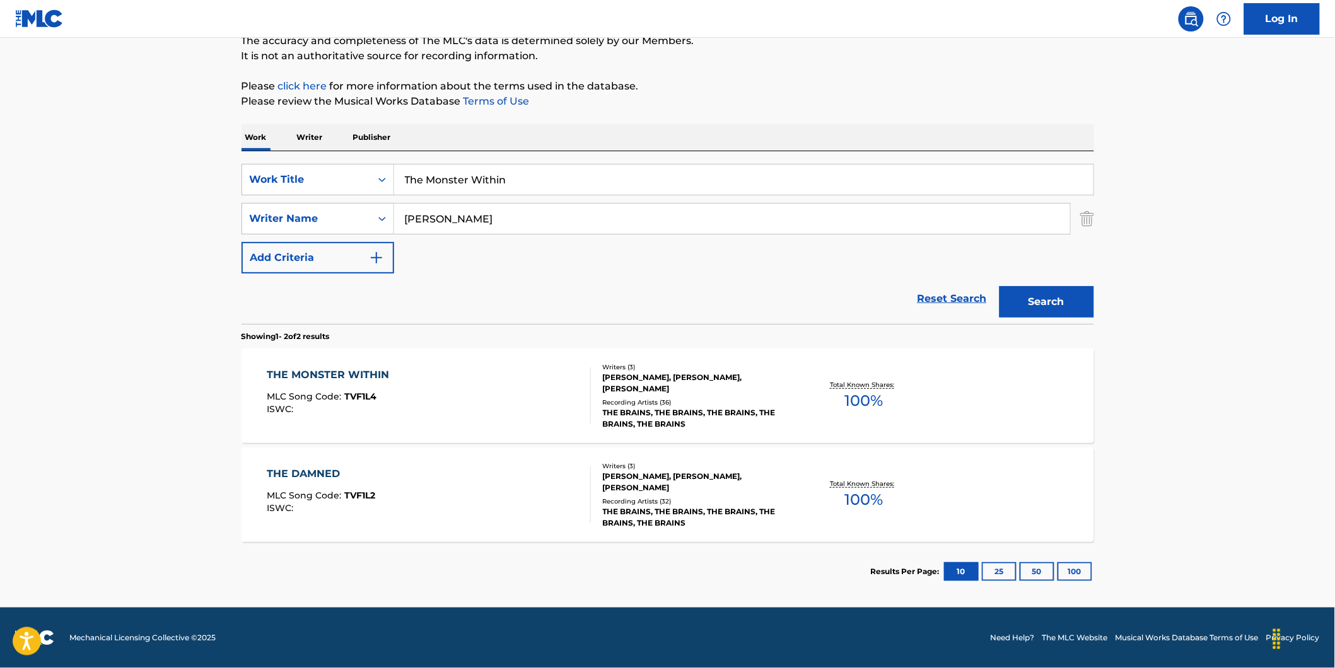
click at [359, 388] on div "THE MONSTER WITHIN MLC Song Code : TVF1L4 ISWC :" at bounding box center [331, 396] width 129 height 57
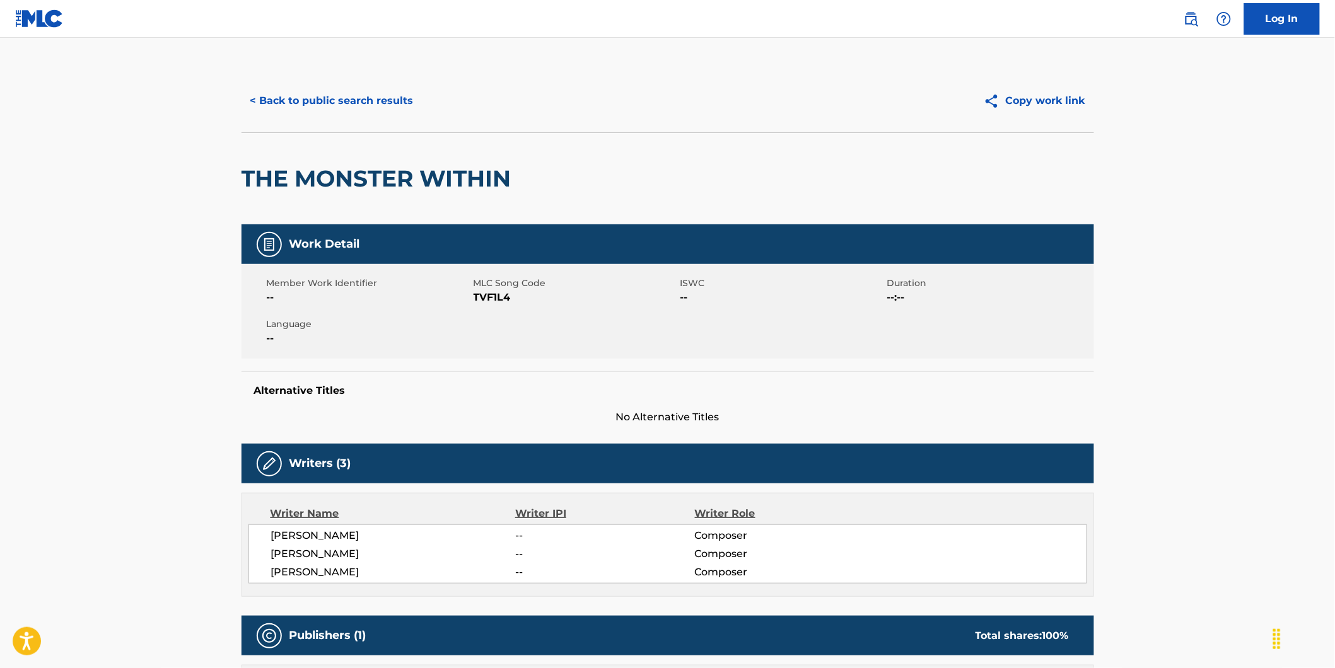
click at [325, 97] on button "< Back to public search results" at bounding box center [332, 101] width 181 height 32
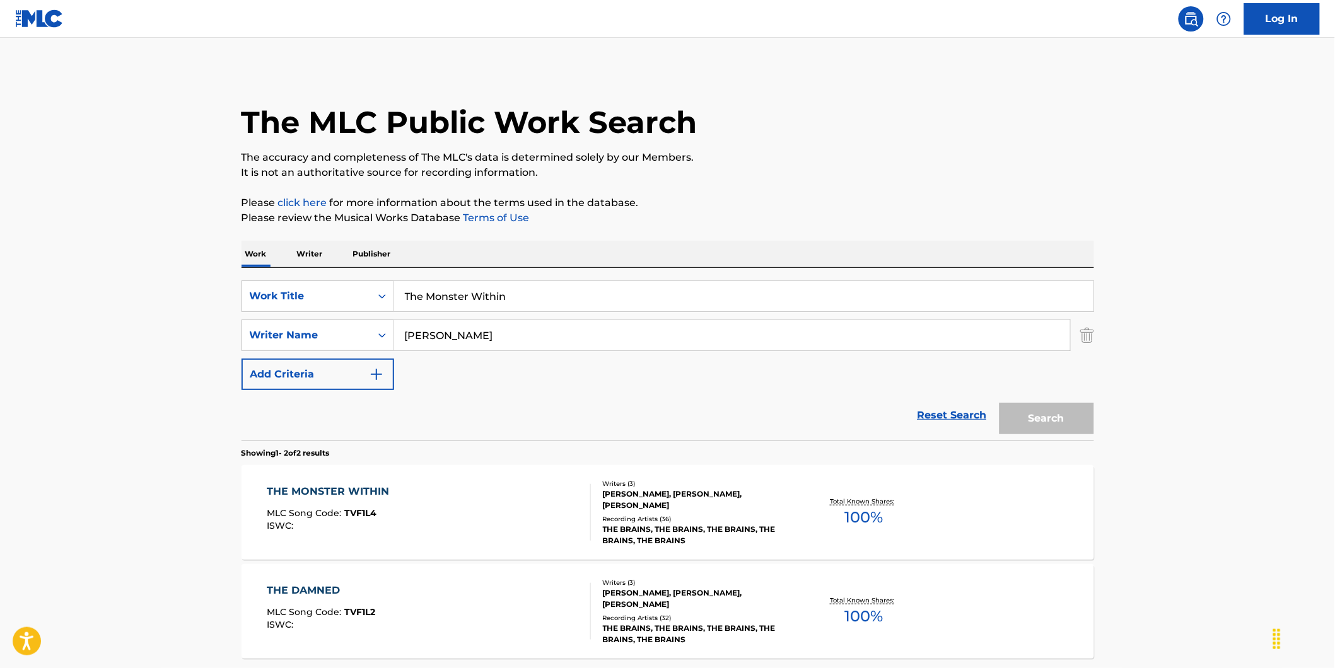
scroll to position [45, 0]
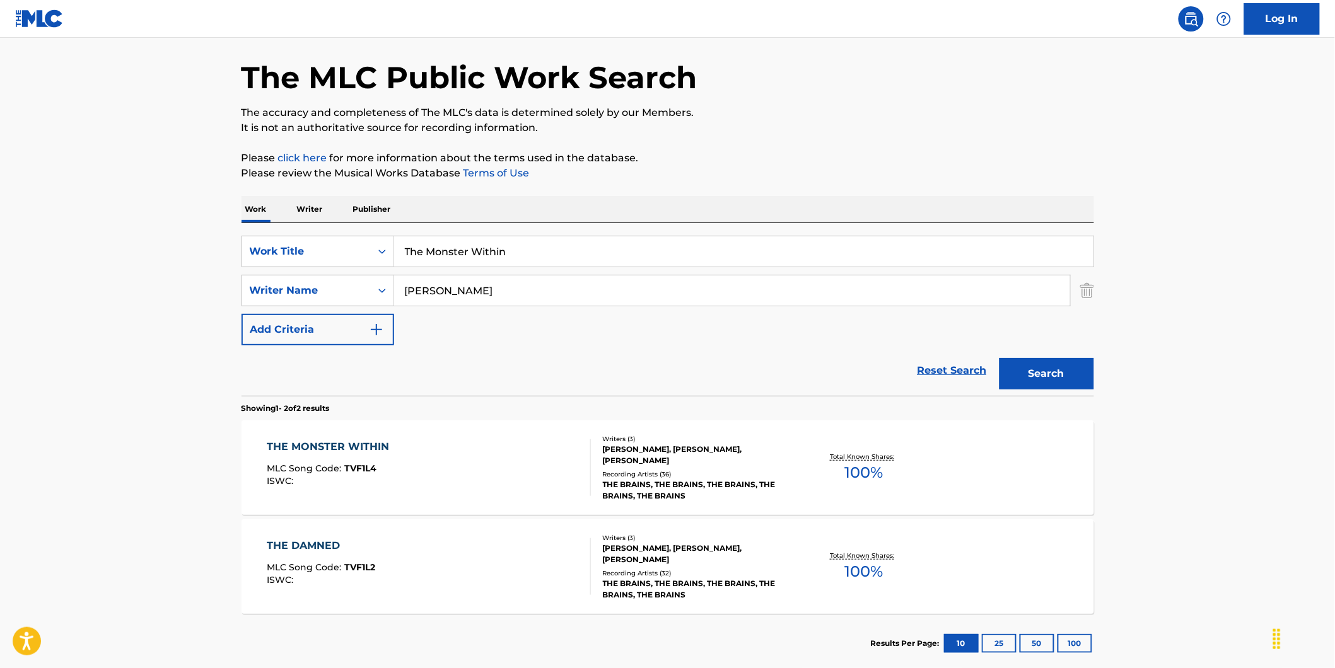
drag, startPoint x: 496, startPoint y: 291, endPoint x: 290, endPoint y: 324, distance: 208.2
click at [260, 319] on div "SearchWithCriteria73debaf1-70e7-4ac2-a5b7-3f9bb43dfc7a Work Title The Monster W…" at bounding box center [668, 291] width 853 height 110
paste input "[PERSON_NAME] [PERSON_NAME]"
click at [1000, 358] on button "Search" at bounding box center [1047, 374] width 95 height 32
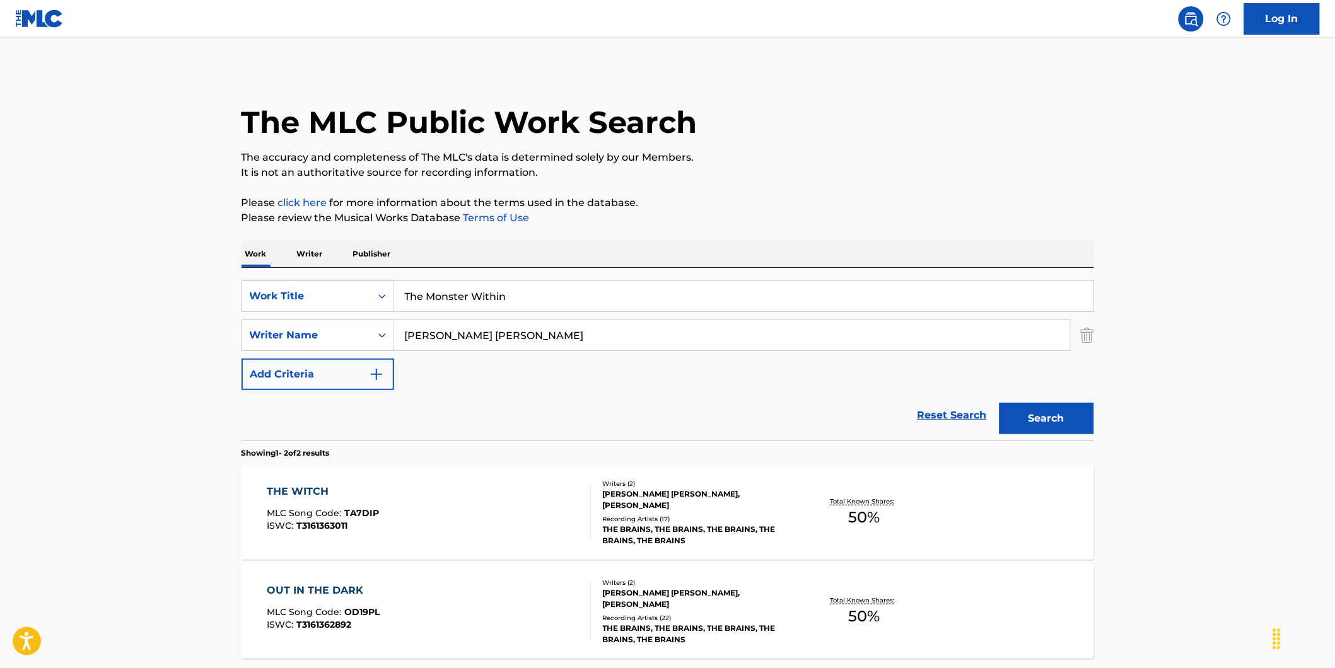
scroll to position [117, 0]
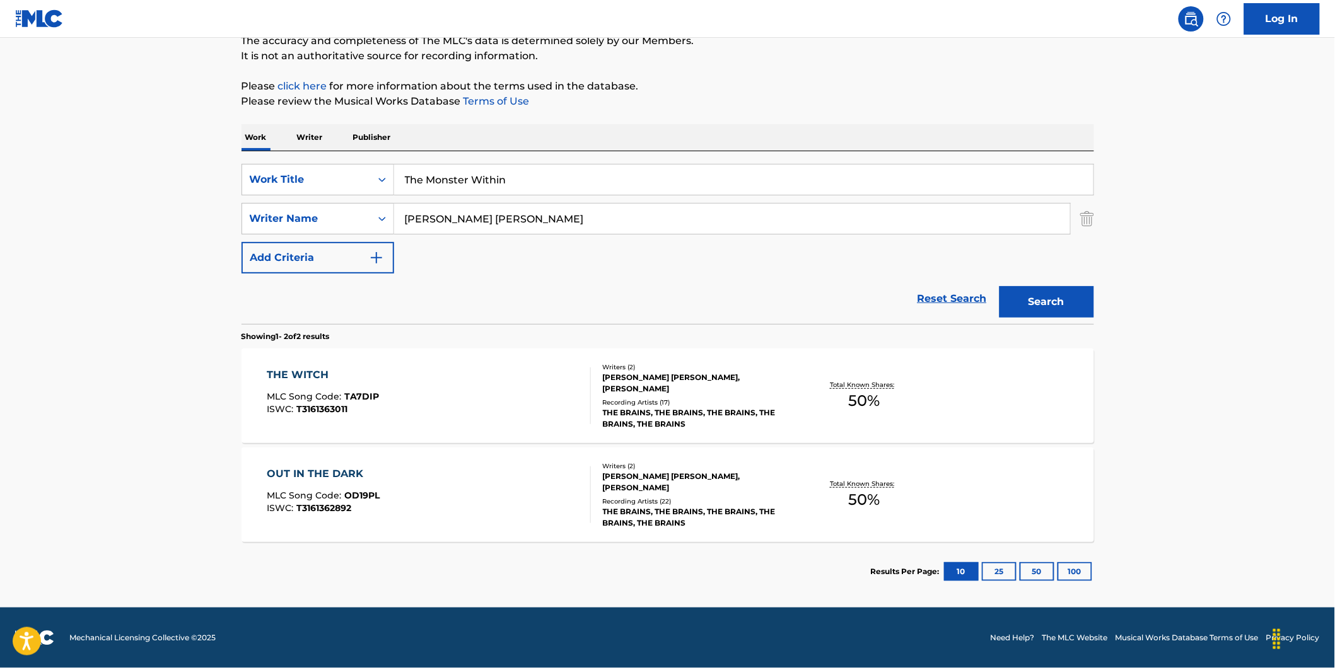
click at [456, 219] on input "[PERSON_NAME] [PERSON_NAME]" at bounding box center [732, 219] width 676 height 30
click at [1000, 286] on button "Search" at bounding box center [1047, 302] width 95 height 32
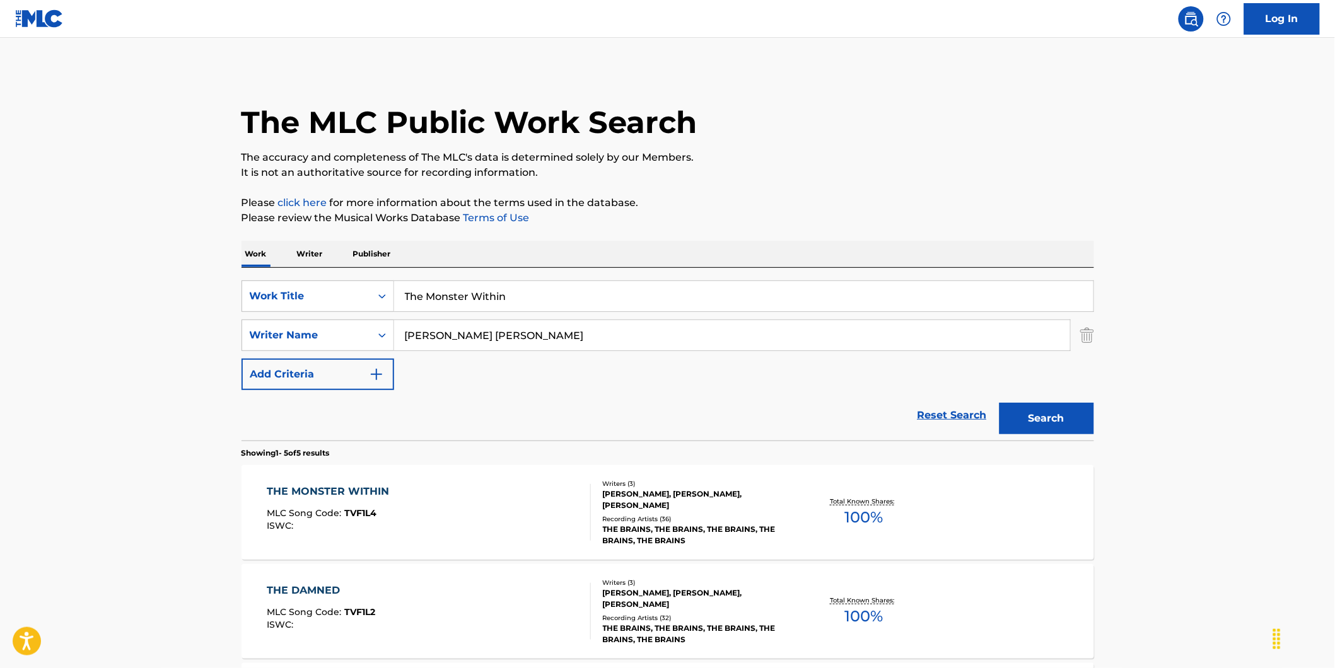
click at [547, 341] on input "[PERSON_NAME] [PERSON_NAME]" at bounding box center [732, 335] width 676 height 30
drag, startPoint x: 536, startPoint y: 341, endPoint x: 357, endPoint y: 347, distance: 179.2
click at [357, 347] on div "SearchWithCriteria89ec61a7-207f-4d65-a546-bab85c57fd7c Writer Name [PERSON_NAME…" at bounding box center [668, 336] width 853 height 32
paste input "[PERSON_NAME]"
type input "[PERSON_NAME]"
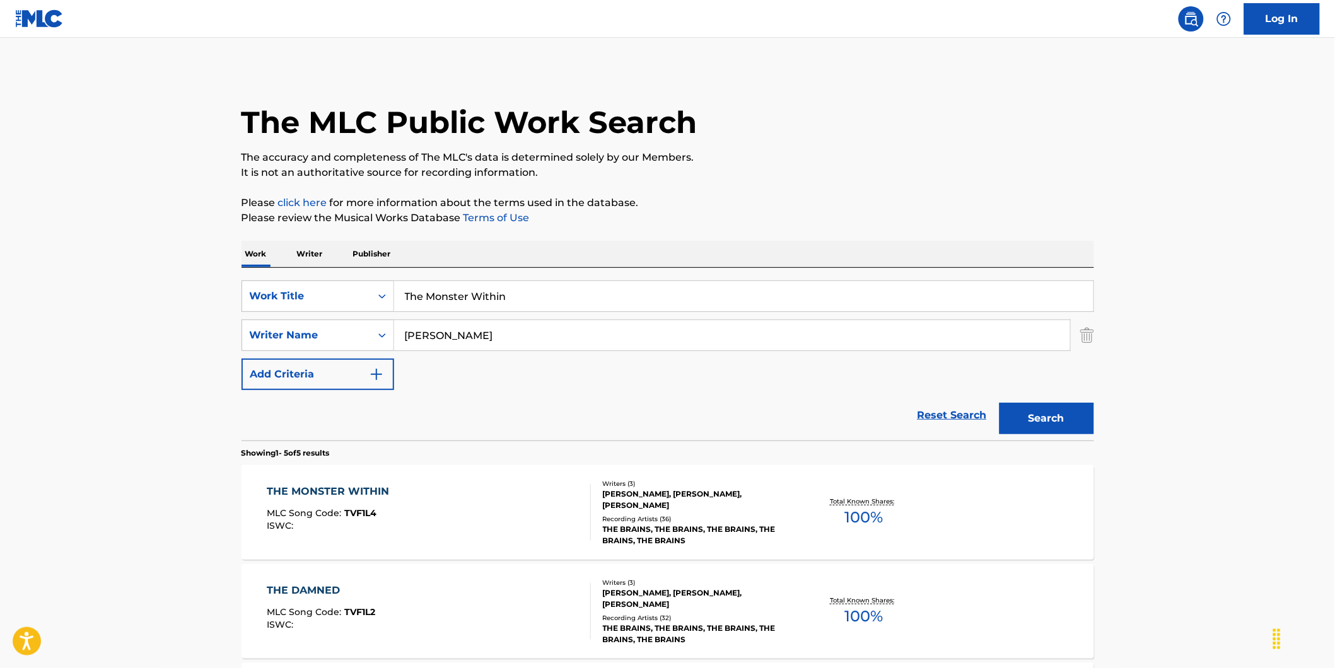
click at [1000, 403] on button "Search" at bounding box center [1047, 419] width 95 height 32
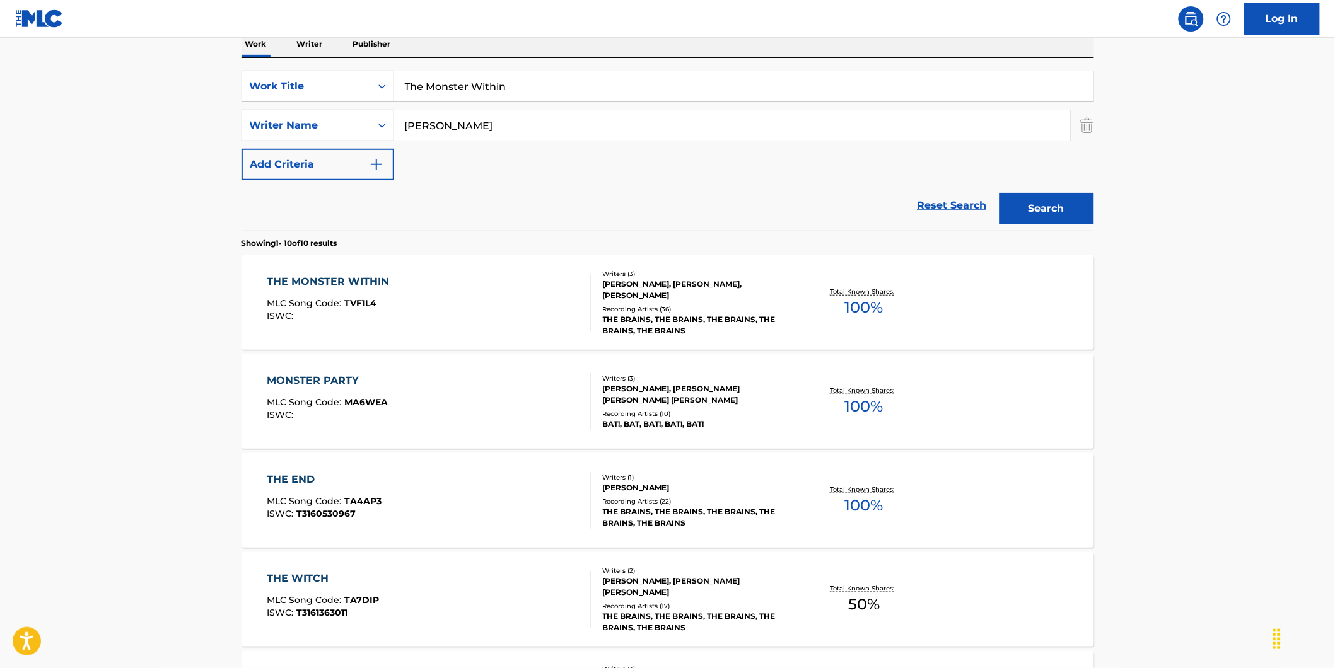
scroll to position [280, 0]
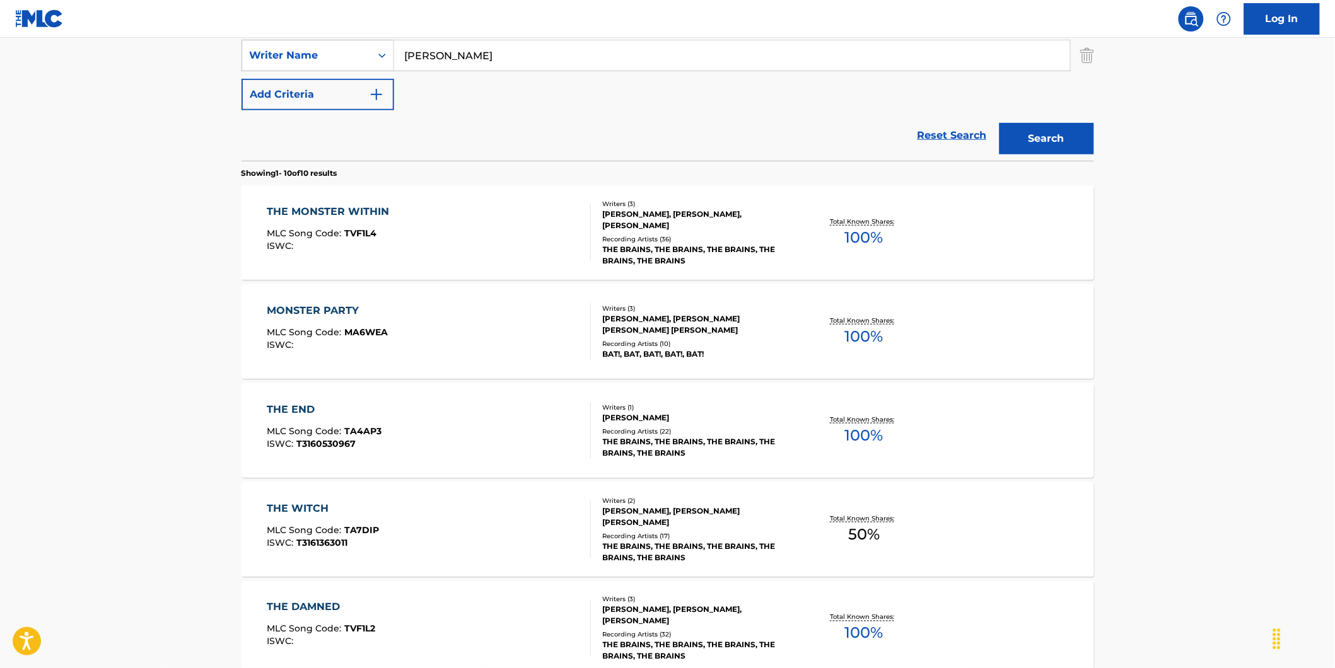
click at [407, 207] on div "THE MONSTER WITHIN MLC Song Code : TVF1L4 ISWC :" at bounding box center [429, 232] width 324 height 57
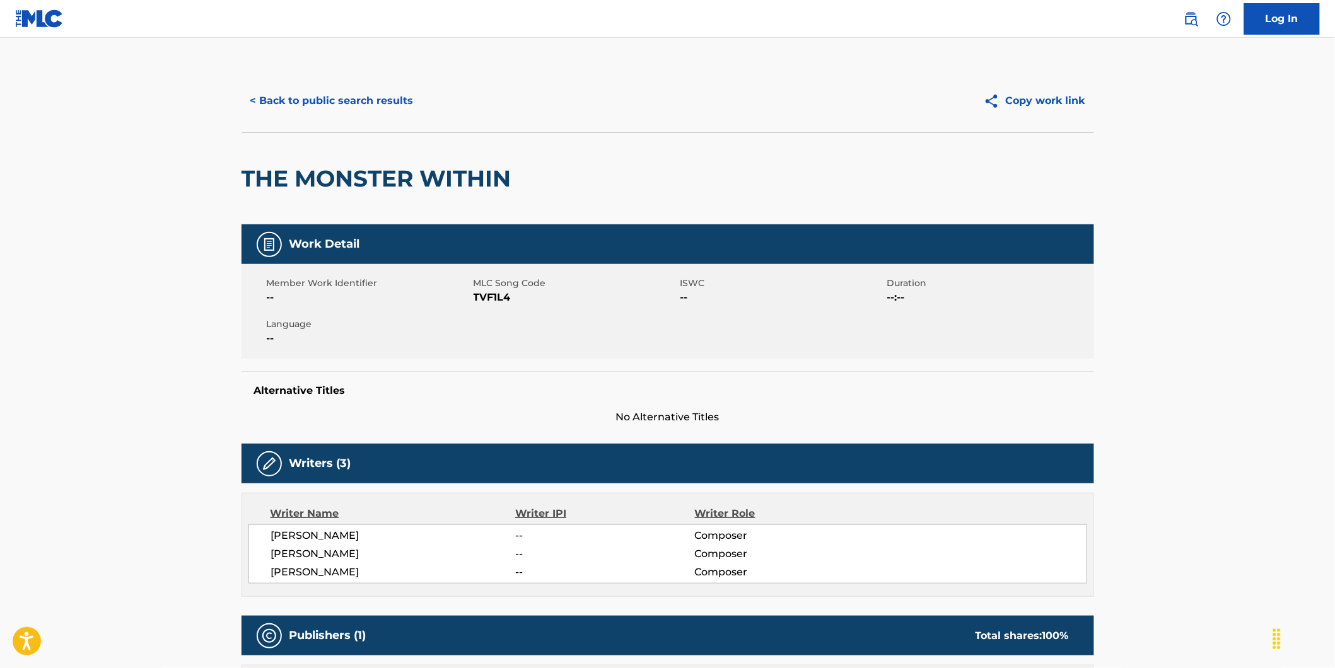
click at [502, 298] on span "TVF1L4" at bounding box center [576, 297] width 204 height 15
click at [377, 71] on div "< Back to public search results Copy work link" at bounding box center [668, 100] width 853 height 63
drag, startPoint x: 382, startPoint y: 93, endPoint x: 385, endPoint y: 107, distance: 14.2
click at [385, 107] on button "< Back to public search results" at bounding box center [332, 101] width 181 height 32
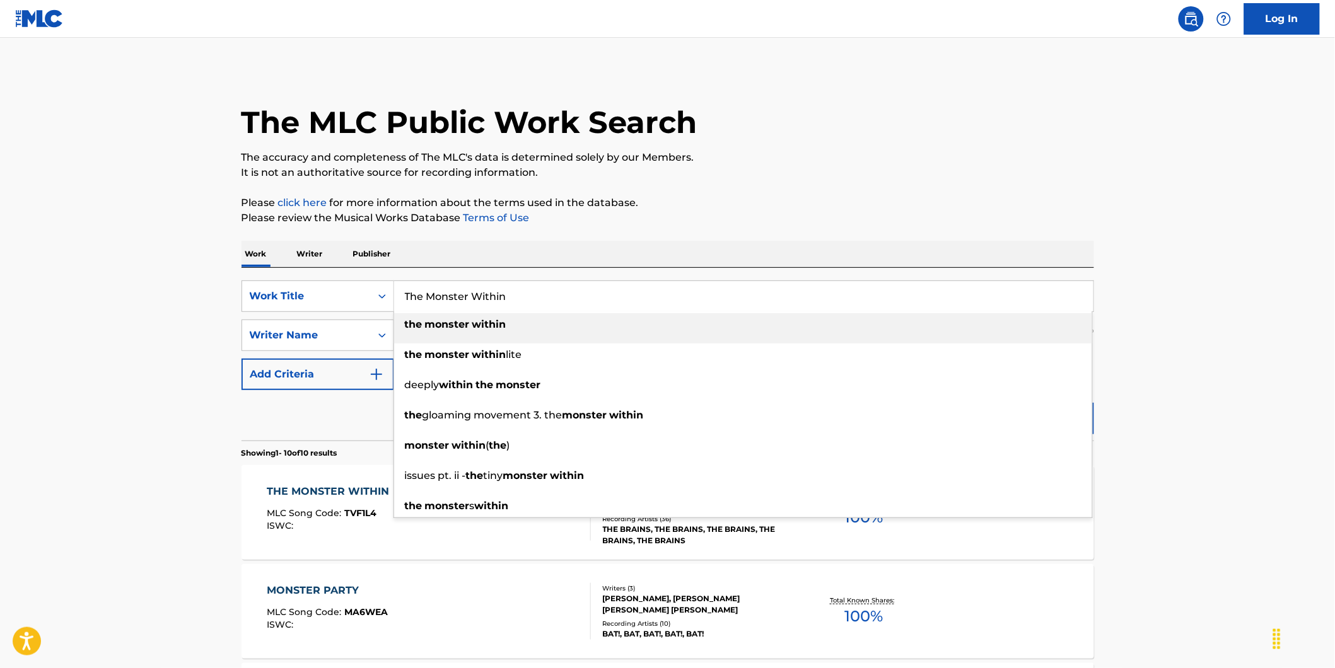
drag, startPoint x: 347, startPoint y: 291, endPoint x: 206, endPoint y: 294, distance: 141.3
paste input "Shake the Ground"
type input "Shake the Ground"
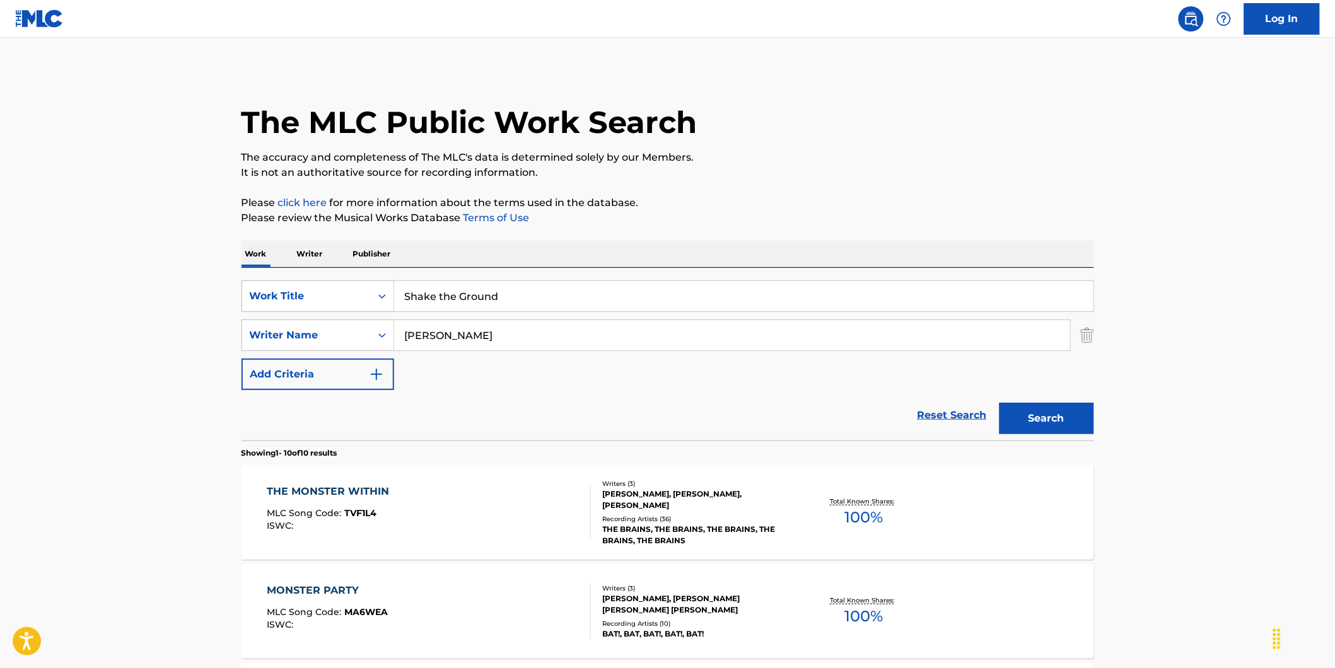
drag, startPoint x: 547, startPoint y: 335, endPoint x: 226, endPoint y: 342, distance: 321.1
paste input "[PERSON_NAME]"
type input "[PERSON_NAME]"
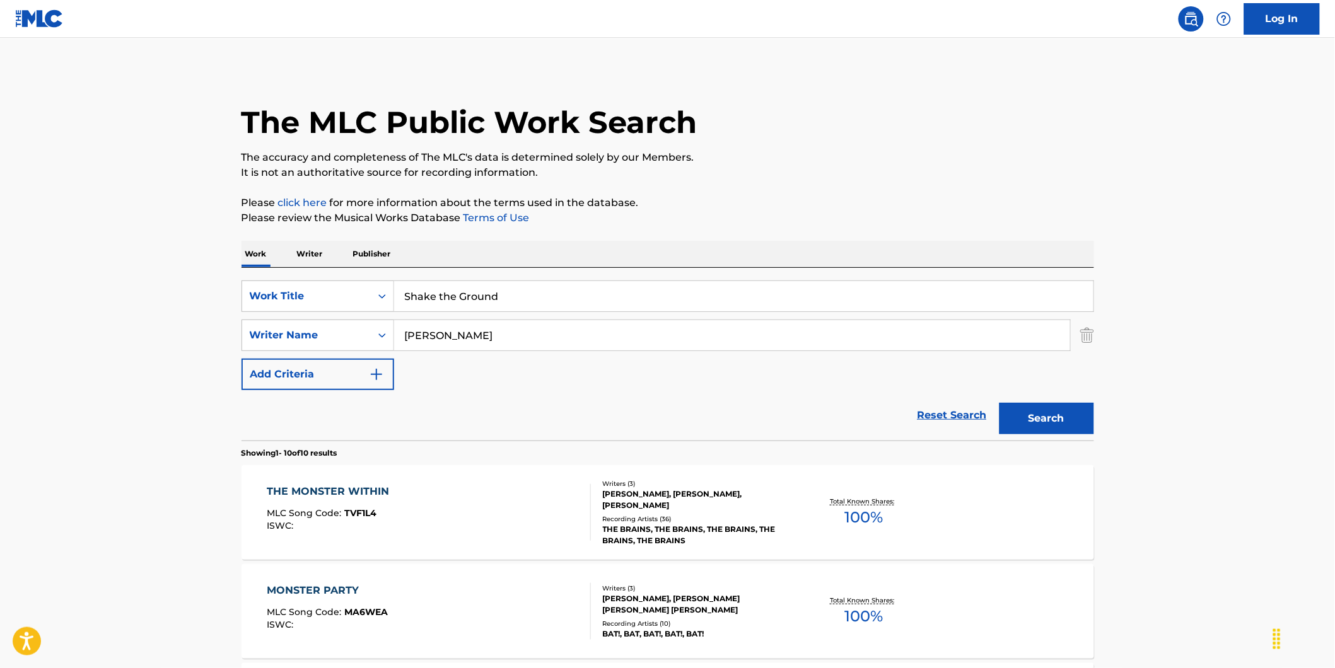
click at [1000, 403] on button "Search" at bounding box center [1047, 419] width 95 height 32
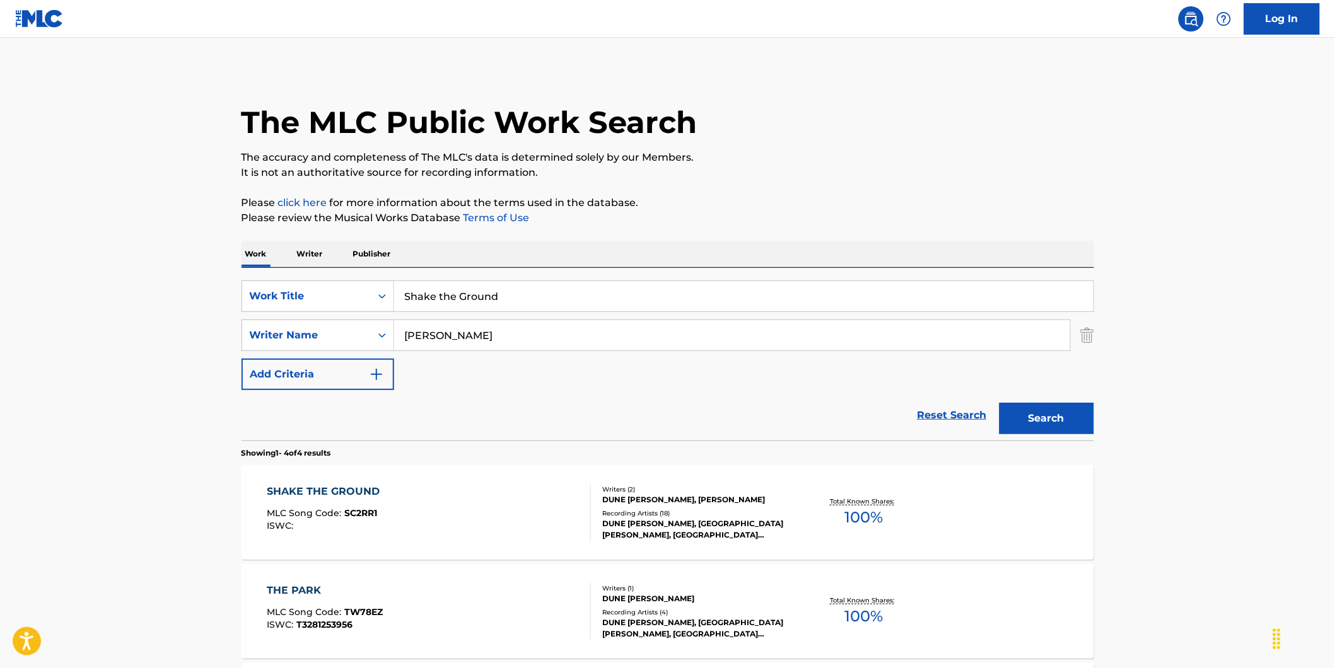
scroll to position [70, 0]
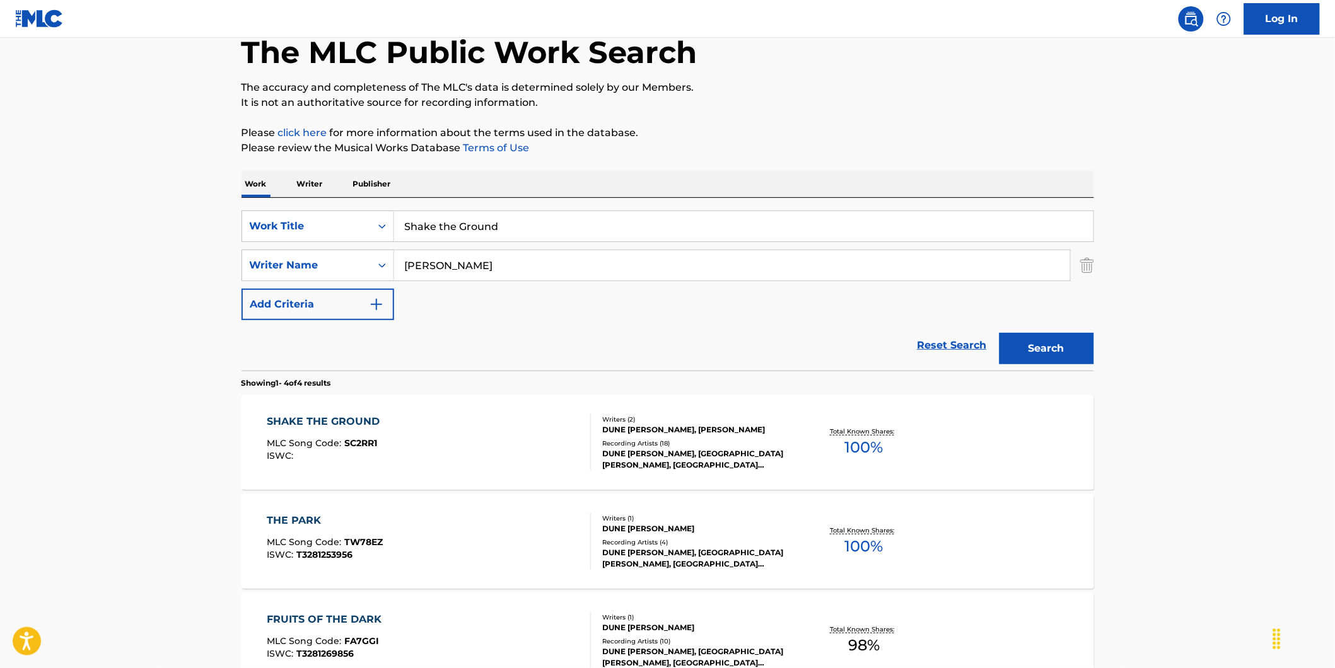
click at [424, 459] on div "SHAKE THE GROUND MLC Song Code : SC2RR1 ISWC :" at bounding box center [429, 442] width 324 height 57
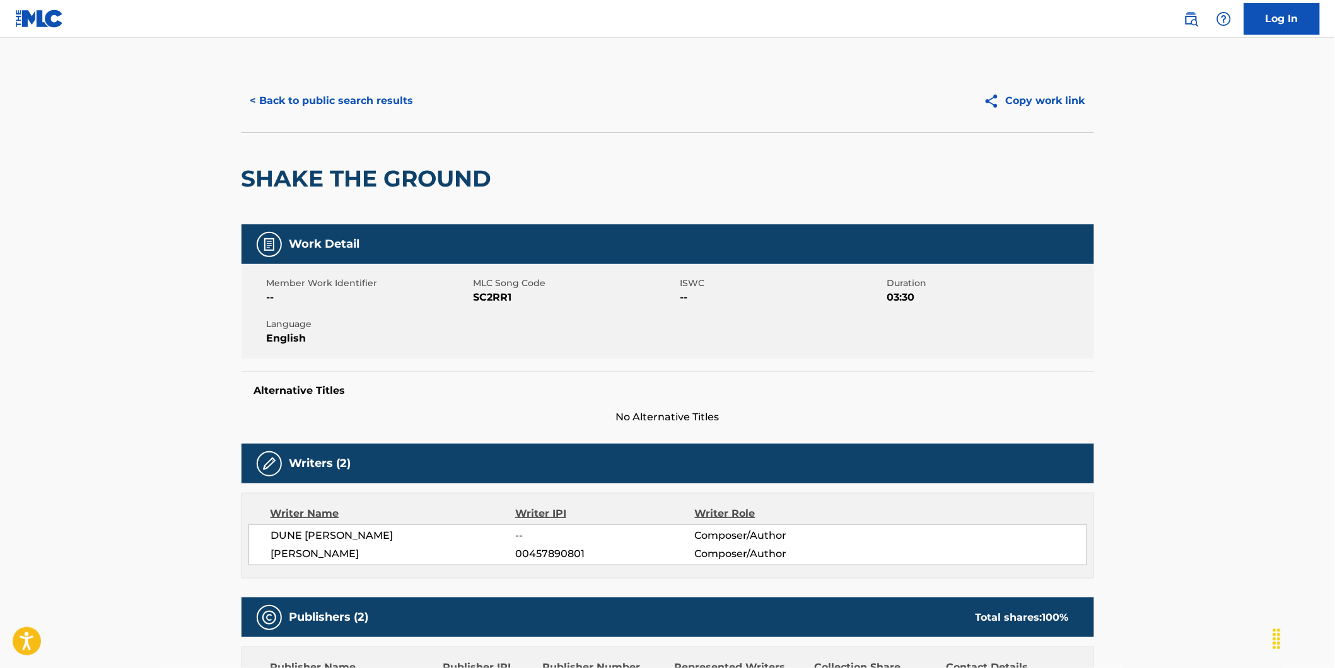
click at [335, 102] on button "< Back to public search results" at bounding box center [332, 101] width 181 height 32
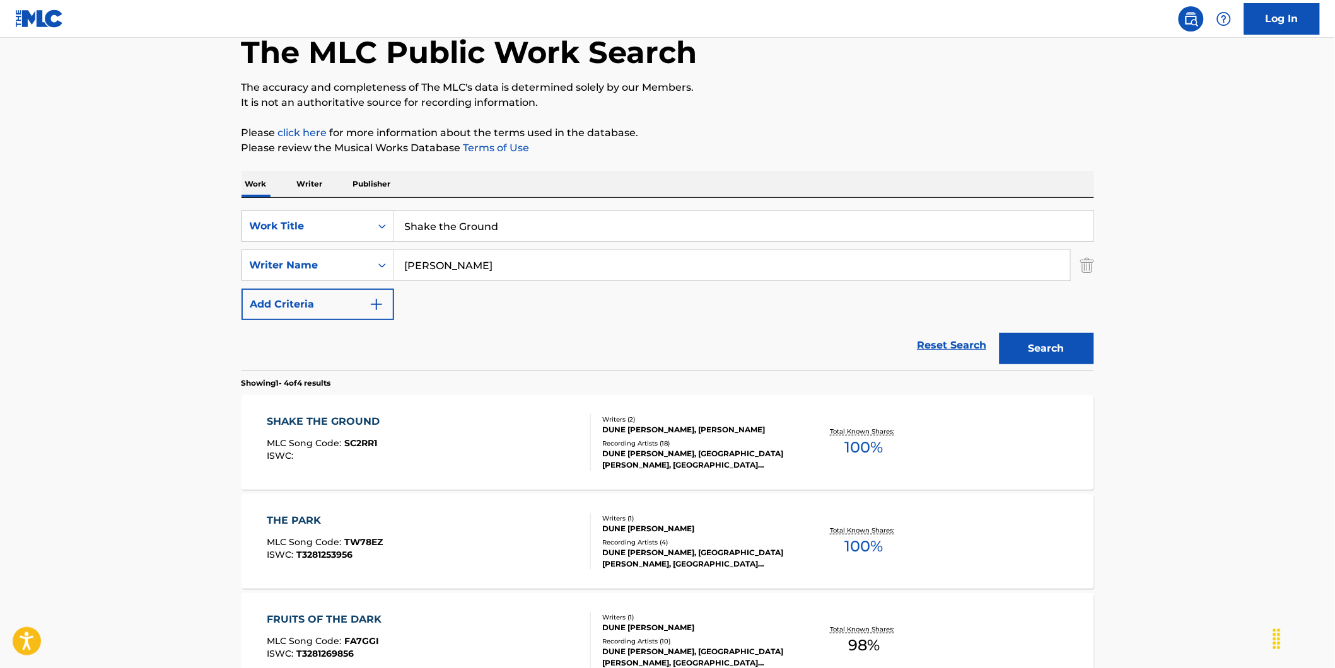
paste input "[PERSON_NAME]"
drag, startPoint x: 505, startPoint y: 259, endPoint x: 358, endPoint y: 284, distance: 149.1
click at [358, 284] on div "SearchWithCriteria73debaf1-70e7-4ac2-a5b7-3f9bb43dfc7a Work Title Shake the Gro…" at bounding box center [668, 266] width 853 height 110
type input "[PERSON_NAME]"
click at [1000, 333] on button "Search" at bounding box center [1047, 349] width 95 height 32
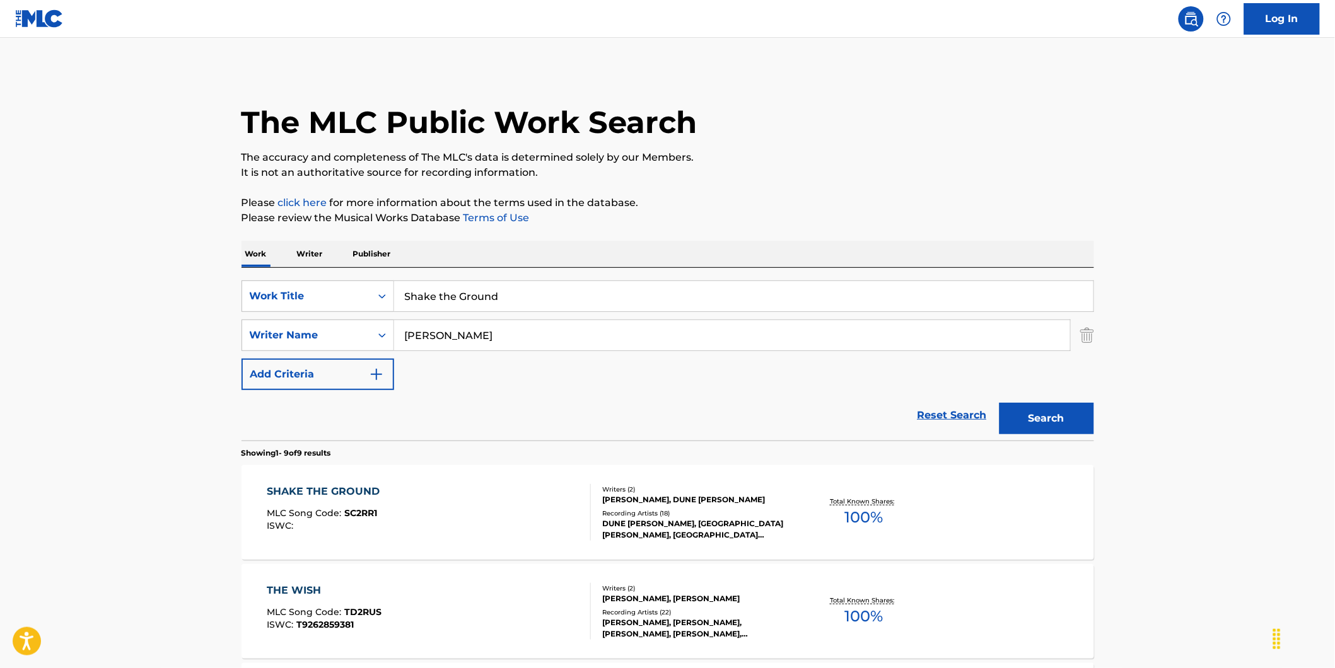
scroll to position [140, 0]
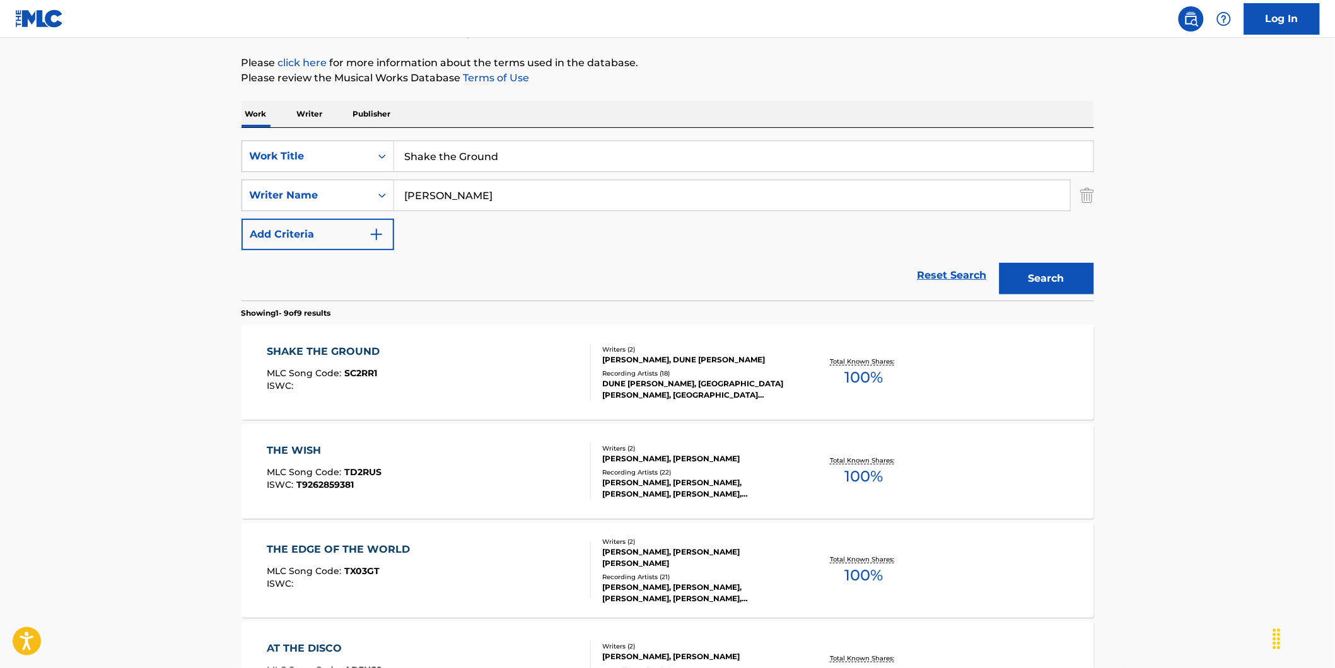
click at [437, 379] on div "SHAKE THE GROUND MLC Song Code : SC2RR1 ISWC :" at bounding box center [429, 372] width 324 height 57
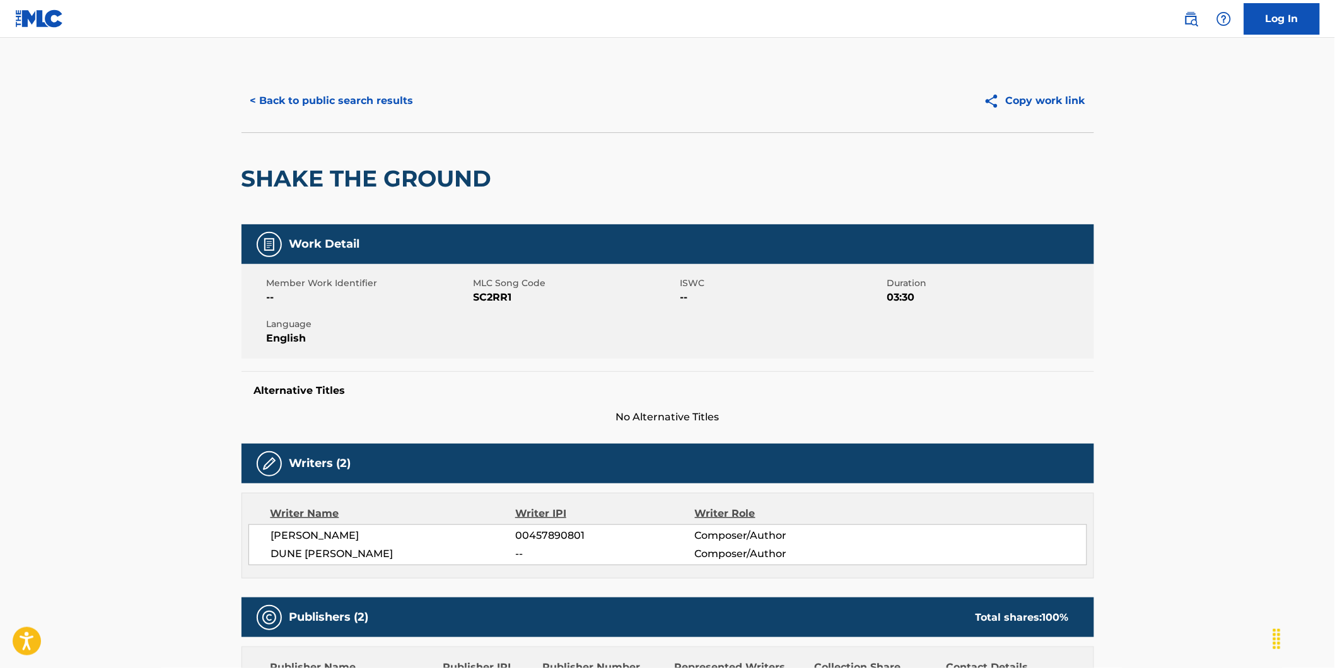
click at [375, 104] on button "< Back to public search results" at bounding box center [332, 101] width 181 height 32
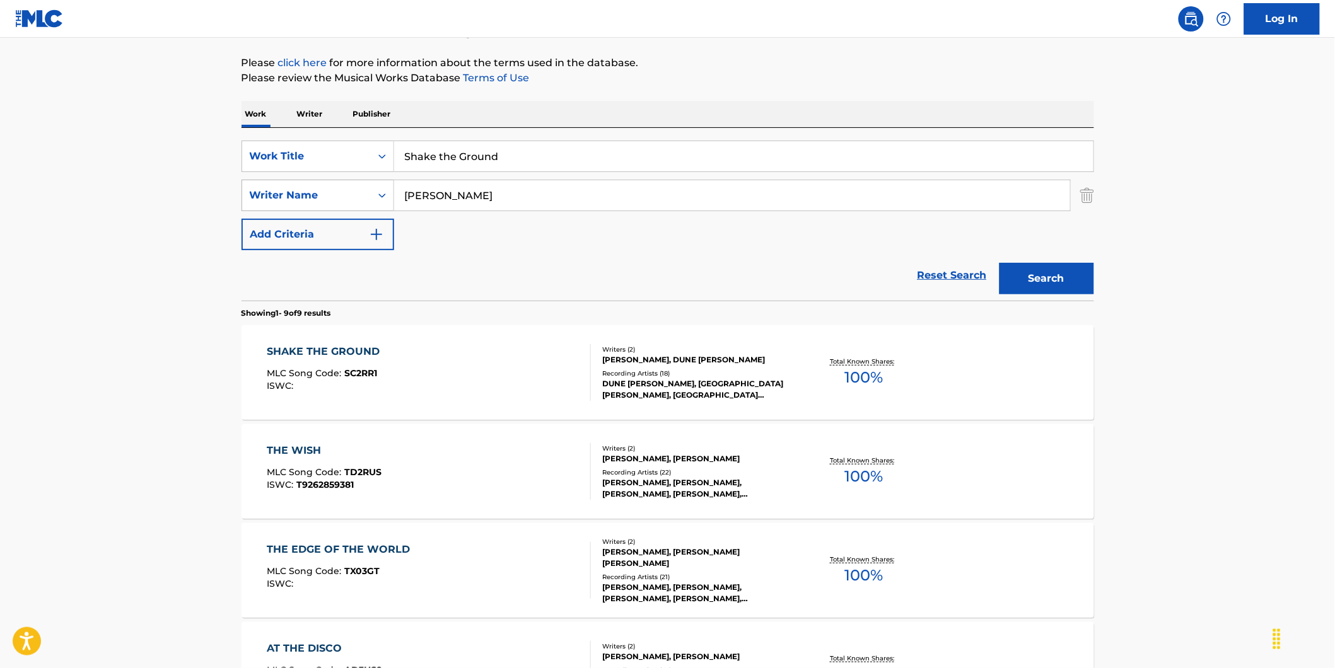
drag, startPoint x: 487, startPoint y: 196, endPoint x: 351, endPoint y: 195, distance: 136.8
click at [351, 195] on div "SearchWithCriteria89ec61a7-207f-4d65-a546-bab85c57fd7c Writer Name [PERSON_NAME]" at bounding box center [668, 196] width 853 height 32
click at [491, 187] on input "[PERSON_NAME]" at bounding box center [732, 195] width 676 height 30
drag, startPoint x: 492, startPoint y: 197, endPoint x: 364, endPoint y: 207, distance: 128.4
click at [364, 207] on div "SearchWithCriteria89ec61a7-207f-4d65-a546-bab85c57fd7c Writer Name [PERSON_NAME]" at bounding box center [668, 196] width 853 height 32
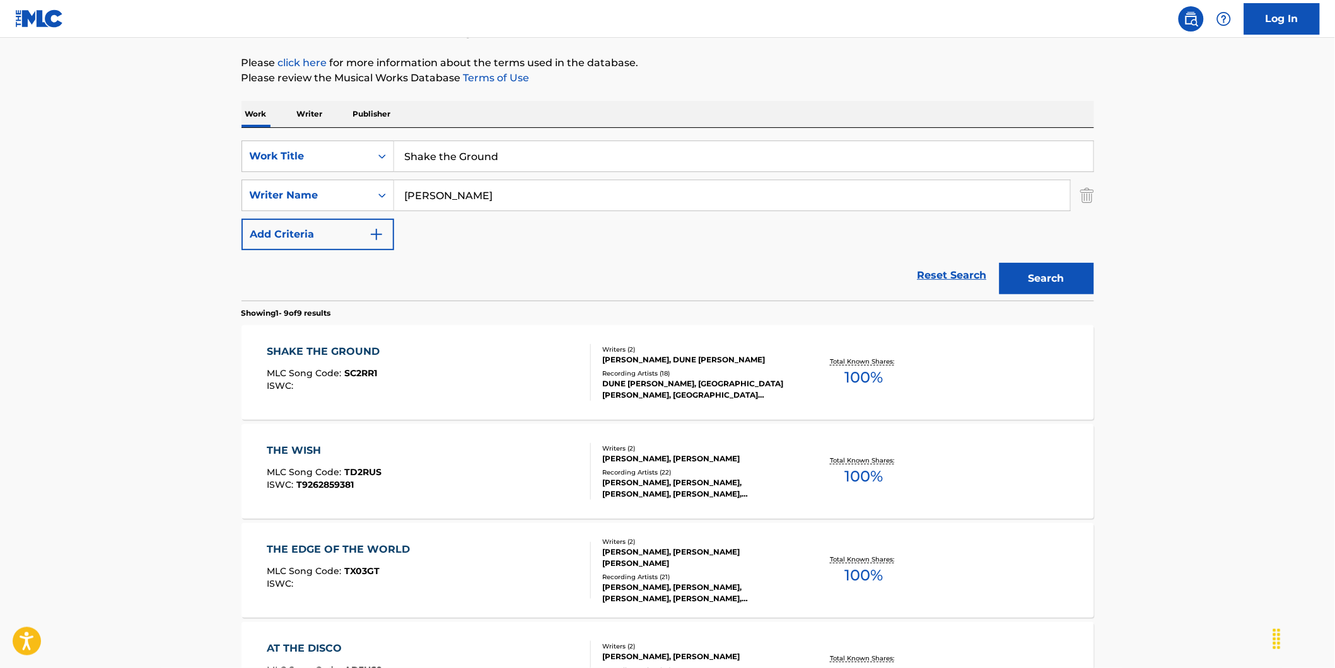
scroll to position [210, 0]
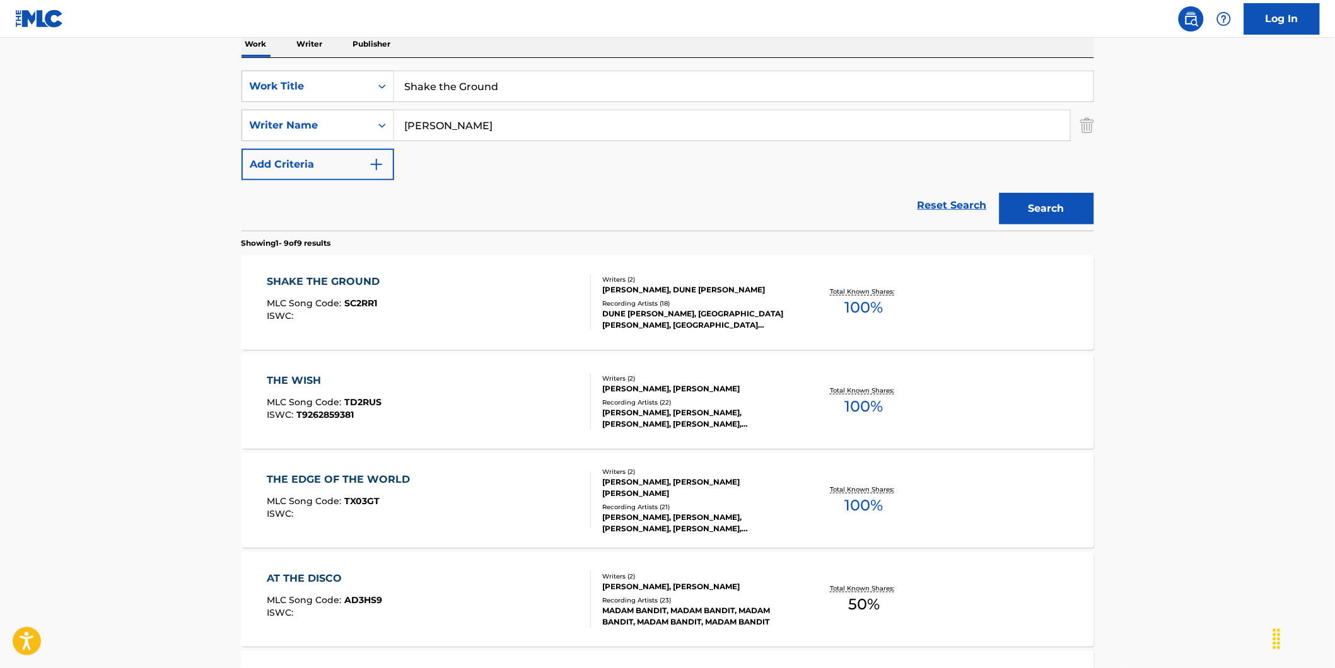
click at [486, 298] on div "SHAKE THE GROUND MLC Song Code : SC2RR1 ISWC :" at bounding box center [429, 302] width 324 height 57
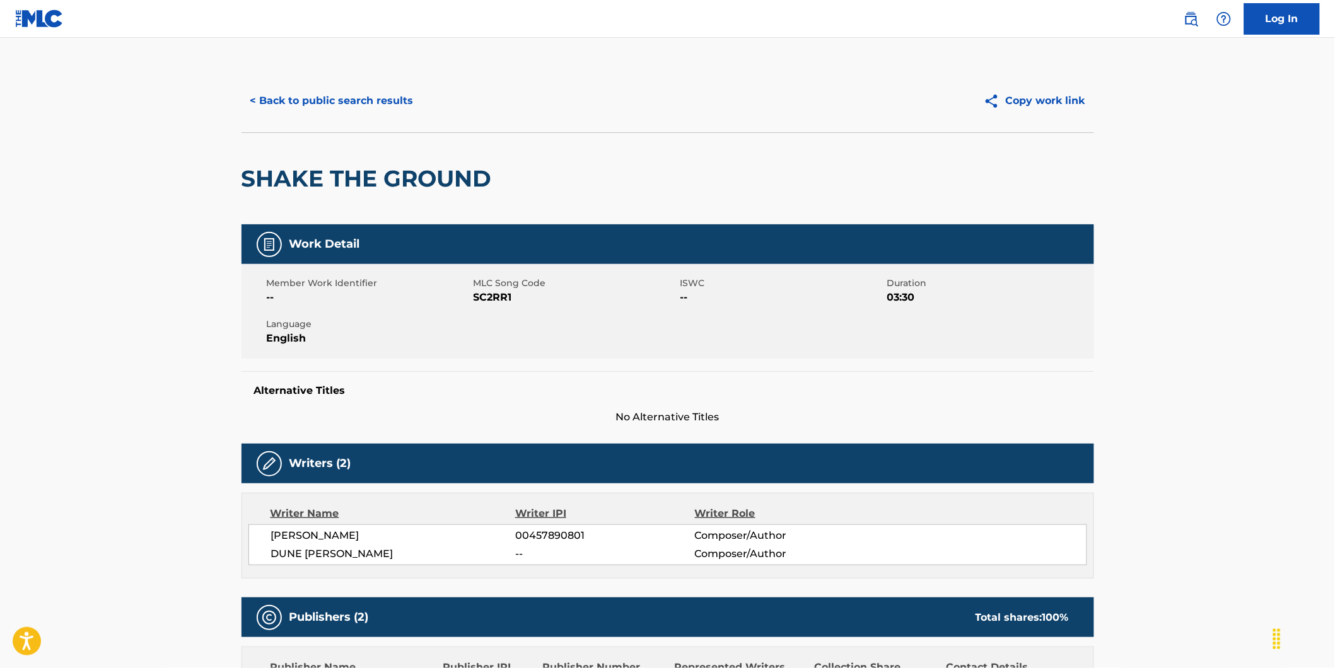
click at [284, 112] on button "< Back to public search results" at bounding box center [332, 101] width 181 height 32
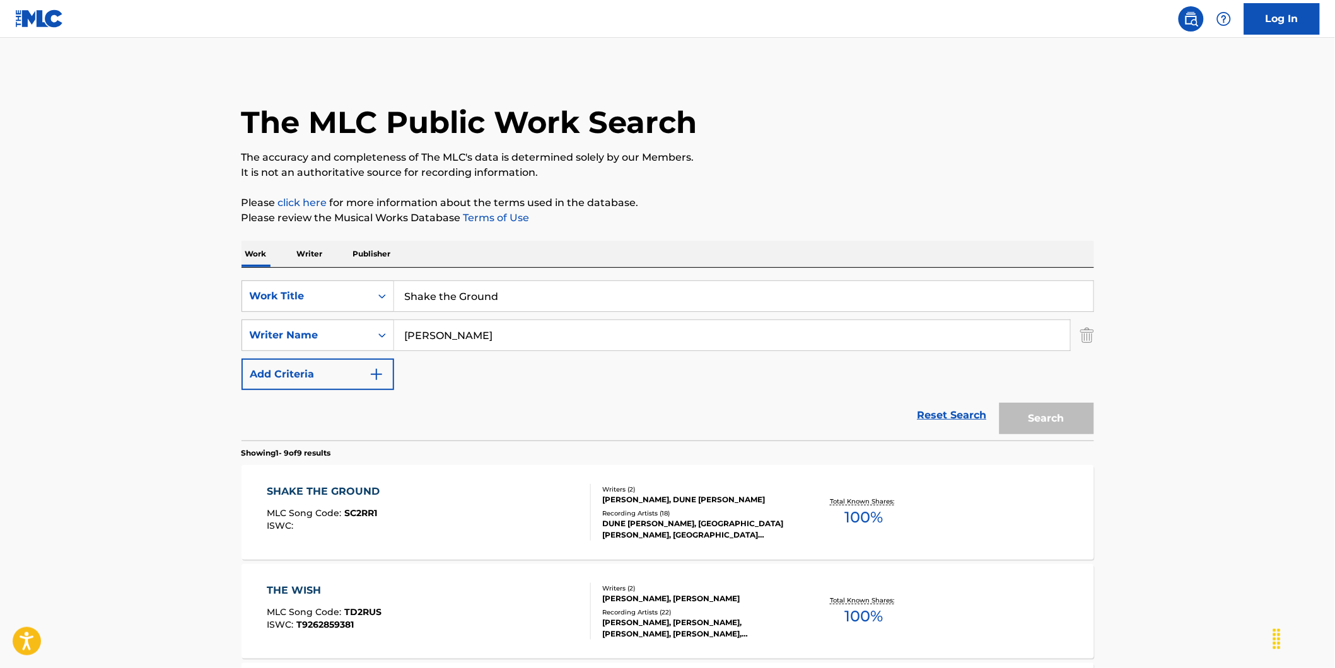
scroll to position [210, 0]
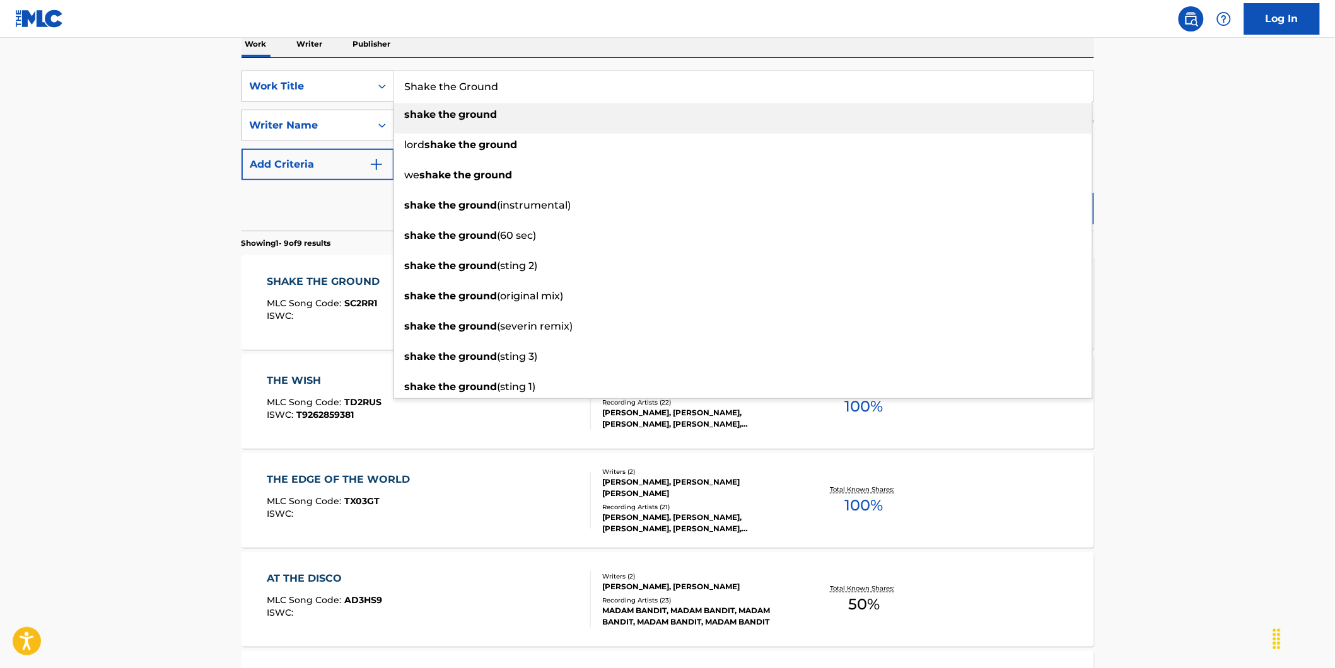
drag, startPoint x: 530, startPoint y: 84, endPoint x: 199, endPoint y: 93, distance: 331.8
click at [204, 91] on main "The MLC Public Work Search The accuracy and completeness of The MLC's data is d…" at bounding box center [667, 518] width 1335 height 1380
paste input "City of a Million [PERSON_NAME]"
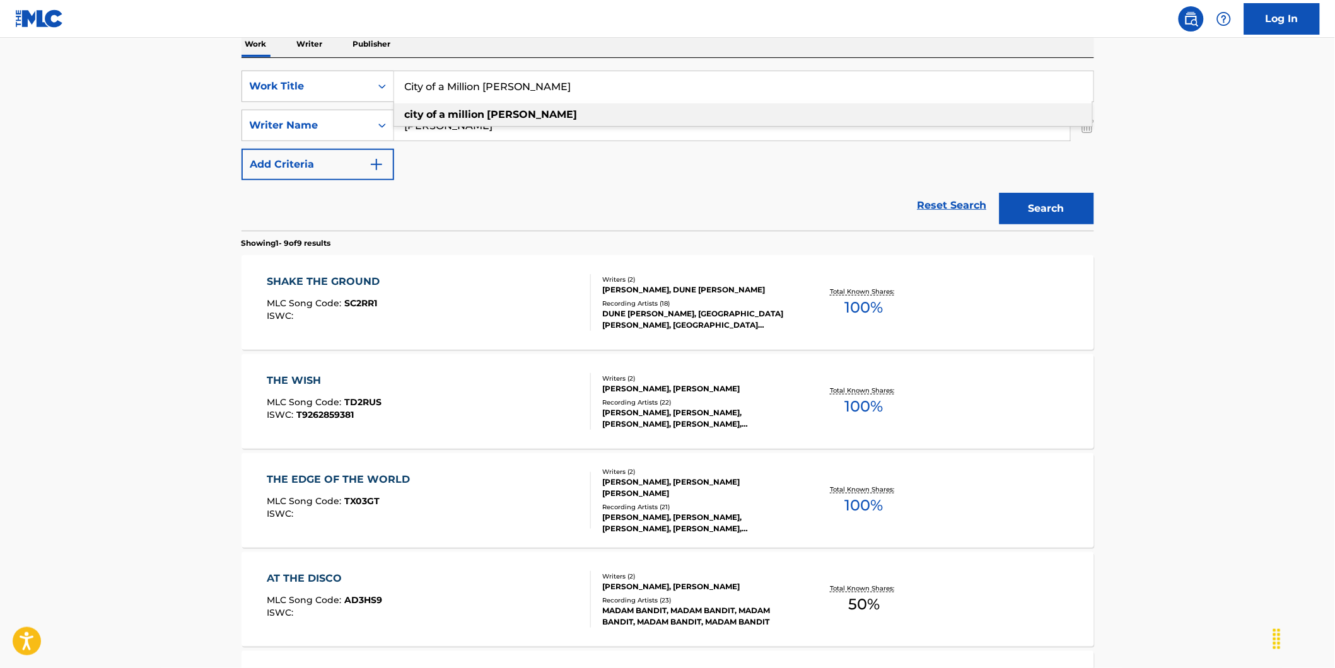
type input "City of a Million [PERSON_NAME]"
drag, startPoint x: 533, startPoint y: 184, endPoint x: 521, endPoint y: 160, distance: 27.6
click at [533, 184] on div "Reset Search Search" at bounding box center [668, 205] width 853 height 50
drag, startPoint x: 515, startPoint y: 122, endPoint x: 399, endPoint y: 162, distance: 122.0
click at [314, 151] on div "SearchWithCriteria73debaf1-70e7-4ac2-a5b7-3f9bb43dfc7a Work Title City of a Mil…" at bounding box center [668, 126] width 853 height 110
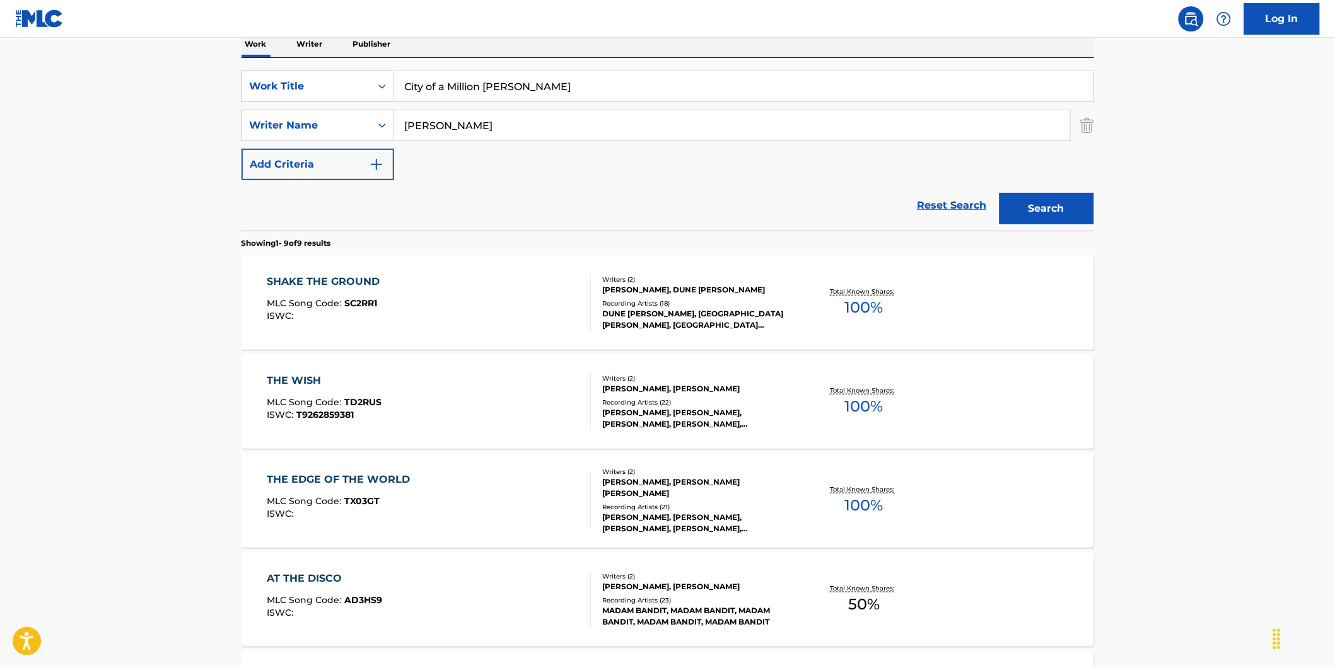
paste input "Toxic Holocaust"
click at [1000, 193] on button "Search" at bounding box center [1047, 209] width 95 height 32
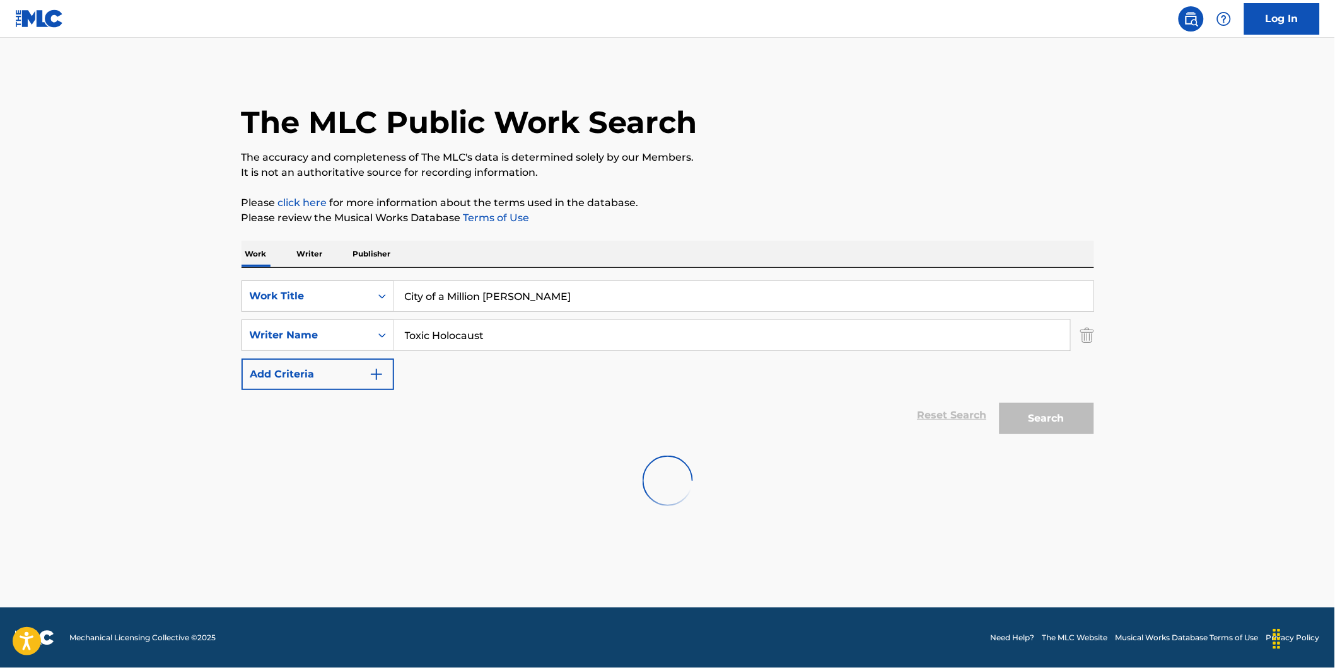
scroll to position [0, 0]
paste input "[PERSON_NAME]"
drag, startPoint x: 497, startPoint y: 332, endPoint x: 514, endPoint y: 367, distance: 39.2
click at [354, 349] on div "SearchWithCriteria89ec61a7-207f-4d65-a546-bab85c57fd7c Writer Name Toxic Holoca…" at bounding box center [668, 336] width 853 height 32
type input "[PERSON_NAME]"
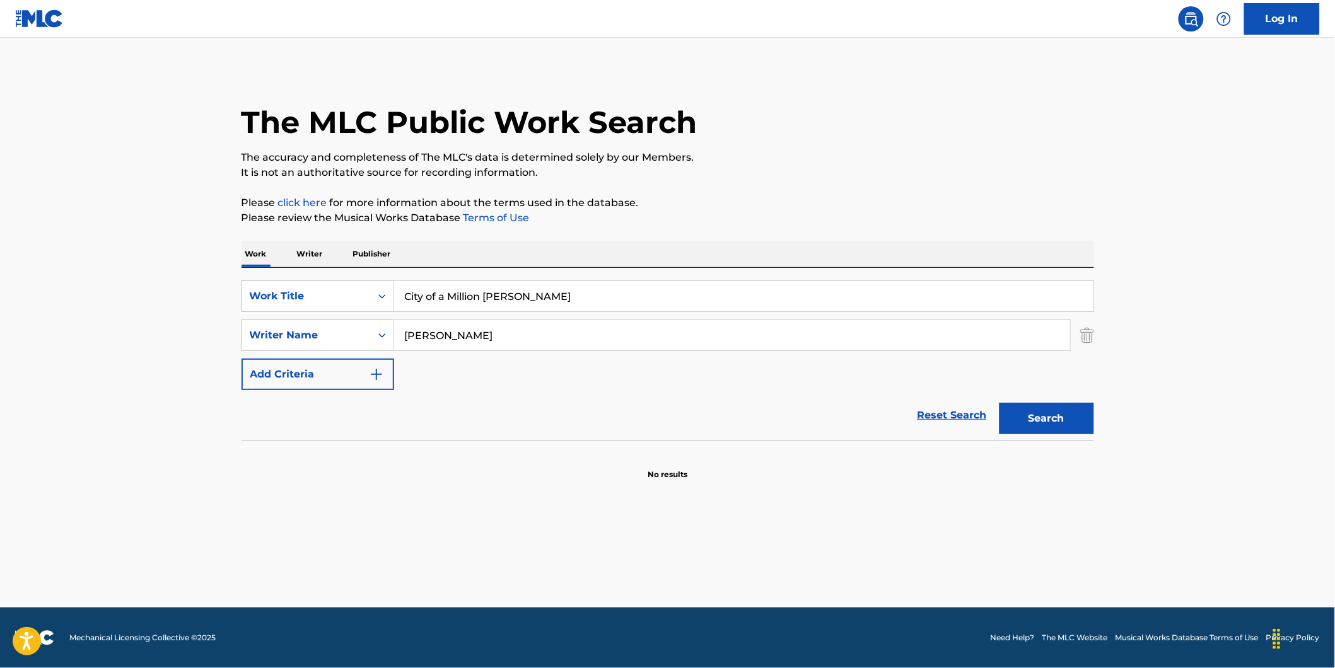
click at [1000, 403] on button "Search" at bounding box center [1047, 419] width 95 height 32
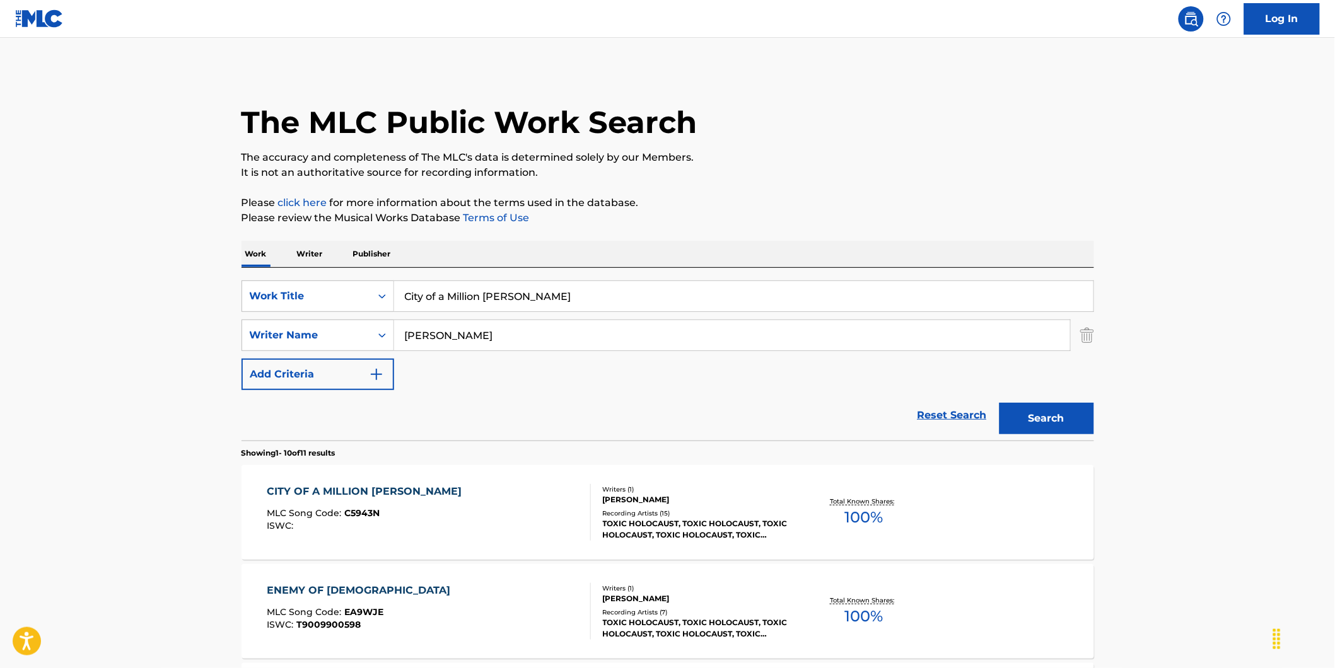
click at [1000, 403] on button "Search" at bounding box center [1047, 419] width 95 height 32
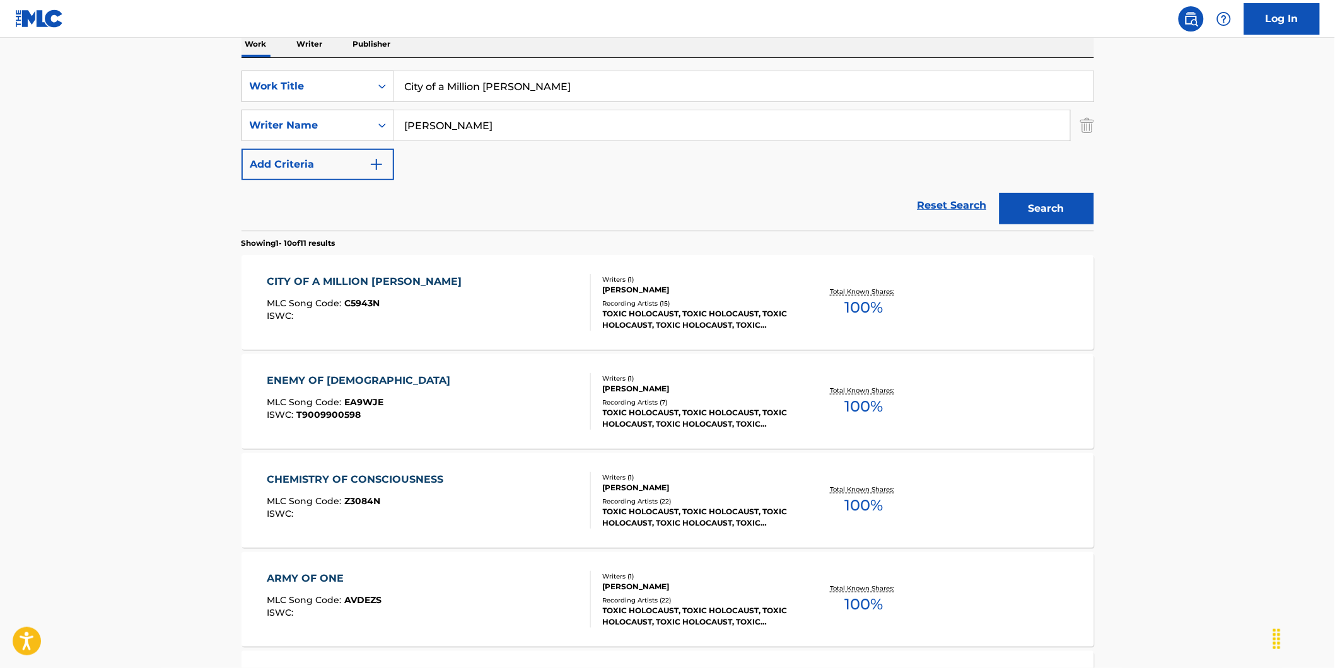
click at [444, 327] on div "CITY OF A MILLION [PERSON_NAME] MLC Song Code : C5943N ISWC :" at bounding box center [429, 302] width 324 height 57
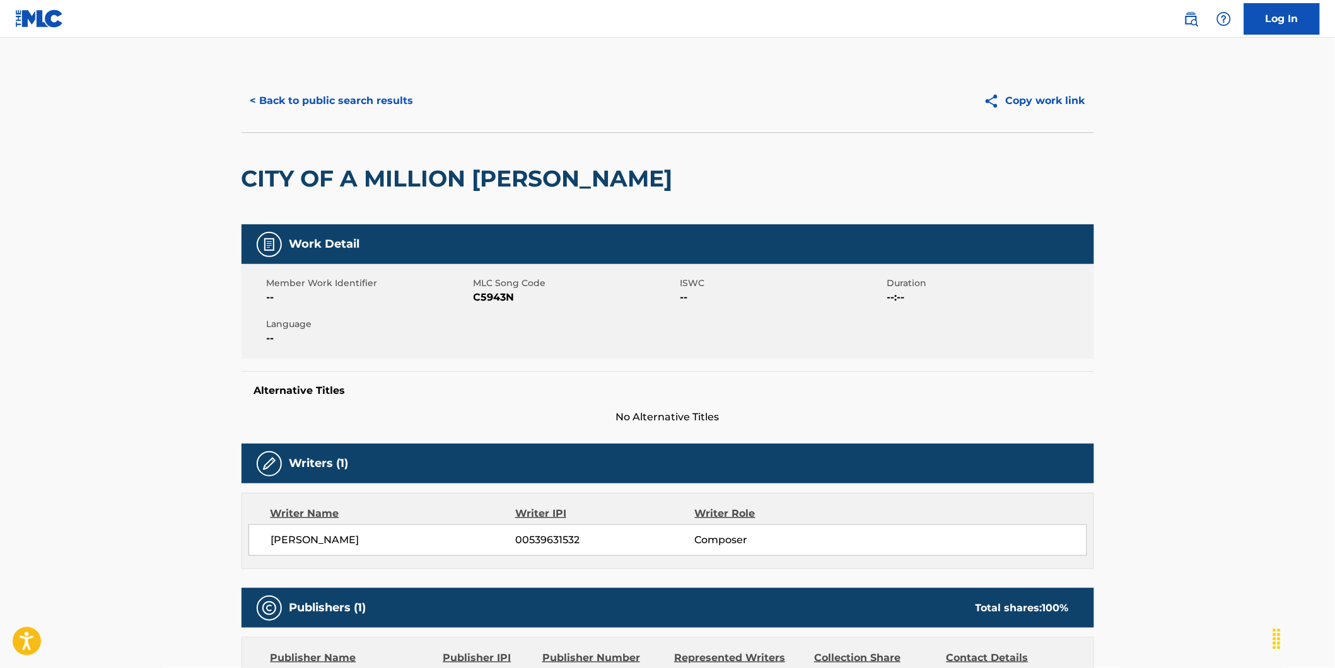
scroll to position [70, 0]
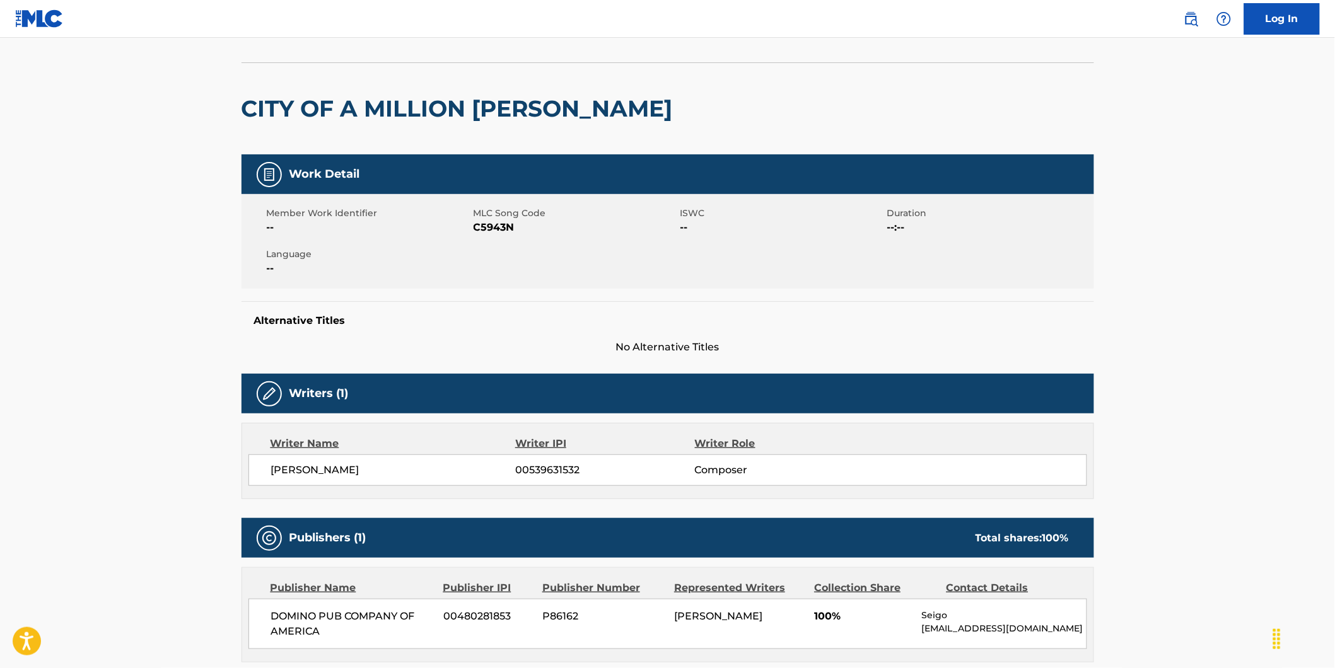
click at [488, 228] on span "C5943N" at bounding box center [576, 227] width 204 height 15
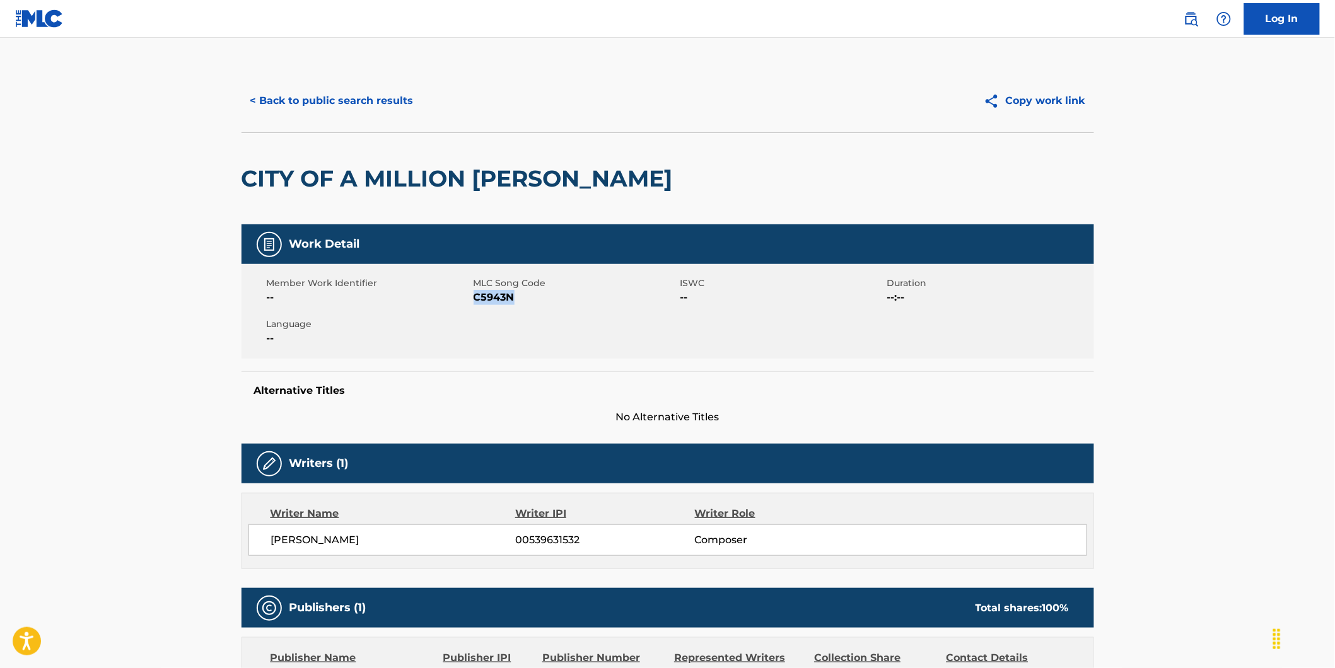
click at [261, 110] on button "< Back to public search results" at bounding box center [332, 101] width 181 height 32
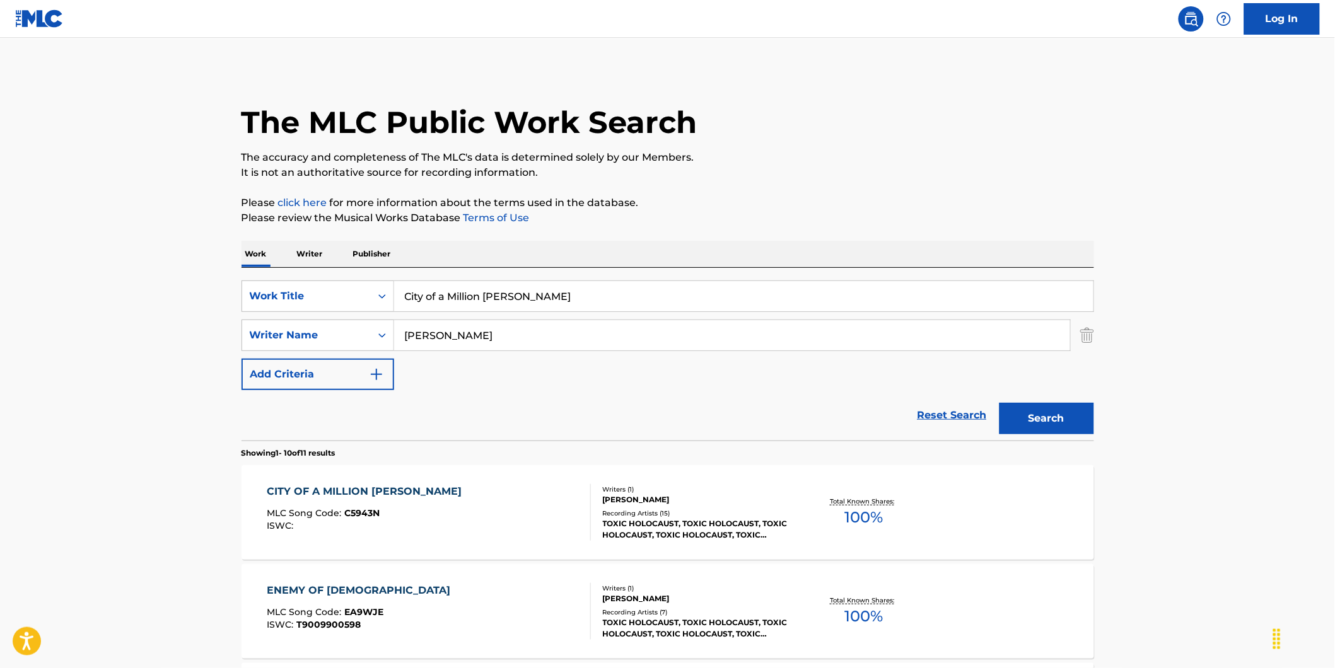
scroll to position [210, 0]
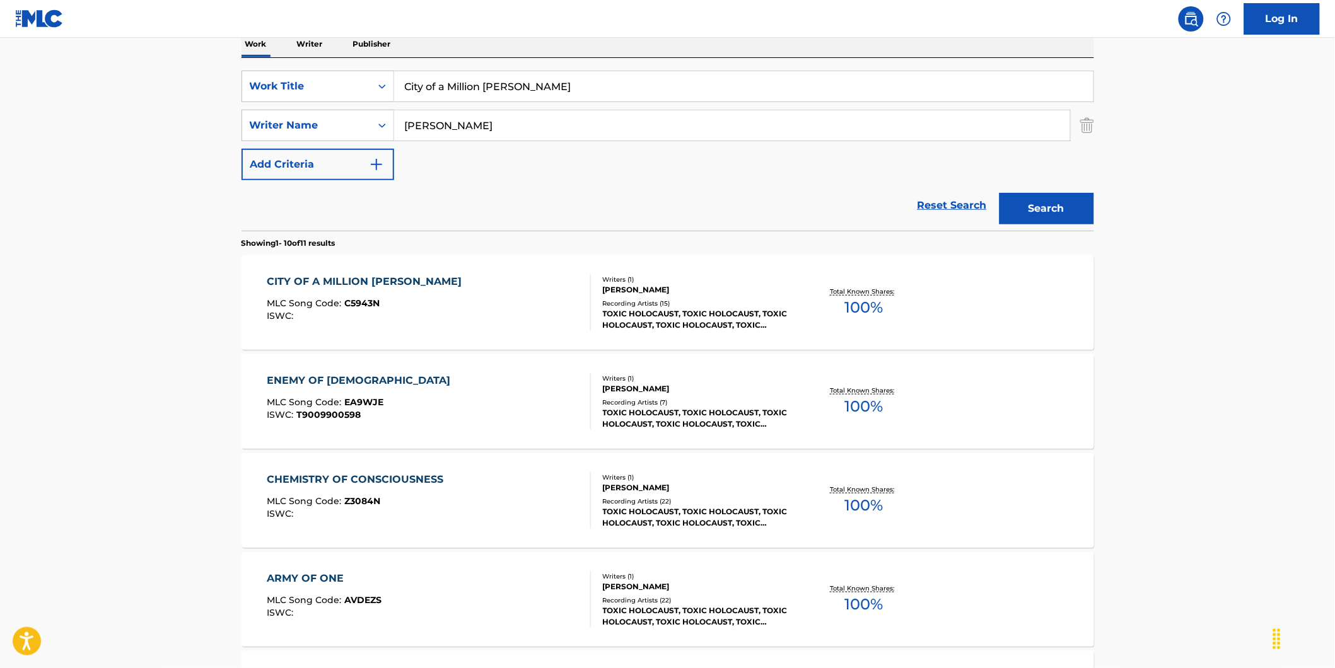
drag, startPoint x: 556, startPoint y: 90, endPoint x: 130, endPoint y: 166, distance: 432.3
click at [322, 96] on div "SearchWithCriteria73debaf1-70e7-4ac2-a5b7-3f9bb43dfc7a Work Title City of a Mil…" at bounding box center [668, 87] width 853 height 32
paste input "10 - Minute Lotus Meditation (Tibetan Bowls, Lotus Drums & Nature)"
type input "10 - Minute Lotus Meditation (Tibetan Bowls, Lotus Drums & Nature)"
click at [104, 190] on main "The MLC Public Work Search The accuracy and completeness of The MLC's data is d…" at bounding box center [667, 570] width 1335 height 1484
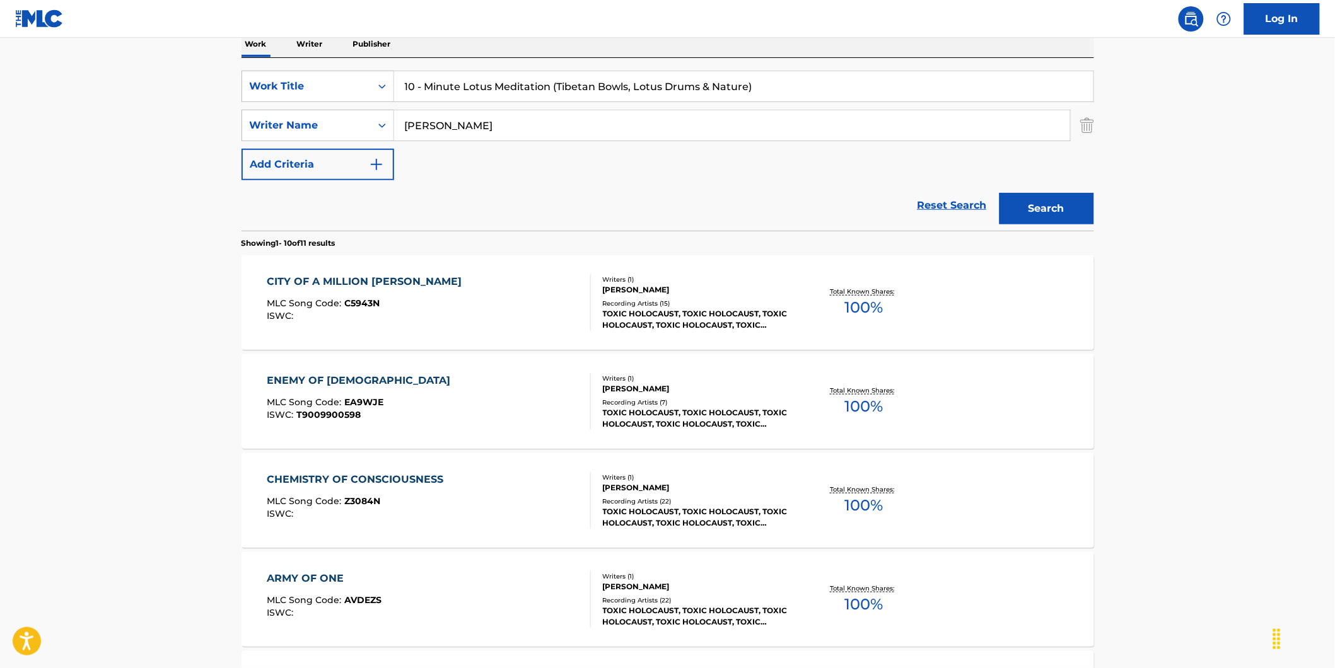
drag, startPoint x: 522, startPoint y: 120, endPoint x: 651, endPoint y: 199, distance: 151.4
click at [388, 142] on div "SearchWithCriteria73debaf1-70e7-4ac2-a5b7-3f9bb43dfc7a Work Title 10 - Minute L…" at bounding box center [668, 126] width 853 height 110
paste input "[PERSON_NAME] [PERSON_NAME]"
type input "[PERSON_NAME] [PERSON_NAME]"
click at [1000, 193] on button "Search" at bounding box center [1047, 209] width 95 height 32
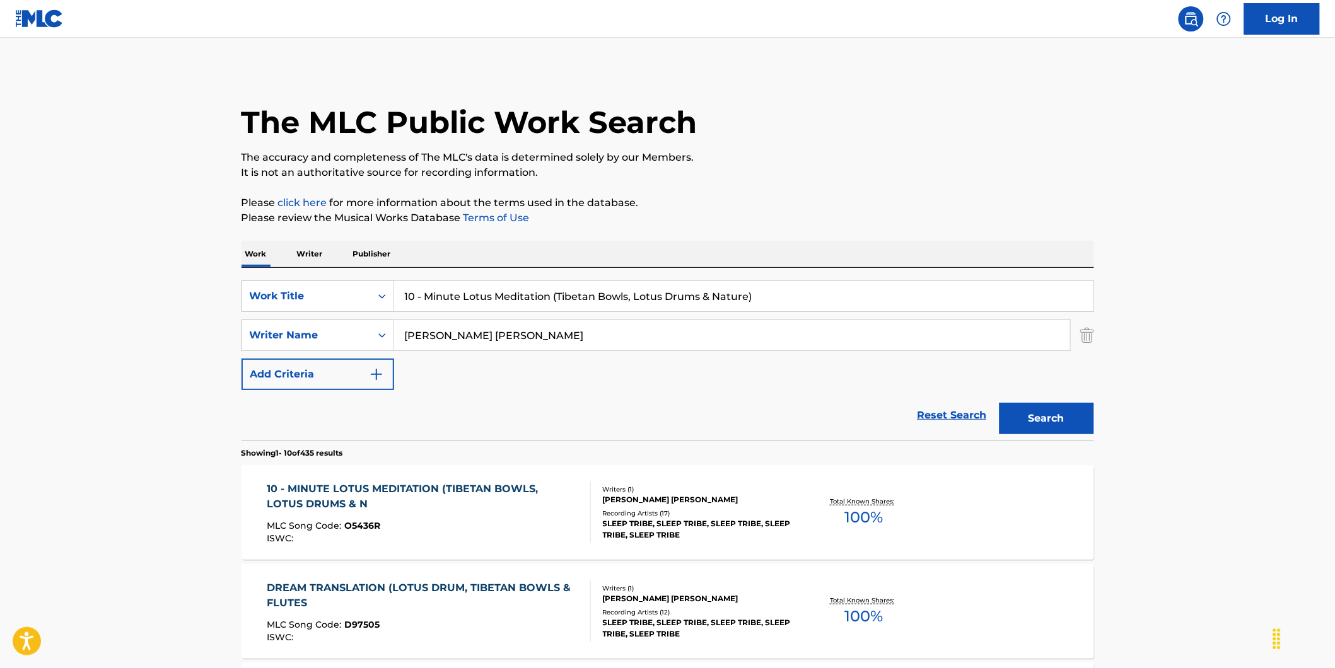
scroll to position [70, 0]
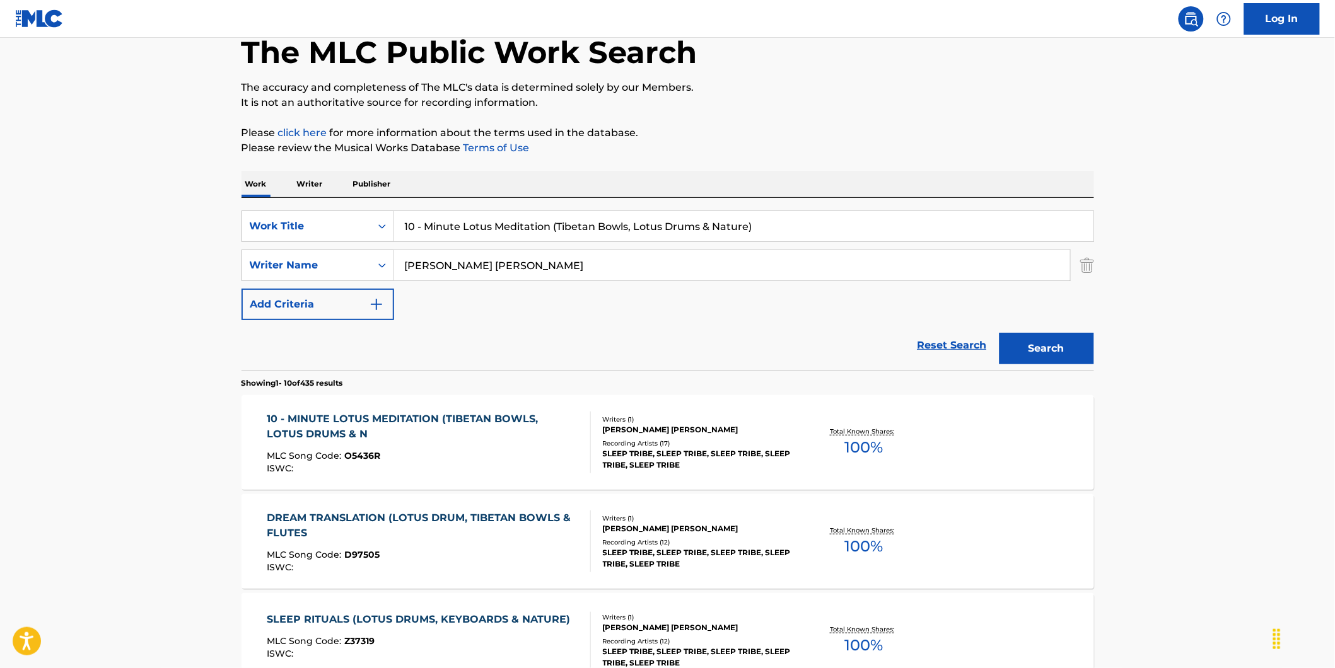
click at [383, 458] on div "MLC Song Code : O5436R" at bounding box center [423, 458] width 313 height 13
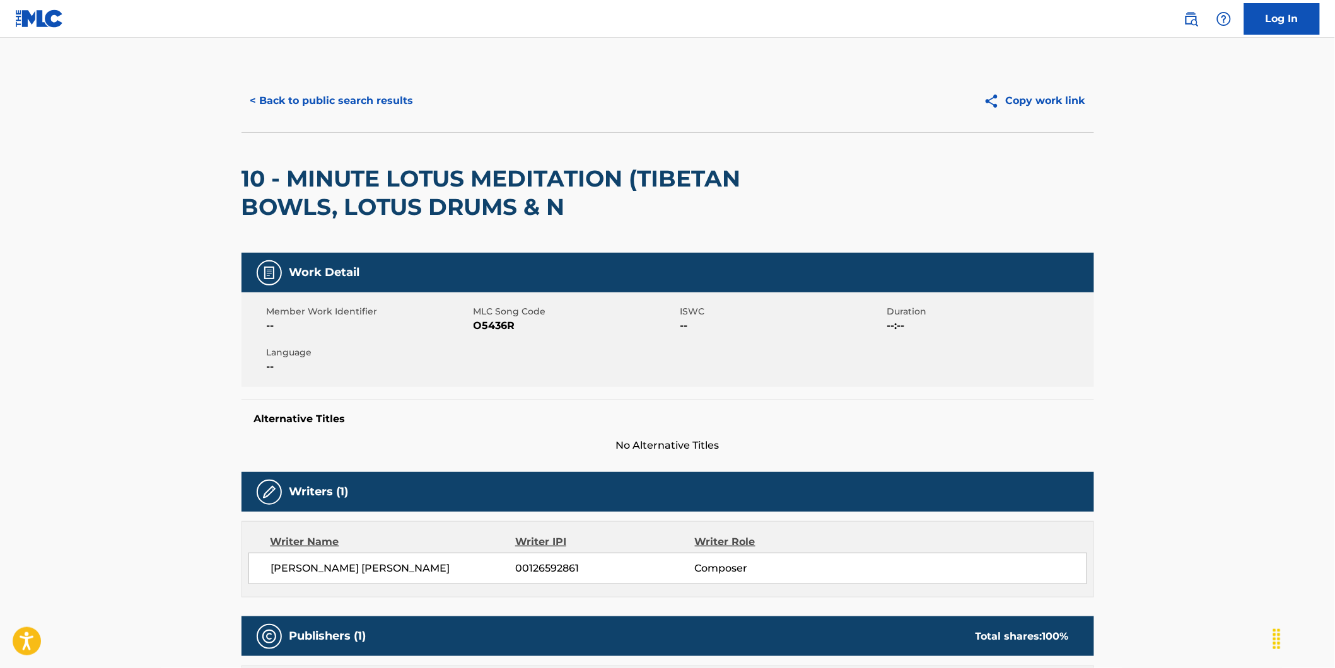
click at [303, 110] on button "< Back to public search results" at bounding box center [332, 101] width 181 height 32
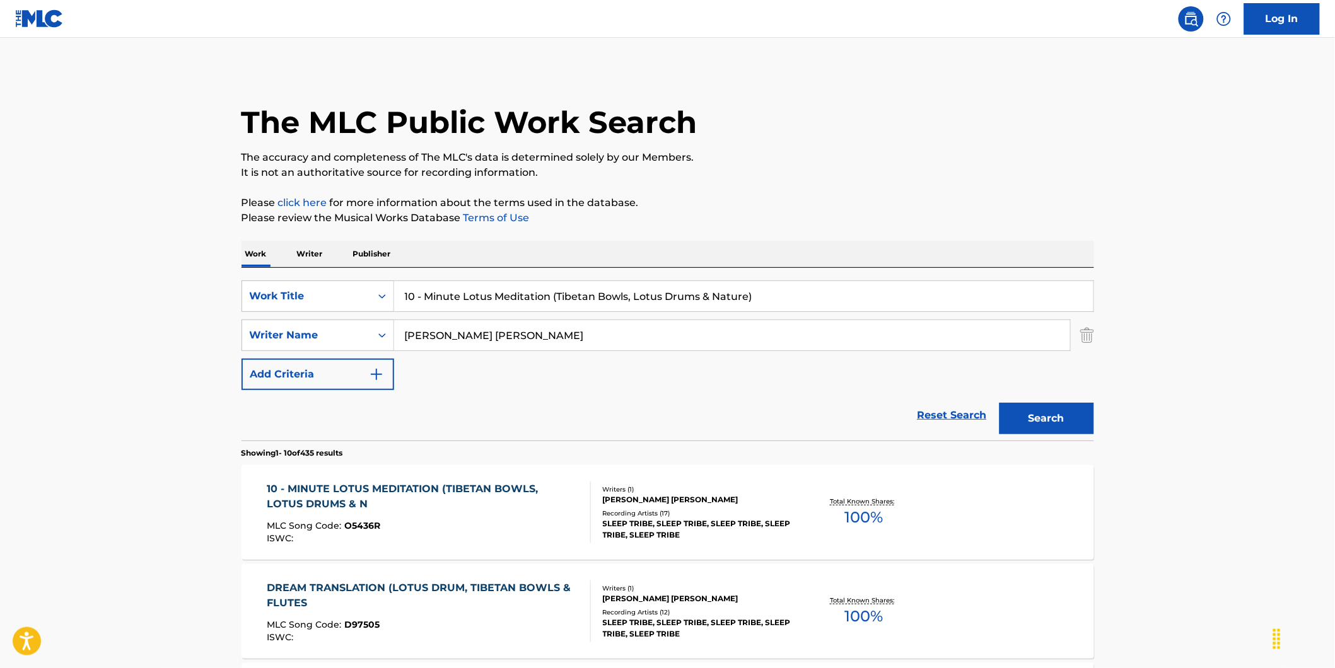
scroll to position [70, 0]
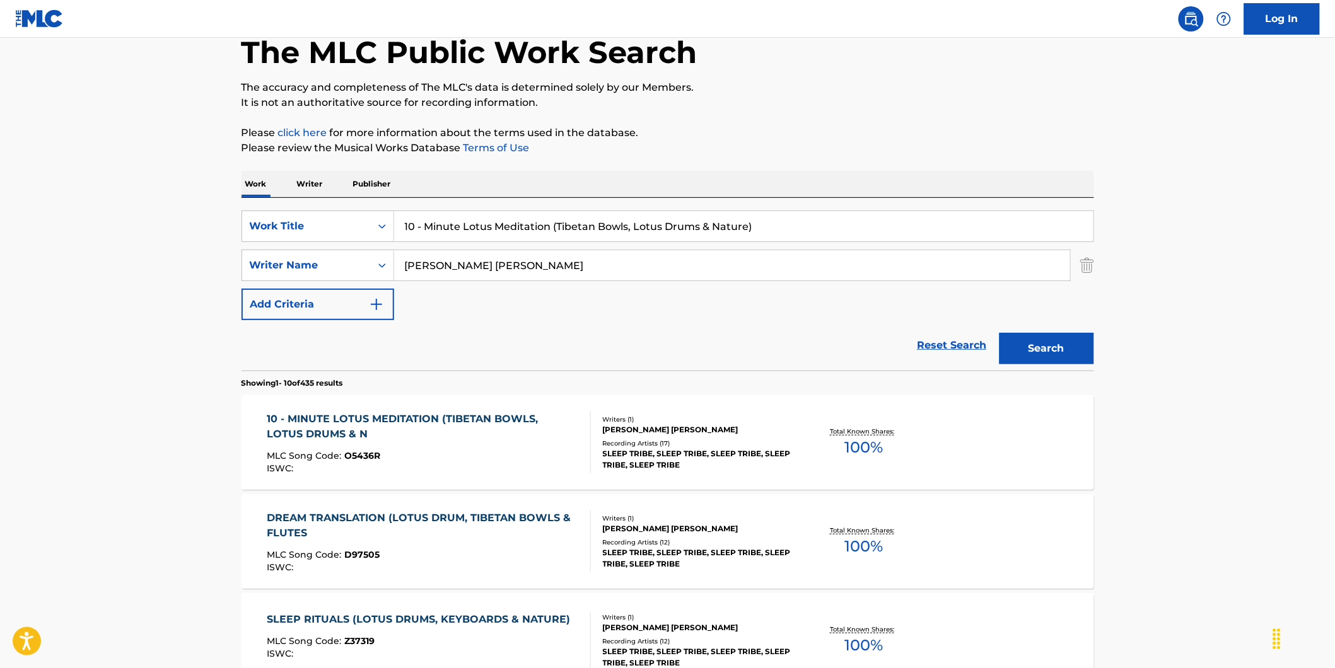
drag, startPoint x: 523, startPoint y: 273, endPoint x: 358, endPoint y: 282, distance: 165.5
click at [358, 282] on div "SearchWithCriteria73debaf1-70e7-4ac2-a5b7-3f9bb43dfc7a Work Title 10 - Minute L…" at bounding box center [668, 266] width 853 height 110
drag, startPoint x: 769, startPoint y: 228, endPoint x: 300, endPoint y: 164, distance: 473.5
drag, startPoint x: 522, startPoint y: 260, endPoint x: 361, endPoint y: 269, distance: 161.7
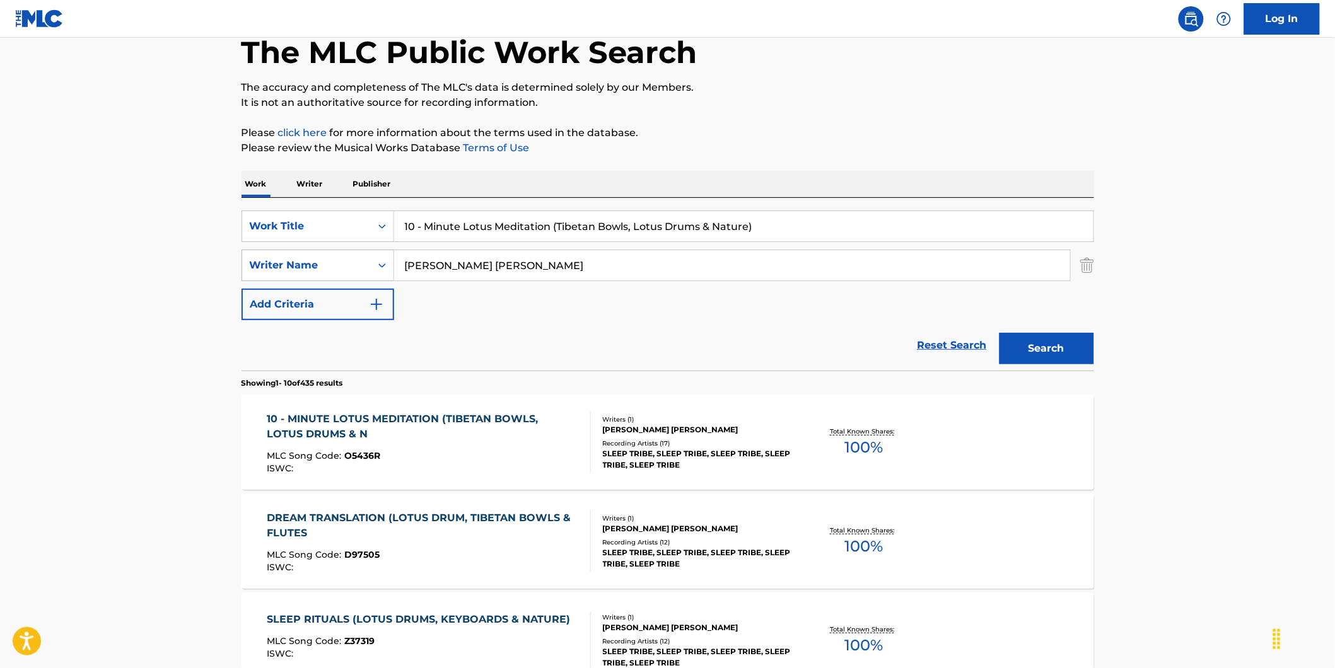
click at [361, 269] on div "SearchWithCriteria89ec61a7-207f-4d65-a546-bab85c57fd7c Writer Name [PERSON_NAME…" at bounding box center [668, 266] width 853 height 32
click at [480, 296] on div "SearchWithCriteria73debaf1-70e7-4ac2-a5b7-3f9bb43dfc7a Work Title 10 - Minute L…" at bounding box center [668, 266] width 853 height 110
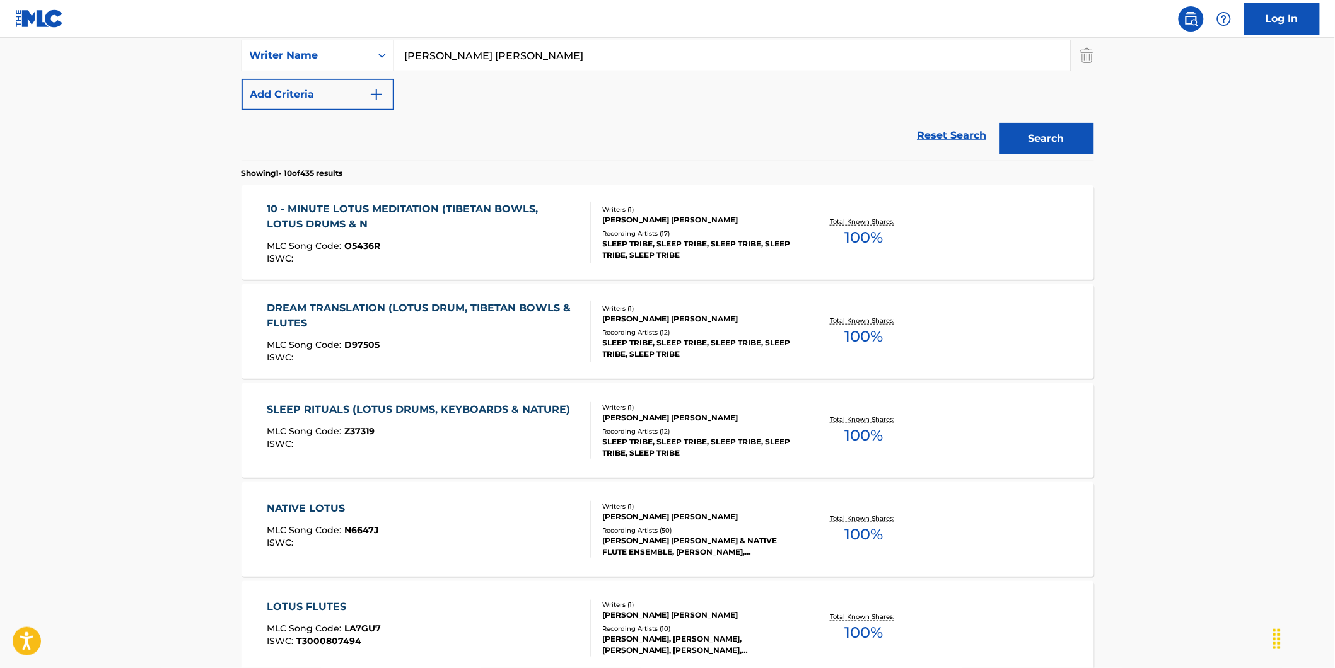
scroll to position [350, 0]
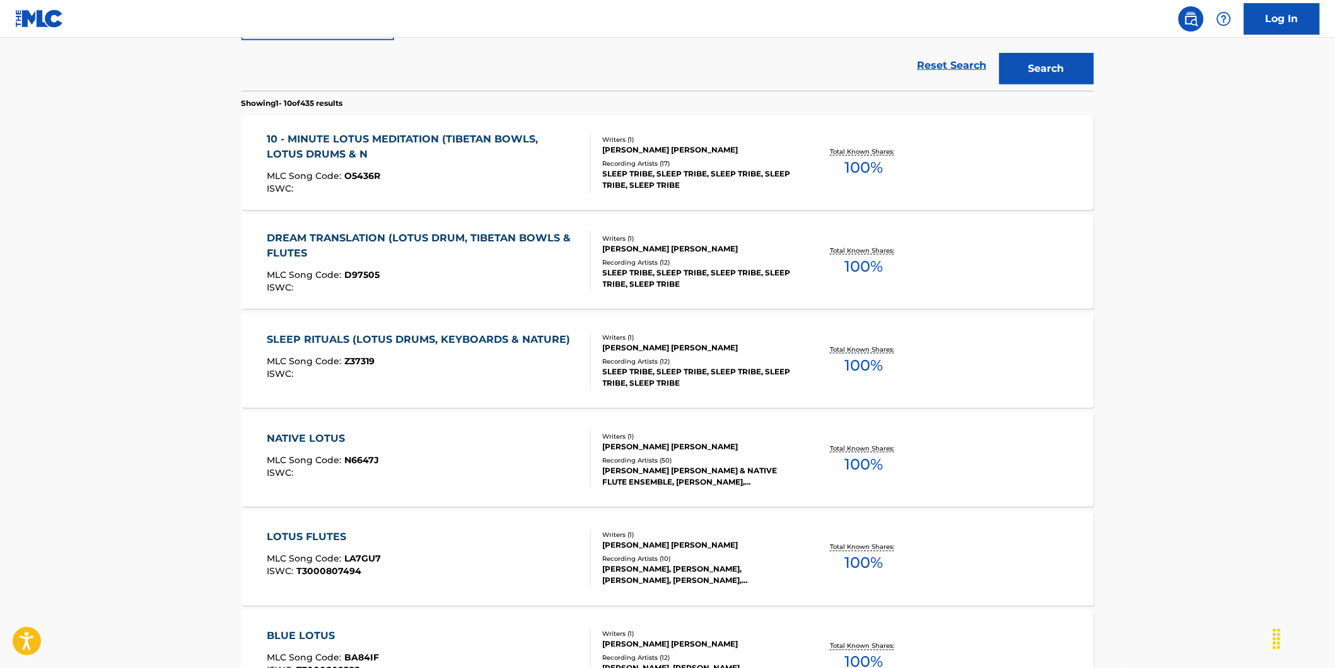
click at [575, 174] on div "MLC Song Code : O5436R" at bounding box center [423, 178] width 313 height 13
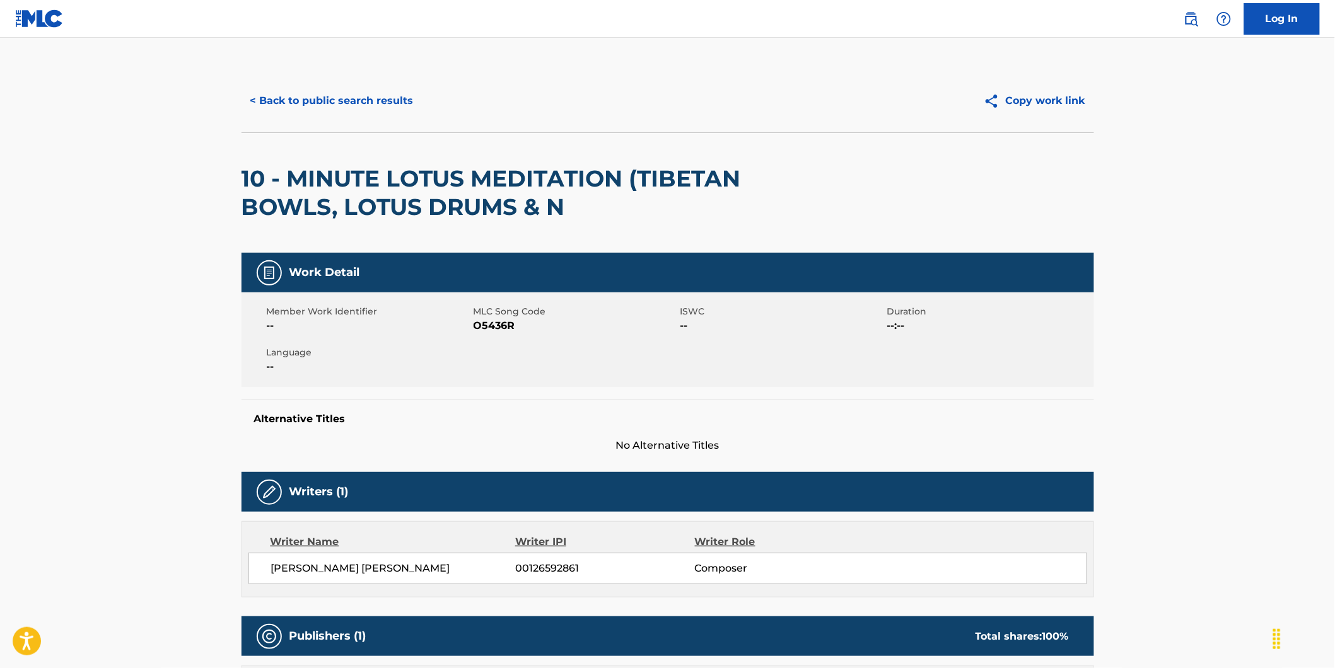
click at [266, 96] on button "< Back to public search results" at bounding box center [332, 101] width 181 height 32
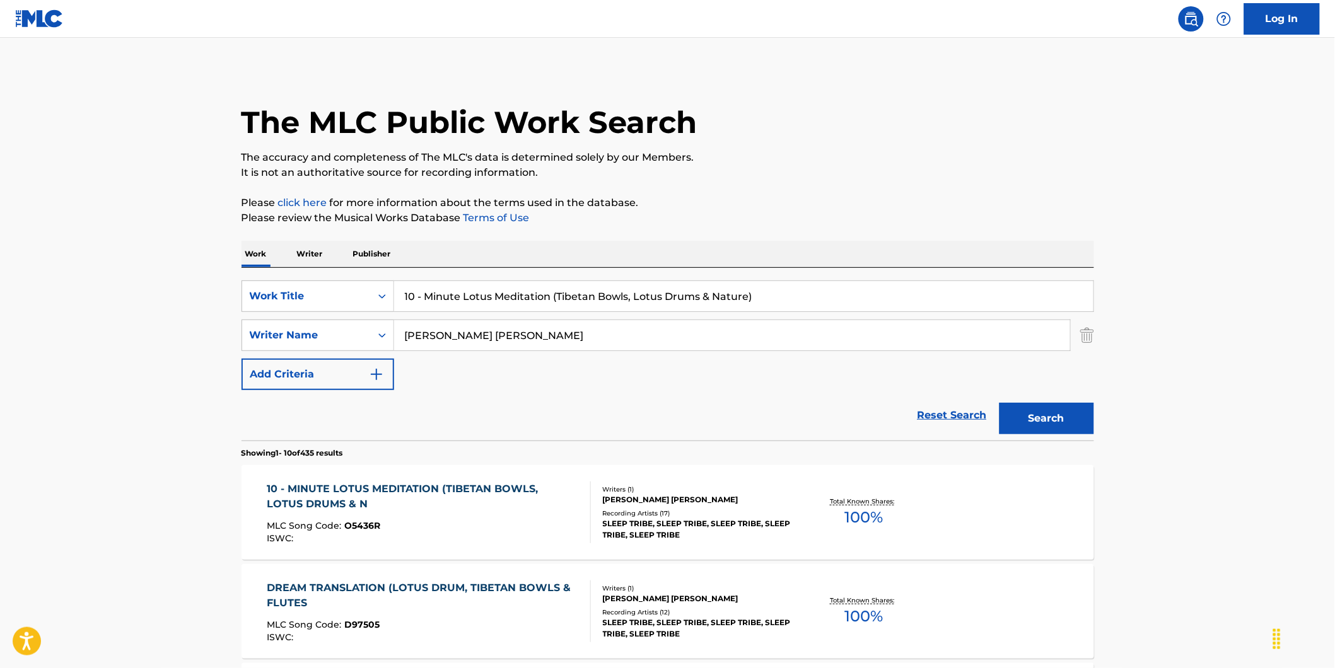
drag, startPoint x: 824, startPoint y: 286, endPoint x: 196, endPoint y: 306, distance: 627.8
paste input "Calm Energy"
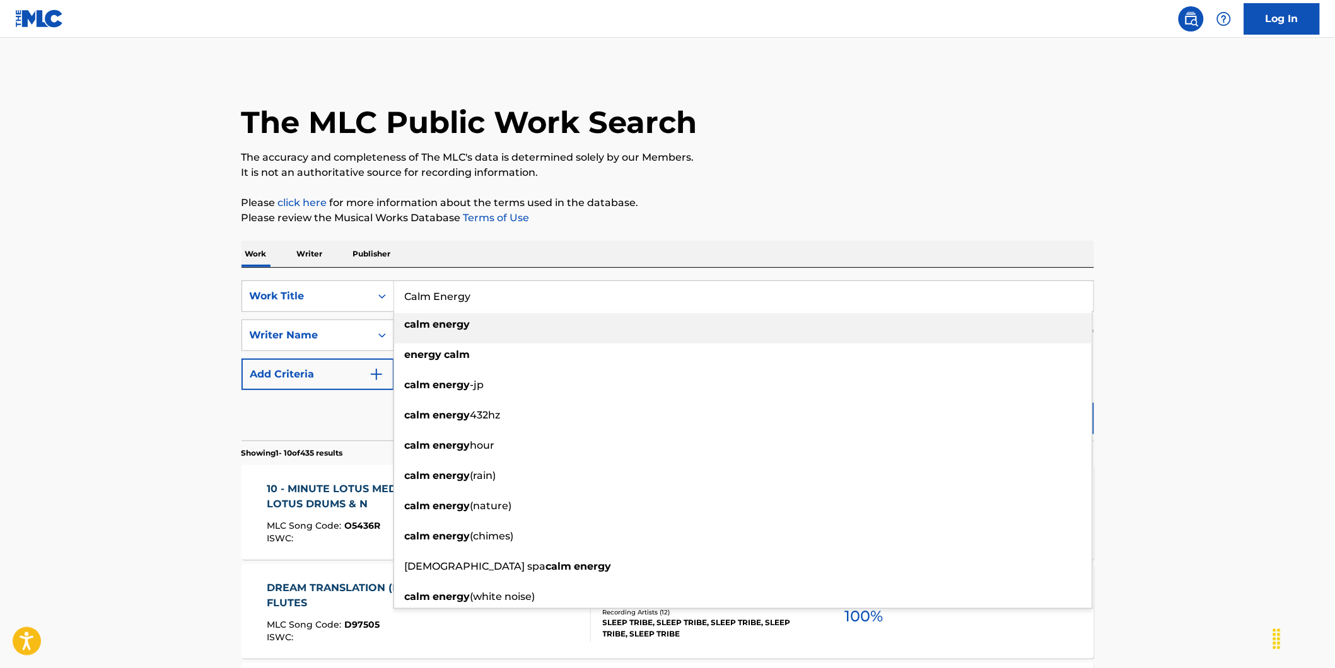
type input "Calm Energy"
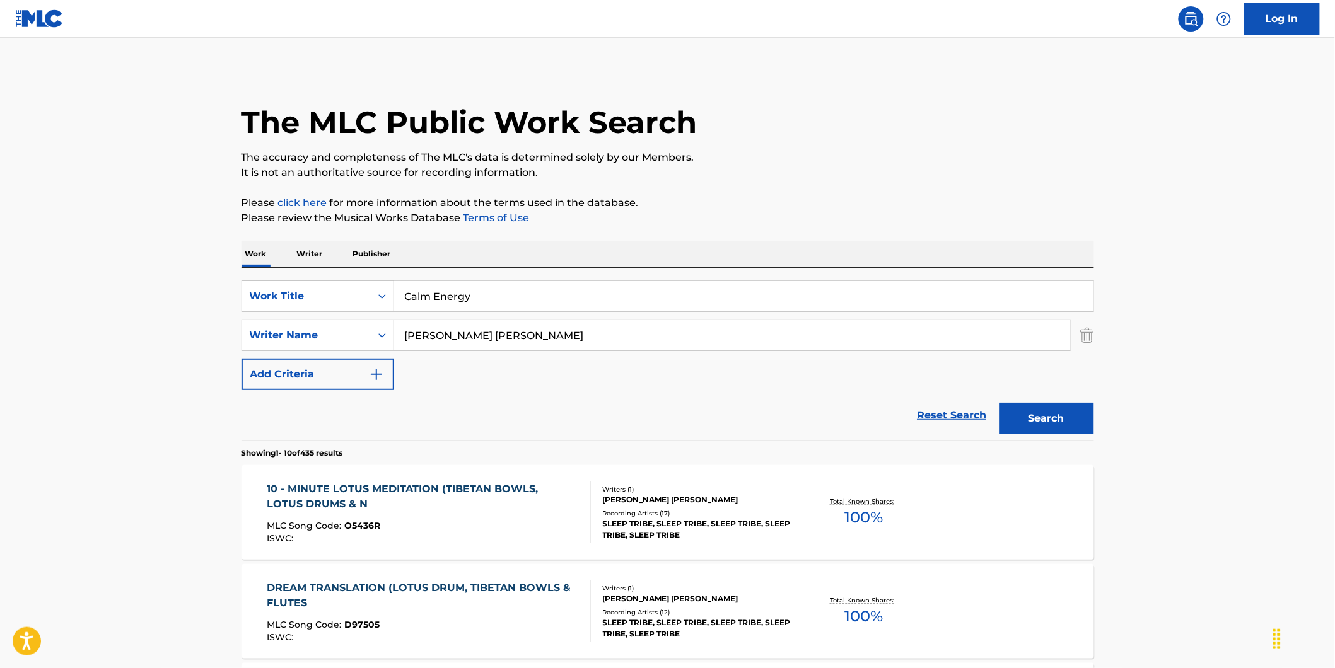
drag, startPoint x: 1050, startPoint y: 436, endPoint x: 1041, endPoint y: 423, distance: 16.4
click at [1041, 423] on button "Search" at bounding box center [1047, 419] width 95 height 32
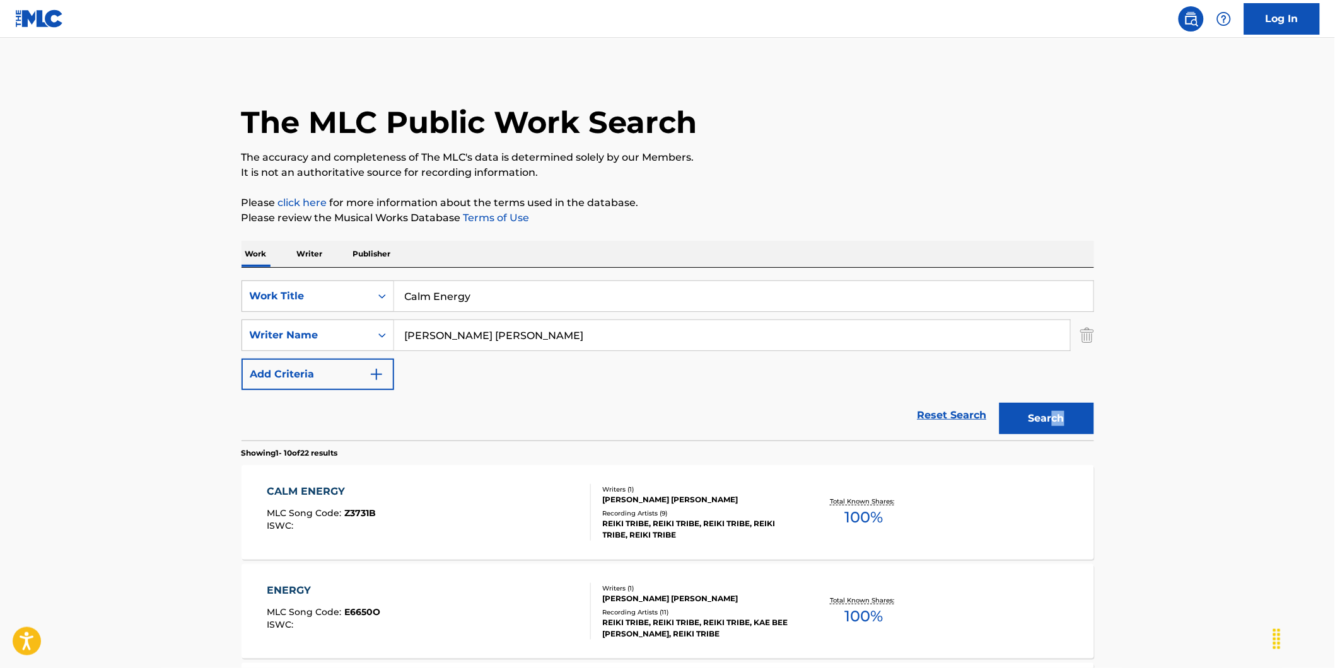
scroll to position [70, 0]
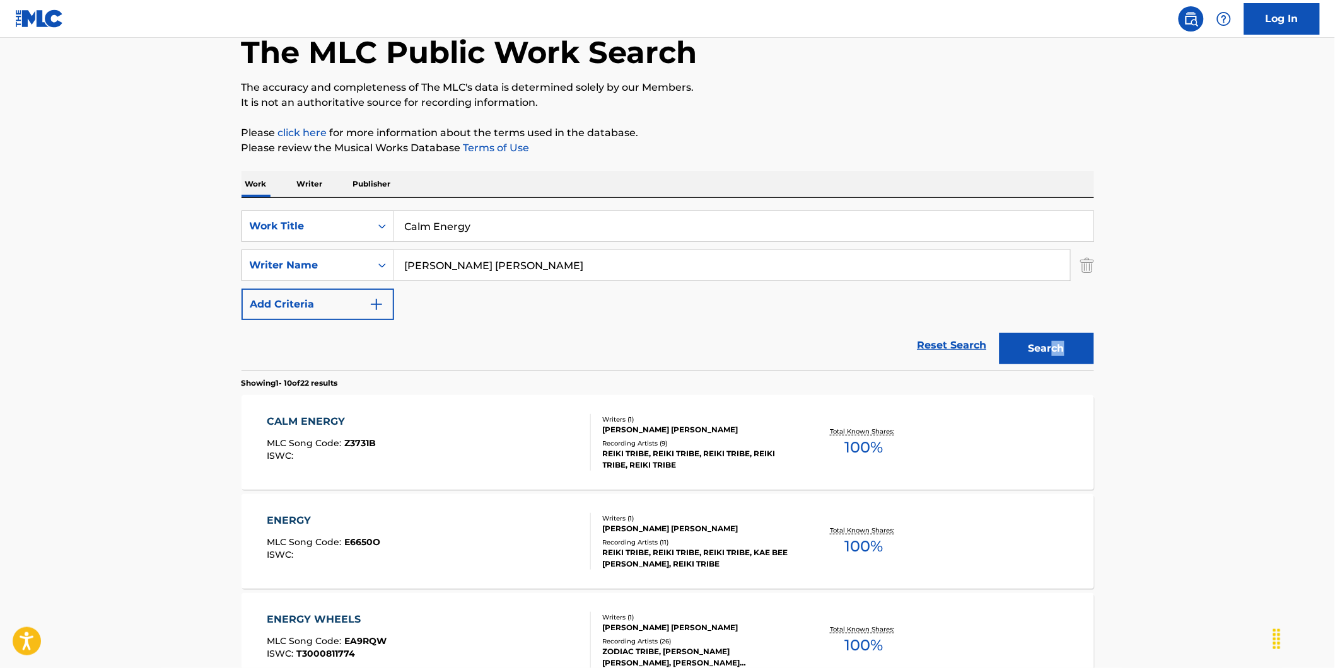
click at [335, 407] on div "CALM ENERGY MLC Song Code : Z3731B ISWC : Writers ( 1 ) [PERSON_NAME] [PERSON_N…" at bounding box center [668, 442] width 853 height 95
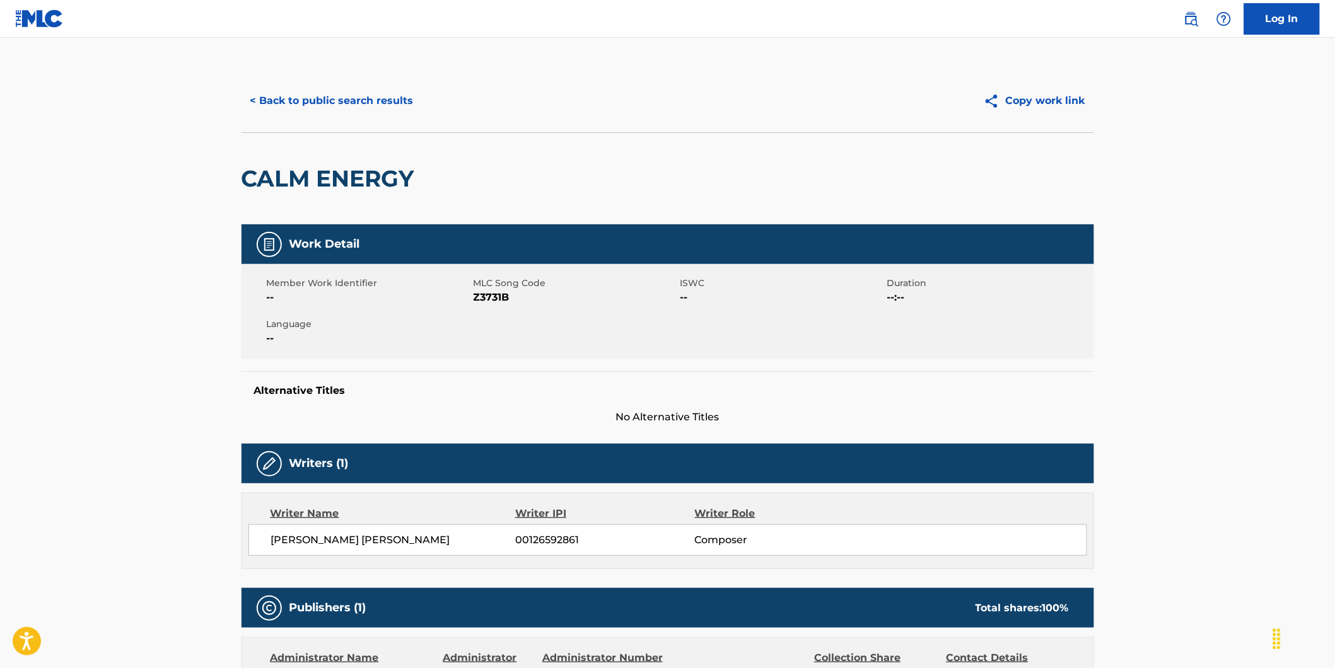
click at [317, 111] on button "< Back to public search results" at bounding box center [332, 101] width 181 height 32
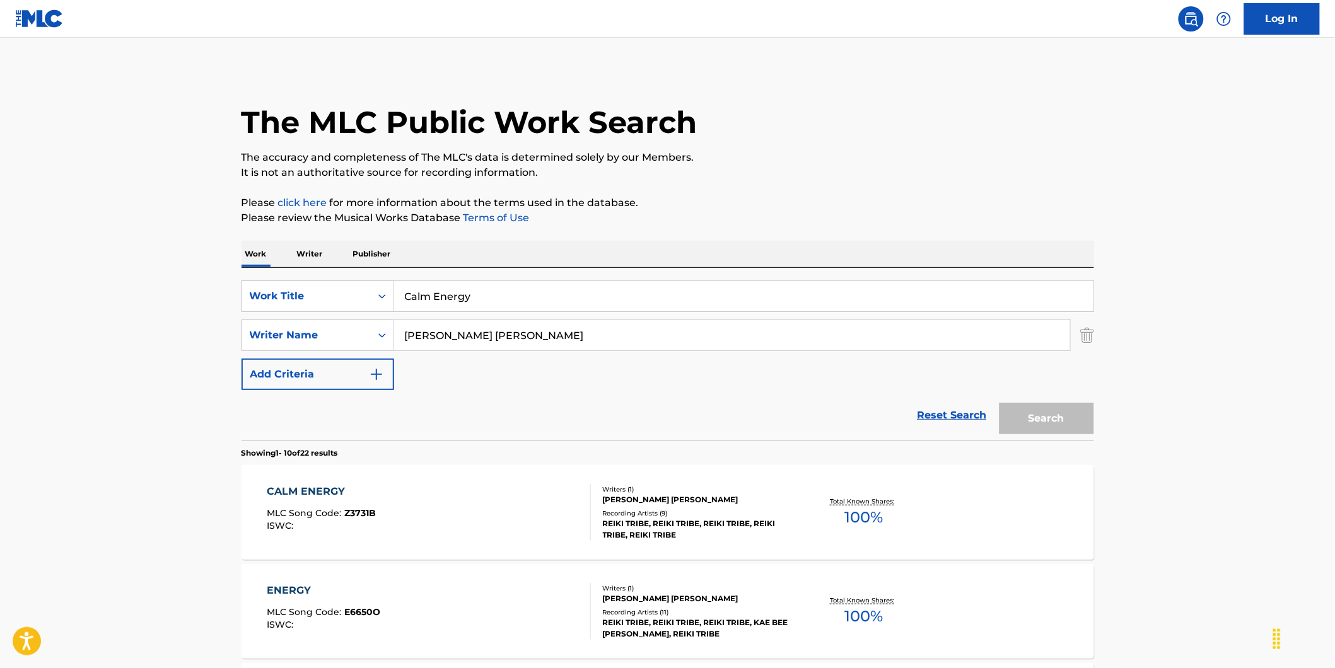
scroll to position [70, 0]
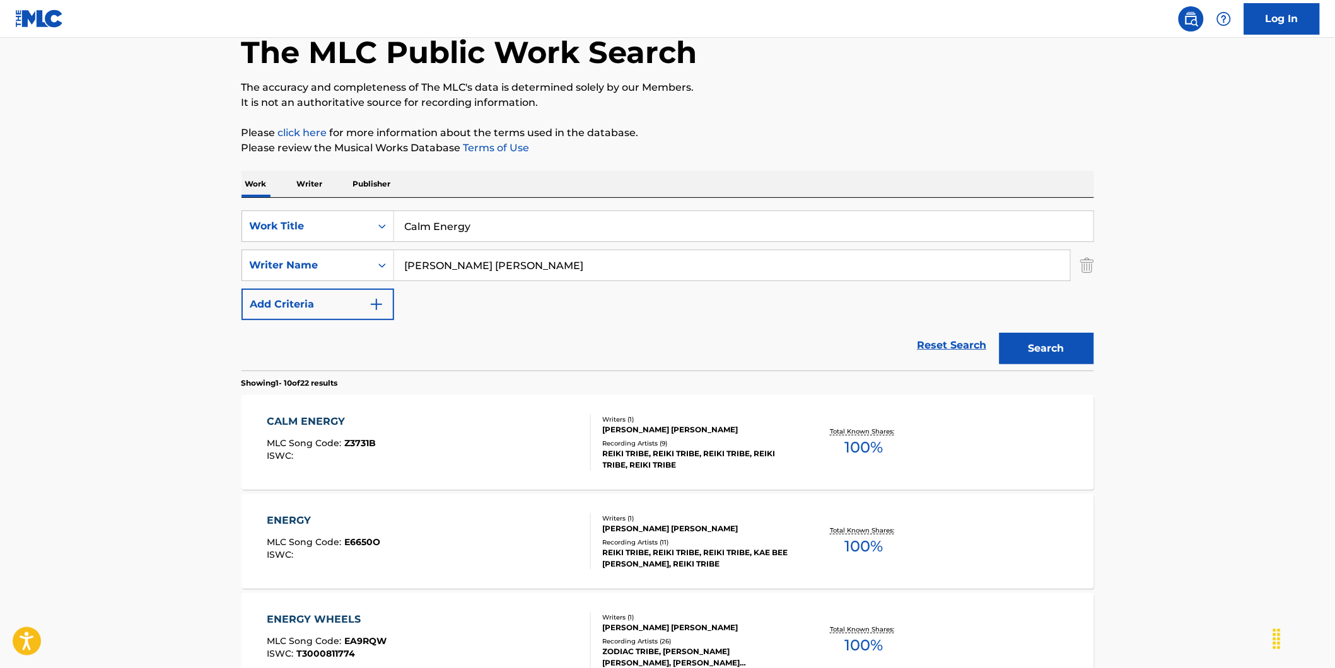
drag, startPoint x: 502, startPoint y: 270, endPoint x: 361, endPoint y: 310, distance: 146.7
click at [361, 310] on div "SearchWithCriteria73debaf1-70e7-4ac2-a5b7-3f9bb43dfc7a Work Title Calm Energy S…" at bounding box center [668, 266] width 853 height 110
paste input "Reiki Tribe"
click at [1000, 333] on button "Search" at bounding box center [1047, 349] width 95 height 32
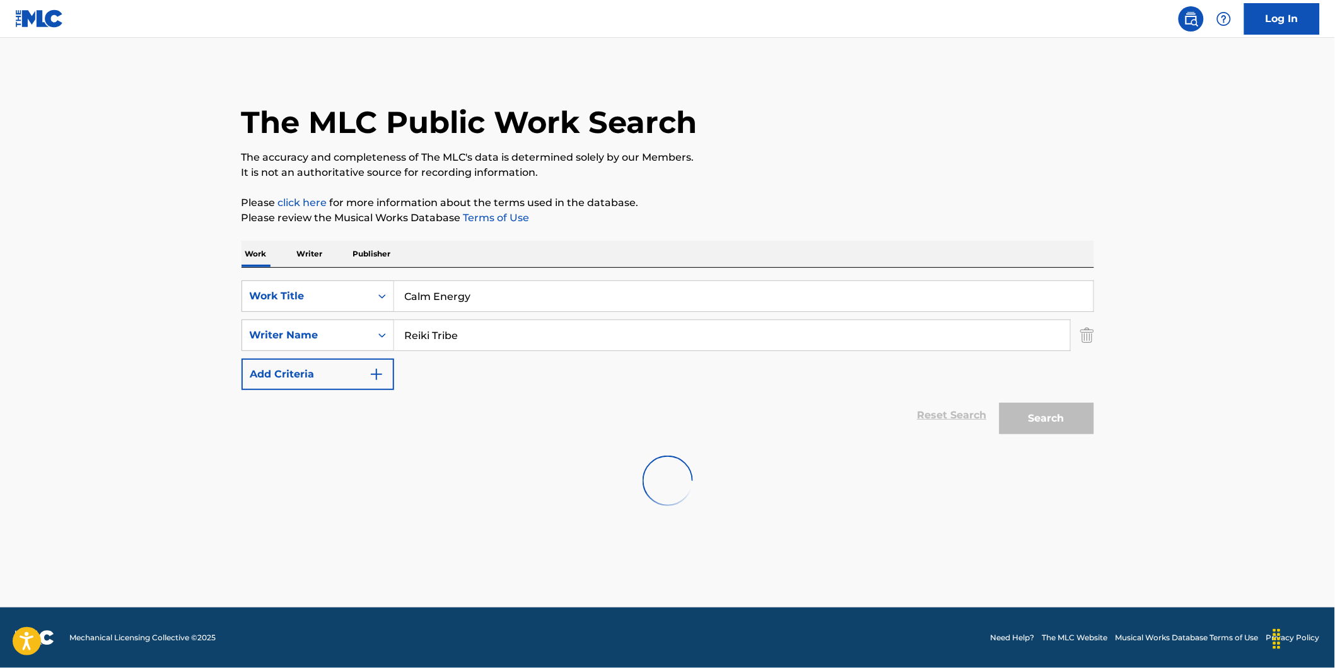
scroll to position [0, 0]
type input "R"
type input "[PERSON_NAME] [PERSON_NAME]"
click at [1085, 419] on button "Search" at bounding box center [1047, 419] width 95 height 32
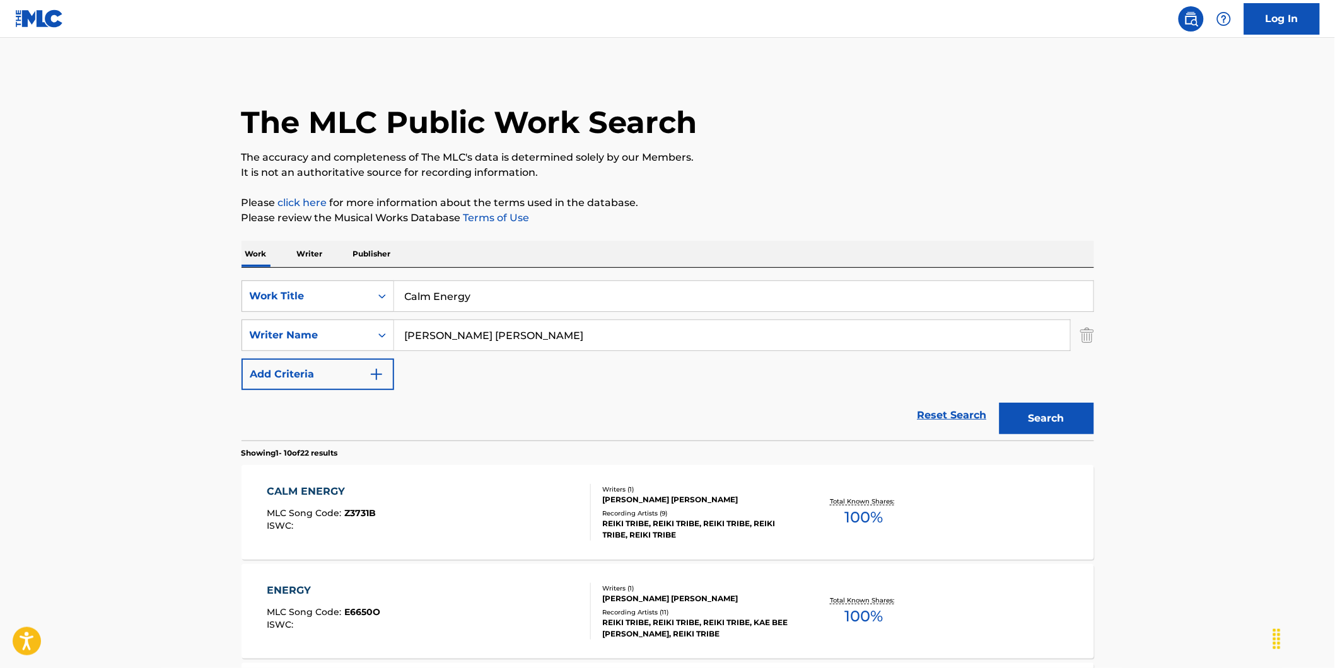
scroll to position [140, 0]
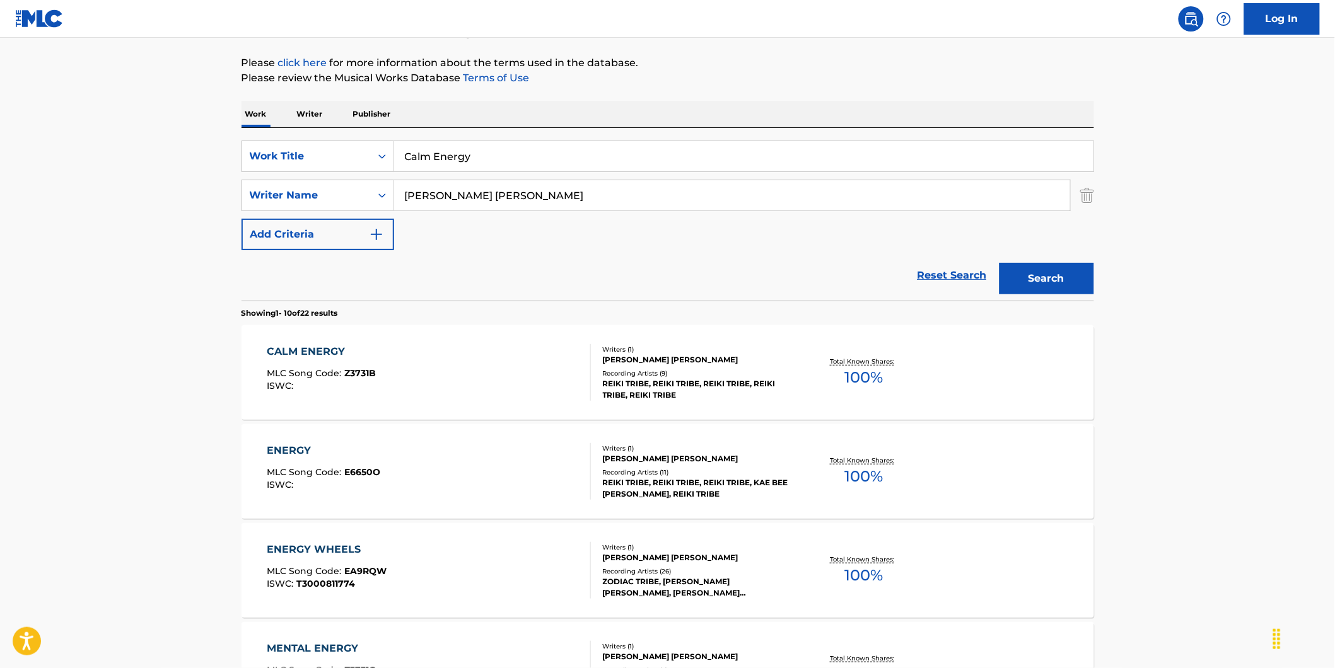
click at [347, 357] on div "CALM ENERGY" at bounding box center [321, 351] width 109 height 15
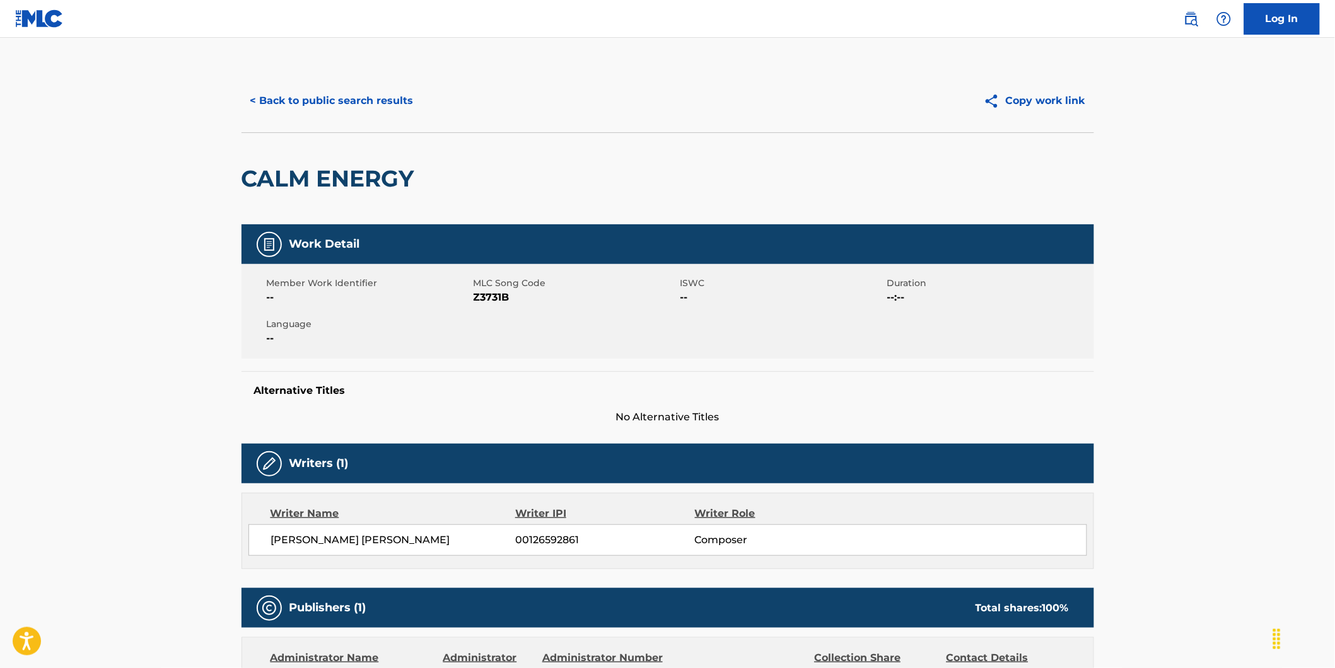
click at [323, 100] on button "< Back to public search results" at bounding box center [332, 101] width 181 height 32
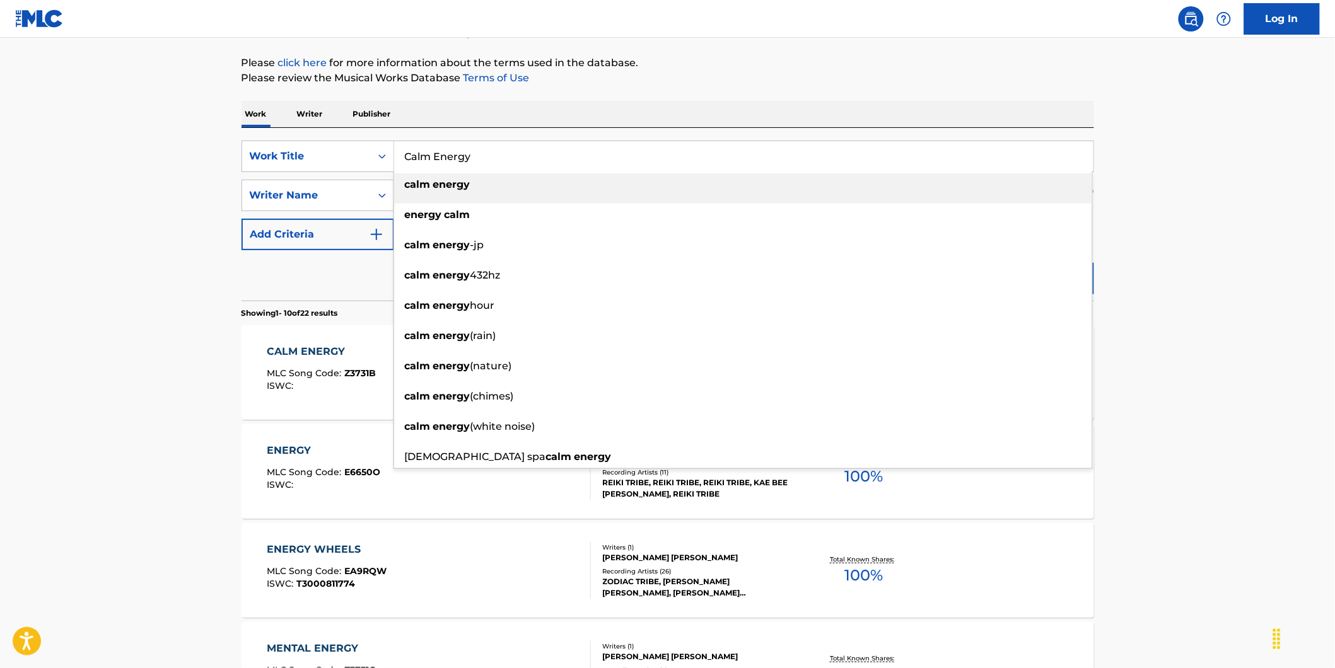
drag, startPoint x: 505, startPoint y: 156, endPoint x: 82, endPoint y: 209, distance: 426.4
click at [158, 185] on main "The MLC Public Work Search The accuracy and completeness of The MLC's data is d…" at bounding box center [667, 640] width 1335 height 1484
paste input "SWORDFISH"
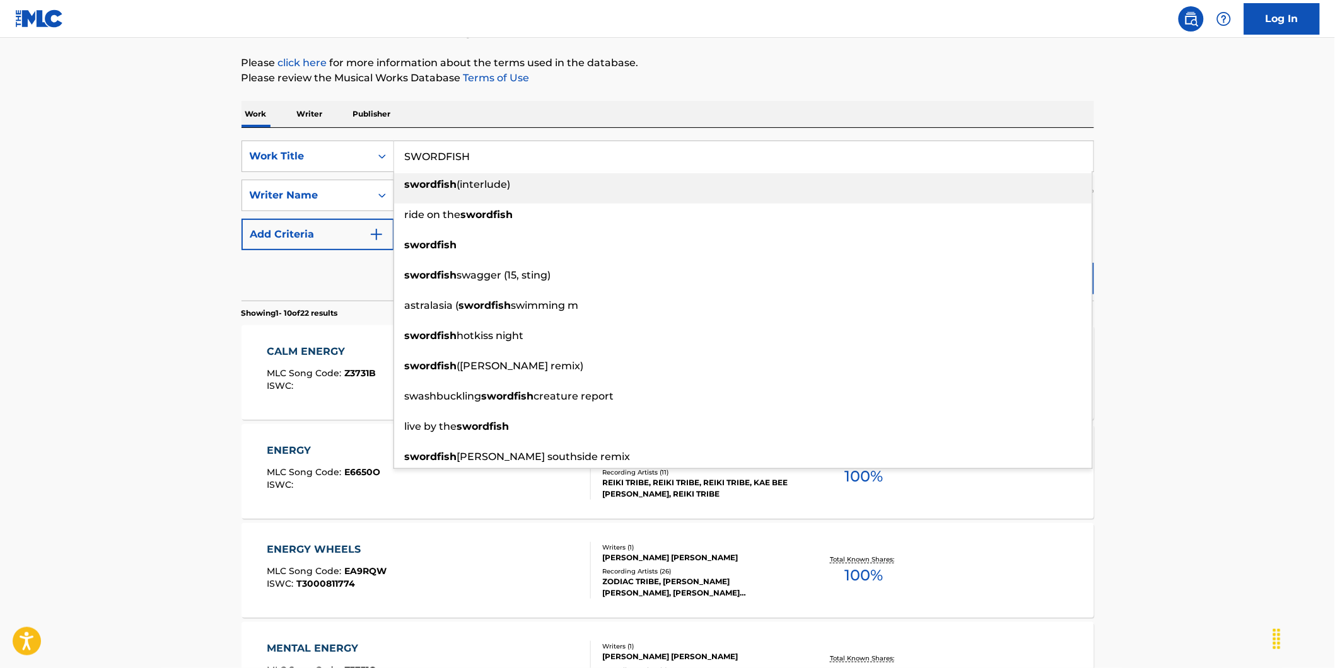
type input "SWORDFISH"
click at [65, 213] on main "The MLC Public Work Search The accuracy and completeness of The MLC's data is d…" at bounding box center [667, 640] width 1335 height 1484
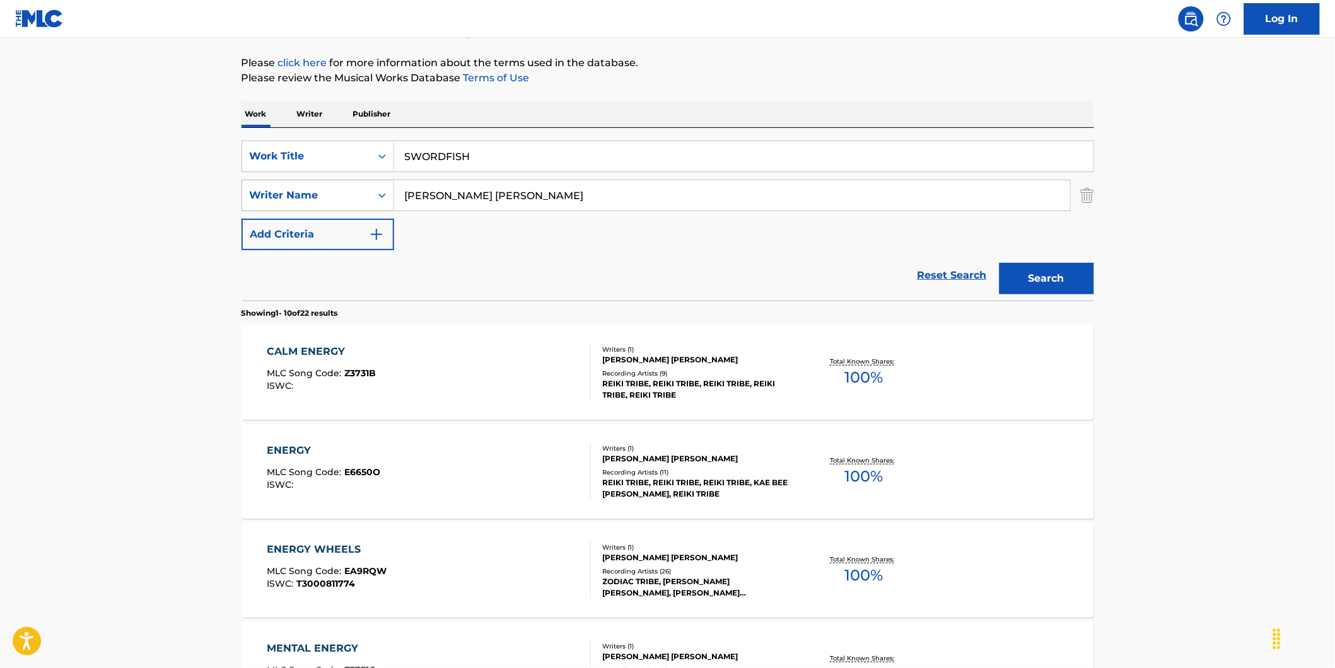
paste input "Da$H"
drag, startPoint x: 521, startPoint y: 197, endPoint x: 528, endPoint y: 236, distance: 40.3
click at [412, 223] on div "SearchWithCriteria73debaf1-70e7-4ac2-a5b7-3f9bb43dfc7a Work Title SWORDFISH Sea…" at bounding box center [668, 196] width 853 height 110
click at [1000, 263] on button "Search" at bounding box center [1047, 279] width 95 height 32
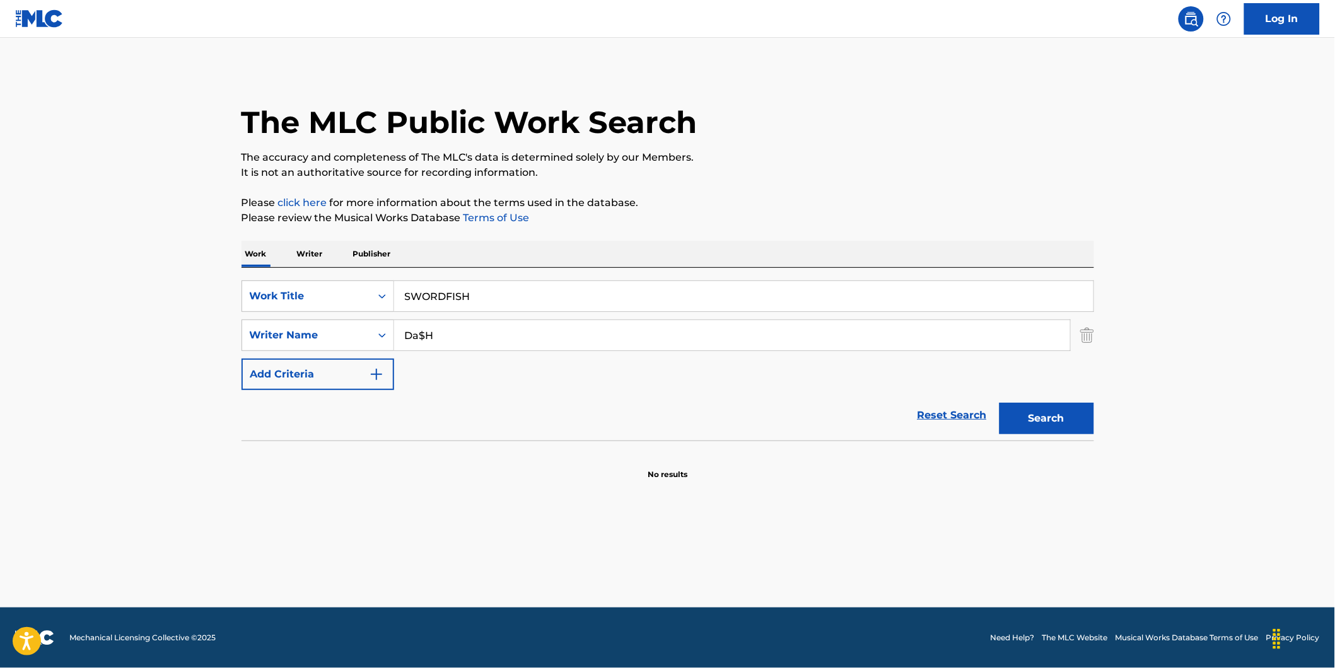
scroll to position [0, 0]
click at [423, 337] on input "Da$H" at bounding box center [732, 335] width 676 height 30
click at [1000, 403] on button "Search" at bounding box center [1047, 419] width 95 height 32
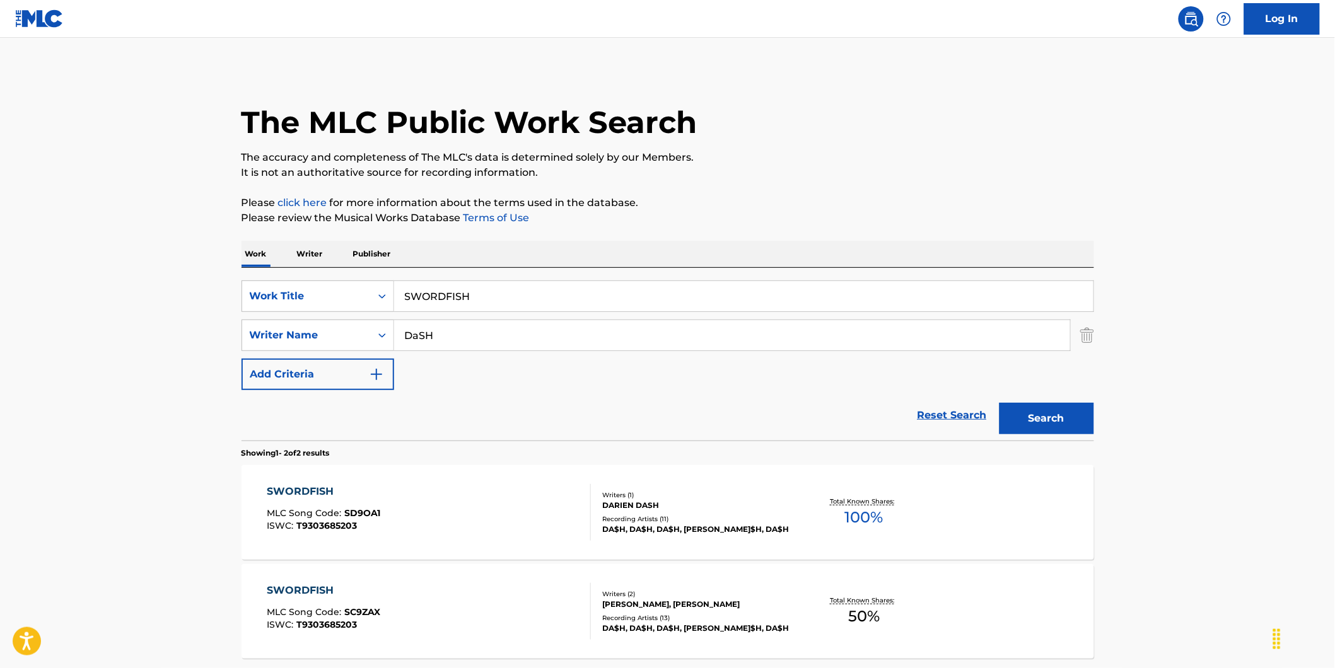
scroll to position [70, 0]
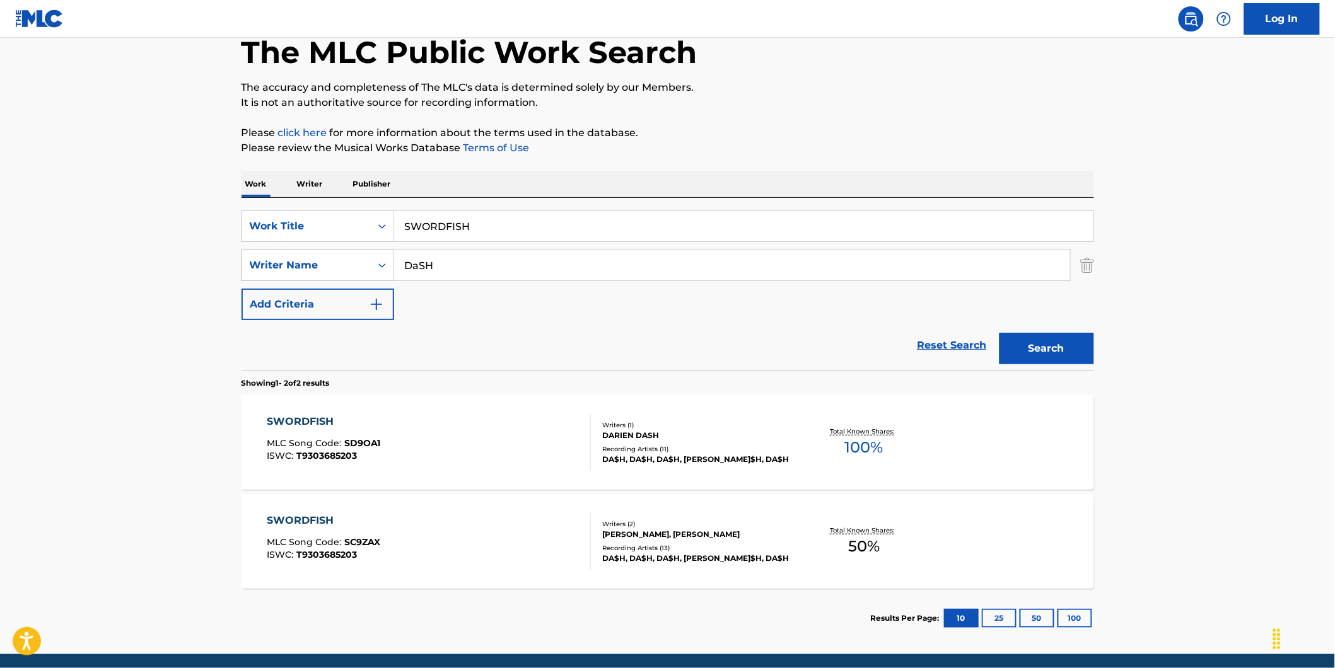
paste input "rien C. Dash"
drag, startPoint x: 477, startPoint y: 270, endPoint x: 388, endPoint y: 269, distance: 88.9
click at [388, 269] on div "SearchWithCriteria89ec61a7-207f-4d65-a546-bab85c57fd7c Writer Name [PERSON_NAME…" at bounding box center [668, 266] width 853 height 32
click at [450, 260] on input "[PERSON_NAME] Dash" at bounding box center [732, 265] width 676 height 30
click at [1000, 333] on button "Search" at bounding box center [1047, 349] width 95 height 32
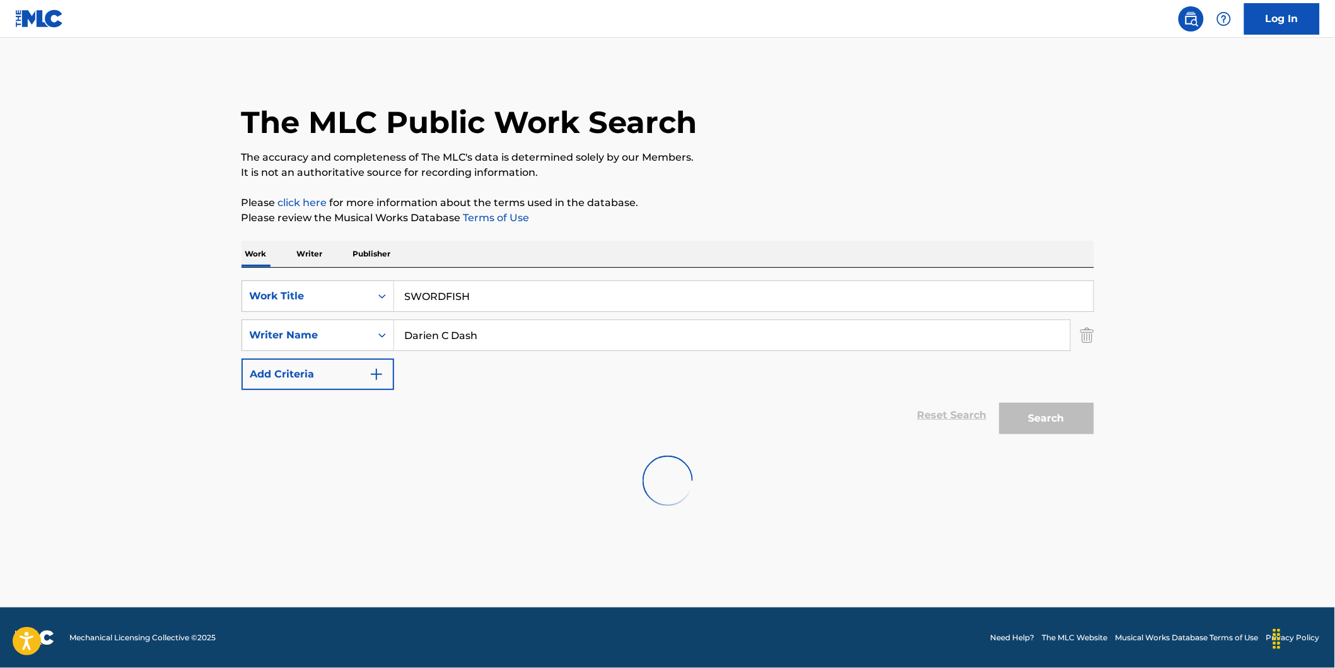
scroll to position [0, 0]
type input "[PERSON_NAME]"
click at [1000, 403] on button "Search" at bounding box center [1047, 419] width 95 height 32
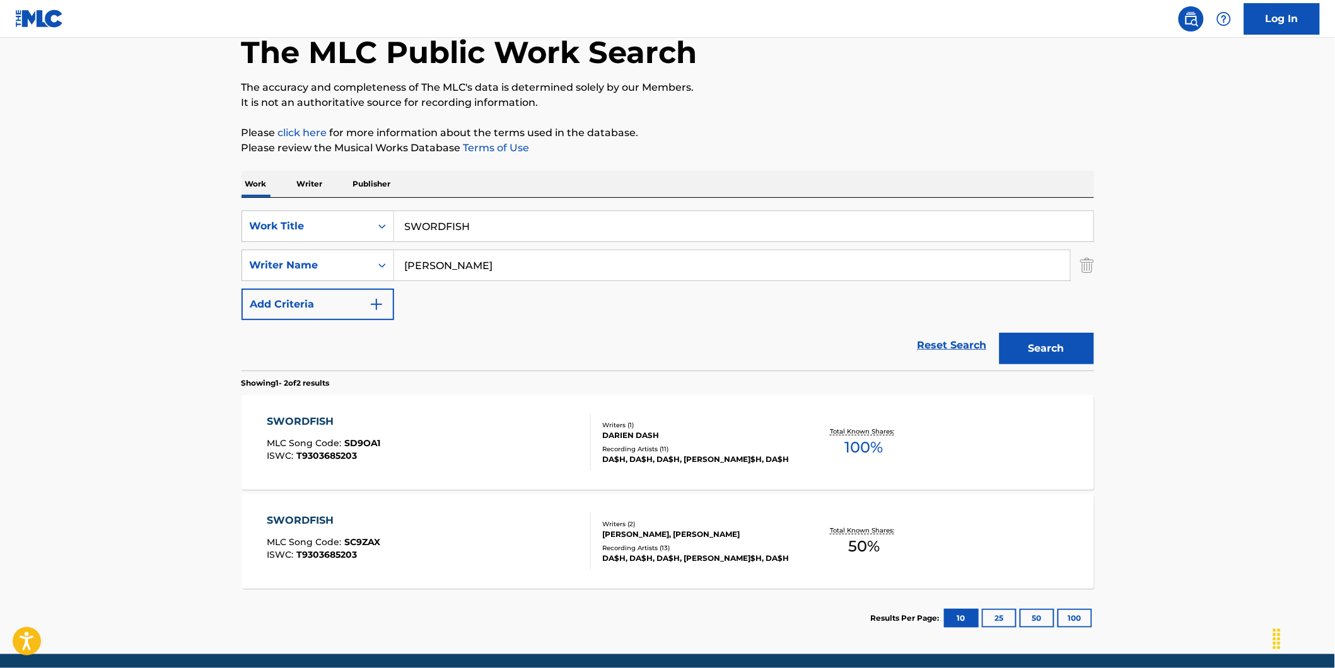
scroll to position [117, 0]
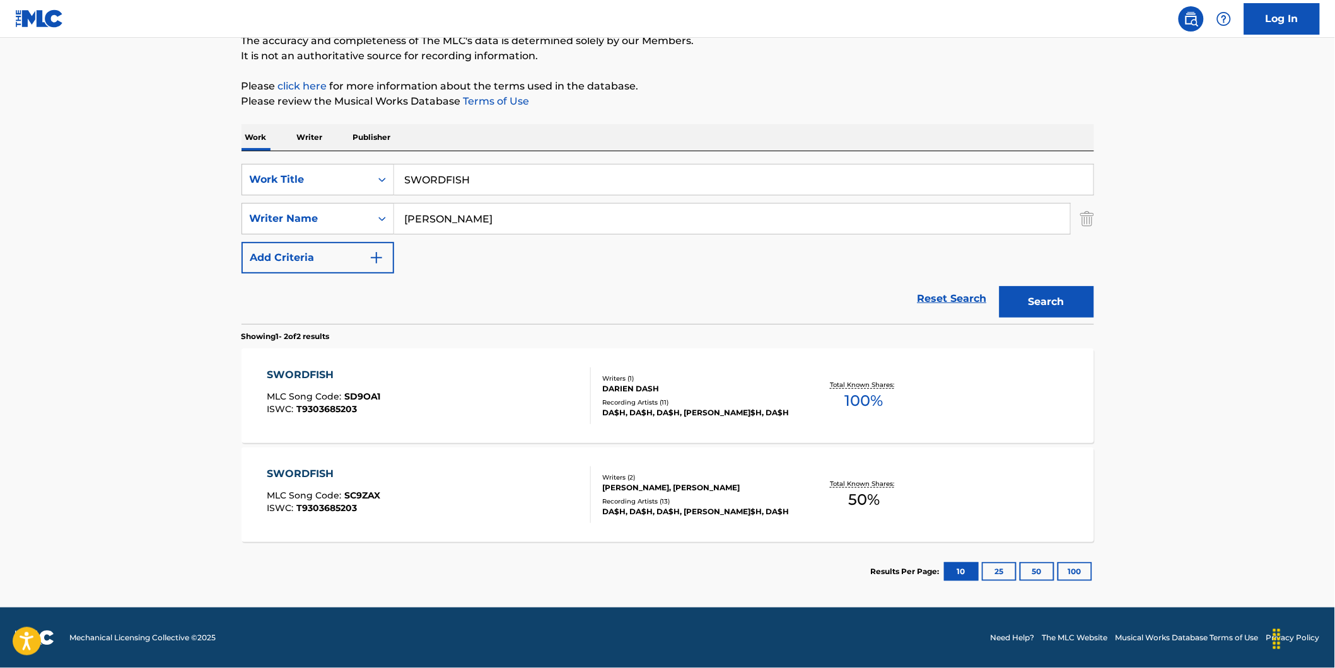
click at [65, 405] on main "The MLC Public Work Search The accuracy and completeness of The MLC's data is d…" at bounding box center [667, 264] width 1335 height 687
click at [507, 382] on div "SWORDFISH MLC Song Code : SD9OA1 ISWC : T9303685203" at bounding box center [429, 396] width 324 height 57
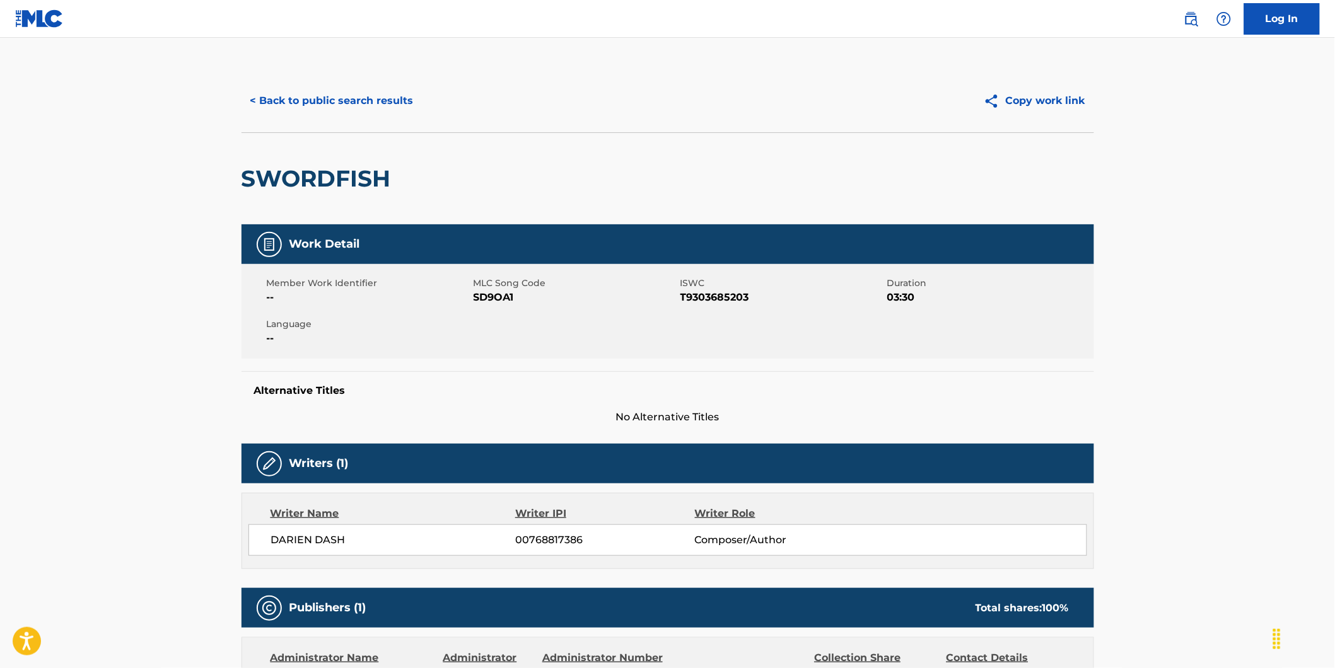
click at [290, 96] on button "< Back to public search results" at bounding box center [332, 101] width 181 height 32
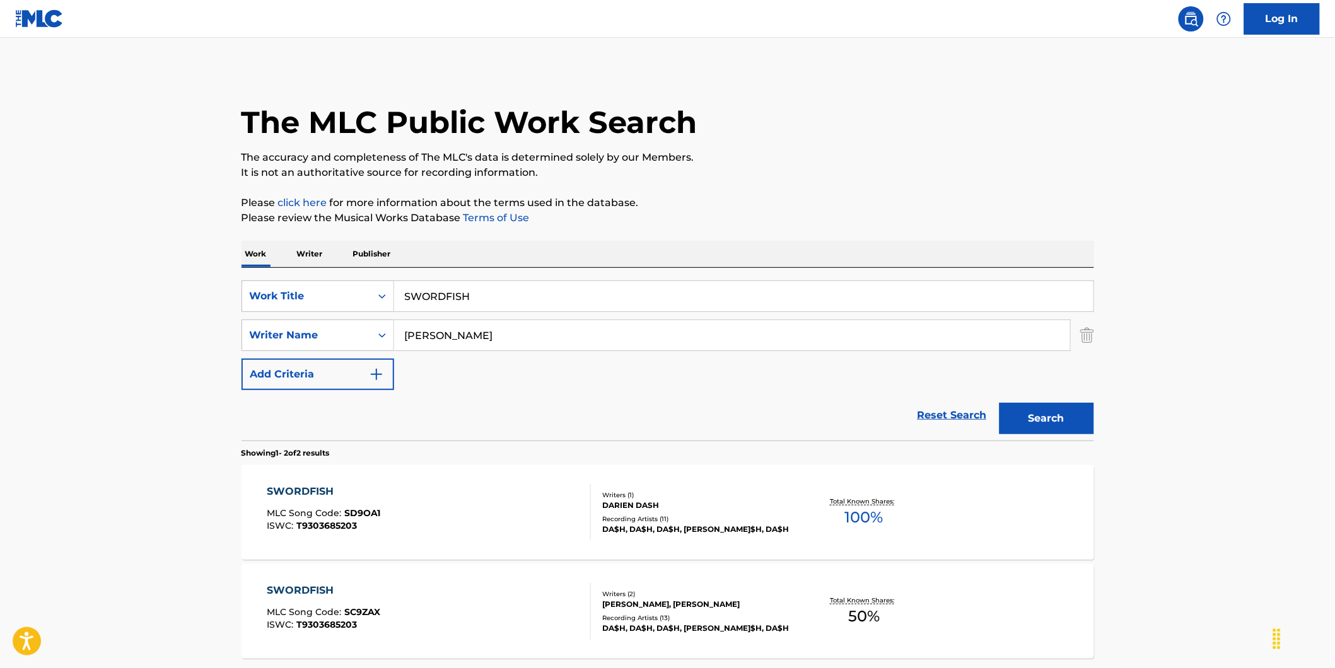
scroll to position [45, 0]
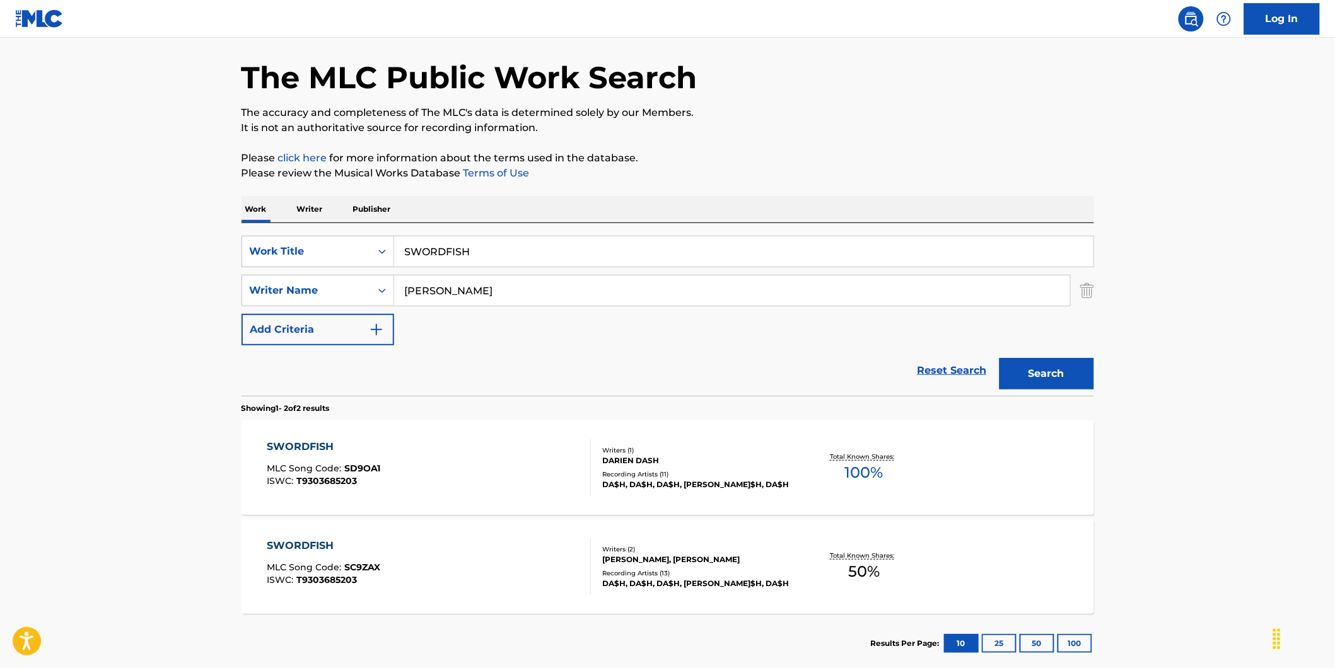
click at [344, 559] on div "SWORDFISH MLC Song Code : SC9ZAX ISWC : T9303685203" at bounding box center [324, 567] width 114 height 57
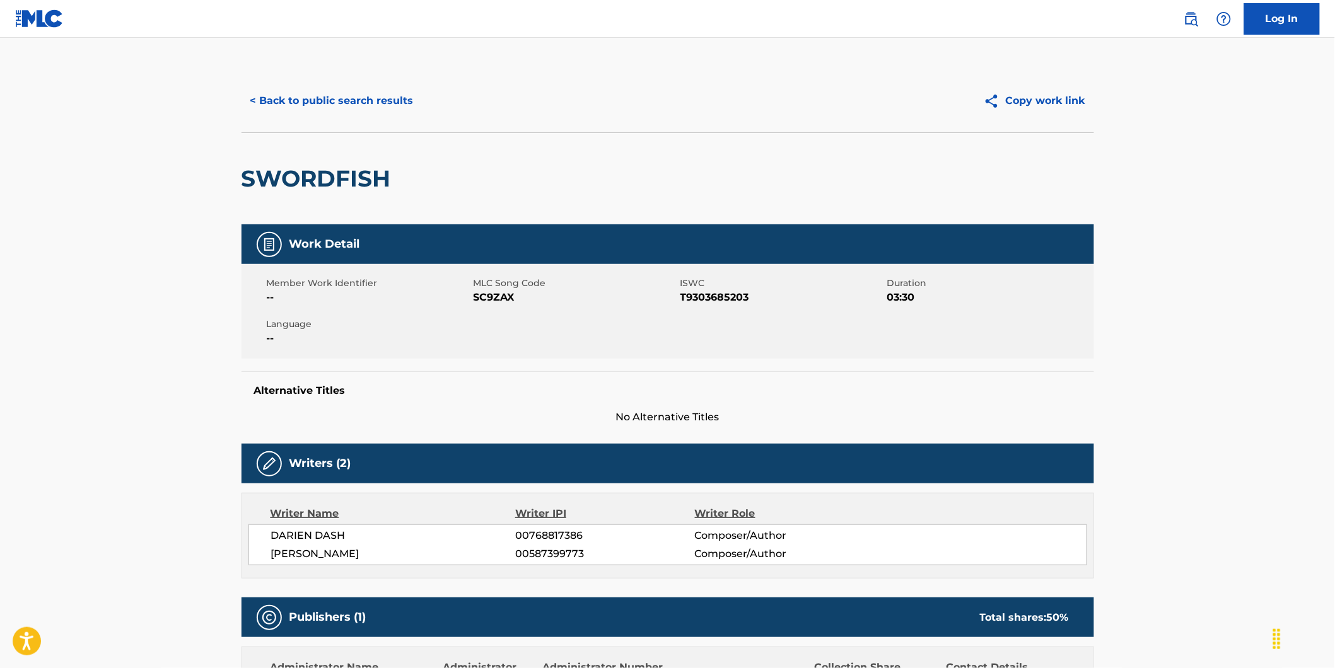
click at [272, 112] on button "< Back to public search results" at bounding box center [332, 101] width 181 height 32
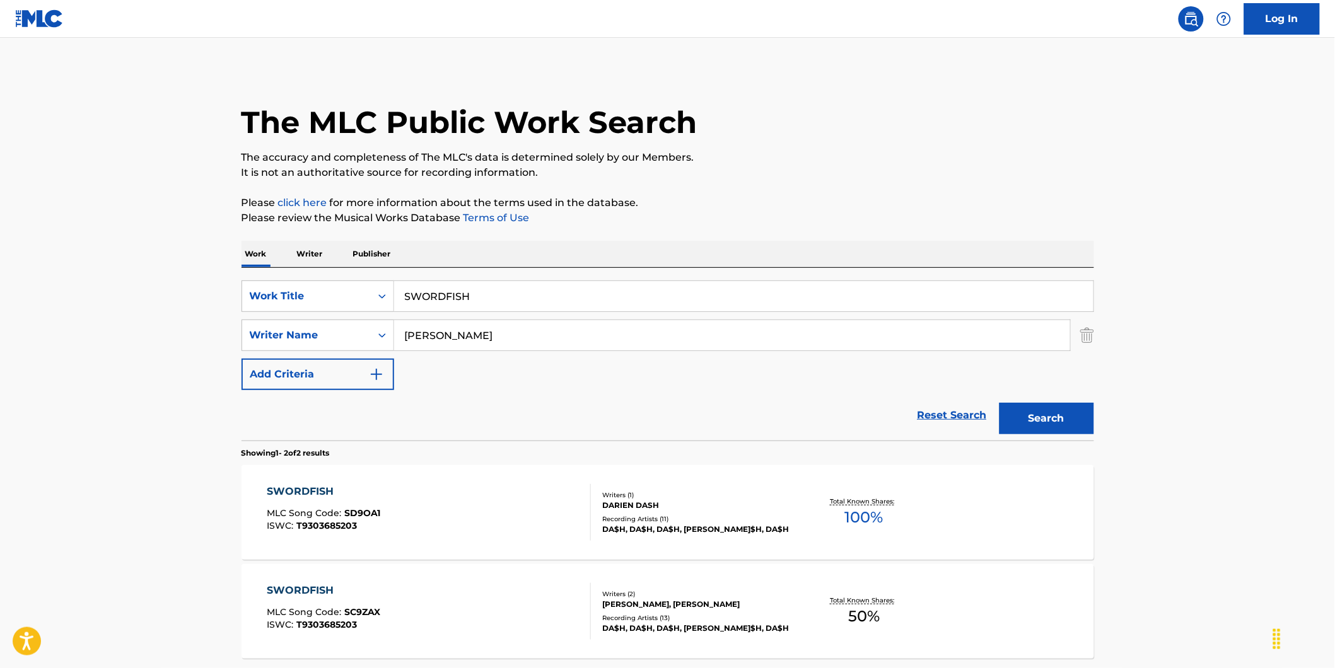
scroll to position [45, 0]
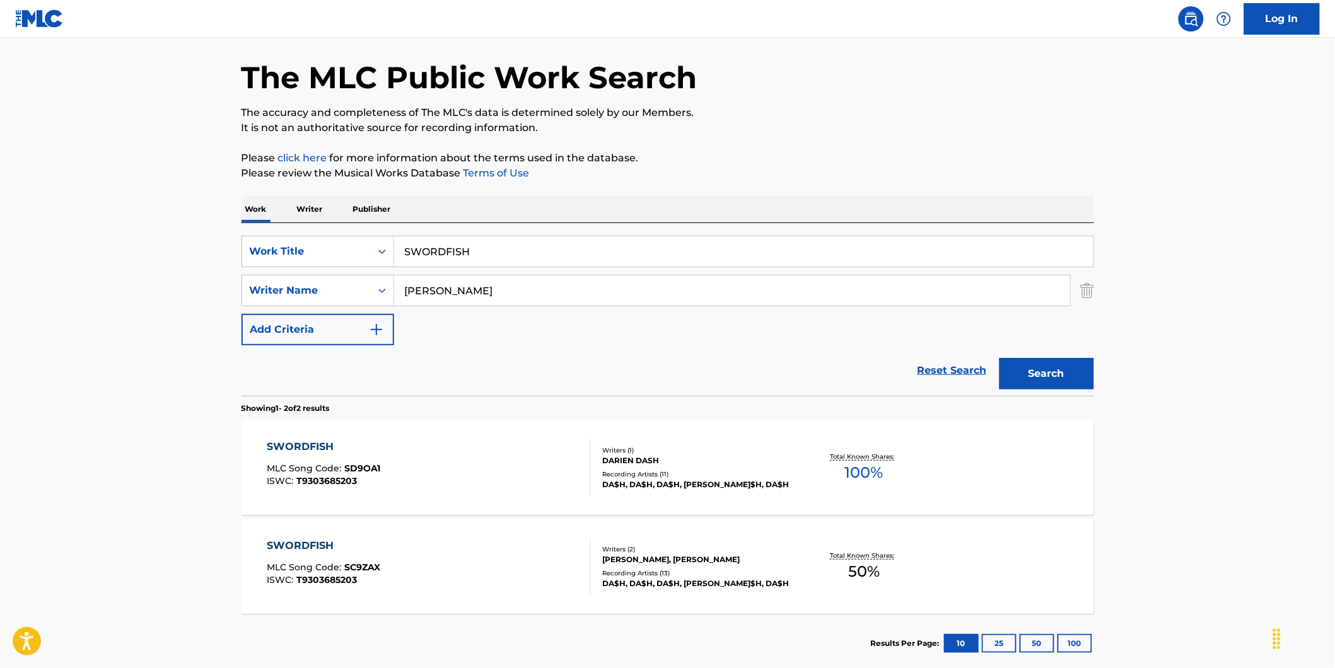
click at [311, 489] on div "SWORDFISH MLC Song Code : SD9OA1 ISWC : T9303685203" at bounding box center [324, 468] width 114 height 57
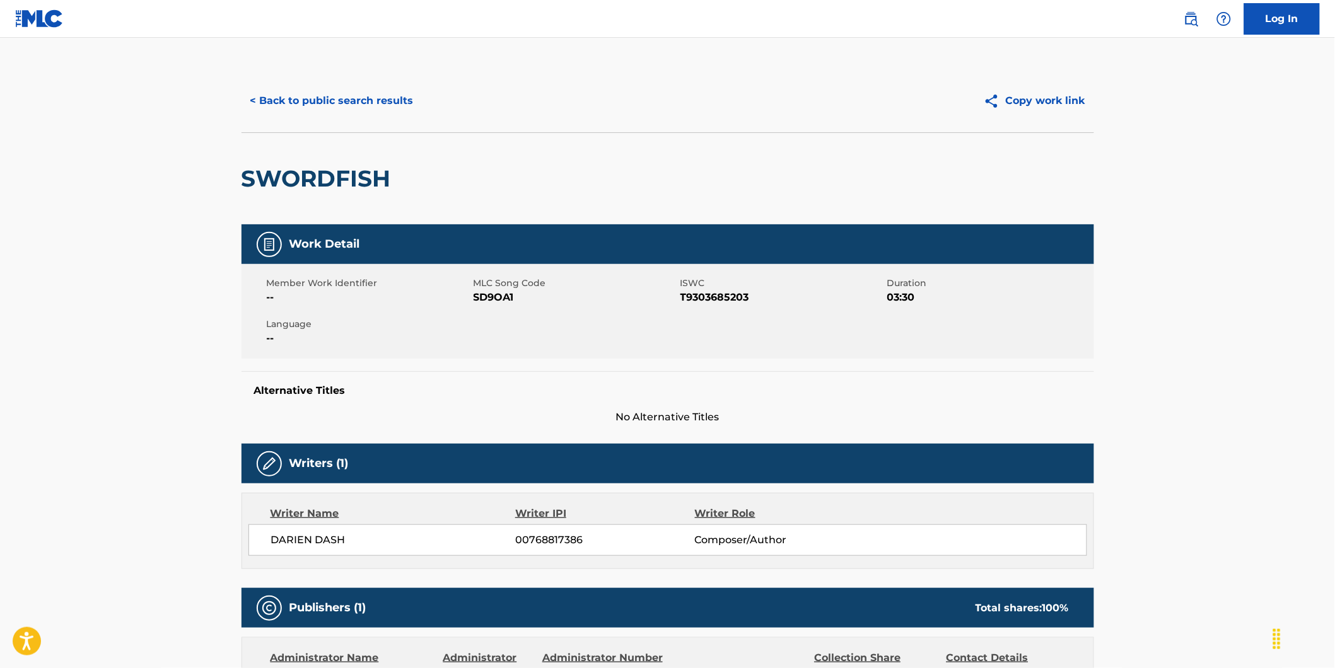
click at [481, 300] on span "SD9OA1" at bounding box center [576, 297] width 204 height 15
click at [323, 95] on button "< Back to public search results" at bounding box center [332, 101] width 181 height 32
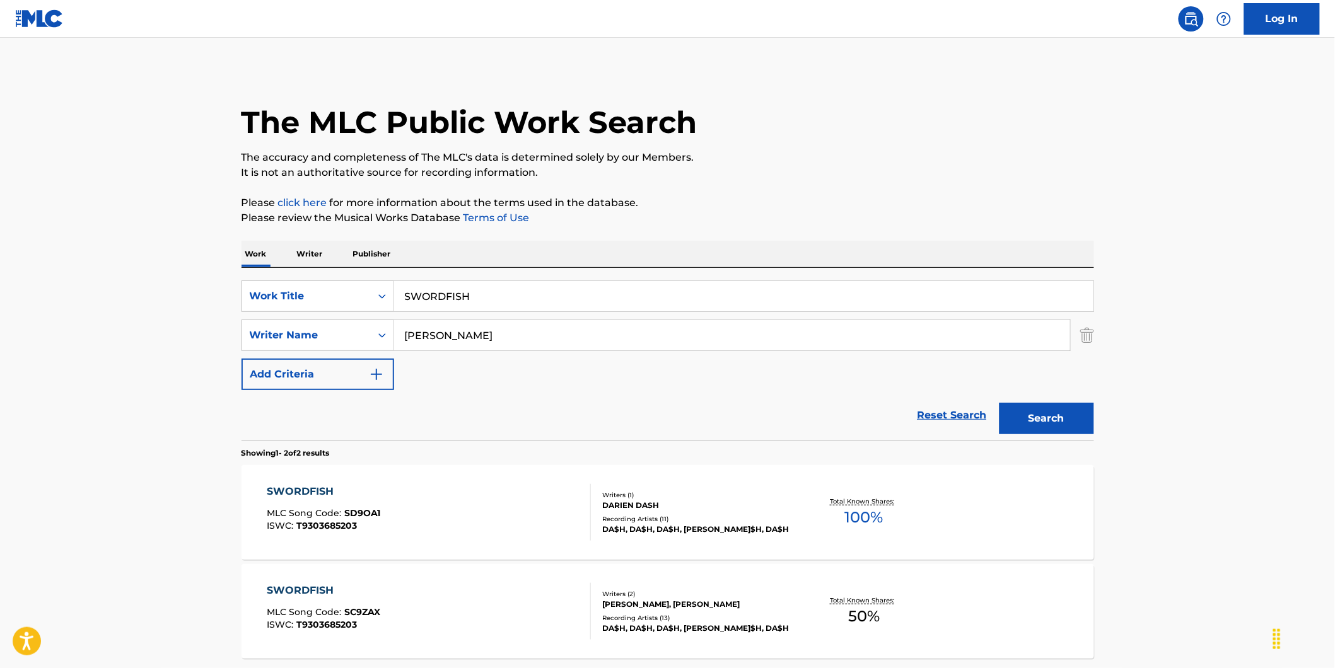
scroll to position [45, 0]
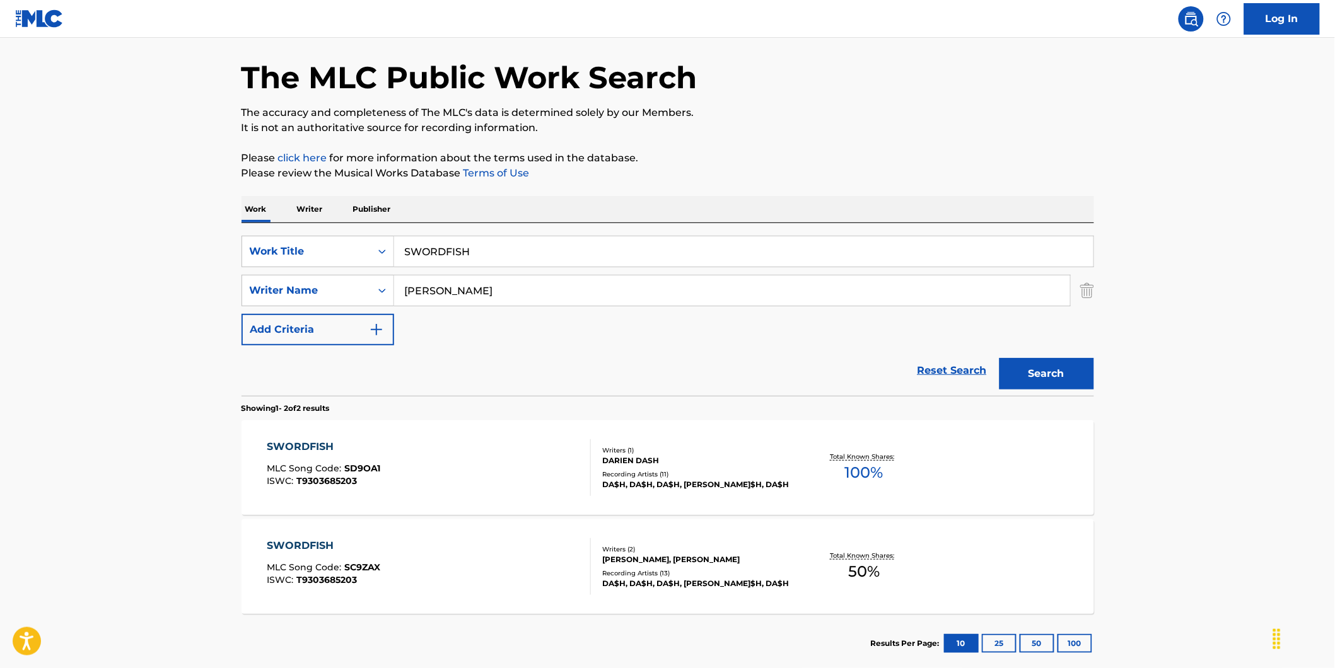
click at [378, 569] on span "SC9ZAX" at bounding box center [362, 567] width 36 height 11
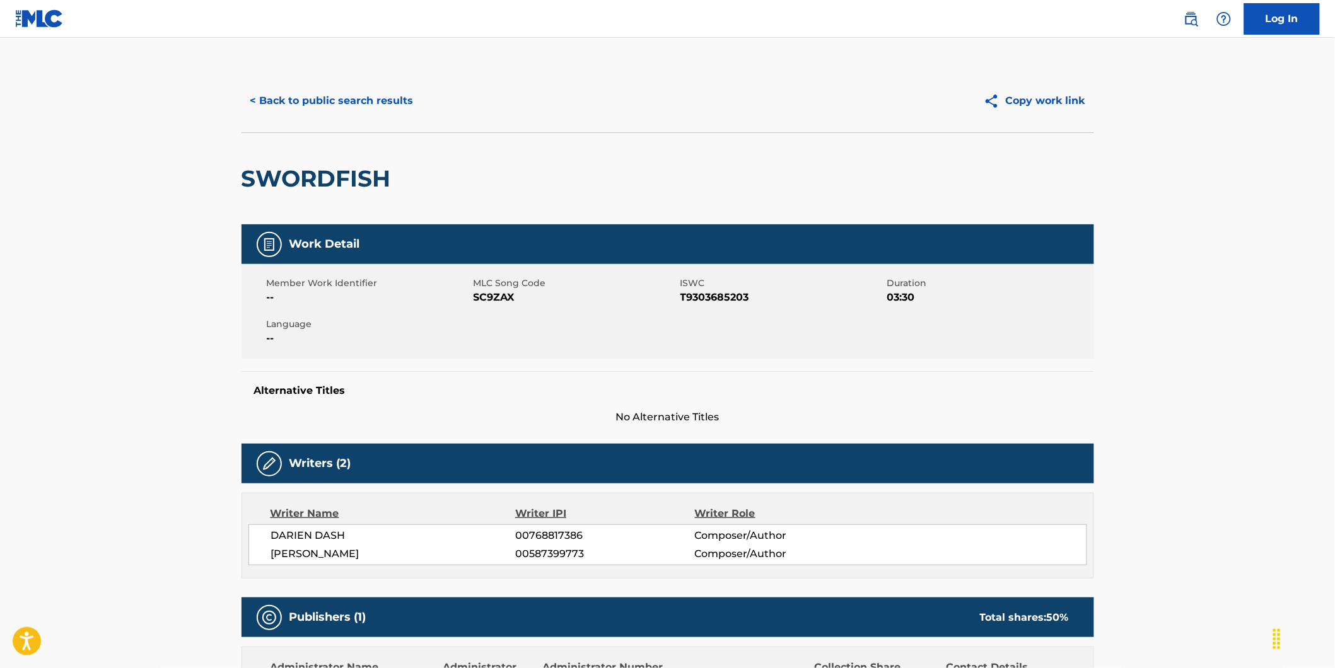
click at [483, 292] on span "SC9ZAX" at bounding box center [576, 297] width 204 height 15
click at [312, 92] on button "< Back to public search results" at bounding box center [332, 101] width 181 height 32
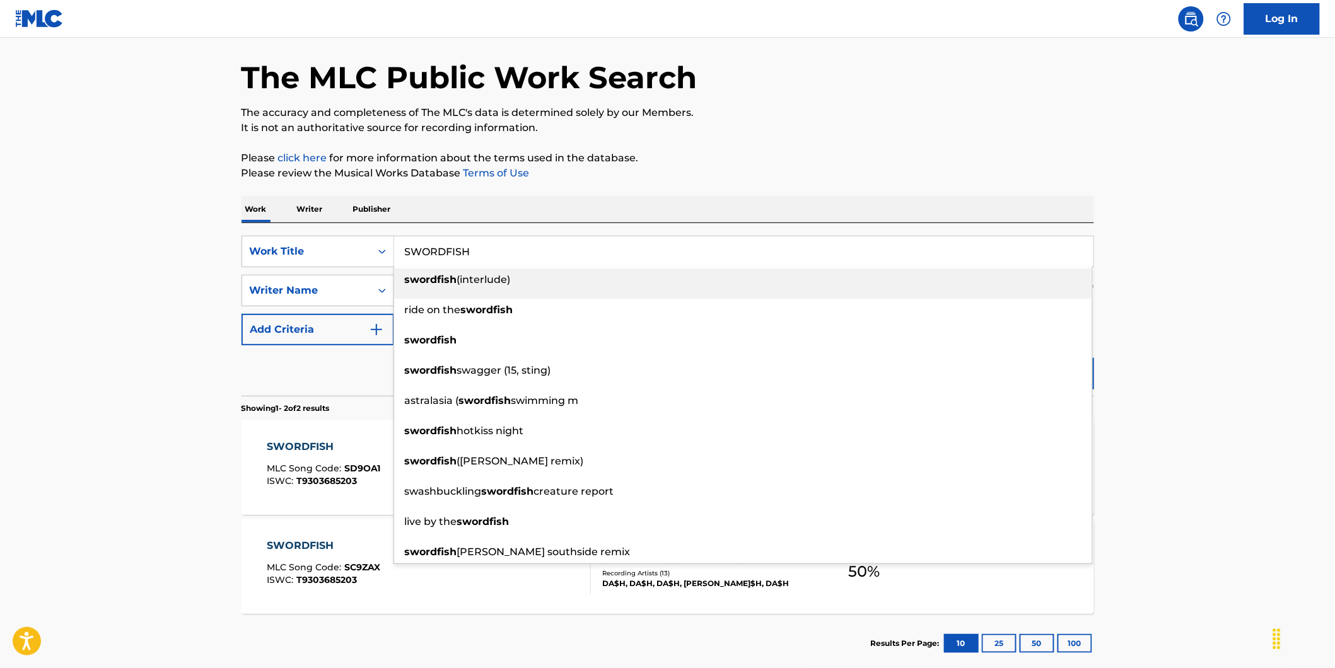
drag, startPoint x: 518, startPoint y: 245, endPoint x: 21, endPoint y: 254, distance: 496.4
click at [154, 254] on main "The MLC Public Work Search The accuracy and completeness of The MLC's data is d…" at bounding box center [667, 336] width 1335 height 687
paste input "Desolation's Harp"
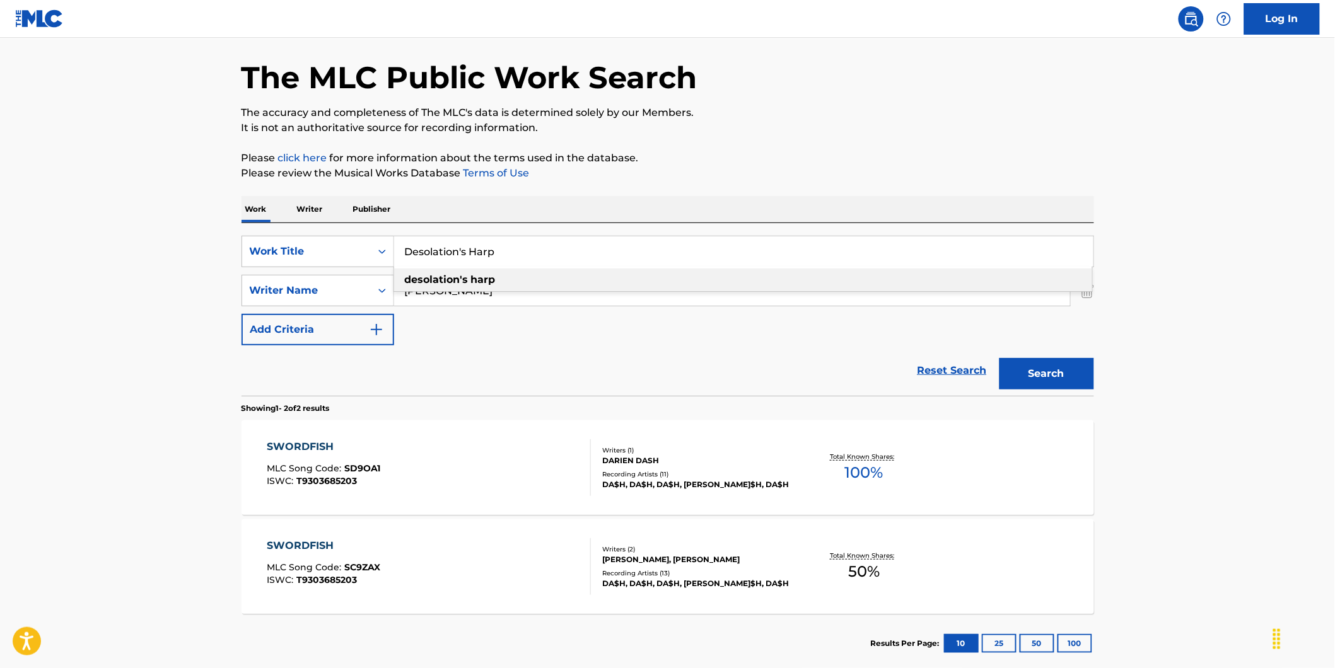
type input "Desolation's Harp"
click at [0, 253] on html "Accessibility Screen-Reader Guide, Feedback, and Issue Reporting | New window C…" at bounding box center [667, 289] width 1335 height 668
paste input "Inter Arma"
drag, startPoint x: 477, startPoint y: 284, endPoint x: 407, endPoint y: 347, distance: 94.7
click at [377, 337] on div "SearchWithCriteria73debaf1-70e7-4ac2-a5b7-3f9bb43dfc7a Work Title Desolation's …" at bounding box center [668, 291] width 853 height 110
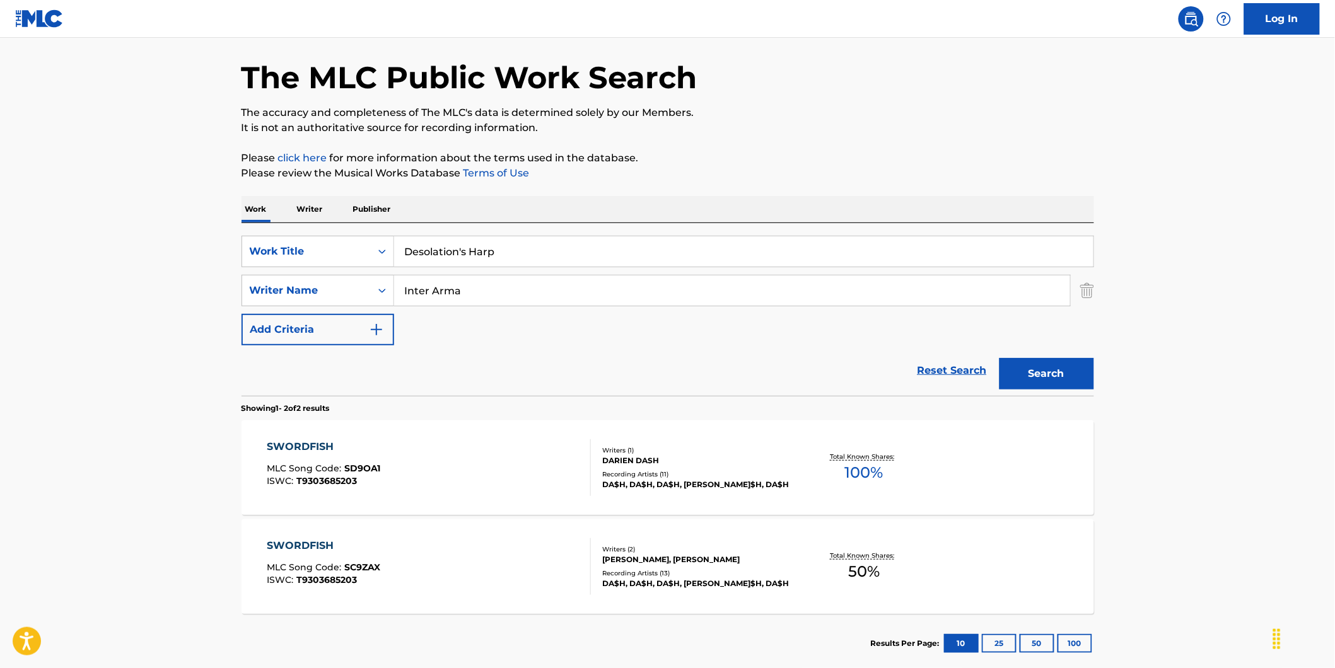
click at [1000, 358] on button "Search" at bounding box center [1047, 374] width 95 height 32
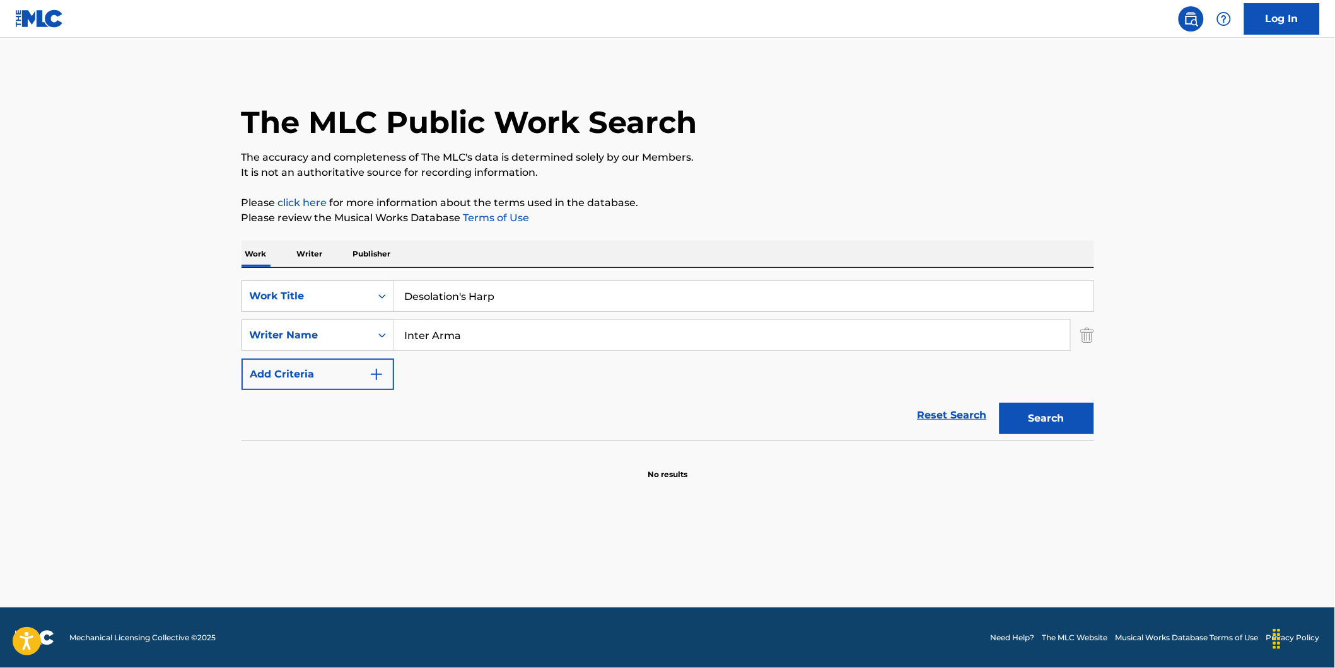
paste input "[PERSON_NAME]"
click at [1000, 403] on button "Search" at bounding box center [1047, 419] width 95 height 32
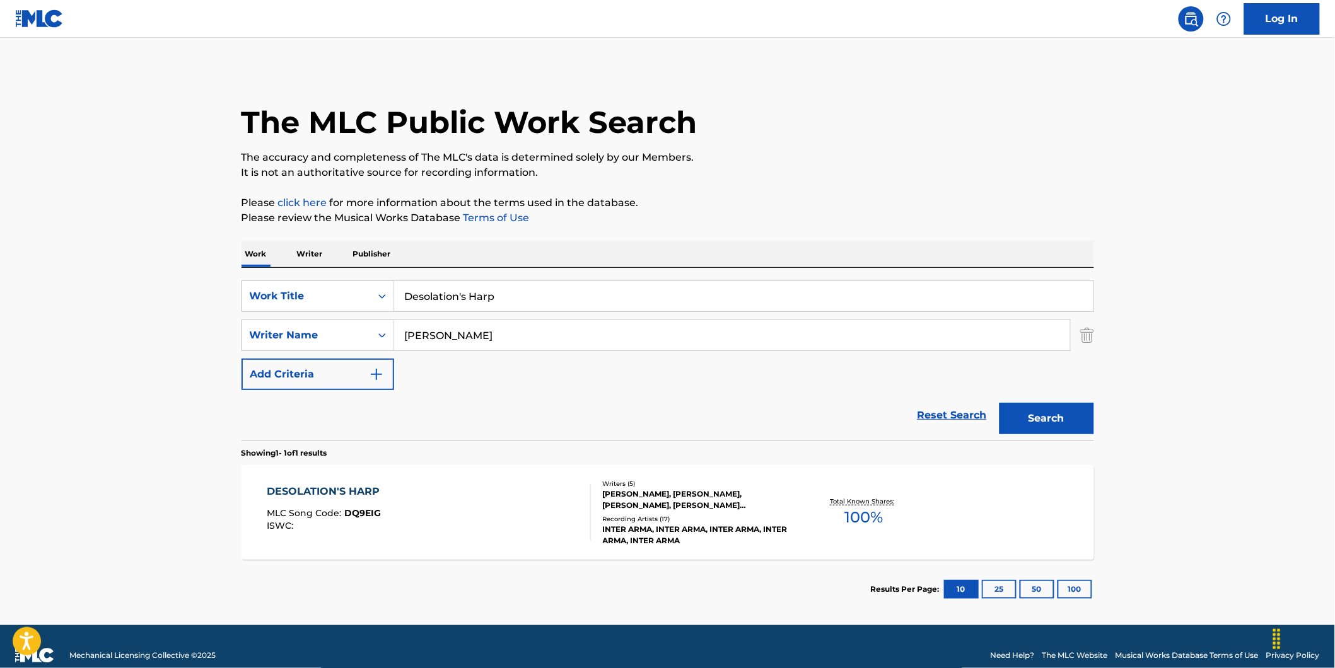
drag, startPoint x: 542, startPoint y: 329, endPoint x: 385, endPoint y: 353, distance: 159.5
click at [385, 353] on div "SearchWithCriteria73debaf1-70e7-4ac2-a5b7-3f9bb43dfc7a Work Title Desolation's …" at bounding box center [668, 336] width 853 height 110
paste input "[PERSON_NAME]"
click at [1000, 403] on button "Search" at bounding box center [1047, 419] width 95 height 32
drag, startPoint x: 544, startPoint y: 332, endPoint x: 295, endPoint y: 395, distance: 256.9
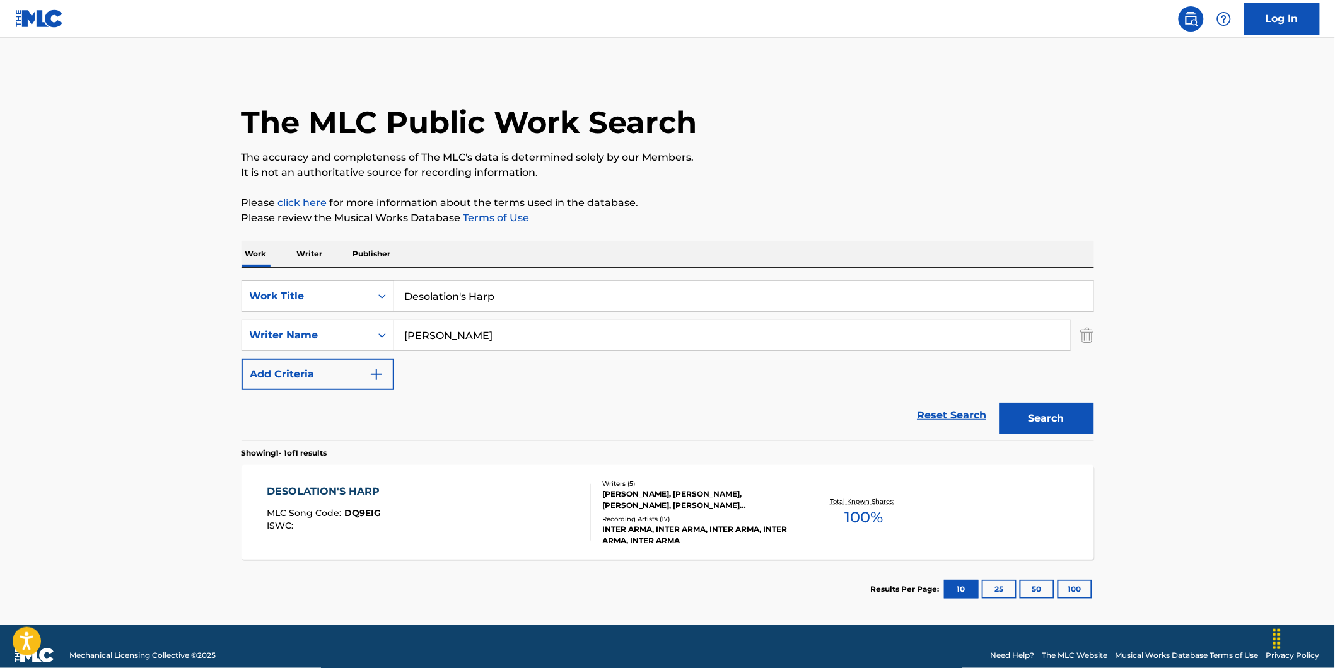
click at [295, 395] on form "SearchWithCriteria73debaf1-70e7-4ac2-a5b7-3f9bb43dfc7a Work Title Desolation's …" at bounding box center [668, 361] width 853 height 160
paste input "[PERSON_NAME]"
click at [1000, 403] on button "Search" at bounding box center [1047, 419] width 95 height 32
drag, startPoint x: 428, startPoint y: 354, endPoint x: 551, endPoint y: 402, distance: 132.2
click at [366, 380] on div "SearchWithCriteria73debaf1-70e7-4ac2-a5b7-3f9bb43dfc7a Work Title Desolation's …" at bounding box center [668, 336] width 853 height 110
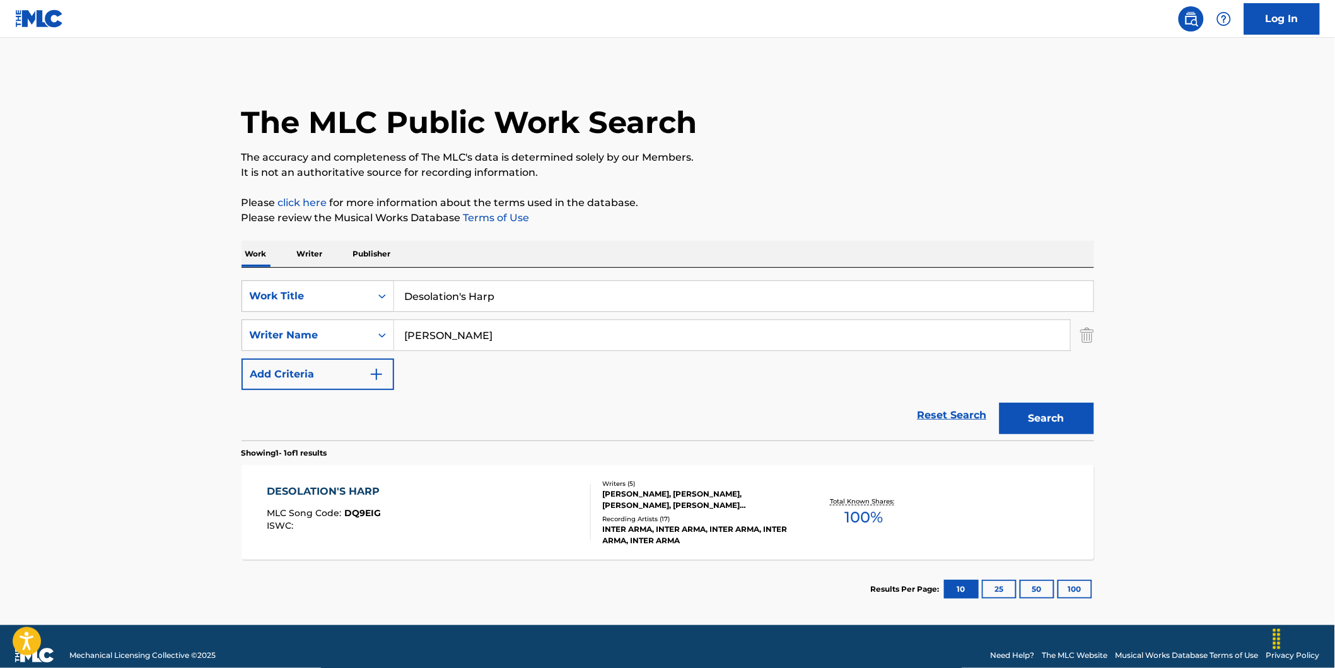
paste input "[PERSON_NAME]"
click at [1000, 403] on button "Search" at bounding box center [1047, 419] width 95 height 32
drag, startPoint x: 515, startPoint y: 341, endPoint x: 353, endPoint y: 375, distance: 165.6
click at [307, 361] on div "SearchWithCriteria73debaf1-70e7-4ac2-a5b7-3f9bb43dfc7a Work Title Desolation's …" at bounding box center [668, 336] width 853 height 110
paste input "[PERSON_NAME]"
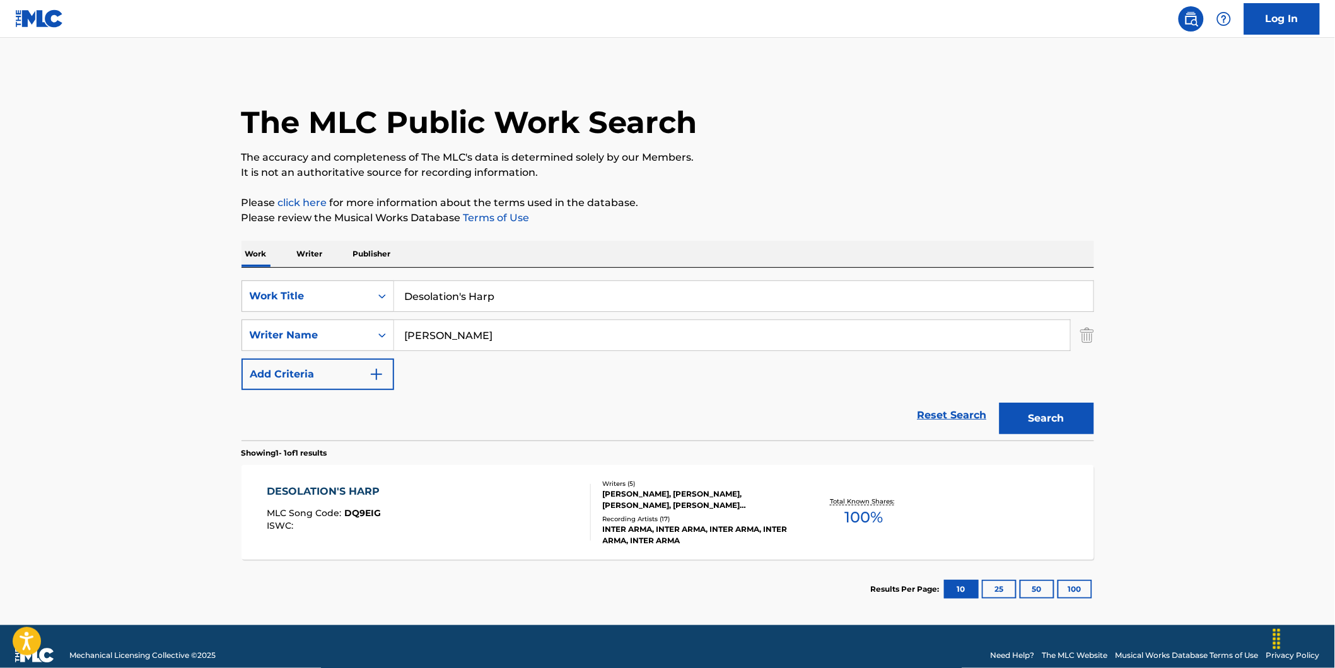
type input "[PERSON_NAME]"
click at [1000, 403] on button "Search" at bounding box center [1047, 419] width 95 height 32
click at [465, 492] on div "DESOLATION'S HARP MLC Song Code : DQ9EIG ISWC :" at bounding box center [429, 512] width 324 height 57
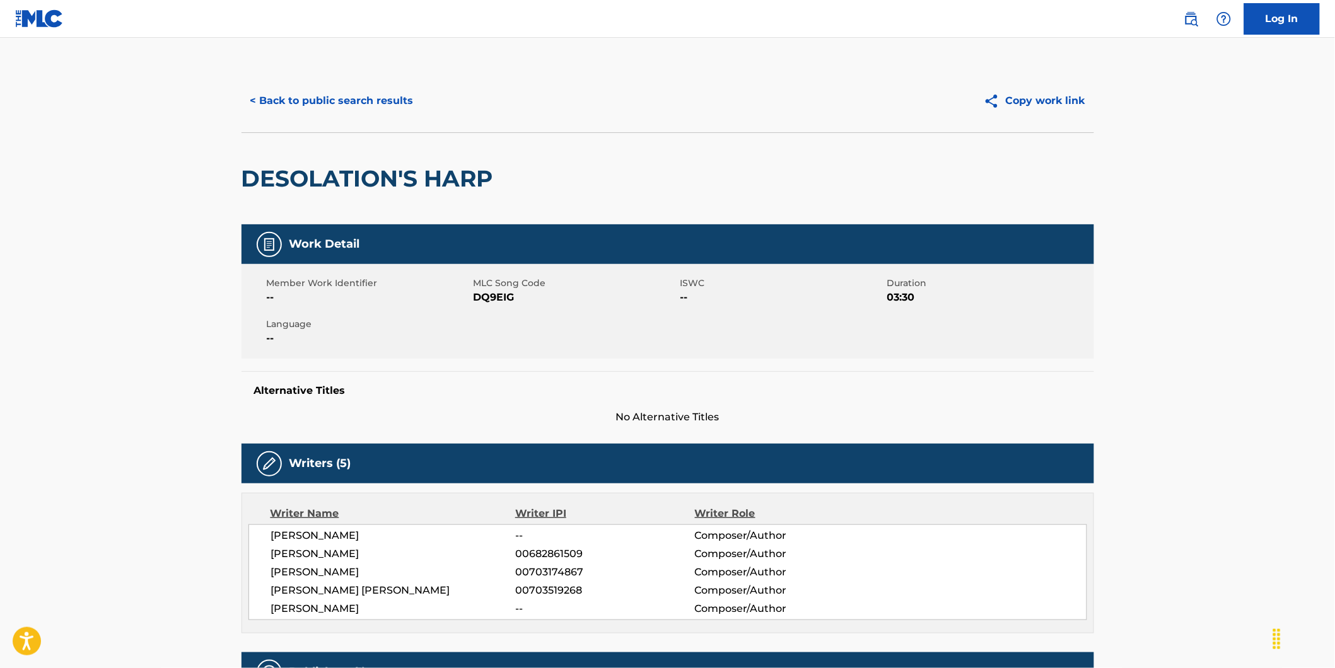
click at [306, 109] on button "< Back to public search results" at bounding box center [332, 101] width 181 height 32
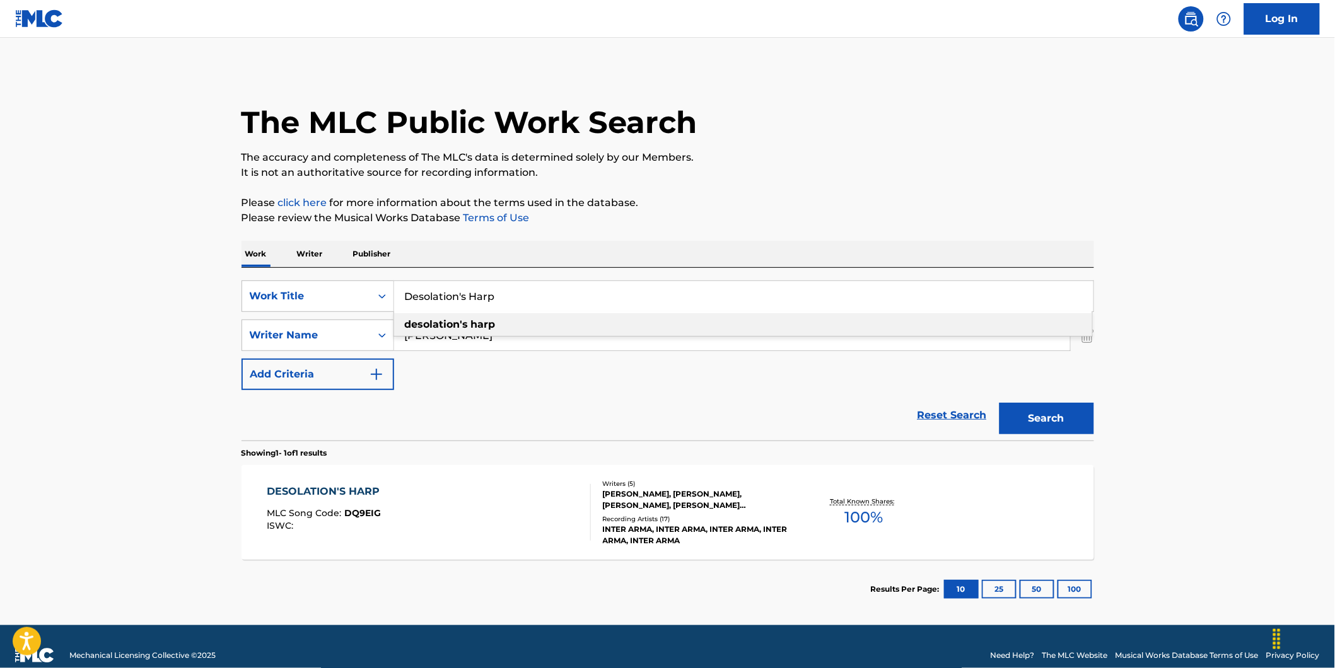
drag, startPoint x: 544, startPoint y: 300, endPoint x: 171, endPoint y: 314, distance: 372.9
click at [260, 306] on div "SearchWithCriteria73debaf1-70e7-4ac2-a5b7-3f9bb43dfc7a Work Title Desolation's …" at bounding box center [668, 297] width 853 height 32
paste input "Signal Three Dub"
type input "Signal Three Dub"
click at [139, 320] on main "The MLC Public Work Search The accuracy and completeness of The MLC's data is d…" at bounding box center [667, 332] width 1335 height 588
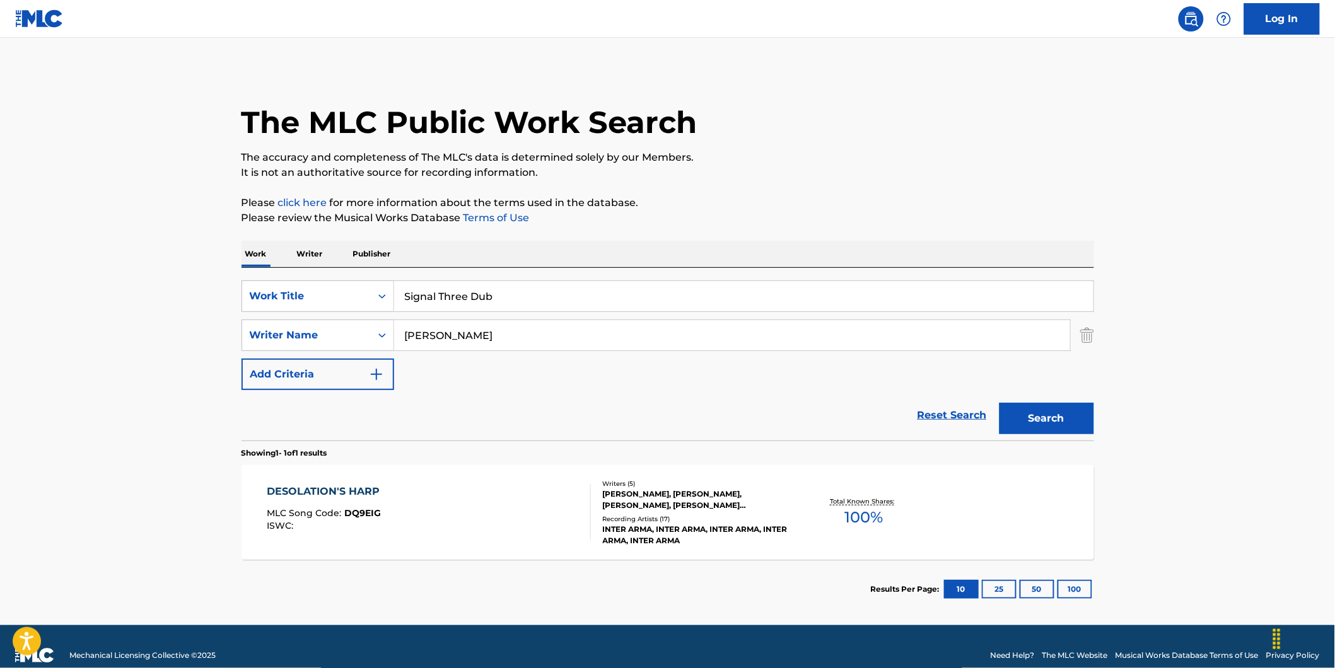
drag, startPoint x: 528, startPoint y: 335, endPoint x: 345, endPoint y: 363, distance: 184.9
click at [315, 355] on div "SearchWithCriteria73debaf1-70e7-4ac2-a5b7-3f9bb43dfc7a Work Title Signal Three …" at bounding box center [668, 336] width 853 height 110
paste input "[PERSON_NAME]"
click at [1000, 403] on button "Search" at bounding box center [1047, 419] width 95 height 32
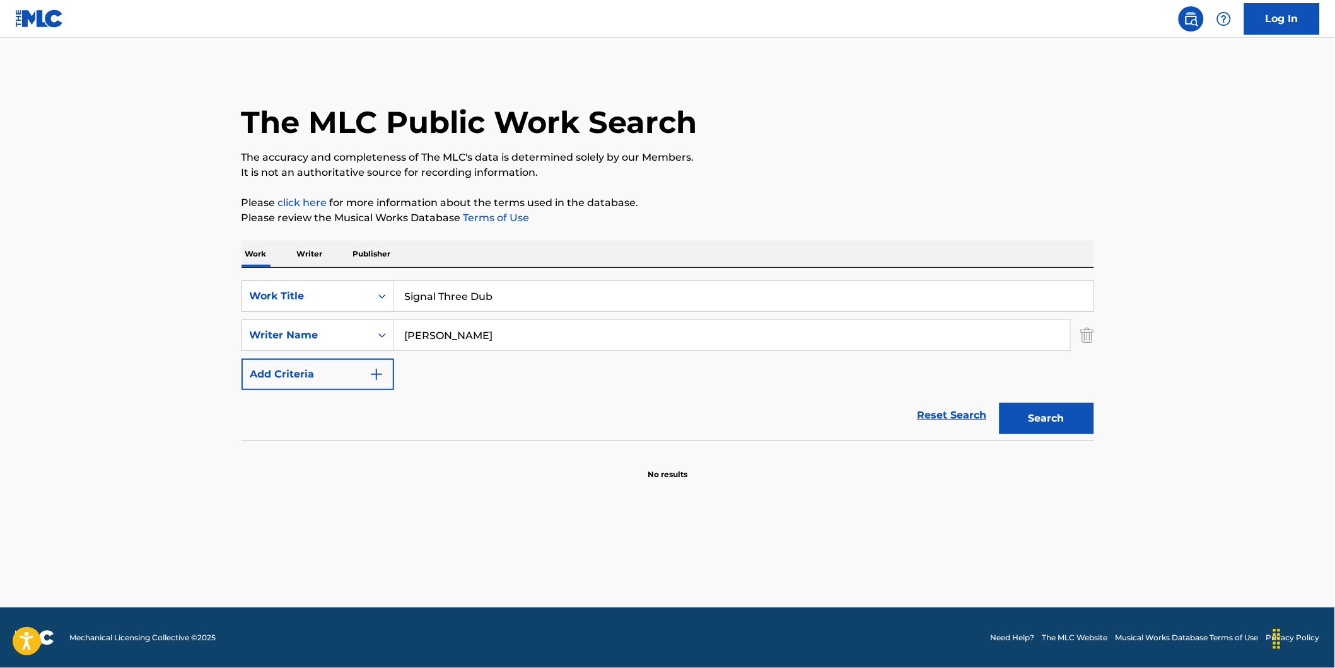
drag, startPoint x: 419, startPoint y: 336, endPoint x: 398, endPoint y: 385, distance: 53.7
click at [288, 350] on div "SearchWithCriteria89ec61a7-207f-4d65-a546-bab85c57fd7c Writer Name [PERSON_NAME]" at bounding box center [668, 336] width 853 height 32
paste input "[PERSON_NAME]"
type input "[PERSON_NAME]"
click at [1000, 403] on button "Search" at bounding box center [1047, 419] width 95 height 32
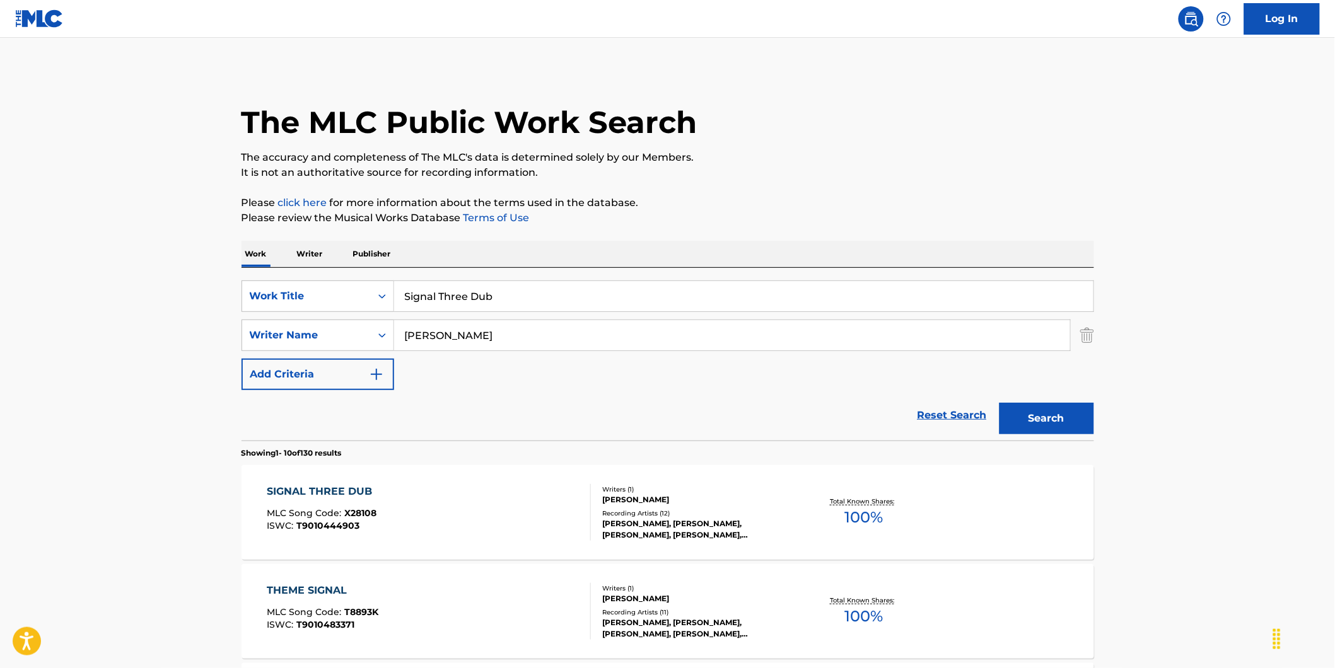
scroll to position [70, 0]
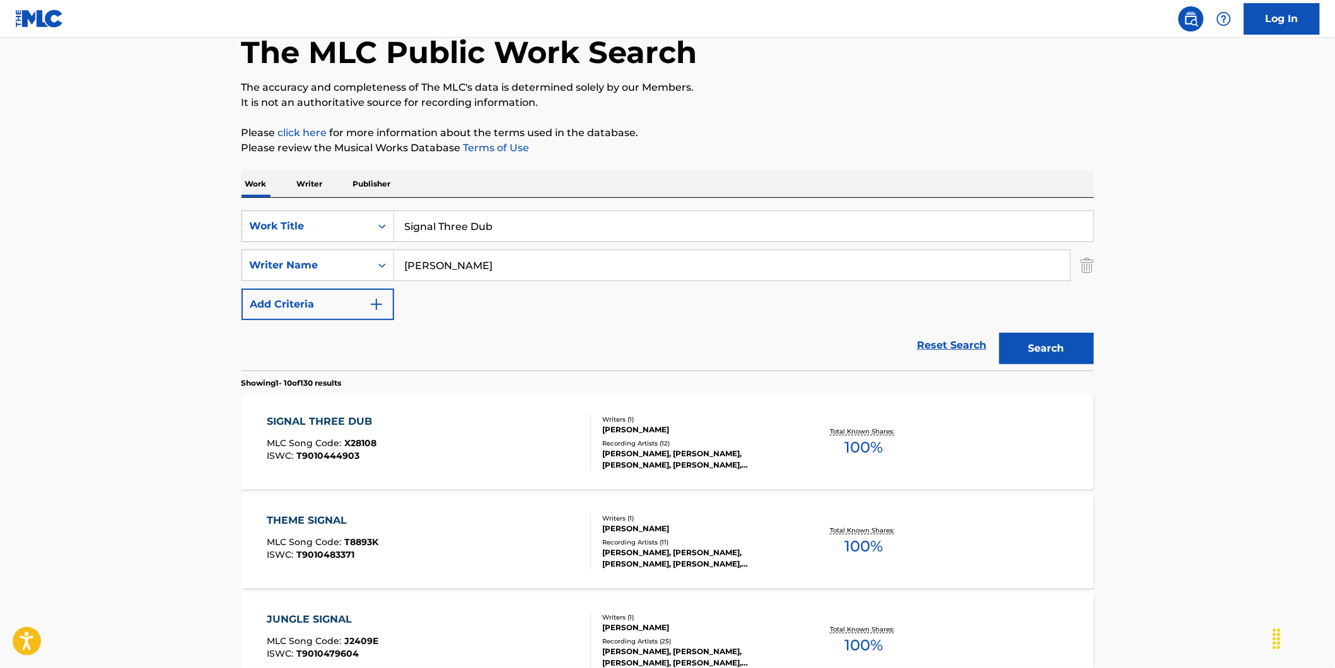
click at [303, 418] on div "SIGNAL THREE DUB" at bounding box center [323, 421] width 112 height 15
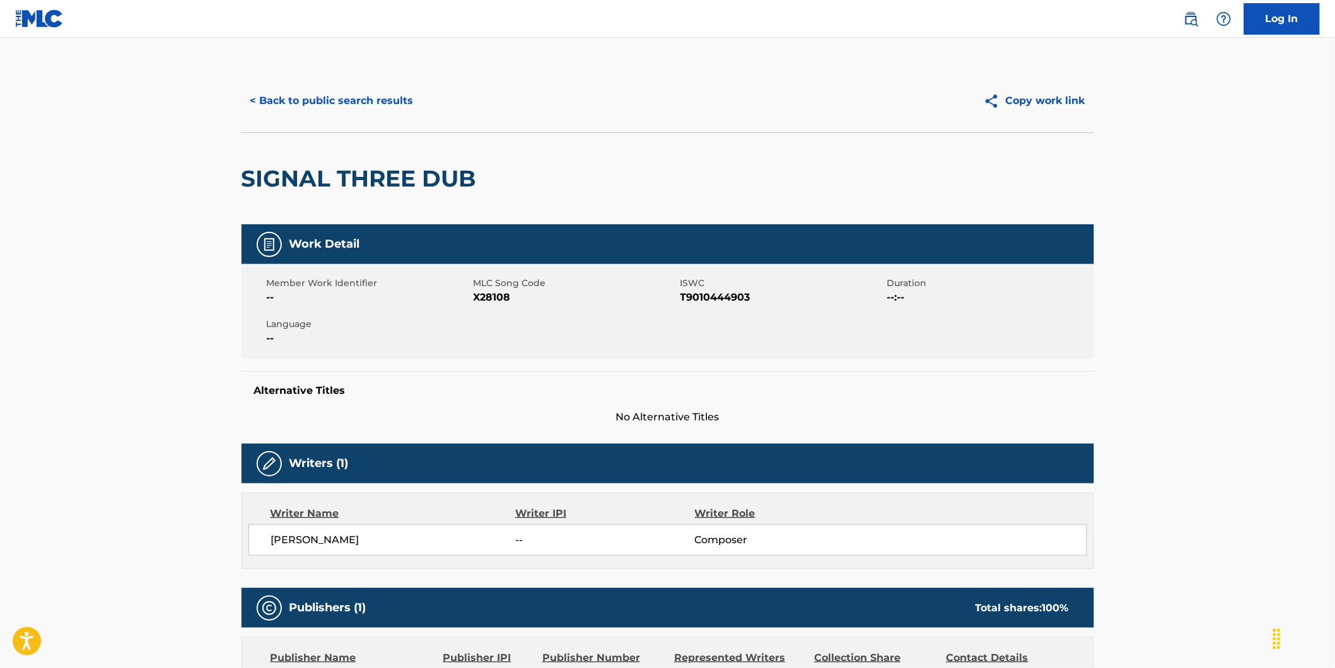
click at [490, 296] on span "X28108" at bounding box center [576, 297] width 204 height 15
click at [347, 102] on button "< Back to public search results" at bounding box center [332, 101] width 181 height 32
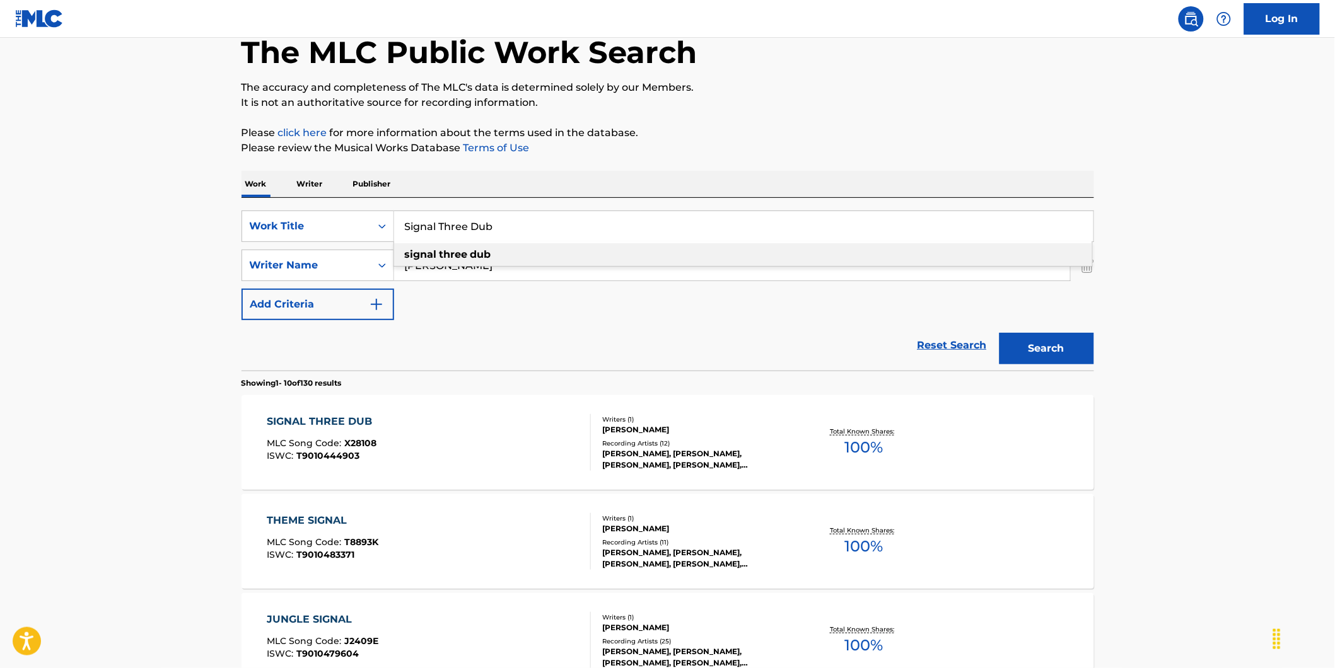
drag, startPoint x: 545, startPoint y: 225, endPoint x: 224, endPoint y: 225, distance: 321.0
paste input "Amigo do Peito"
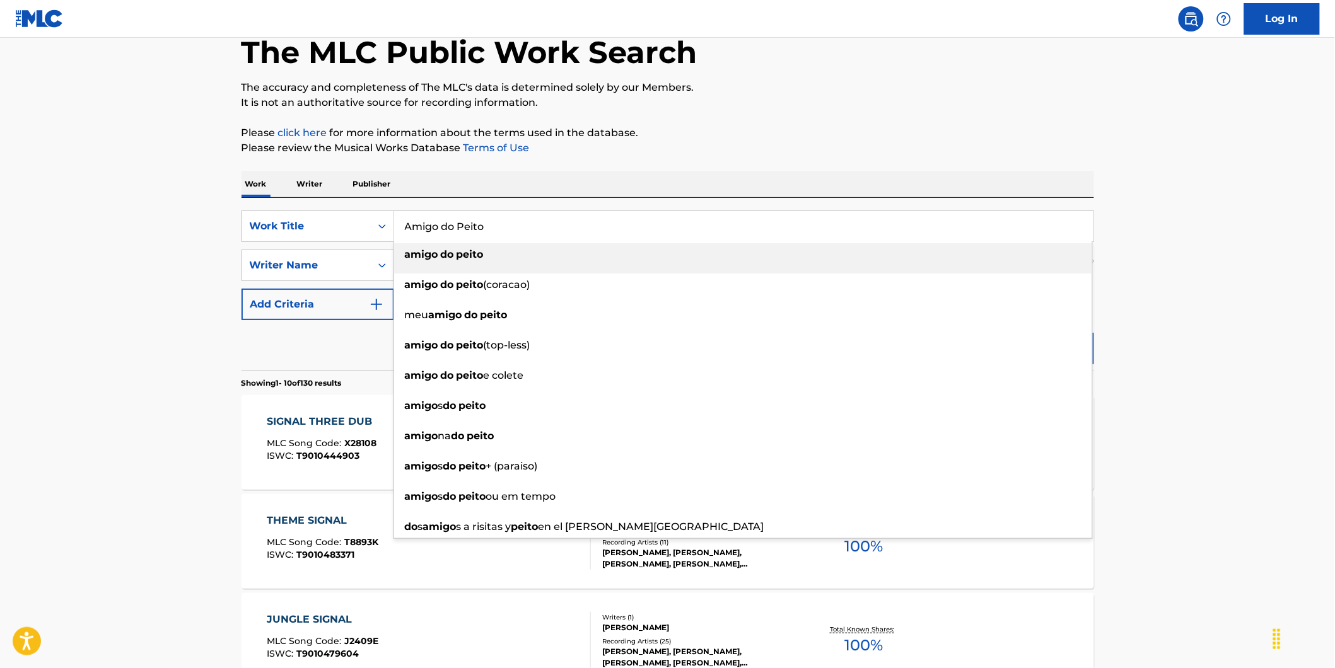
type input "Amigo do Peito"
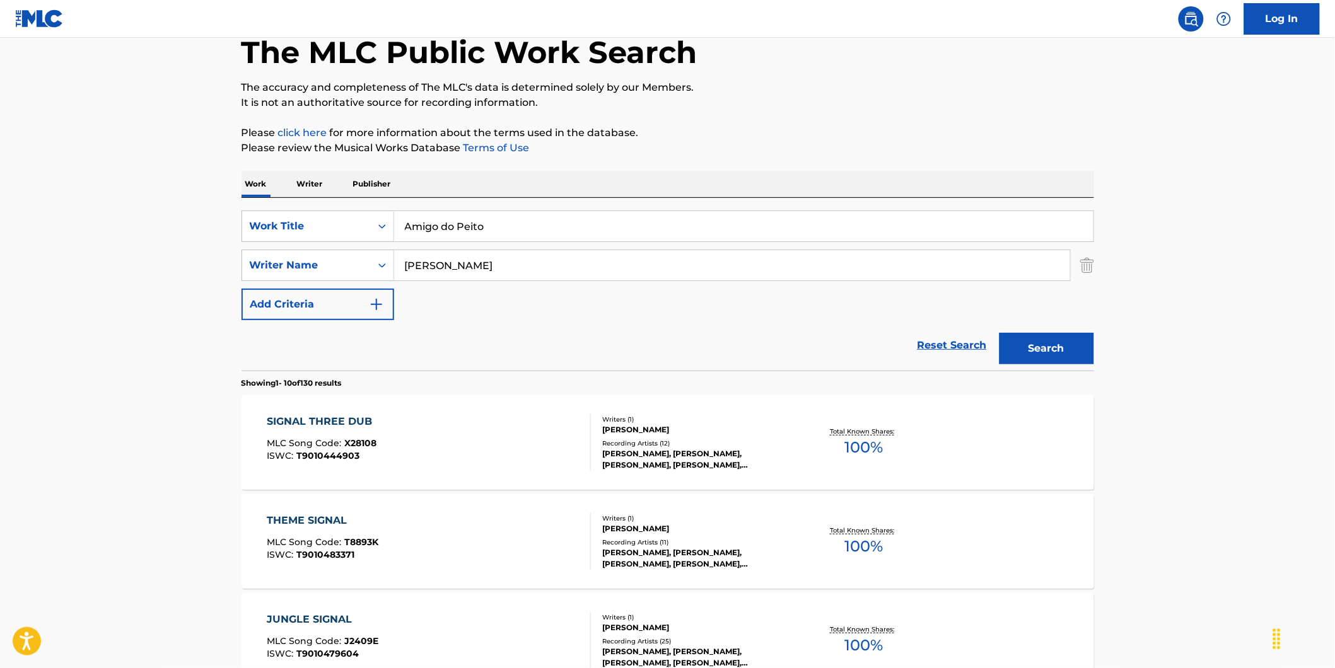
drag, startPoint x: 556, startPoint y: 260, endPoint x: 122, endPoint y: 379, distance: 449.8
paste input "Banda Lega"
click at [1000, 333] on button "Search" at bounding box center [1047, 349] width 95 height 32
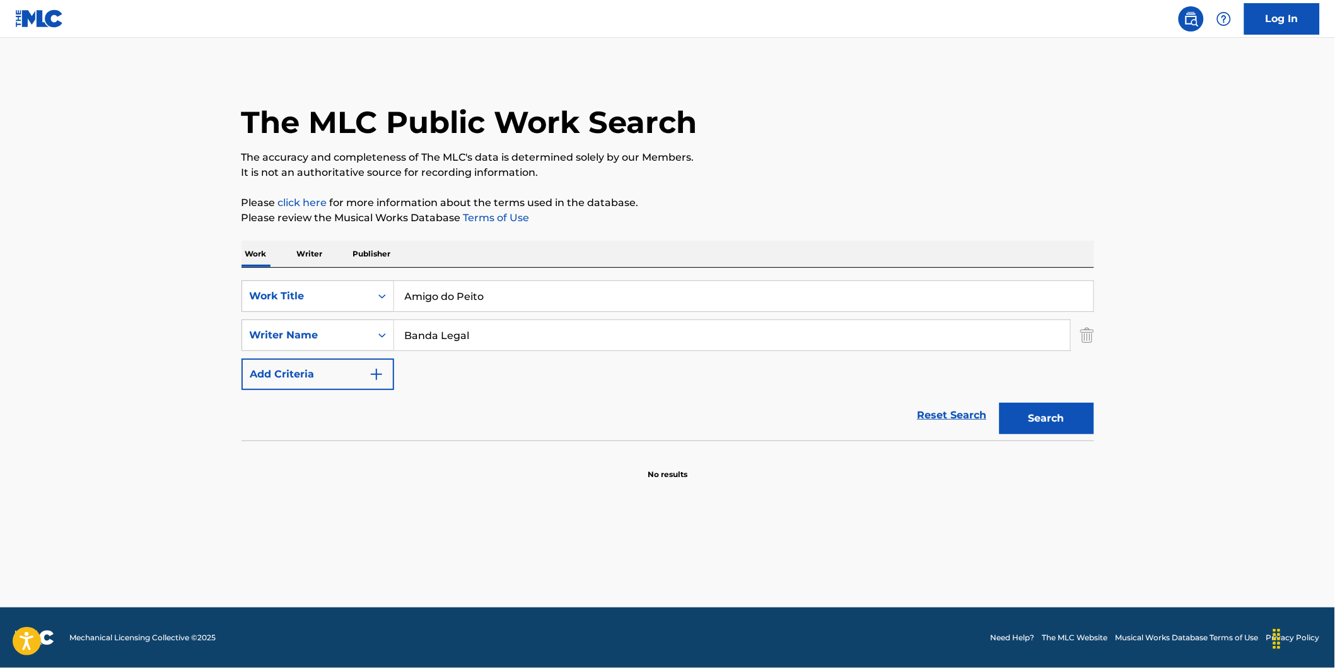
drag, startPoint x: 435, startPoint y: 339, endPoint x: 478, endPoint y: 380, distance: 58.9
click at [304, 368] on div "SearchWithCriteria73debaf1-70e7-4ac2-a5b7-3f9bb43dfc7a Work Title Amigo do Peit…" at bounding box center [668, 336] width 853 height 110
paste input "[PERSON_NAME]"
click at [1000, 403] on button "Search" at bounding box center [1047, 419] width 95 height 32
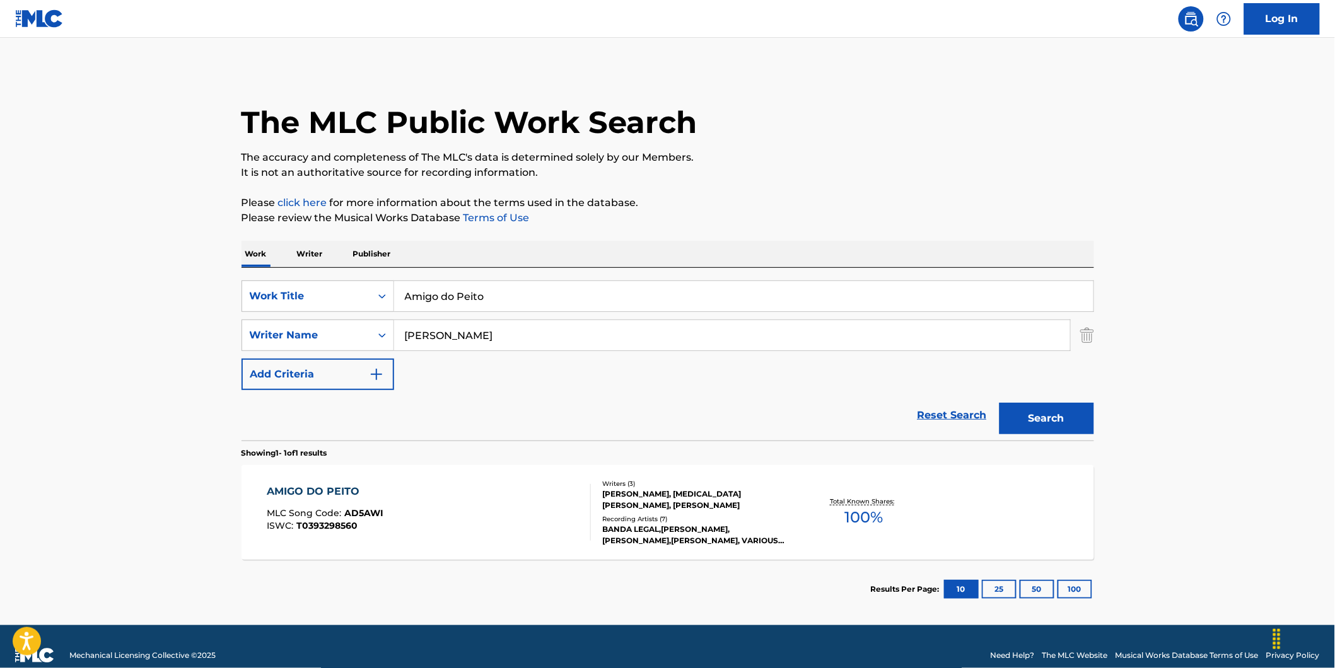
drag, startPoint x: 574, startPoint y: 335, endPoint x: 257, endPoint y: 375, distance: 320.4
click at [257, 375] on div "SearchWithCriteria73debaf1-70e7-4ac2-a5b7-3f9bb43dfc7a Work Title Amigo do Peit…" at bounding box center [668, 336] width 853 height 110
paste input "[MEDICAL_DATA] [PERSON_NAME]"
click at [1000, 403] on button "Search" at bounding box center [1047, 419] width 95 height 32
drag, startPoint x: 575, startPoint y: 331, endPoint x: 332, endPoint y: 344, distance: 243.8
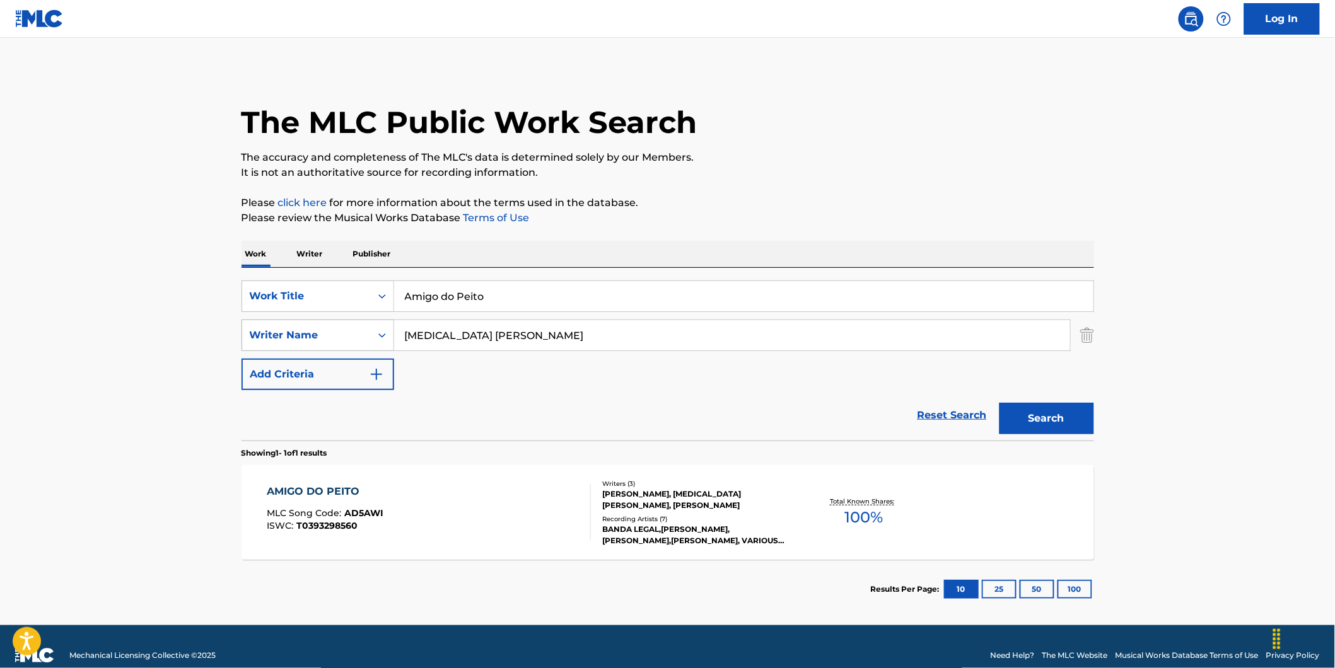
click at [333, 341] on div "SearchWithCriteria89ec61a7-207f-4d65-a546-bab85c57fd7c Writer Name [MEDICAL_DAT…" at bounding box center [668, 336] width 853 height 32
paste input "[PERSON_NAME]"
type input "[PERSON_NAME]"
click at [1000, 403] on button "Search" at bounding box center [1047, 419] width 95 height 32
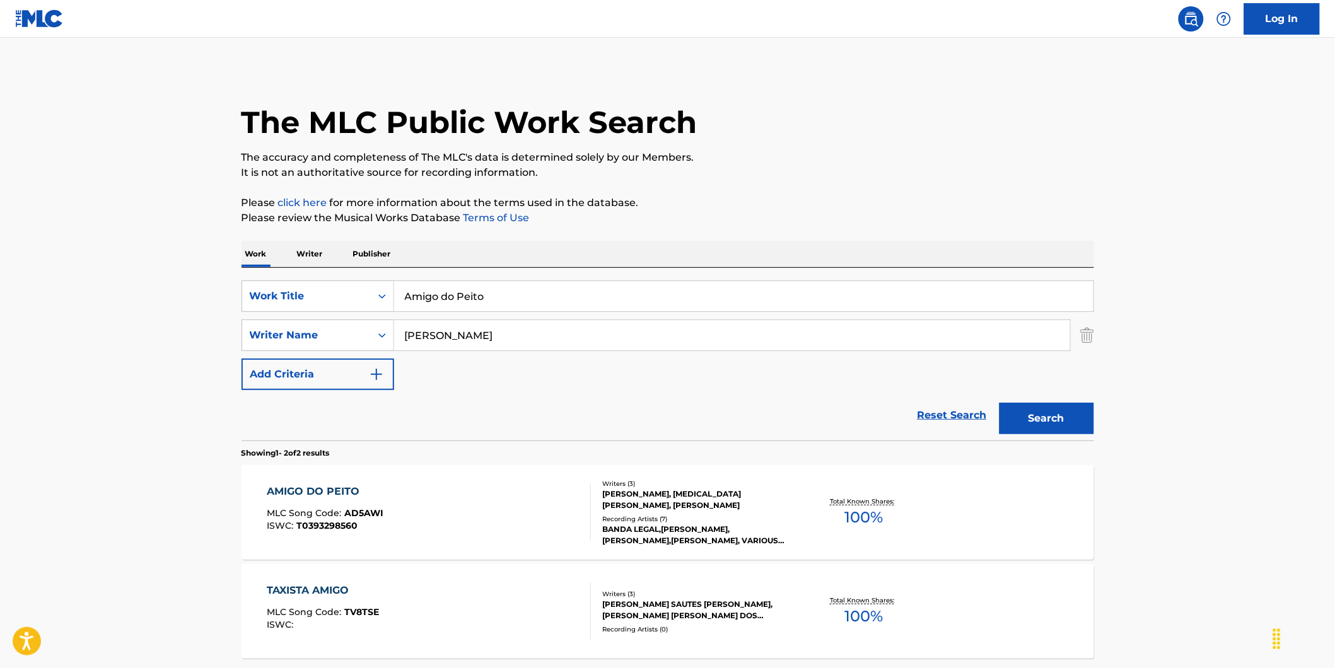
scroll to position [70, 0]
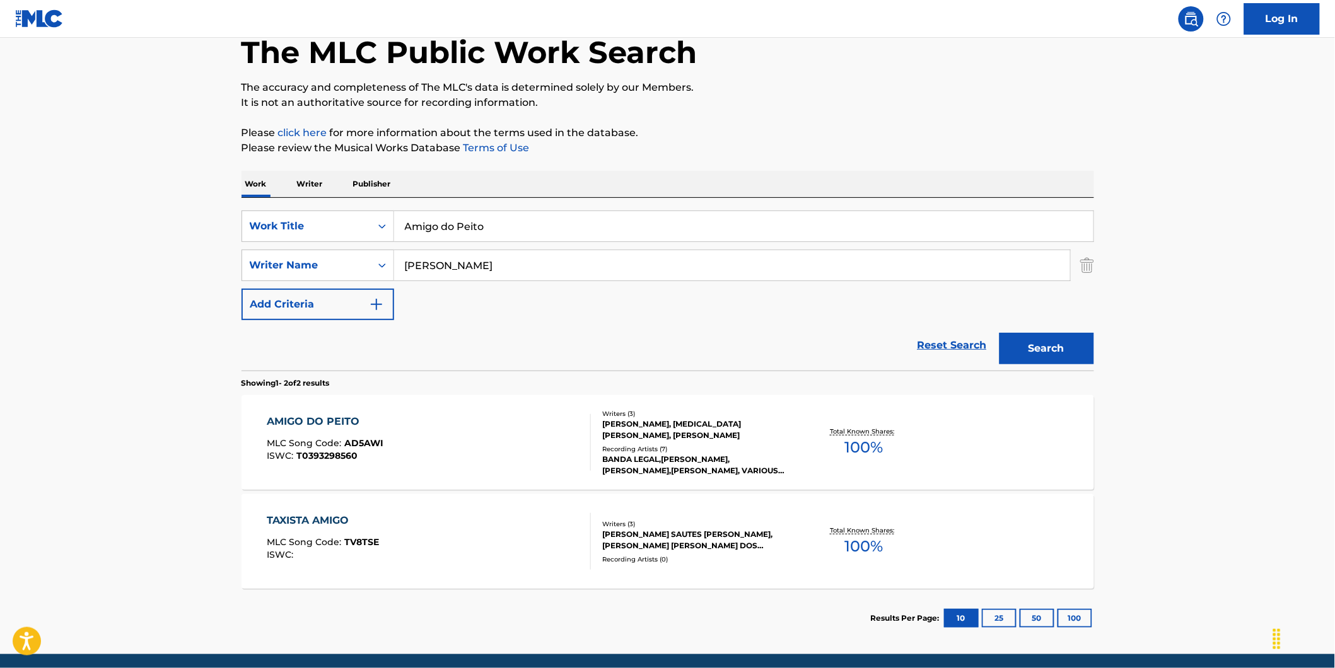
click at [383, 446] on div "AMIGO DO PEITO MLC Song Code : AD5AWI ISWC : T0393298560" at bounding box center [429, 442] width 324 height 57
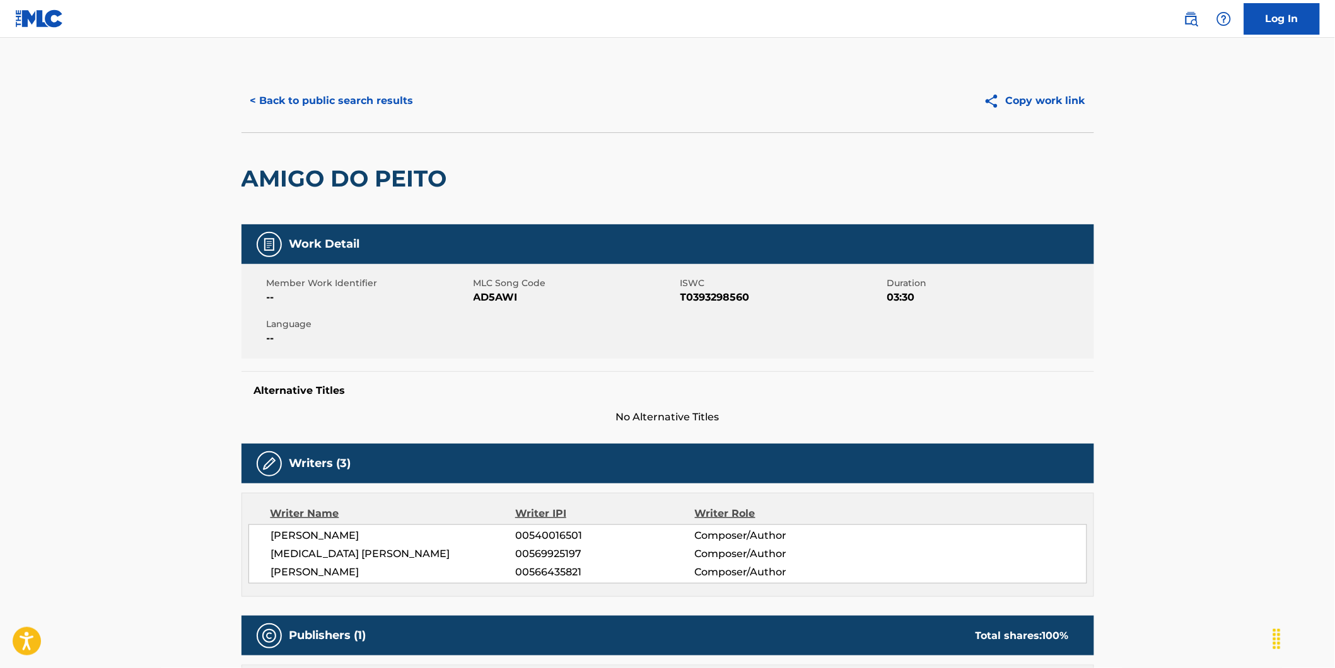
click at [303, 105] on button "< Back to public search results" at bounding box center [332, 101] width 181 height 32
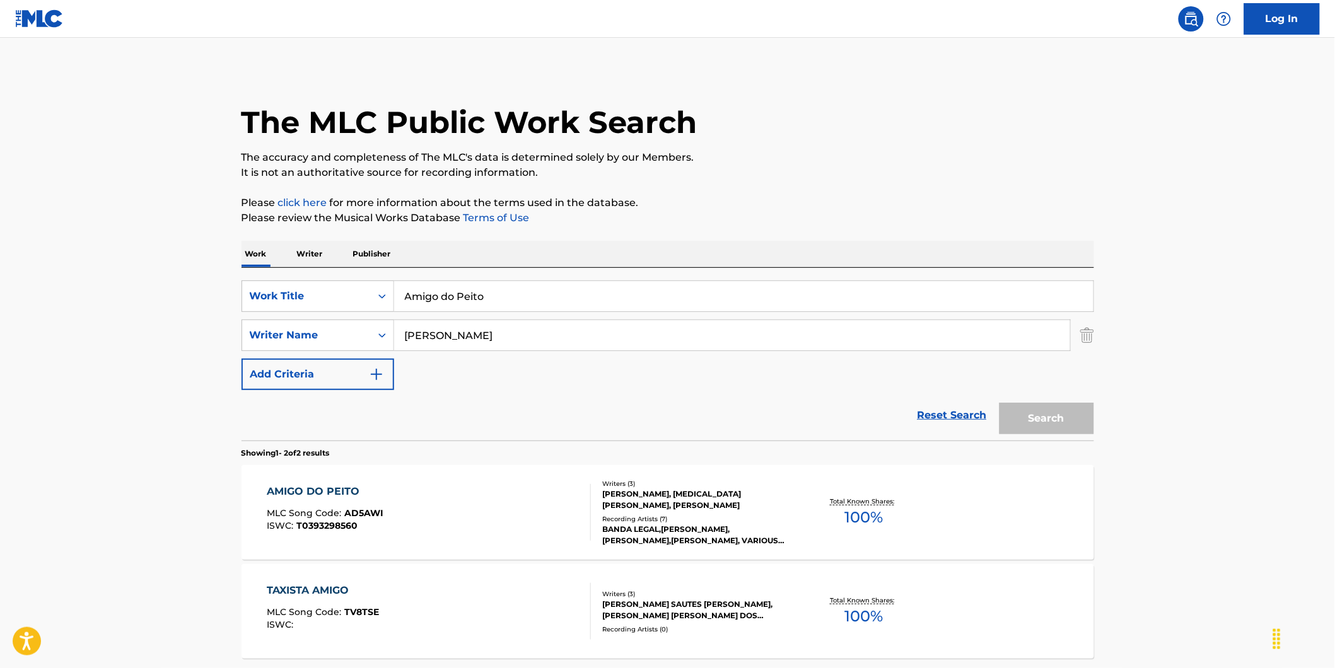
scroll to position [45, 0]
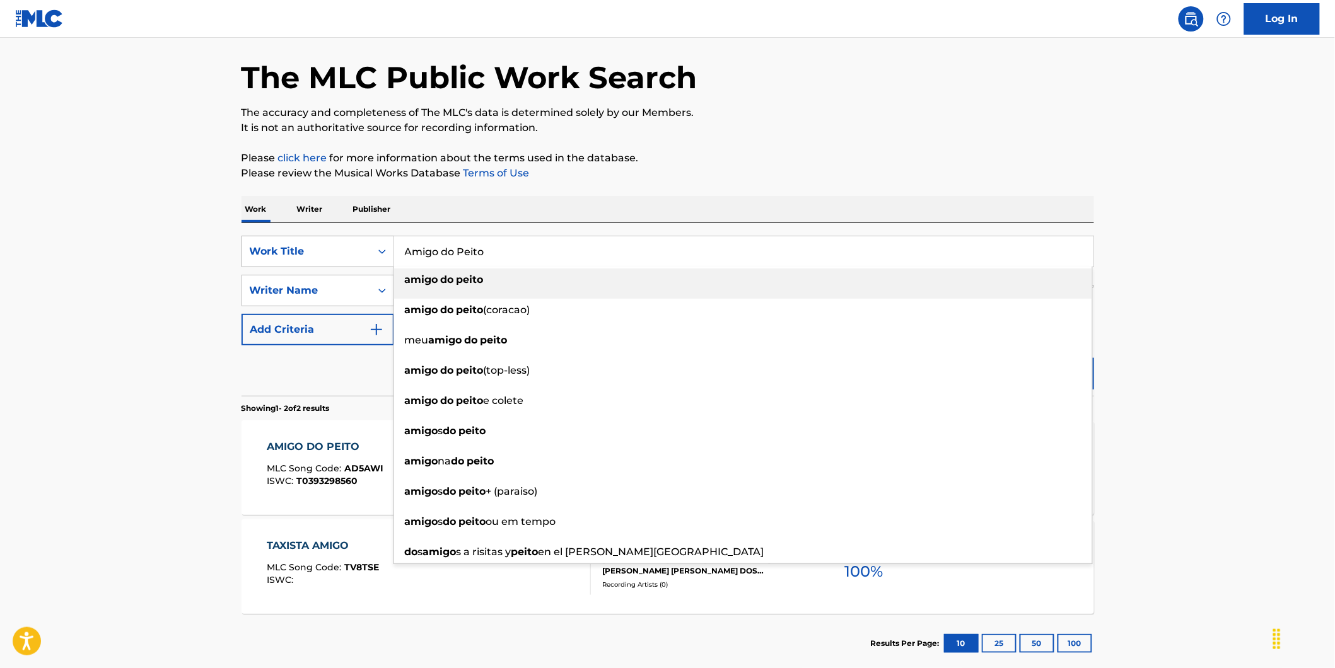
drag, startPoint x: 527, startPoint y: 261, endPoint x: 269, endPoint y: 265, distance: 257.3
click at [274, 265] on div "SearchWithCriteria73debaf1-70e7-4ac2-a5b7-3f9bb43dfc7a Work Title Amigo do Peit…" at bounding box center [668, 252] width 853 height 32
paste input "BJ to a DJ"
type input "BJ to a DJ"
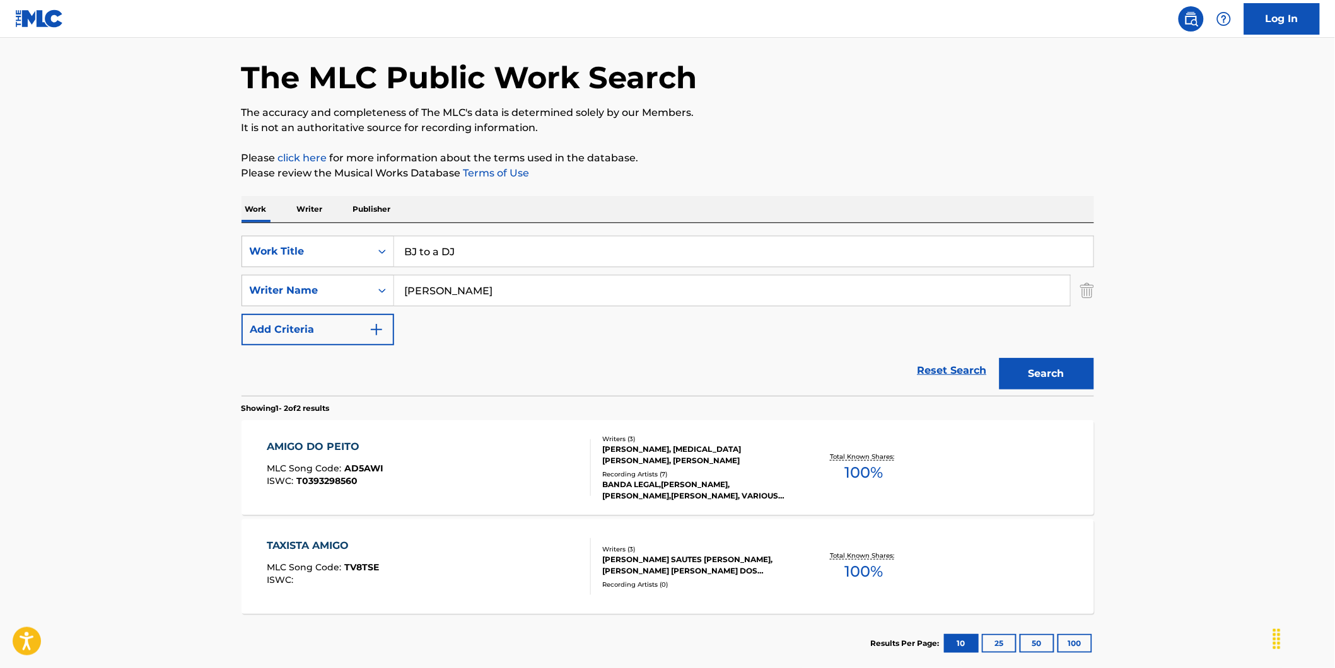
click at [137, 313] on main "The MLC Public Work Search The accuracy and completeness of The MLC's data is d…" at bounding box center [667, 336] width 1335 height 687
drag, startPoint x: 475, startPoint y: 287, endPoint x: 380, endPoint y: 294, distance: 96.2
click at [380, 294] on div "SearchWithCriteria89ec61a7-207f-4d65-a546-bab85c57fd7c Writer Name [PERSON_NAME]" at bounding box center [668, 291] width 853 height 32
paste input "[PERSON_NAME]"
click at [1000, 358] on button "Search" at bounding box center [1047, 374] width 95 height 32
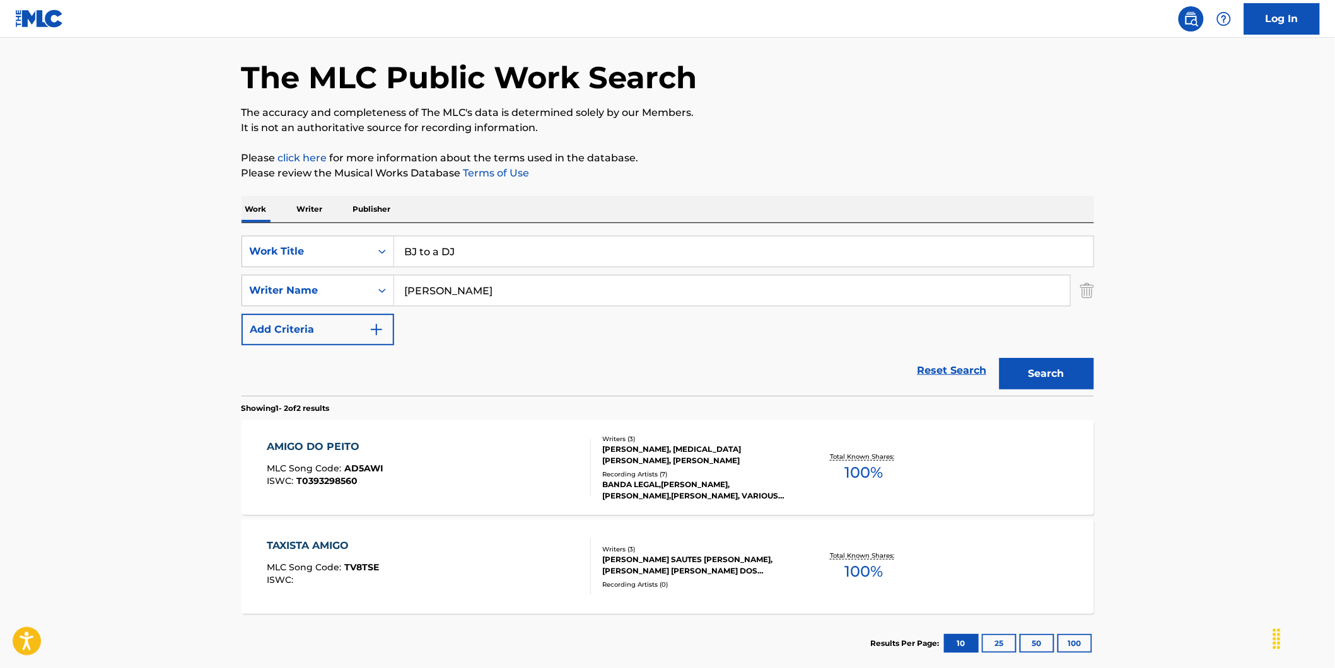
scroll to position [0, 0]
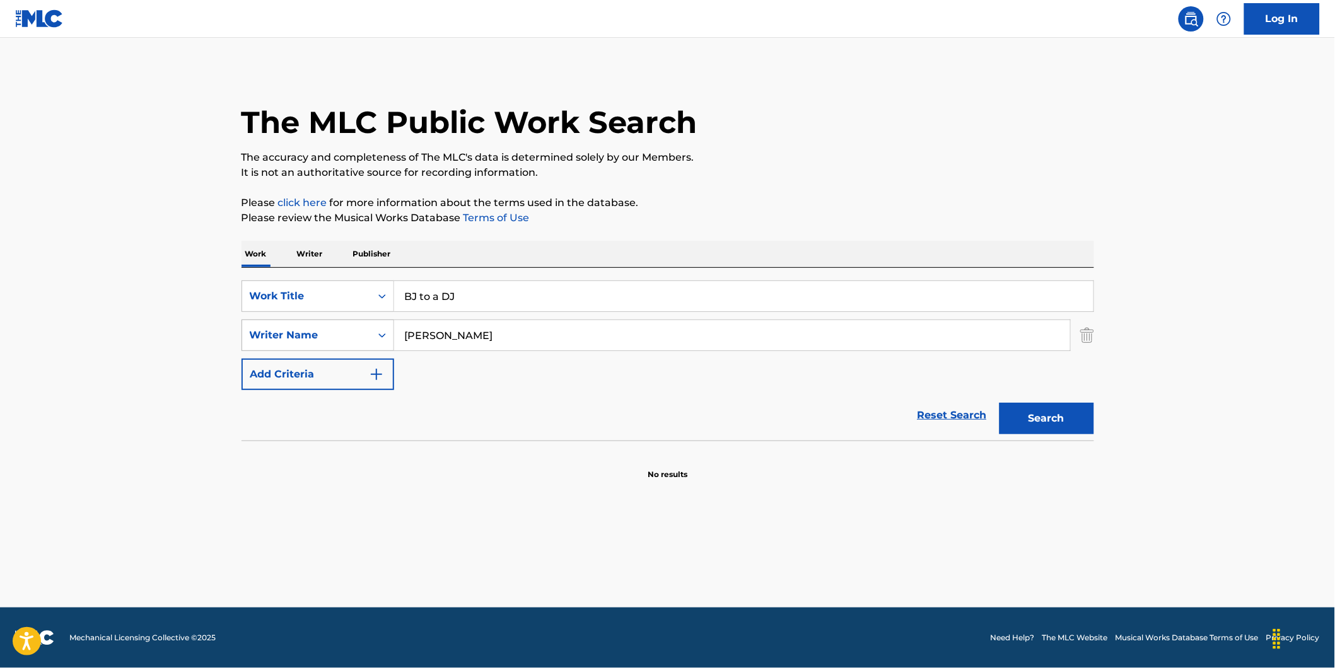
drag, startPoint x: 467, startPoint y: 336, endPoint x: 389, endPoint y: 333, distance: 77.6
click at [389, 333] on div "SearchWithCriteria89ec61a7-207f-4d65-a546-bab85c57fd7c Writer Name [PERSON_NAME]" at bounding box center [668, 336] width 853 height 32
paste input "[PERSON_NAME]"
click at [1000, 403] on button "Search" at bounding box center [1047, 419] width 95 height 32
drag, startPoint x: 438, startPoint y: 343, endPoint x: 617, endPoint y: 342, distance: 178.5
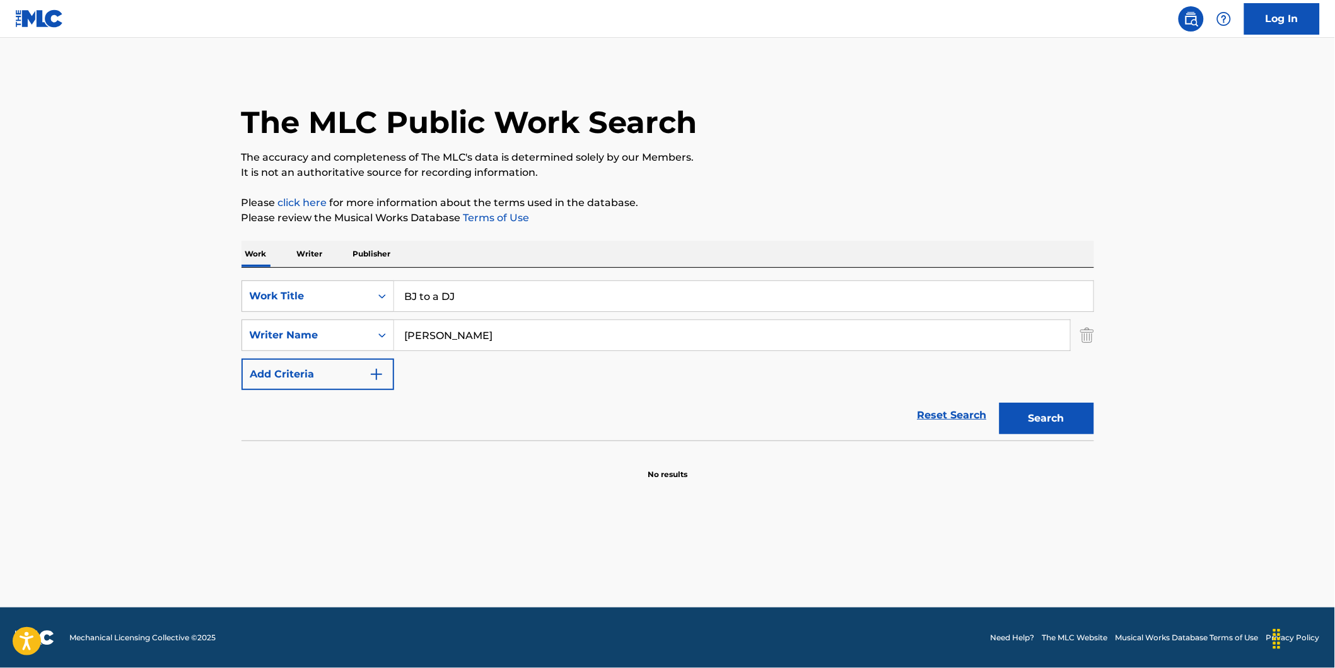
click at [617, 342] on input "[PERSON_NAME]" at bounding box center [732, 335] width 676 height 30
click at [1000, 403] on button "Search" at bounding box center [1047, 419] width 95 height 32
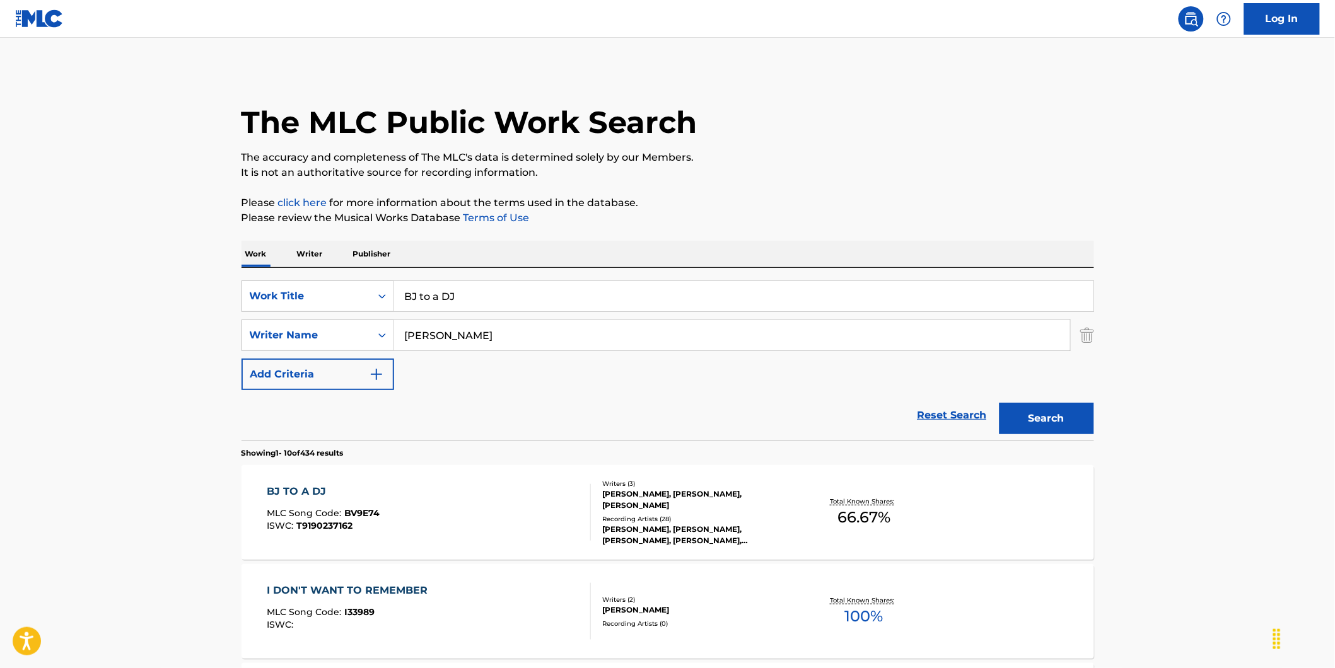
drag, startPoint x: 462, startPoint y: 344, endPoint x: 474, endPoint y: 373, distance: 32.2
click at [380, 359] on div "SearchWithCriteria73debaf1-70e7-4ac2-a5b7-3f9bb43dfc7a Work Title BJ to a DJ Se…" at bounding box center [668, 336] width 853 height 110
paste input "[PERSON_NAME]"
click at [1000, 403] on button "Search" at bounding box center [1047, 419] width 95 height 32
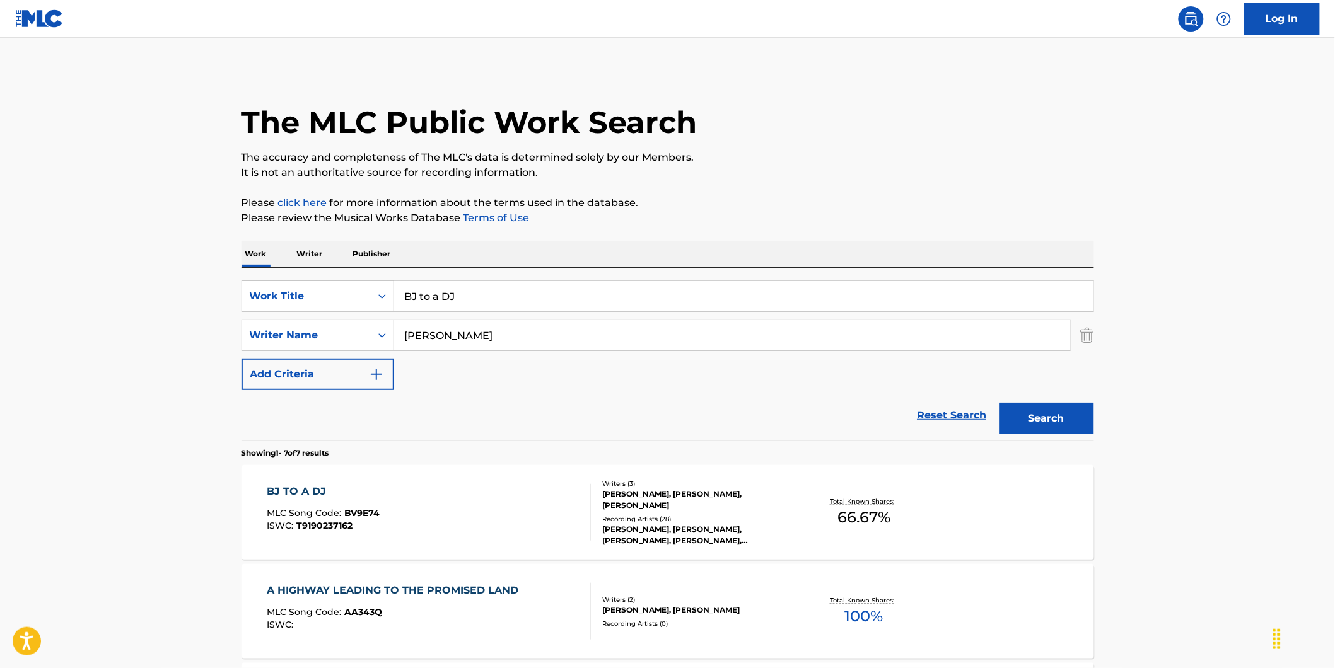
scroll to position [70, 0]
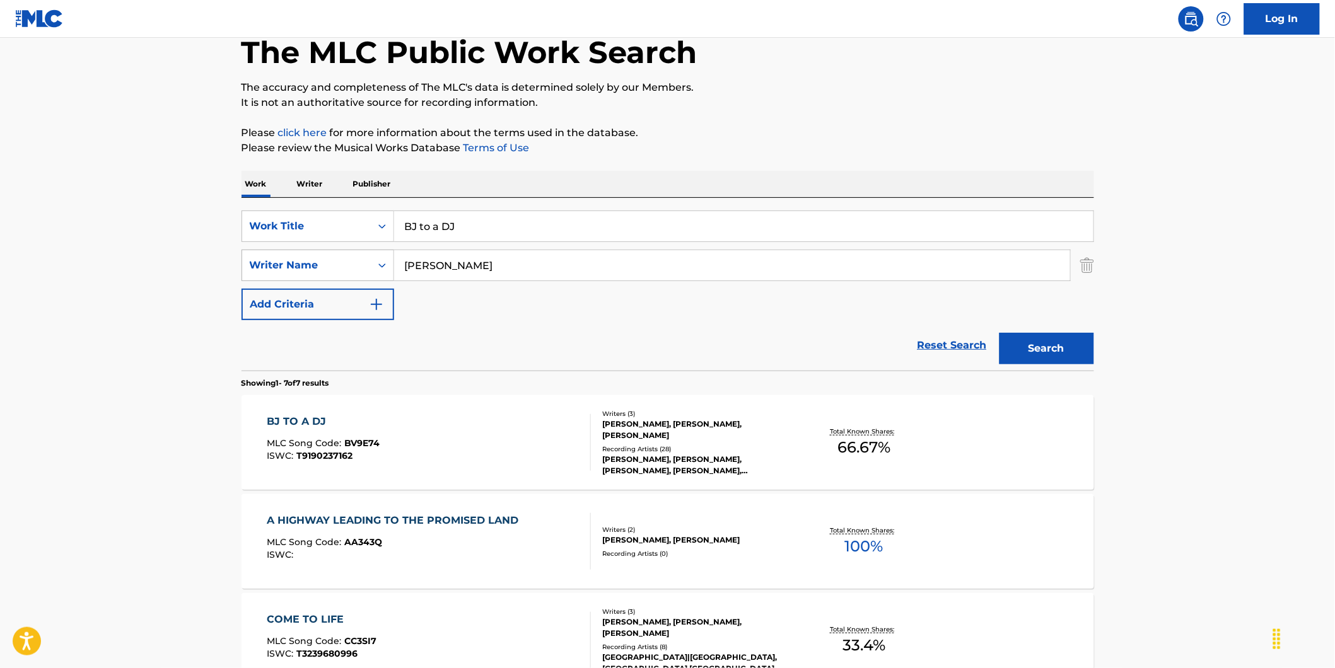
drag, startPoint x: 503, startPoint y: 274, endPoint x: 364, endPoint y: 280, distance: 138.2
click at [364, 280] on div "SearchWithCriteria89ec61a7-207f-4d65-a546-bab85c57fd7c Writer Name [PERSON_NAME]" at bounding box center [668, 266] width 853 height 32
paste input "[PERSON_NAME]"
type input "[PERSON_NAME]"
click at [1000, 333] on button "Search" at bounding box center [1047, 349] width 95 height 32
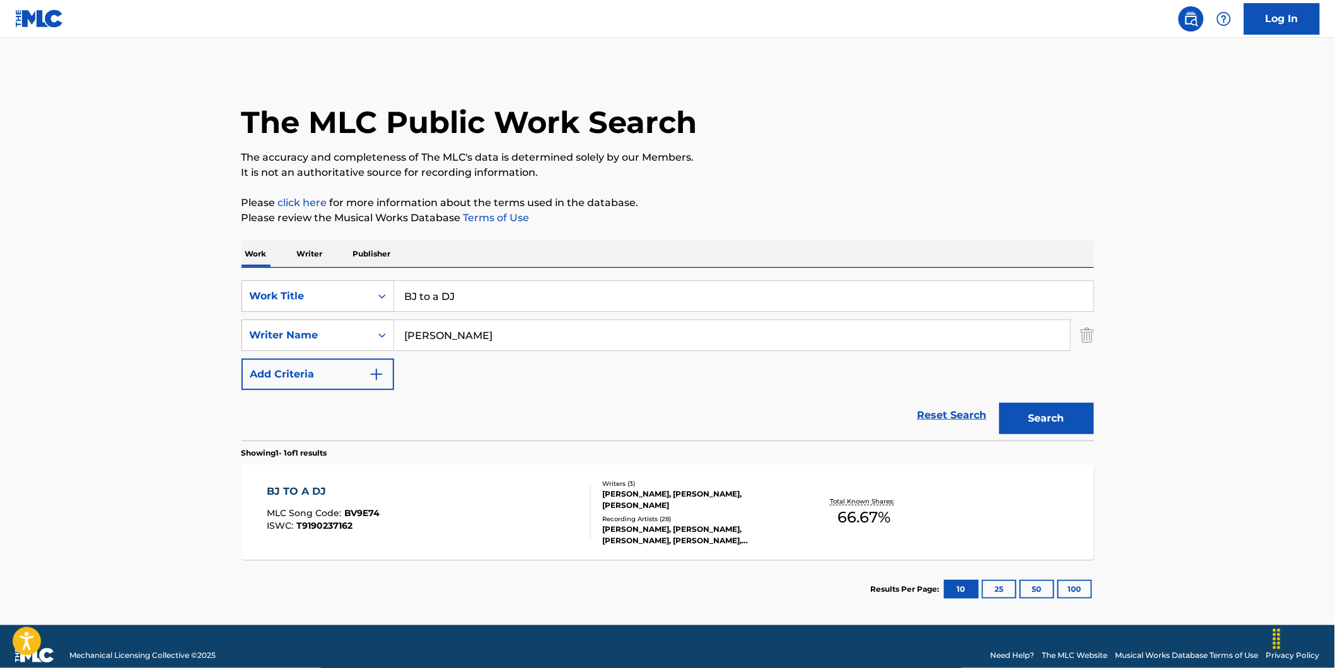
scroll to position [17, 0]
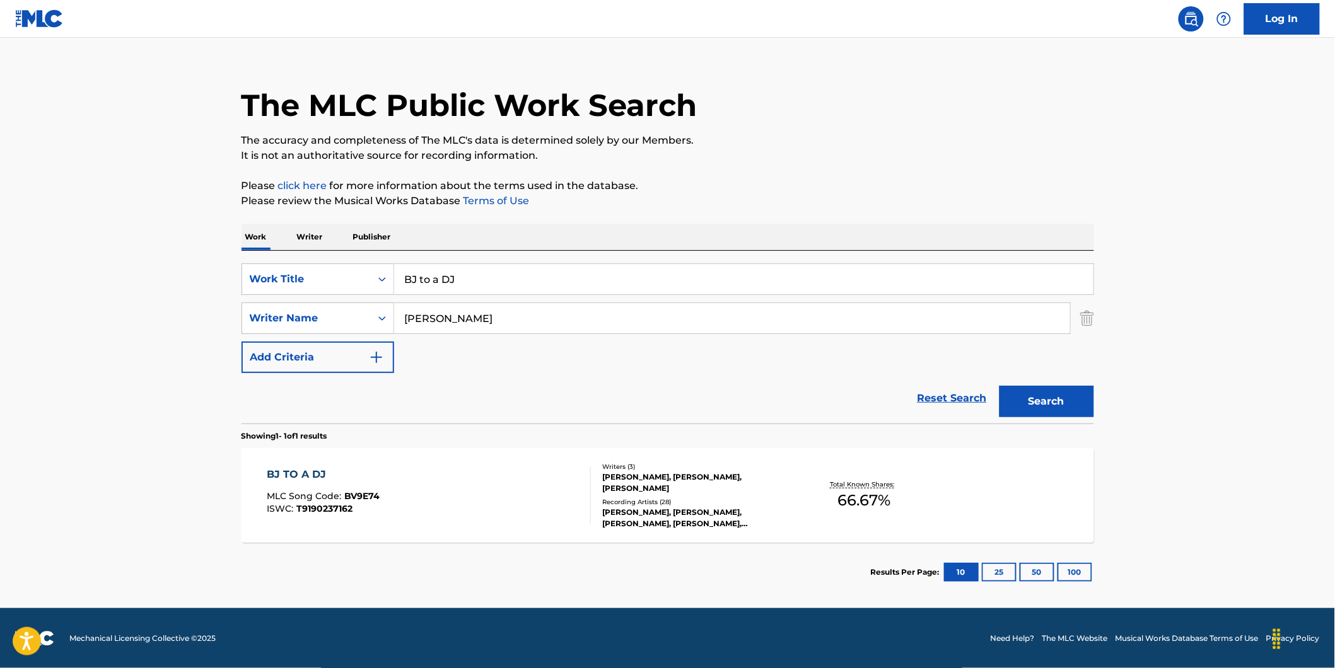
click at [373, 499] on span "BV9E74" at bounding box center [361, 496] width 35 height 11
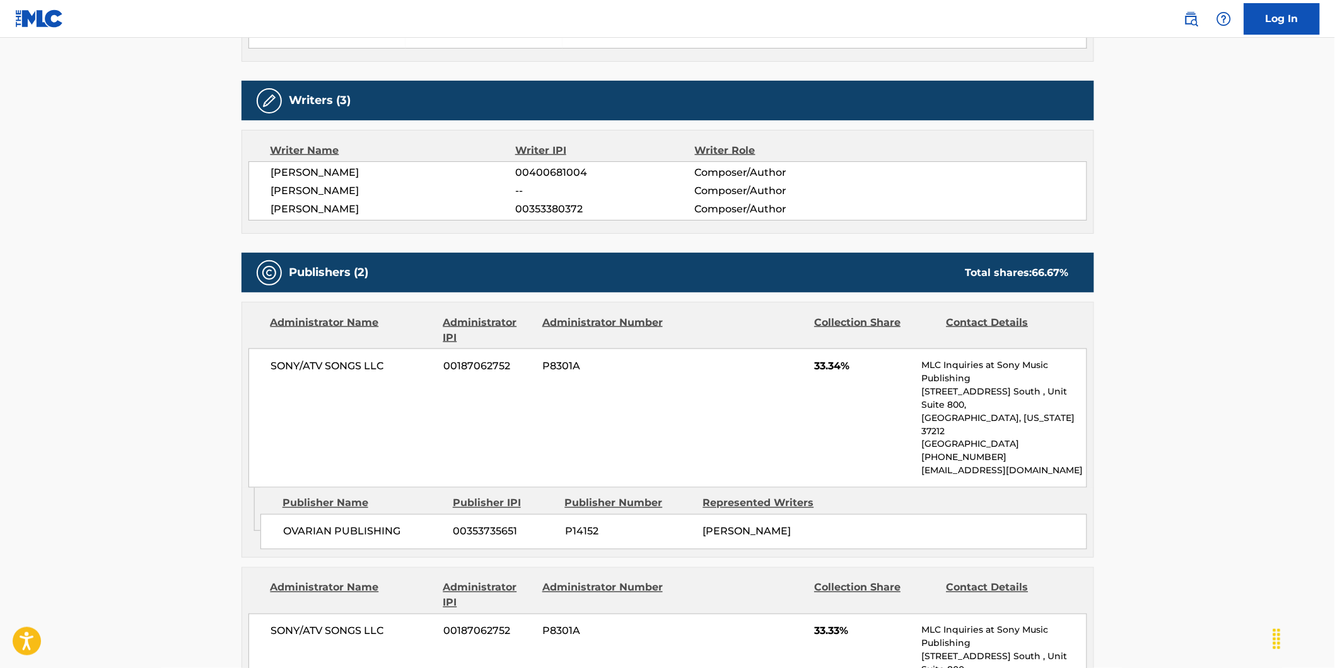
scroll to position [70, 0]
